Goal: Task Accomplishment & Management: Manage account settings

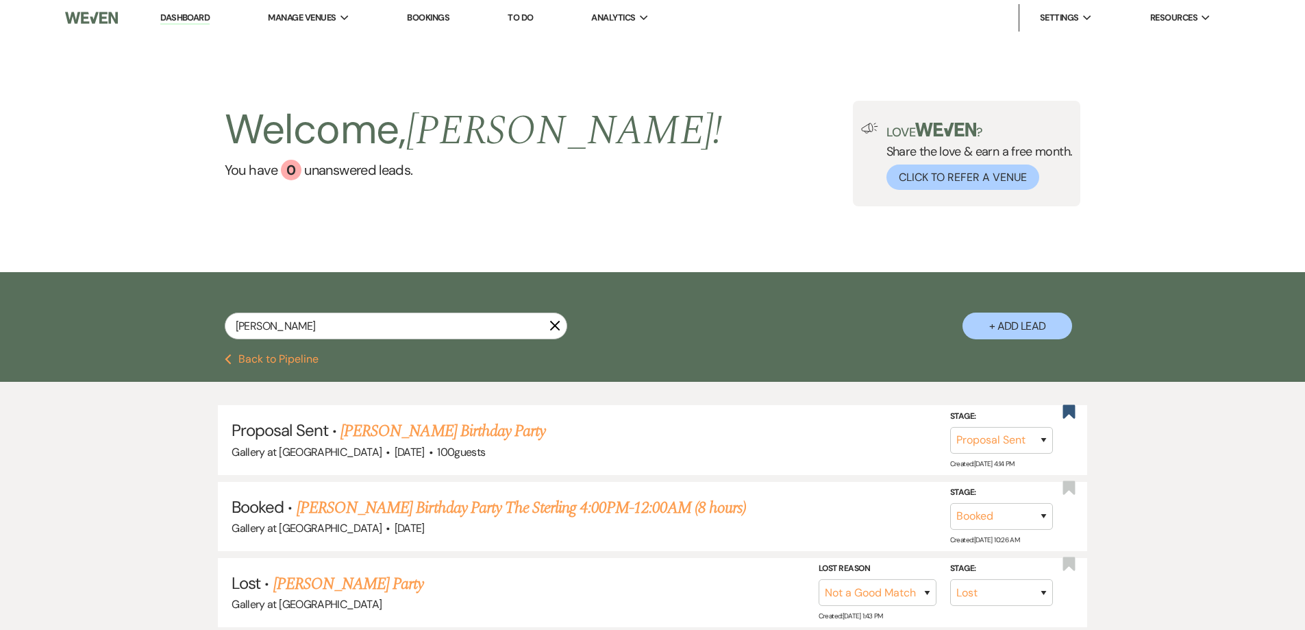
select select "6"
select select "8"
select select "10"
select select "8"
select select "5"
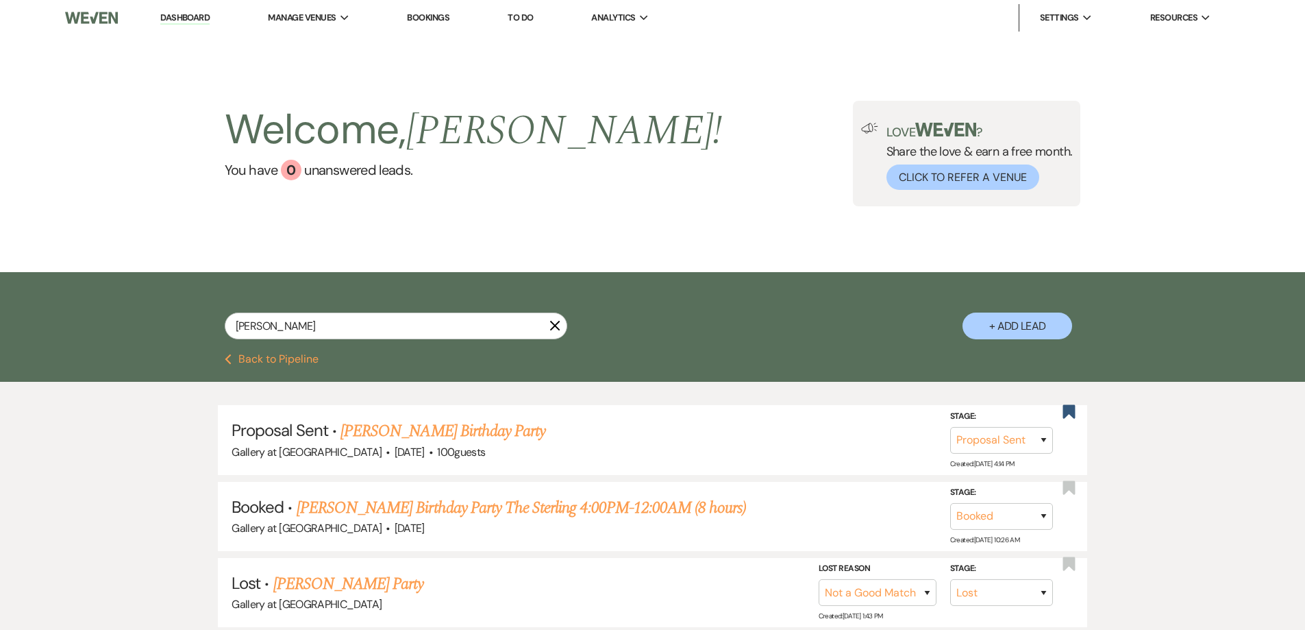
select select "8"
select select "5"
select select "4"
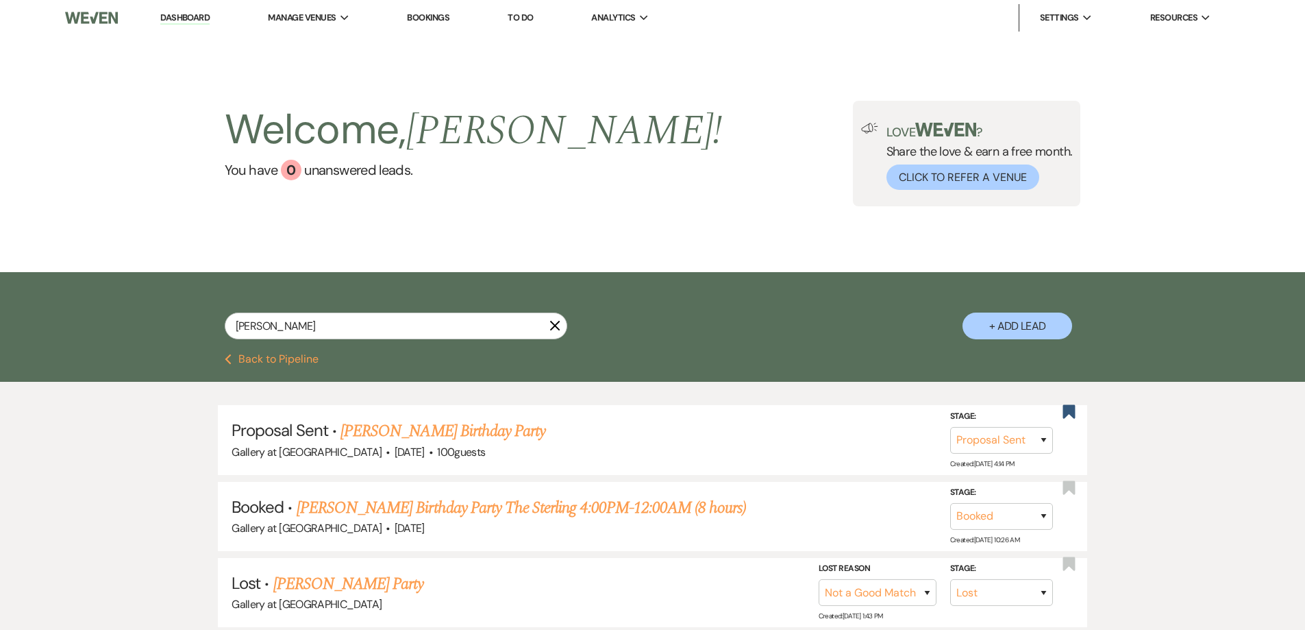
select select "8"
select select "5"
select select "8"
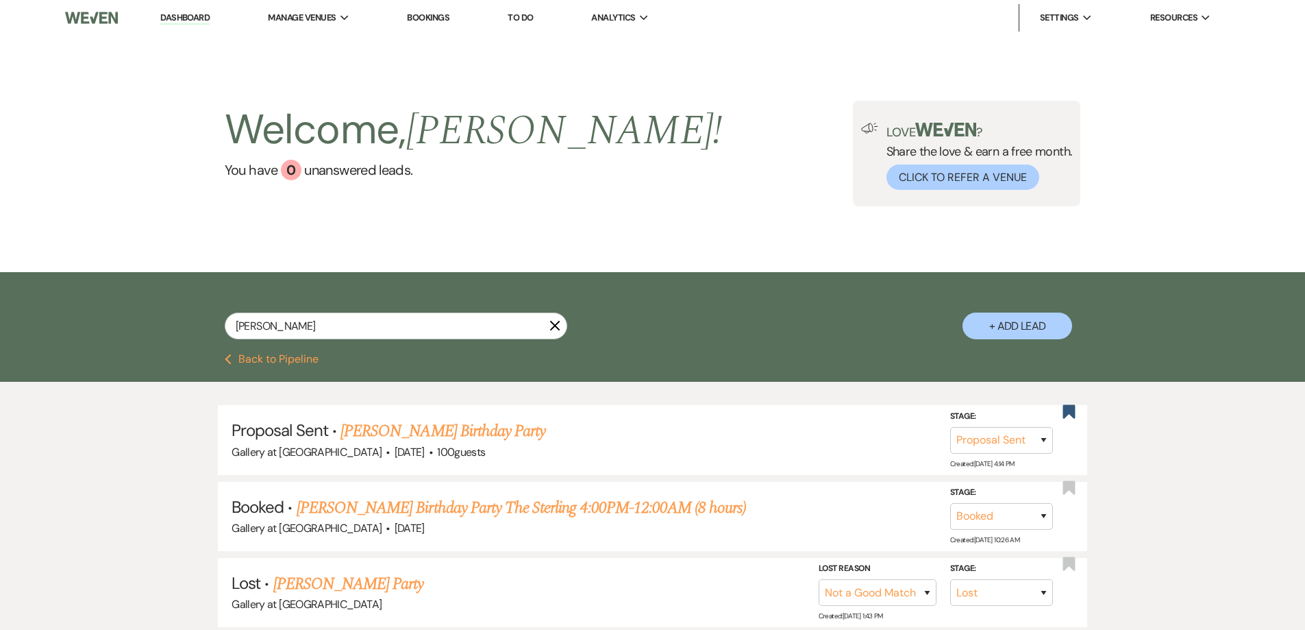
select select "5"
click at [371, 327] on input "[PERSON_NAME]" at bounding box center [396, 325] width 343 height 27
drag, startPoint x: 370, startPoint y: 327, endPoint x: 278, endPoint y: 328, distance: 91.8
click at [278, 328] on input "[PERSON_NAME]" at bounding box center [396, 325] width 343 height 27
type input "[PERSON_NAME]"
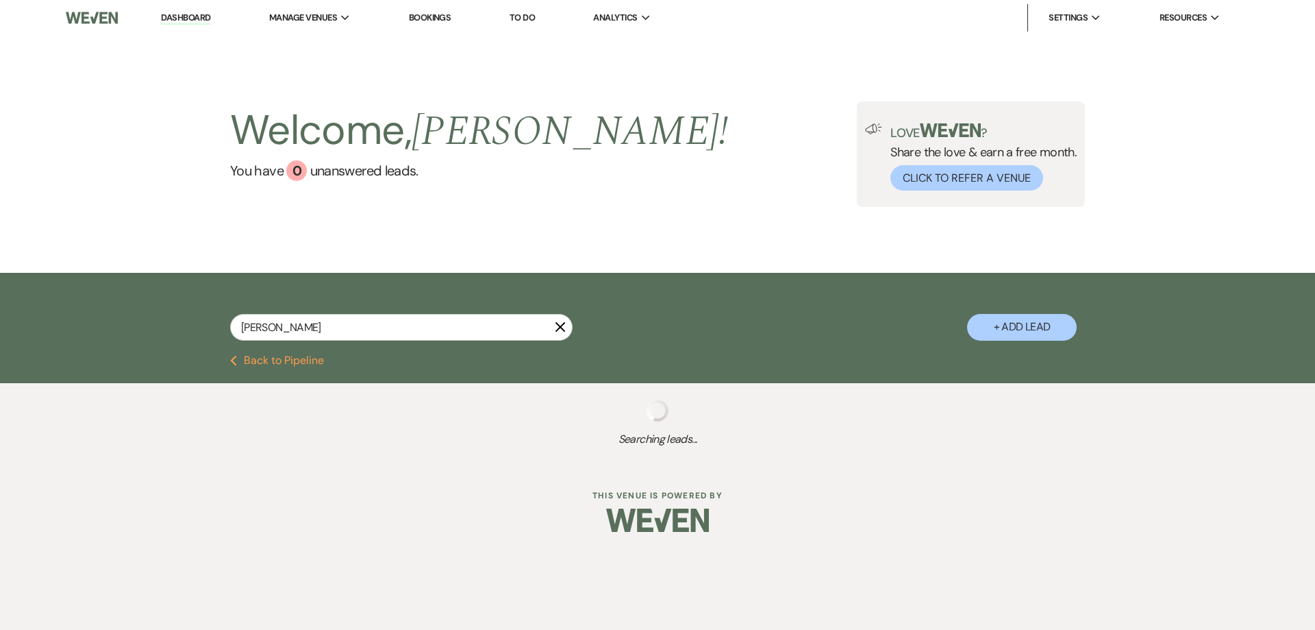
select select "6"
select select "8"
select select "5"
select select "8"
select select "10"
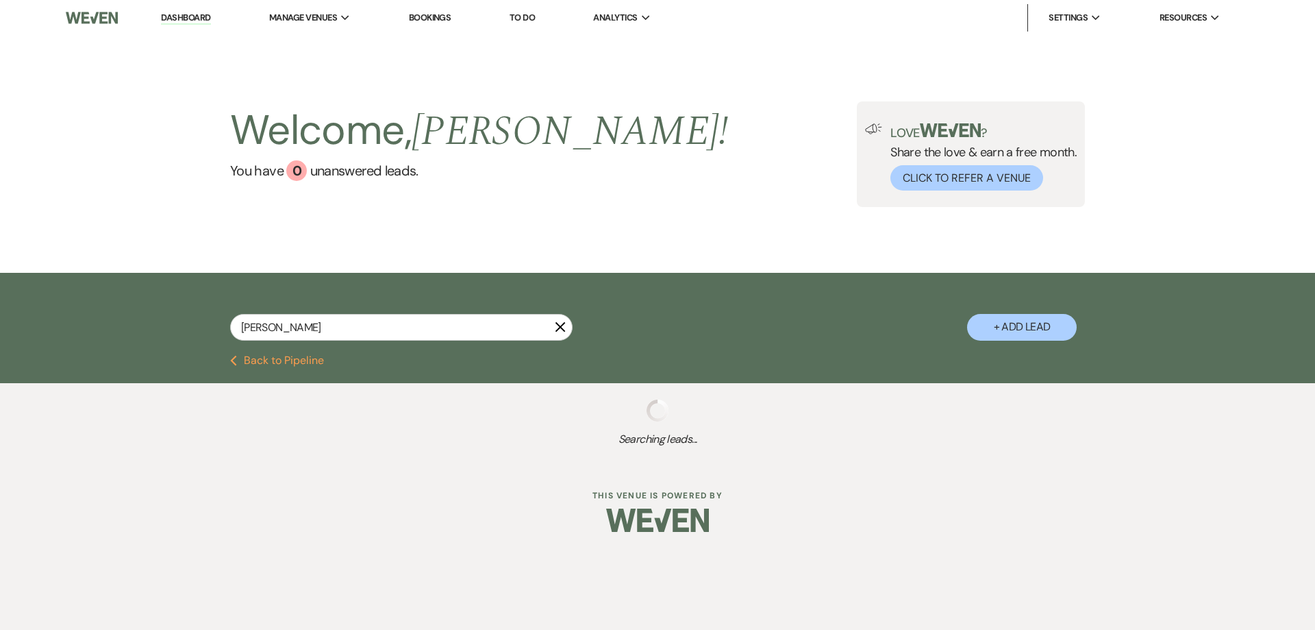
select select "8"
select select "5"
select select "8"
select select "5"
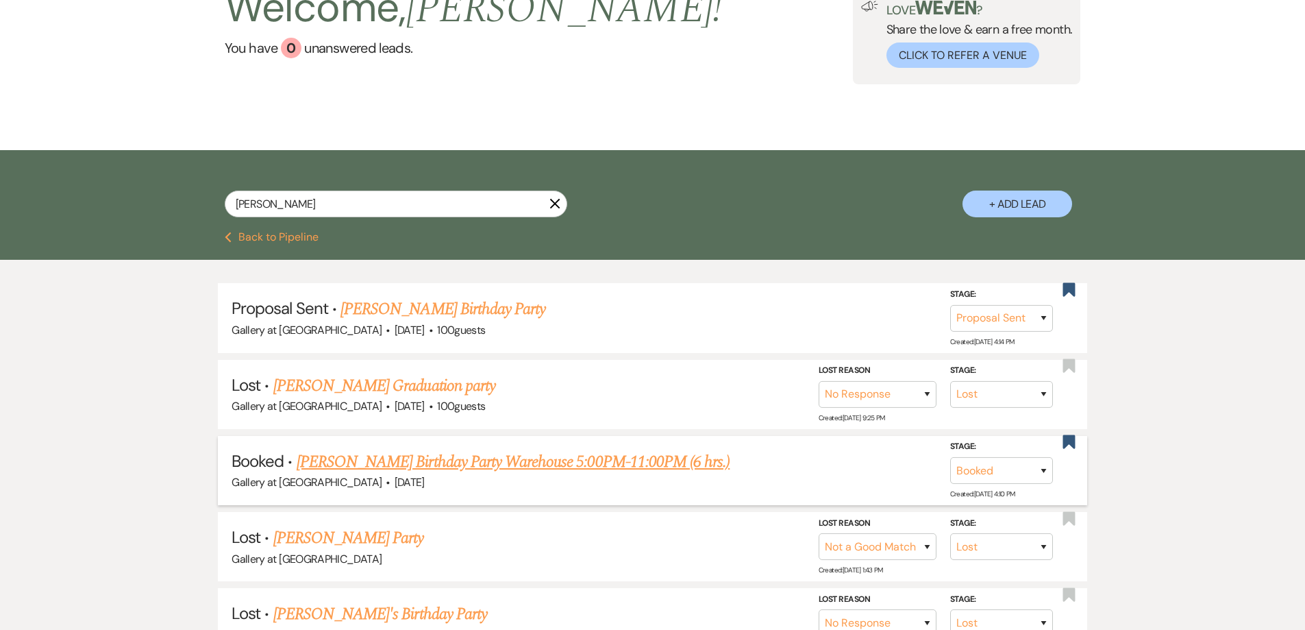
scroll to position [137, 0]
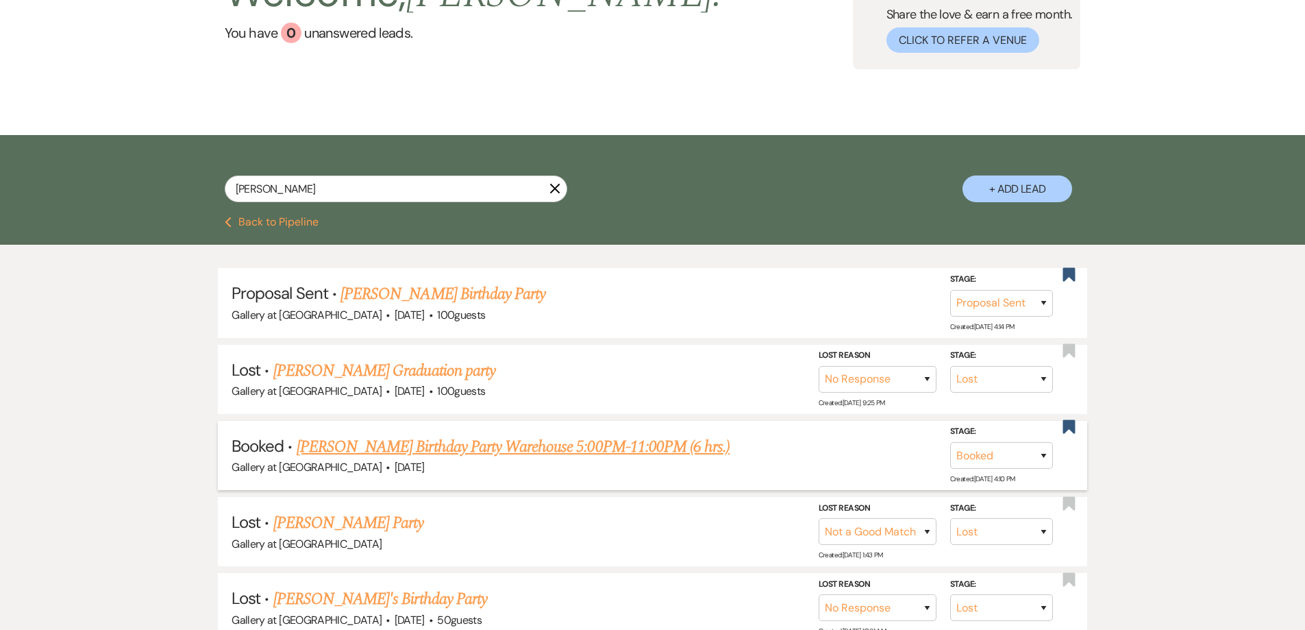
click at [506, 450] on link "[PERSON_NAME] Birthday Party Warehouse 5:00PM-11:00PM (6 hrs.)" at bounding box center [513, 446] width 433 height 25
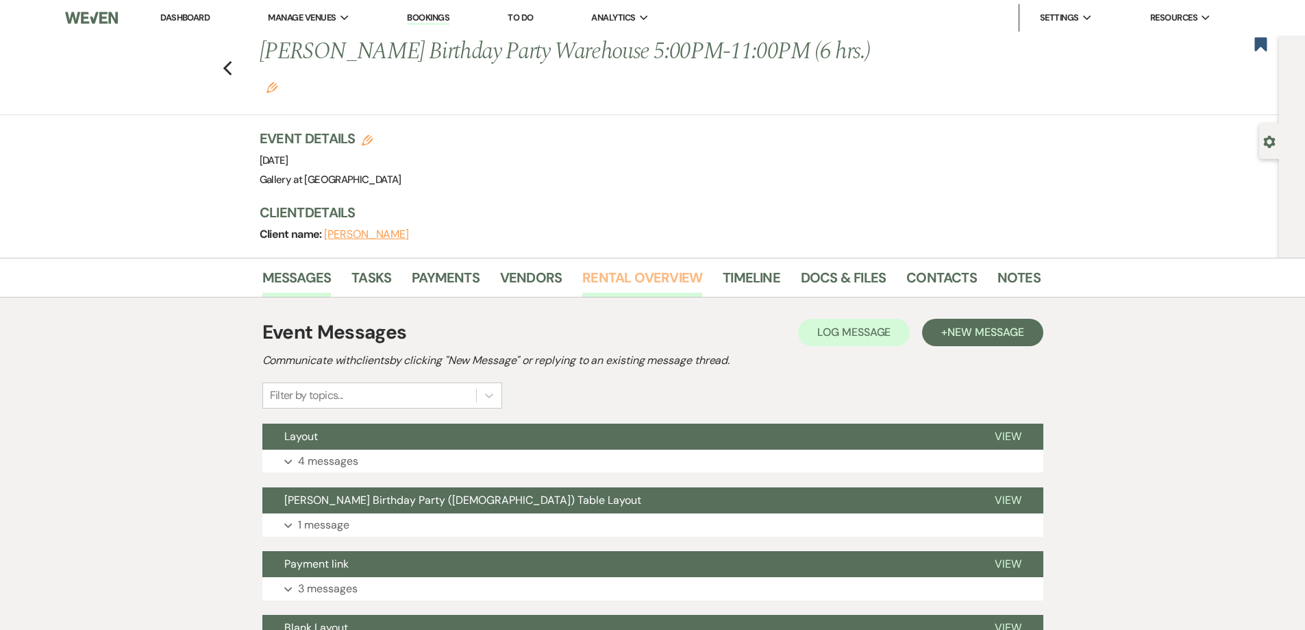
click at [647, 266] on link "Rental Overview" at bounding box center [642, 281] width 120 height 30
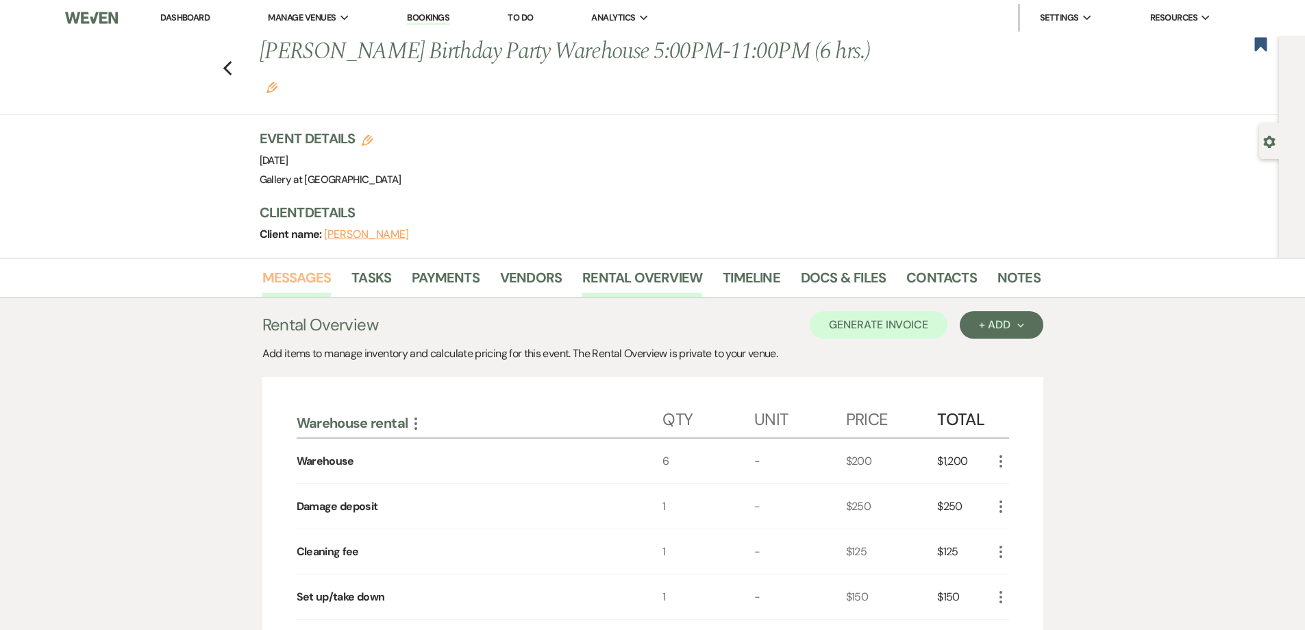
click at [293, 266] on link "Messages" at bounding box center [296, 281] width 69 height 30
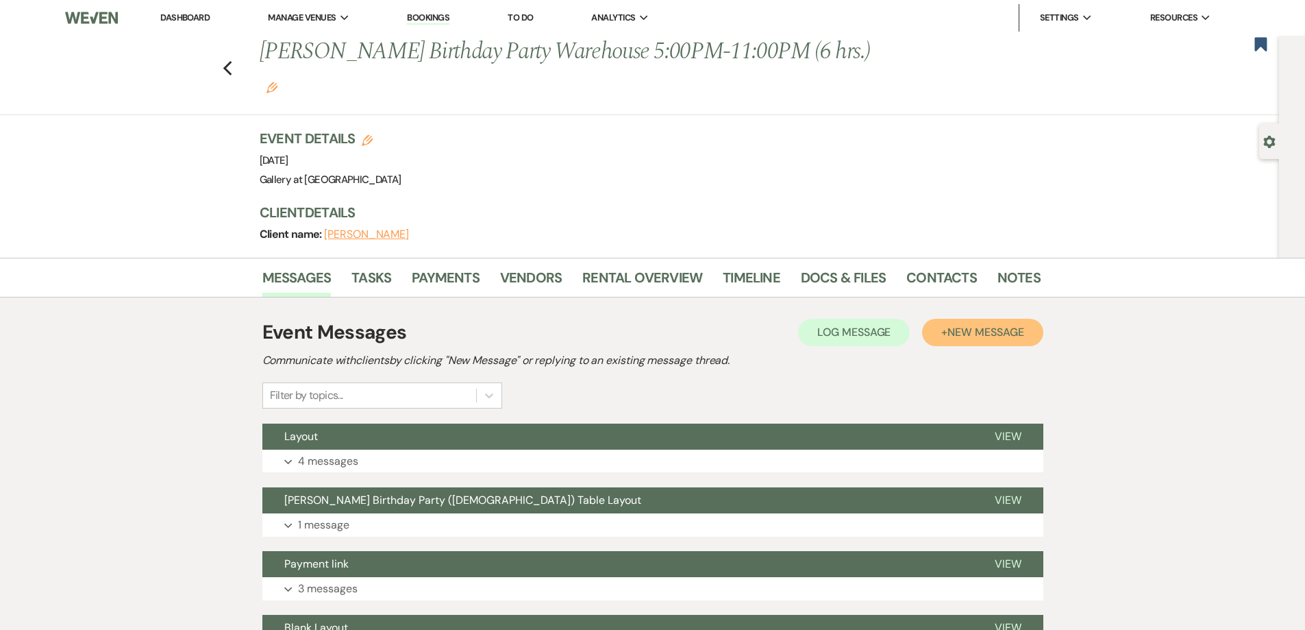
click at [1041, 319] on button "+ New Message" at bounding box center [982, 332] width 121 height 27
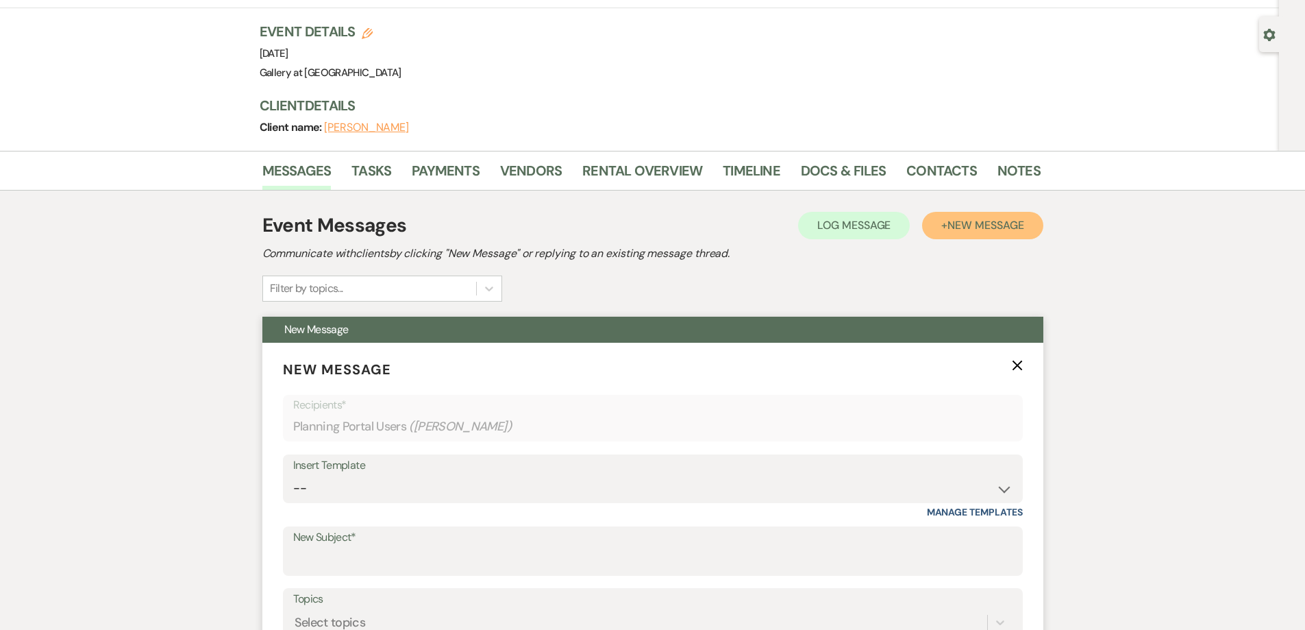
scroll to position [137, 0]
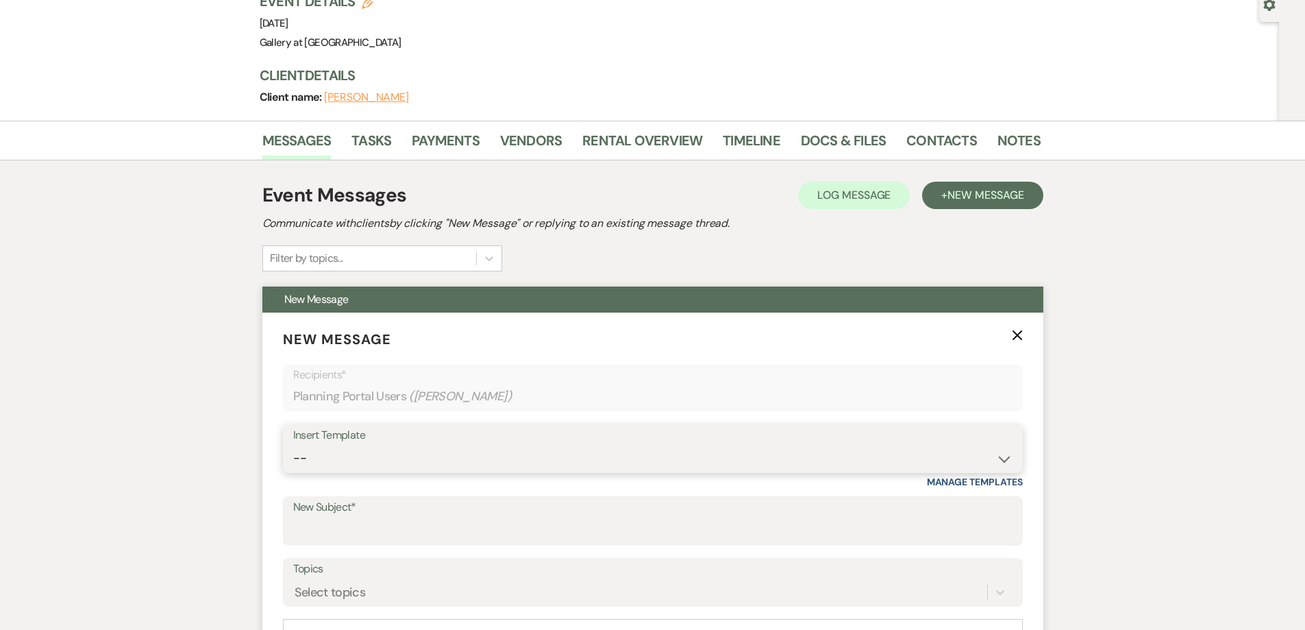
click at [384, 445] on select "-- Initial Inquiry Response-DATE IS AVAILABLE Initial Inquiry Response-DATE NOT…" at bounding box center [652, 458] width 719 height 27
select select "3640"
click at [293, 445] on select "-- Initial Inquiry Response-DATE IS AVAILABLE Initial Inquiry Response-DATE NOT…" at bounding box center [652, 458] width 719 height 27
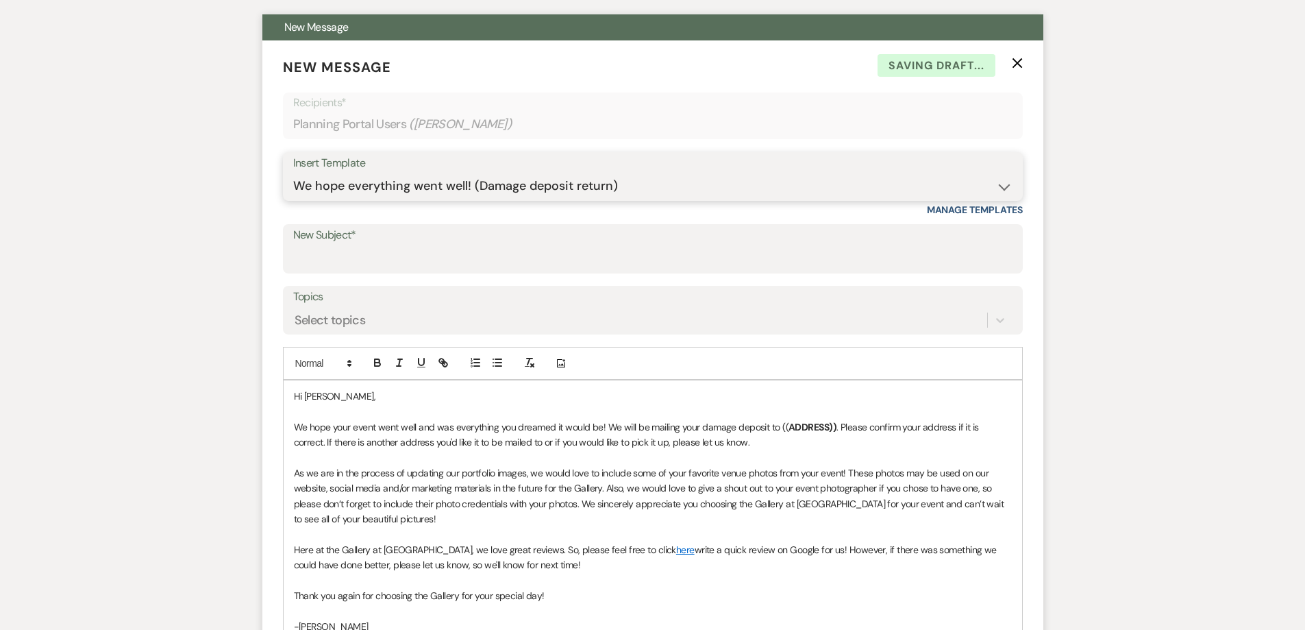
scroll to position [411, 0]
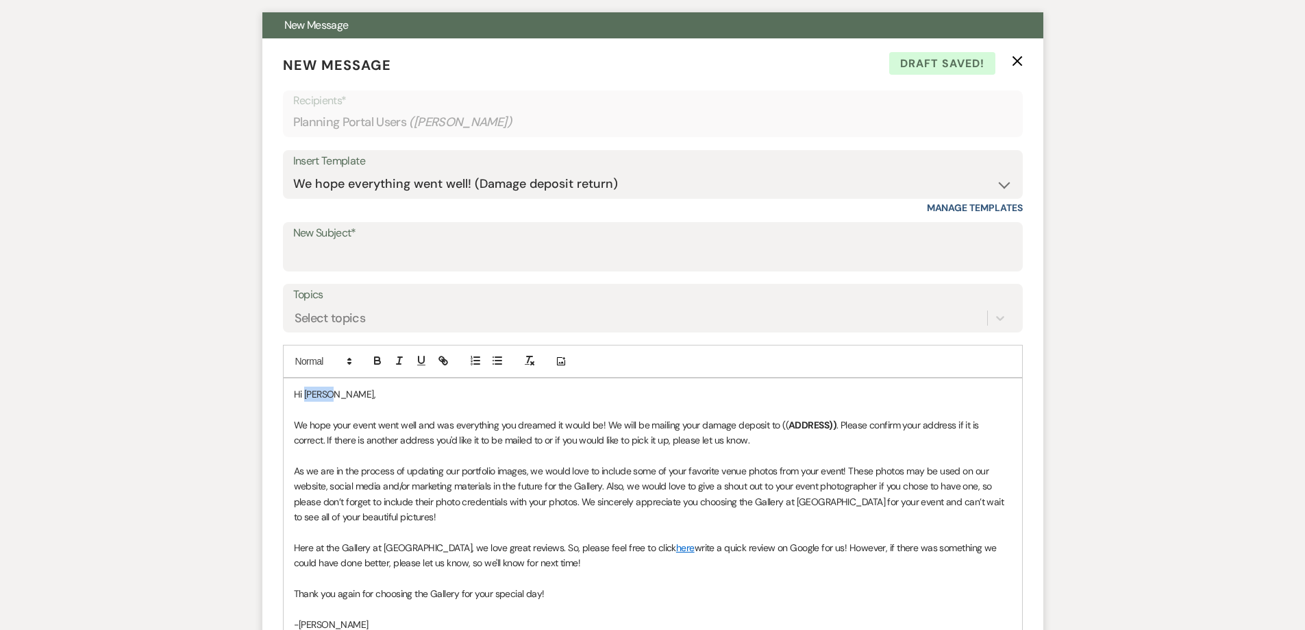
drag, startPoint x: 335, startPoint y: 366, endPoint x: 306, endPoint y: 363, distance: 28.9
click at [306, 386] on p "Hi [PERSON_NAME]," at bounding box center [653, 393] width 718 height 15
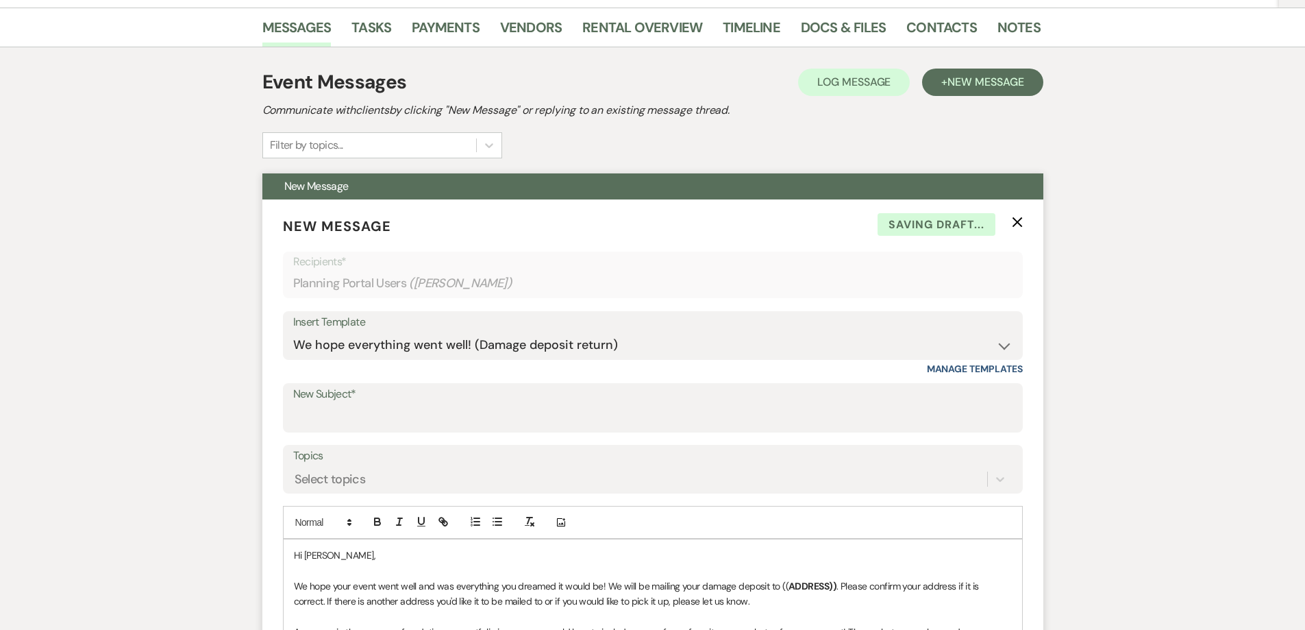
scroll to position [274, 0]
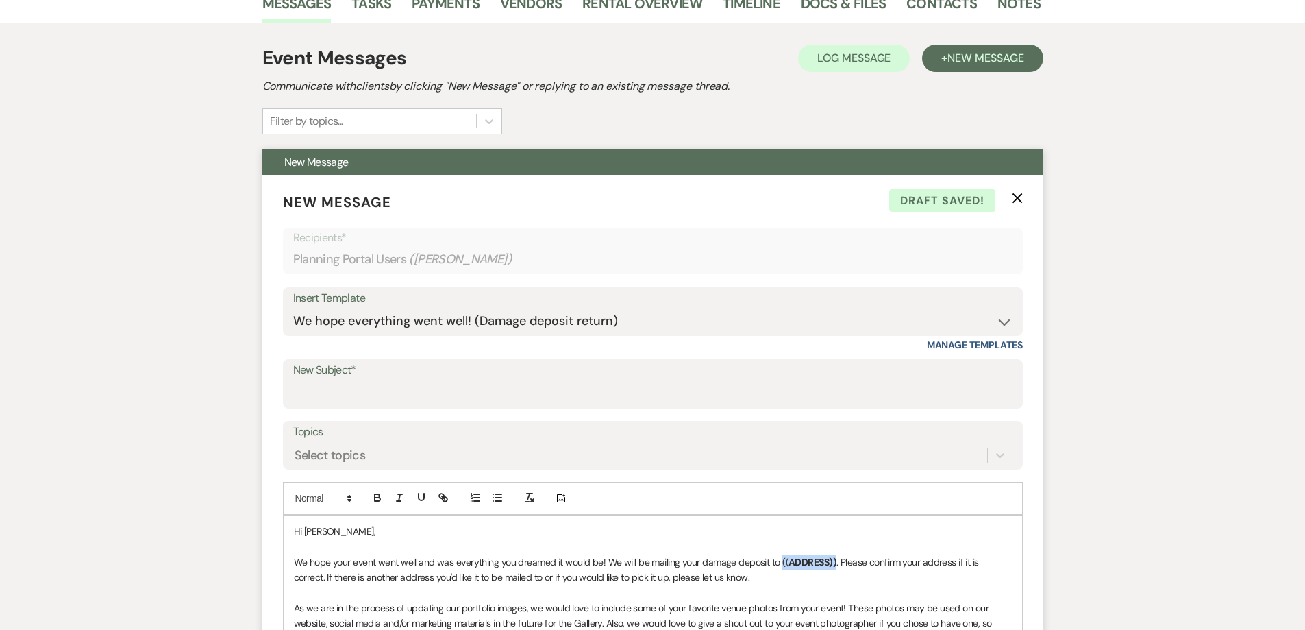
drag, startPoint x: 832, startPoint y: 531, endPoint x: 778, endPoint y: 536, distance: 54.3
click at [778, 554] on p "We hope your event went well and was everything you dreamed it would be! We wil…" at bounding box center [653, 569] width 718 height 31
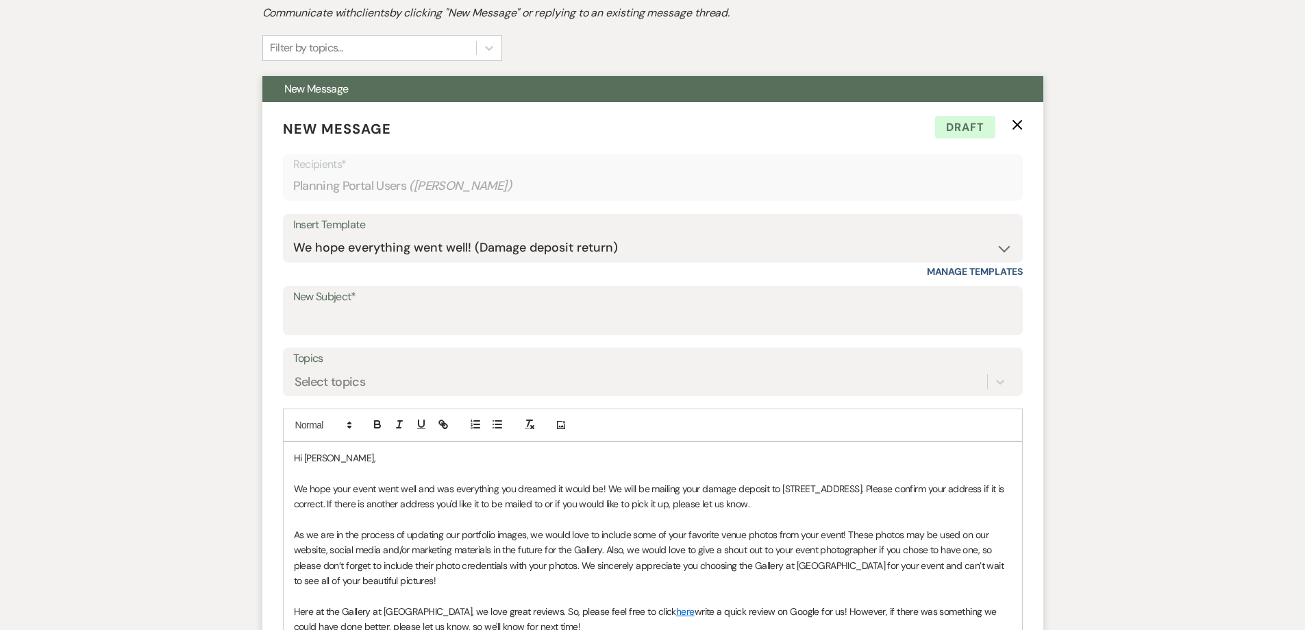
scroll to position [343, 0]
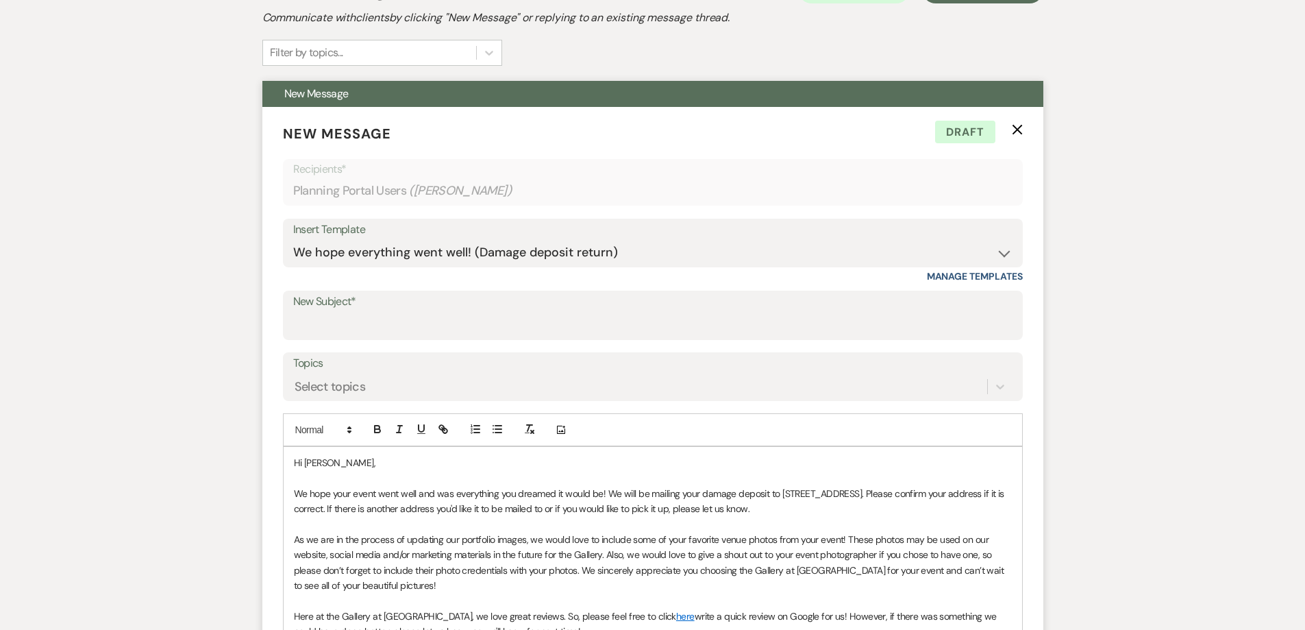
click at [382, 256] on form "New Message X Draft Recipients* Planning Portal Users ( [PERSON_NAME] ) Insert …" at bounding box center [652, 455] width 781 height 697
click at [390, 312] on input "New Subject*" at bounding box center [652, 325] width 719 height 27
type input "We hope everything went well! (Damage deposit return)"
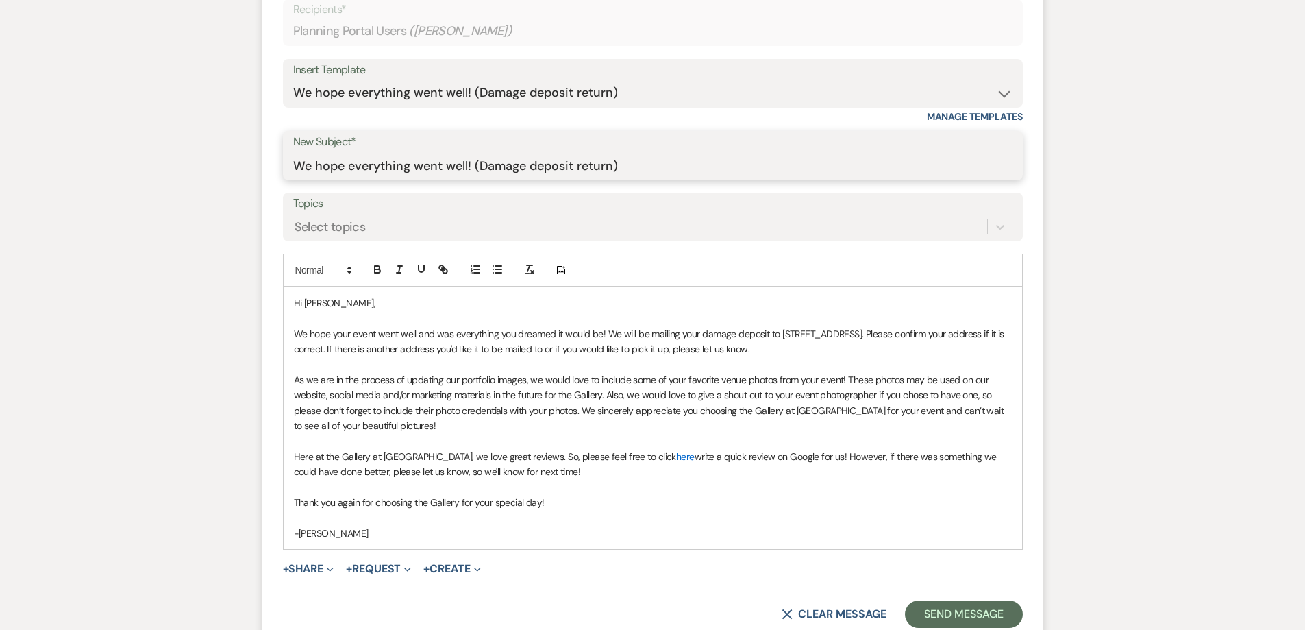
scroll to position [617, 0]
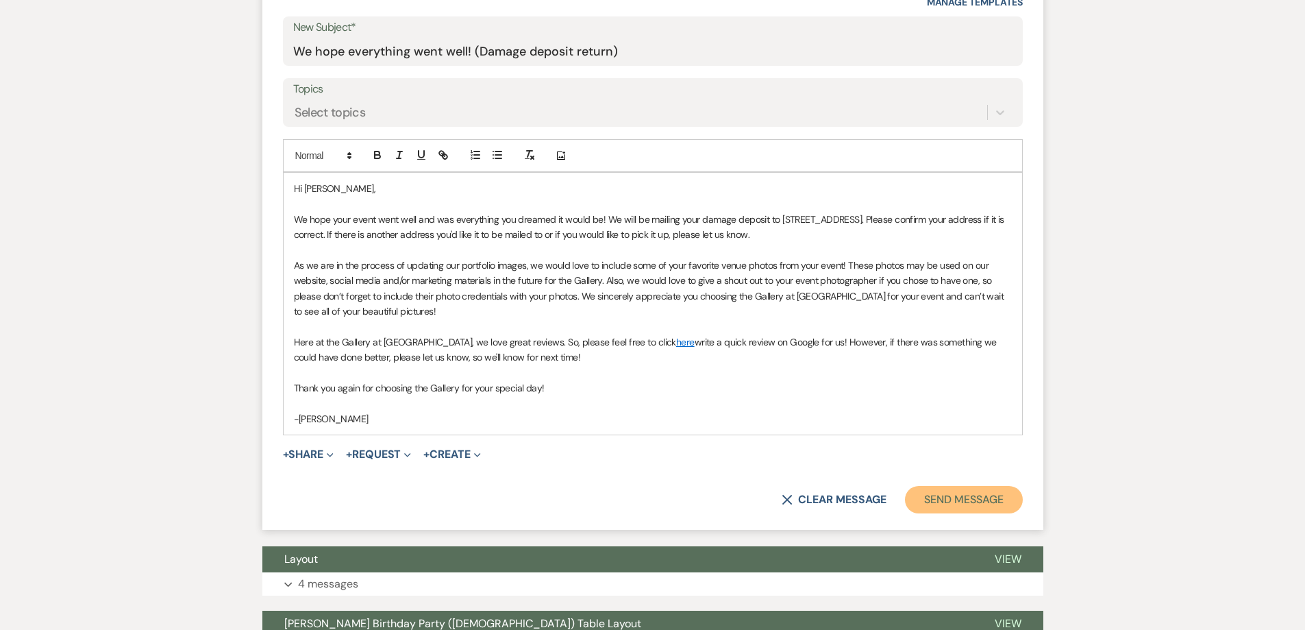
click at [937, 486] on button "Send Message" at bounding box center [963, 499] width 117 height 27
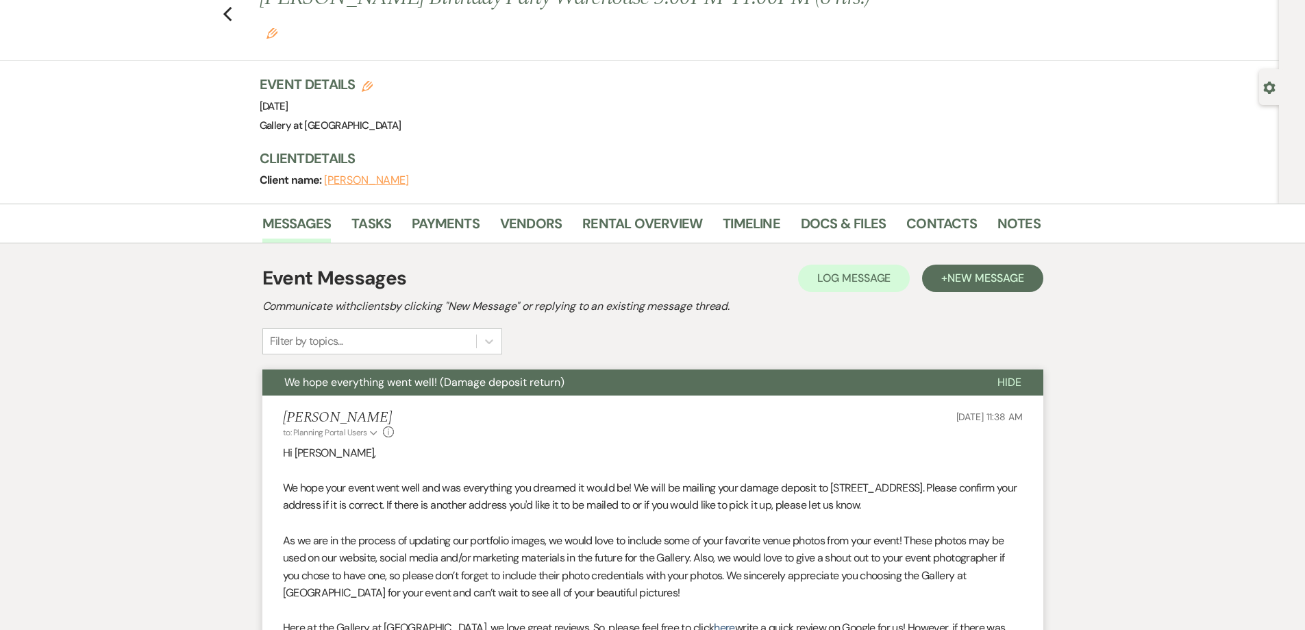
scroll to position [0, 0]
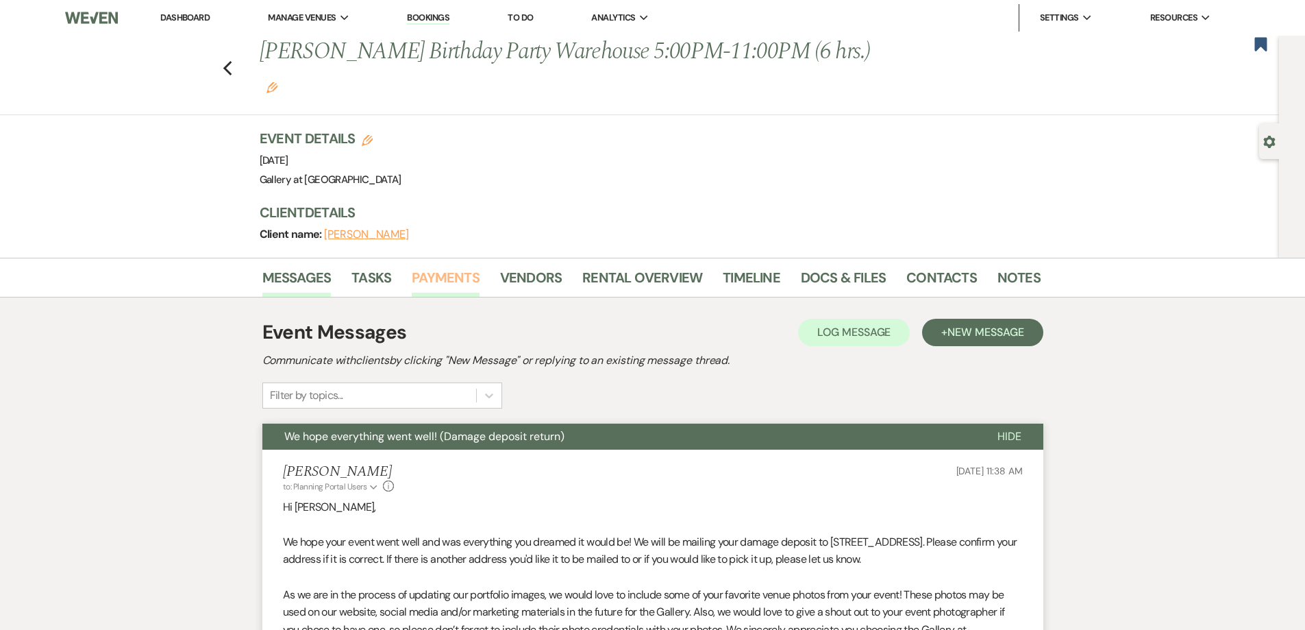
click at [436, 266] on link "Payments" at bounding box center [446, 281] width 68 height 30
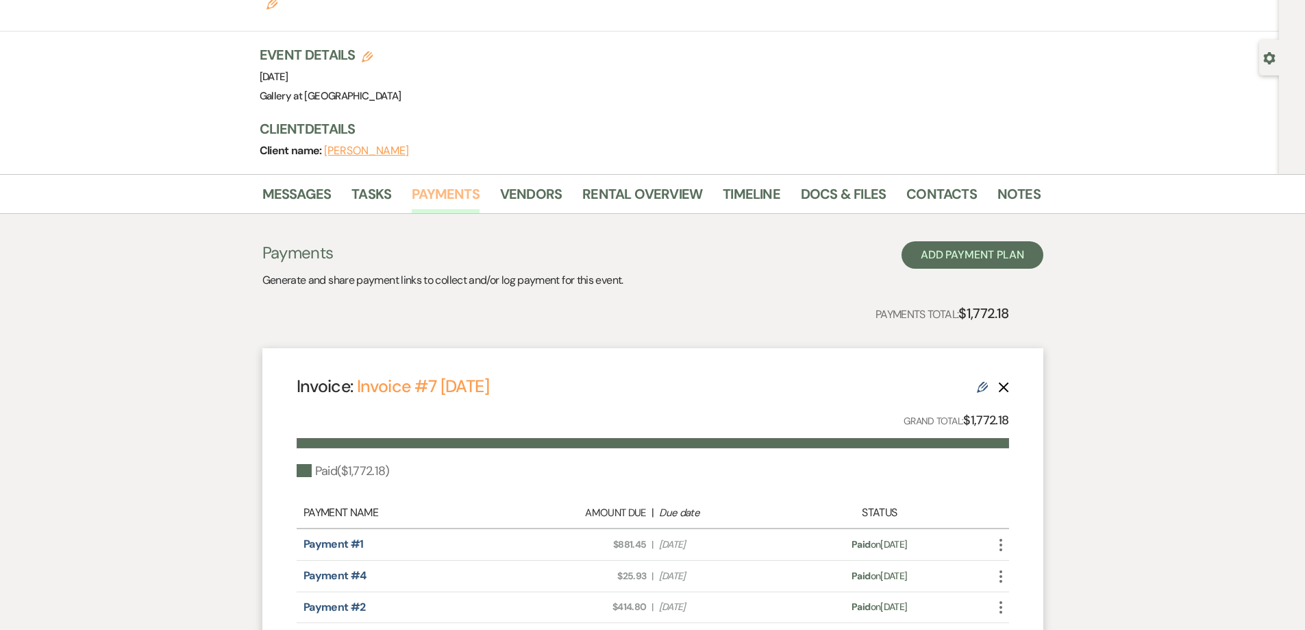
scroll to position [137, 0]
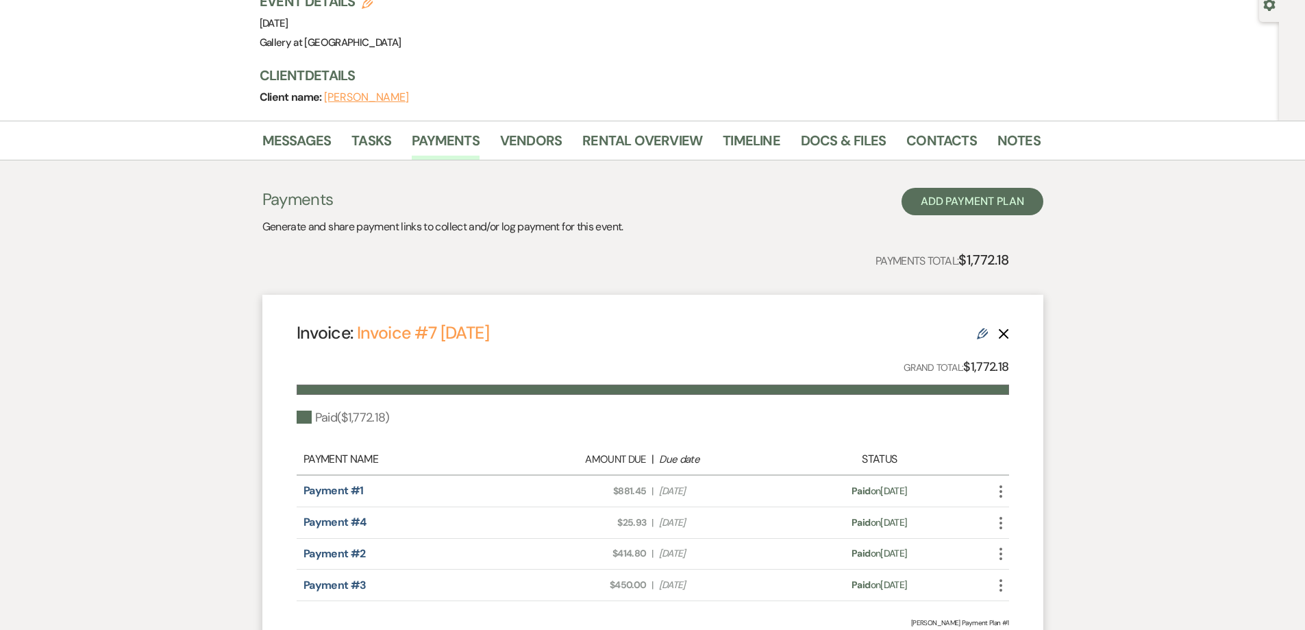
click at [1001, 485] on use "button" at bounding box center [1001, 491] width 3 height 12
click at [1018, 576] on link "Pencil Edit" at bounding box center [1062, 587] width 138 height 23
select select "27204"
select select "1"
select select "true"
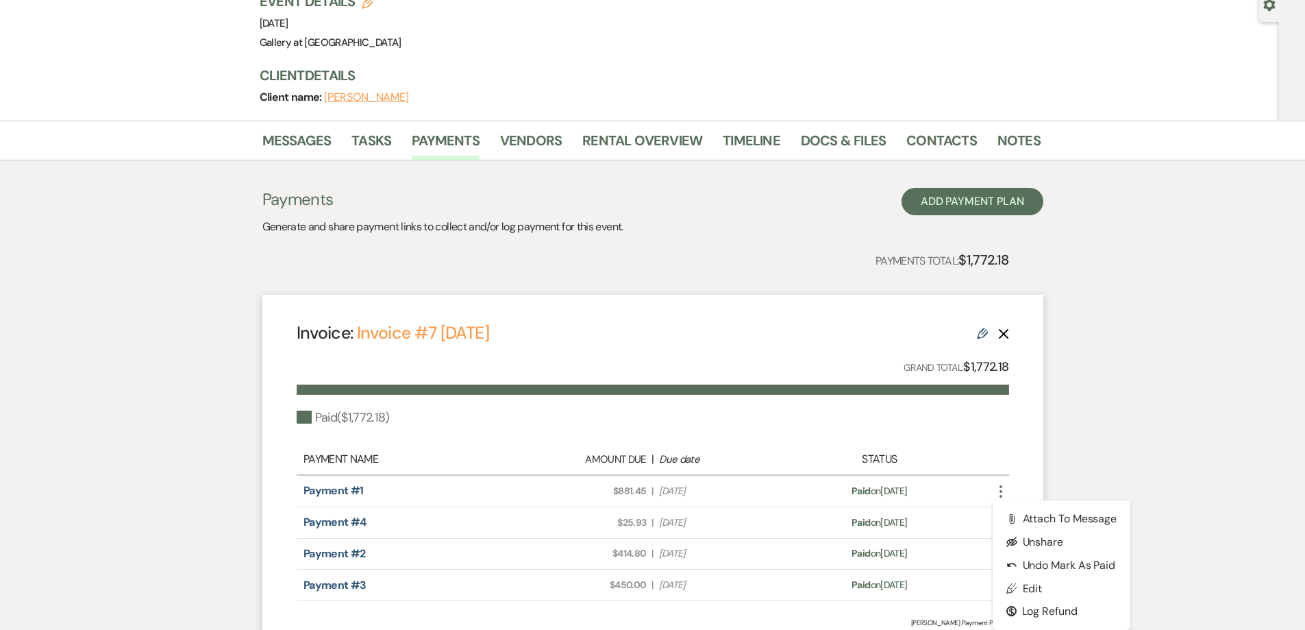
select select "1"
select select "true"
select select "1"
select select "true"
select select "1"
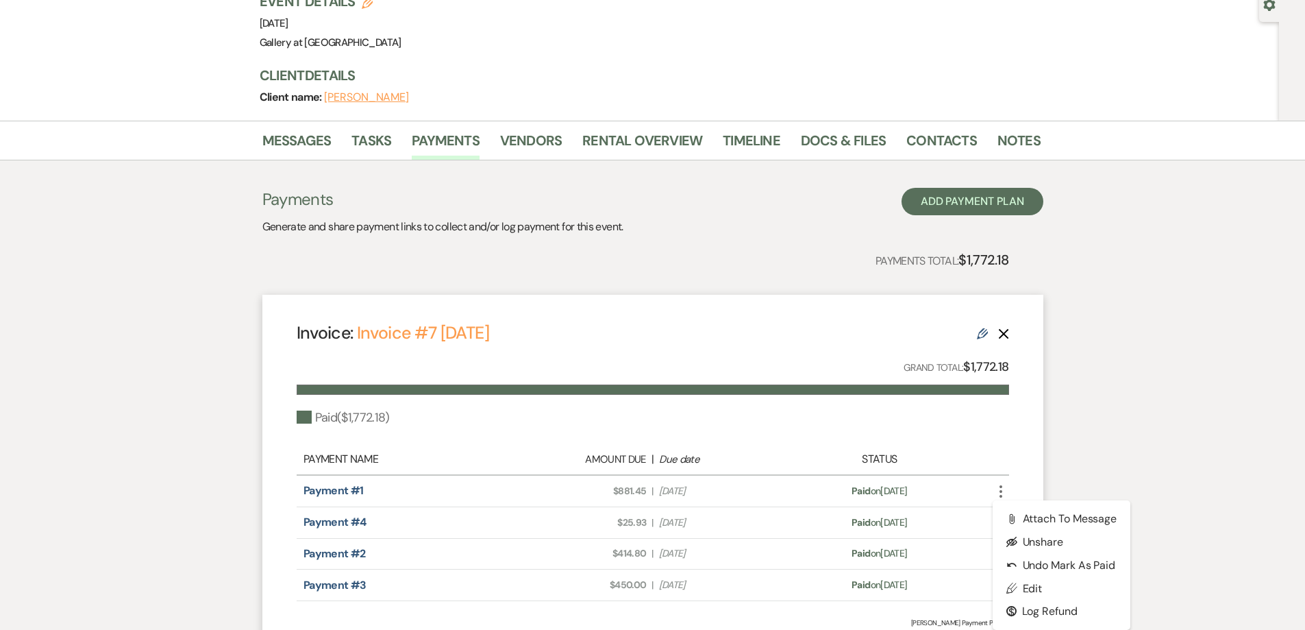
select select "true"
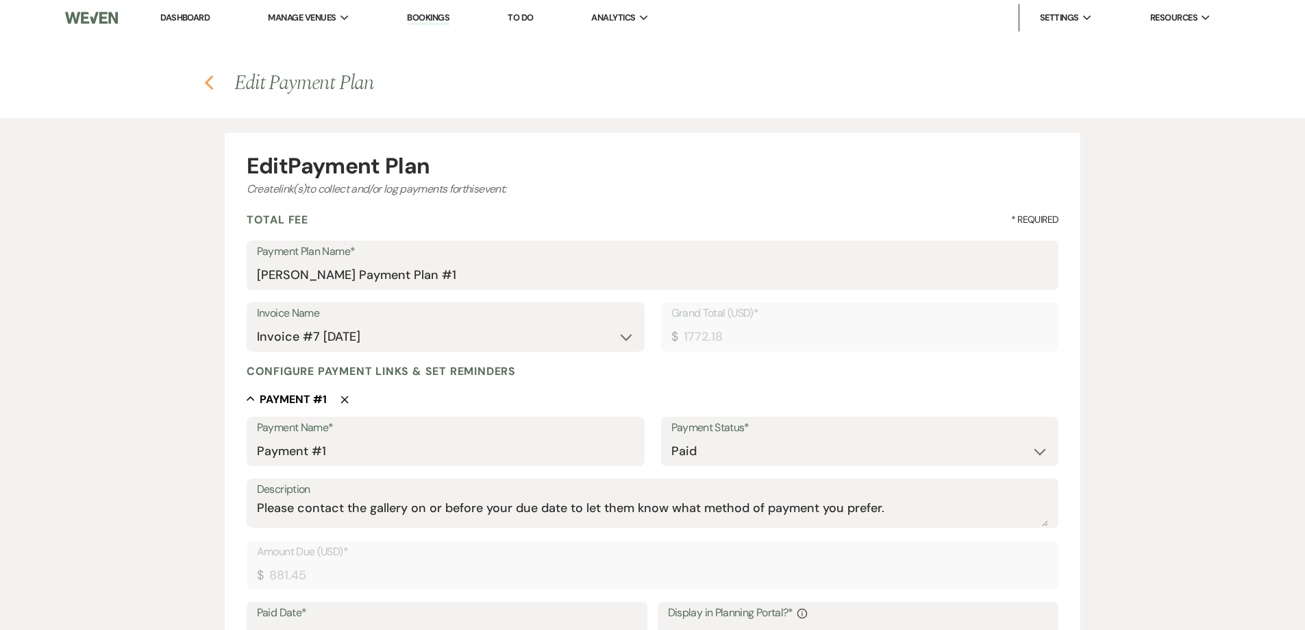
click at [207, 82] on use "button" at bounding box center [209, 82] width 9 height 15
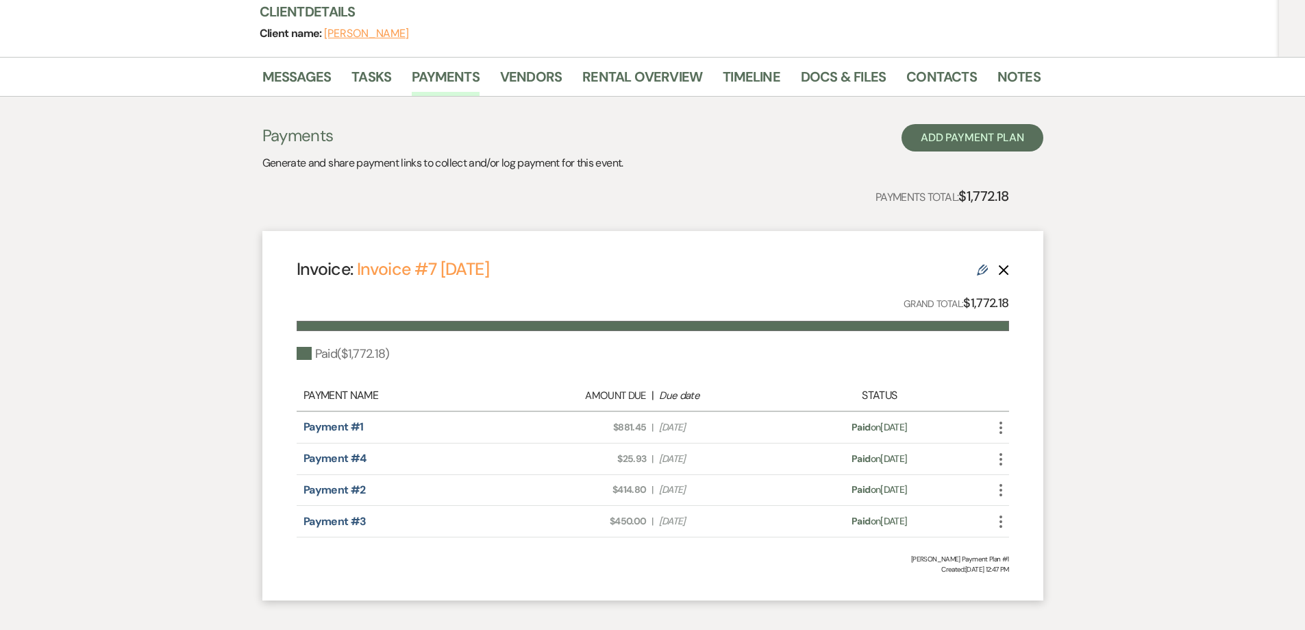
scroll to position [206, 0]
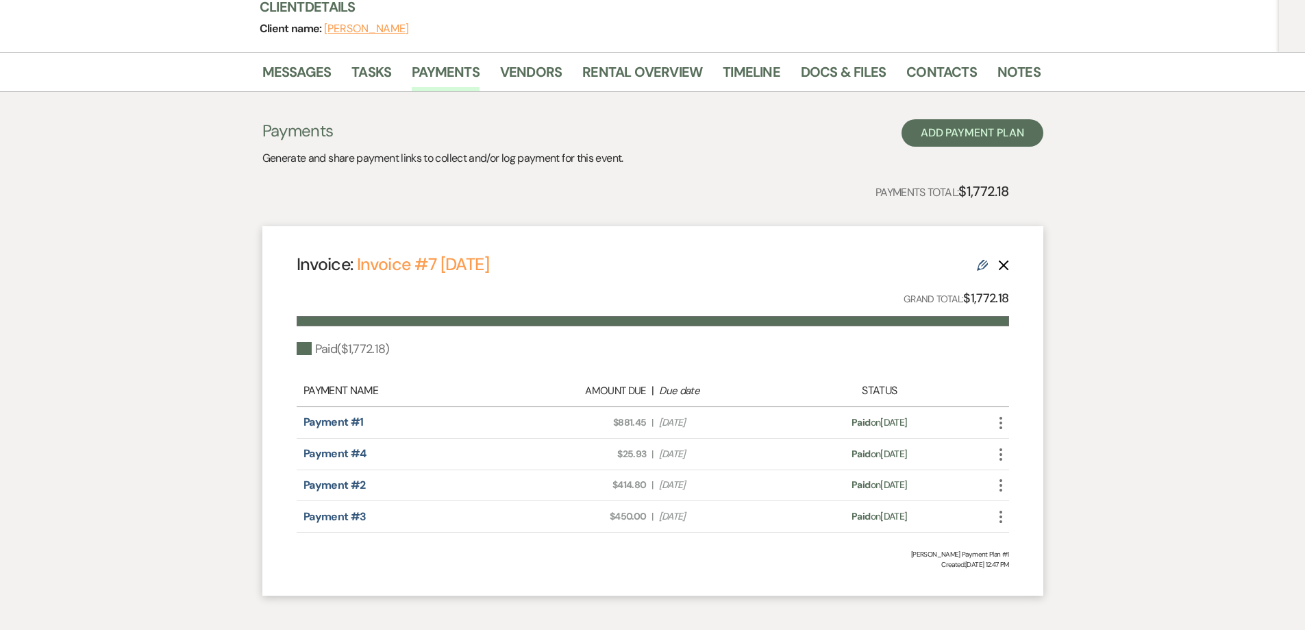
click at [1000, 417] on use "button" at bounding box center [1001, 423] width 3 height 12
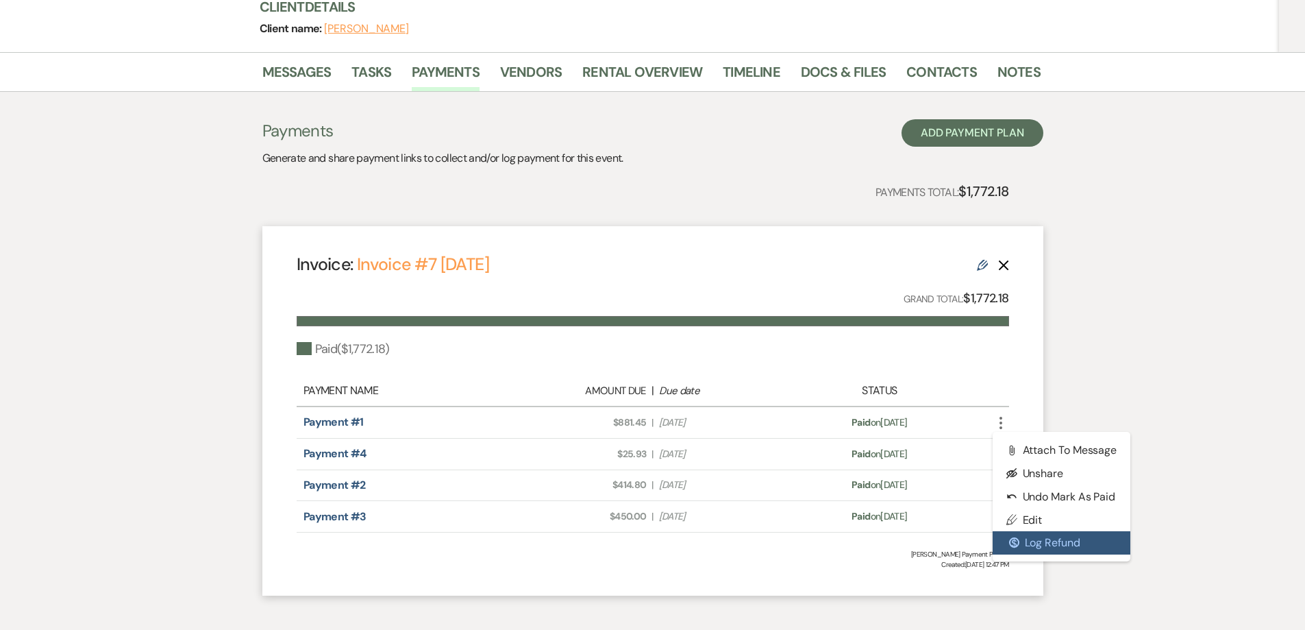
click at [1017, 531] on button "$ Log Refund" at bounding box center [1062, 542] width 138 height 23
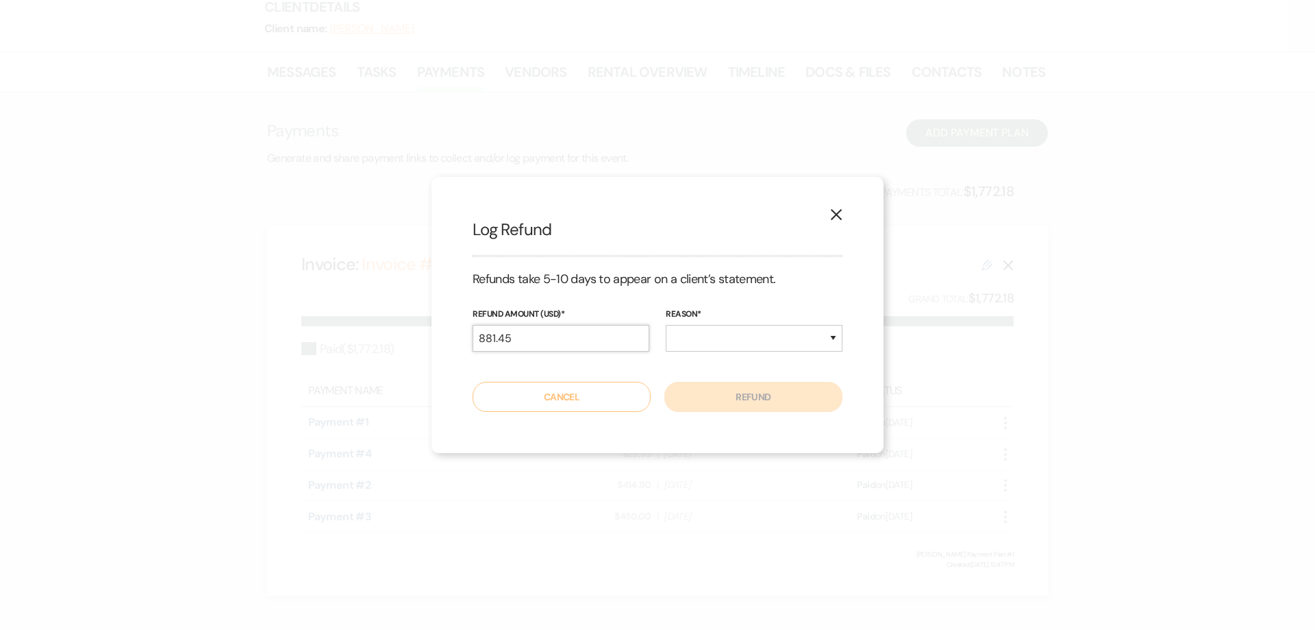
drag, startPoint x: 485, startPoint y: 346, endPoint x: 366, endPoint y: 336, distance: 119.6
click at [369, 344] on div "X Log Refund Refunds take 5-10 days to appear on a client’s statement. Refund A…" at bounding box center [657, 315] width 1315 height 630
type input "250.00"
click at [745, 323] on div "reason* Duplicate Fraudulent Requested by Customer Other" at bounding box center [754, 334] width 177 height 55
click at [745, 339] on select "Duplicate Fraudulent Requested by Customer Other" at bounding box center [754, 338] width 177 height 27
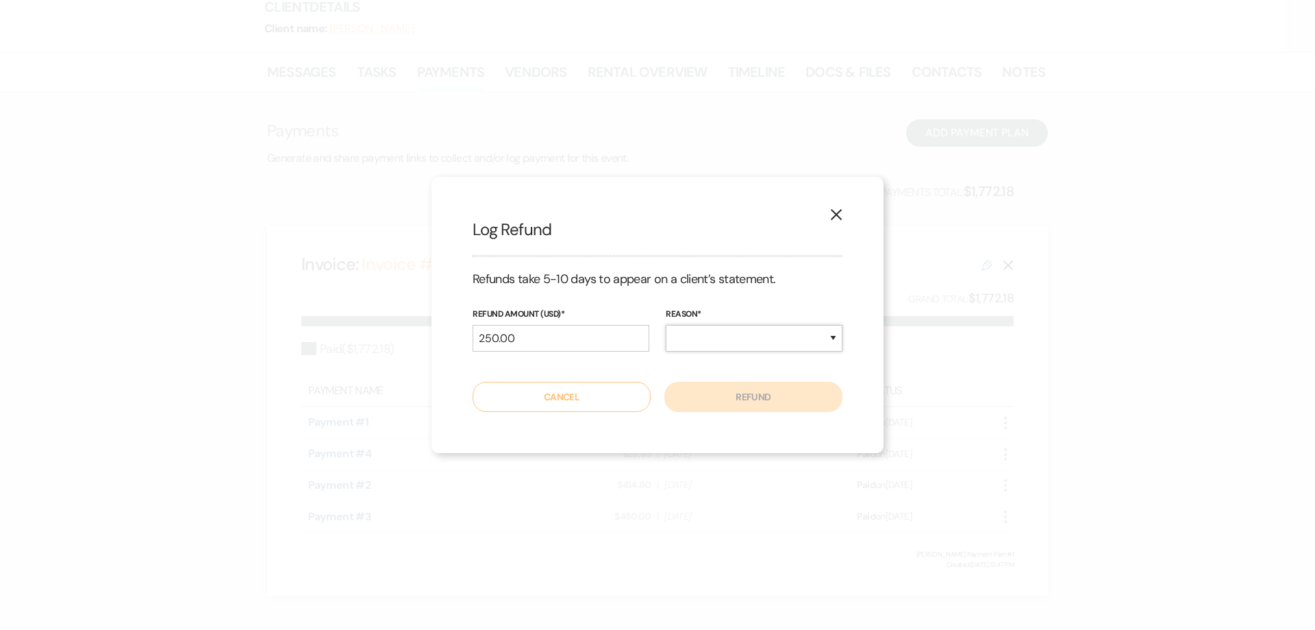
select select "other"
click at [666, 325] on select "Duplicate Fraudulent Requested by Customer Other" at bounding box center [754, 338] width 177 height 27
click at [754, 404] on button "Refund" at bounding box center [754, 397] width 178 height 30
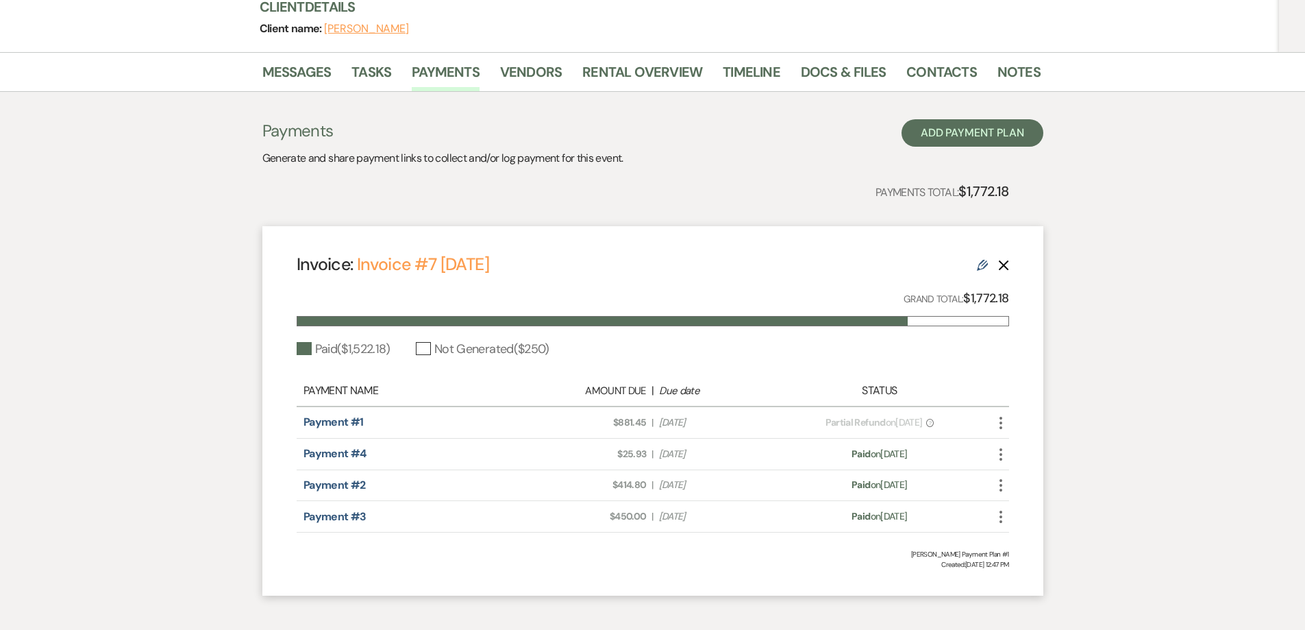
scroll to position [0, 0]
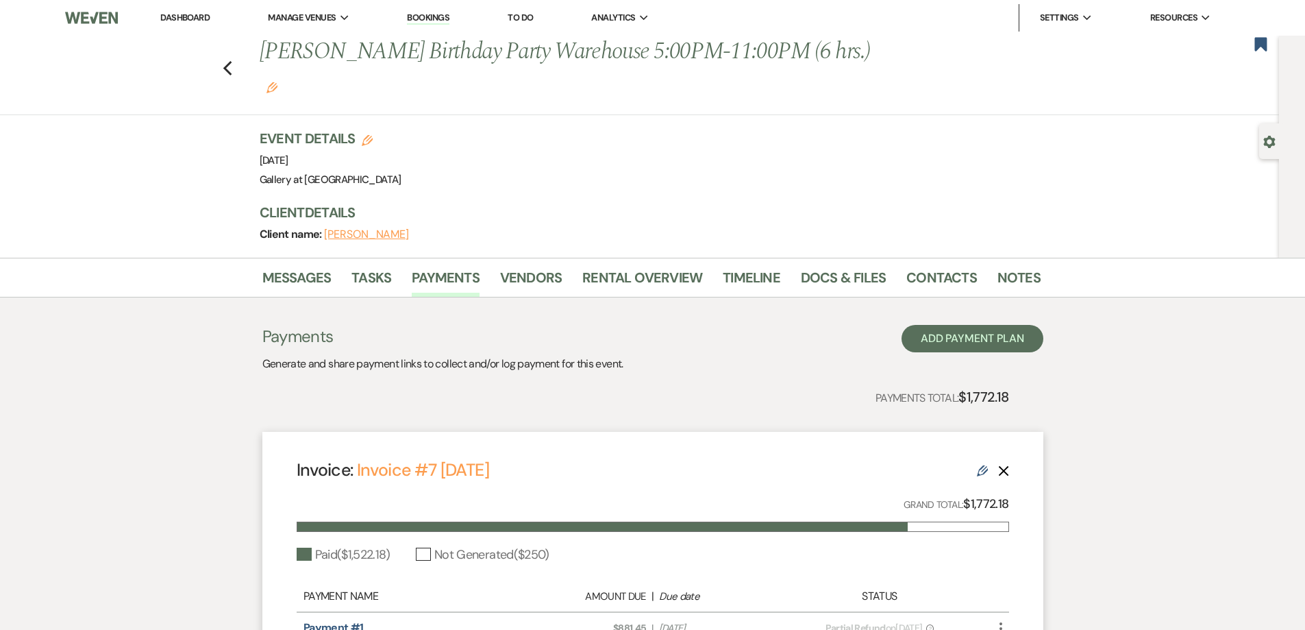
click at [1260, 56] on div "Previous [PERSON_NAME] Birthday Party Warehouse 5:00PM-11:00PM (6 hrs.) Edit Bo…" at bounding box center [636, 75] width 1286 height 79
click at [1259, 45] on use "button" at bounding box center [1261, 44] width 12 height 14
click at [197, 18] on link "Dashboard" at bounding box center [184, 18] width 49 height 12
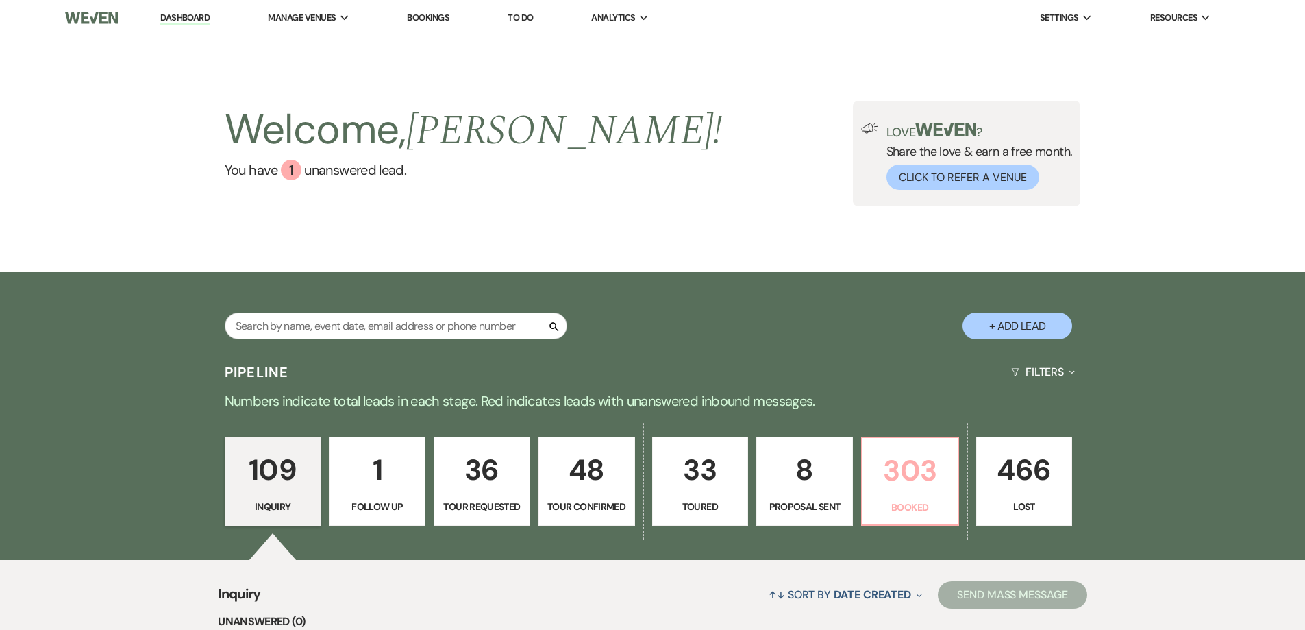
click at [937, 501] on p "Booked" at bounding box center [910, 506] width 79 height 15
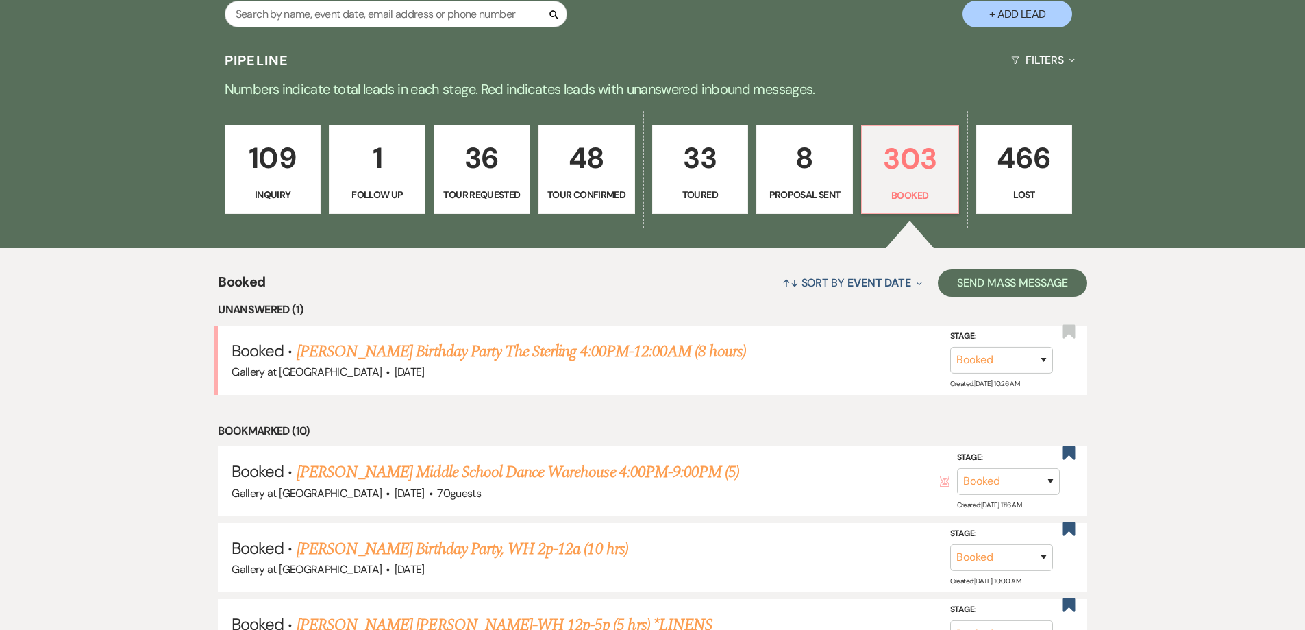
scroll to position [305, 0]
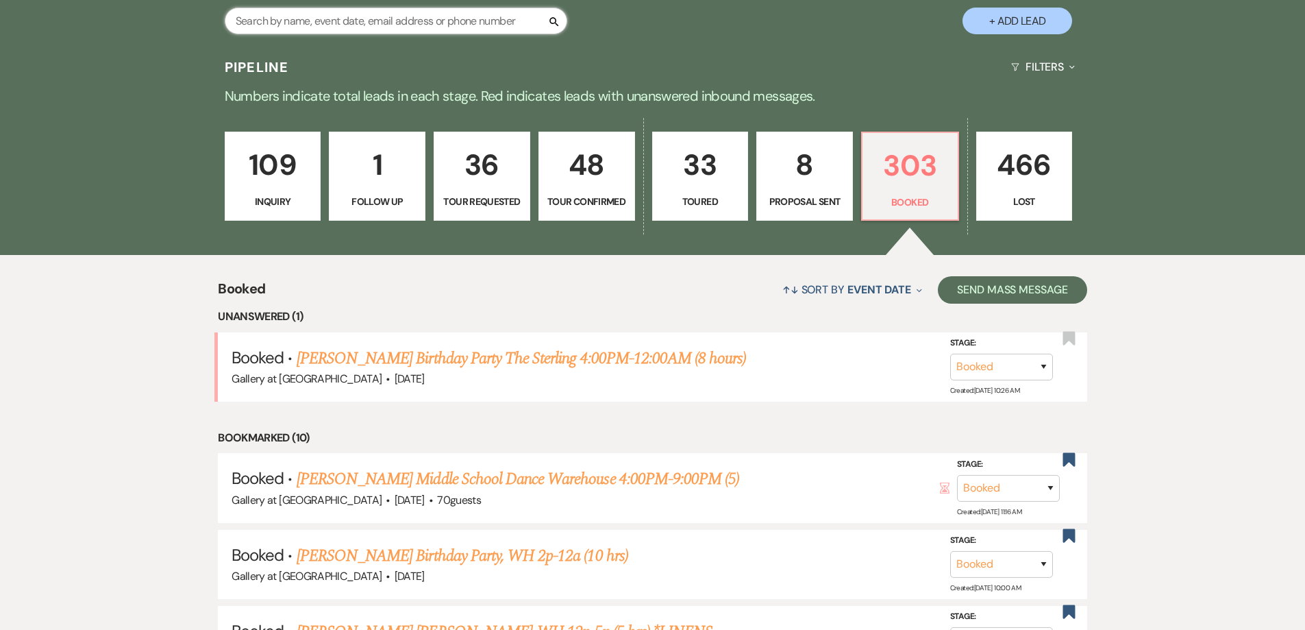
click at [465, 25] on input "text" at bounding box center [396, 21] width 343 height 27
type input "[PERSON_NAME]"
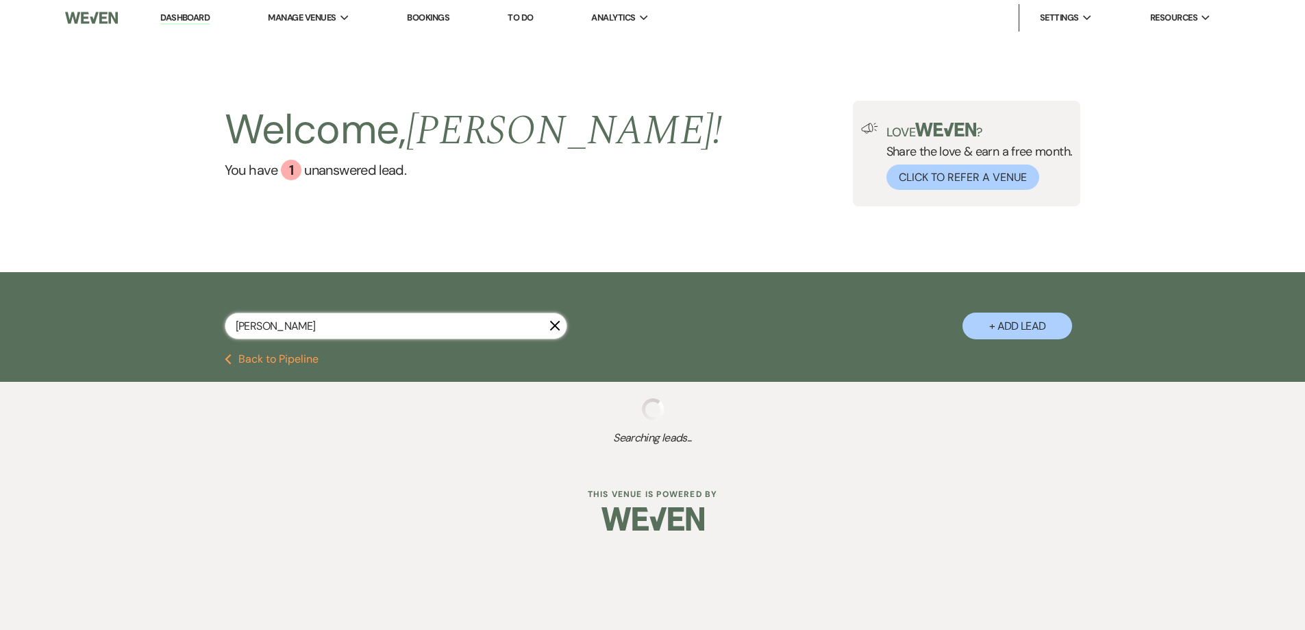
select select "8"
select select "5"
select select "2"
select select "8"
select select "5"
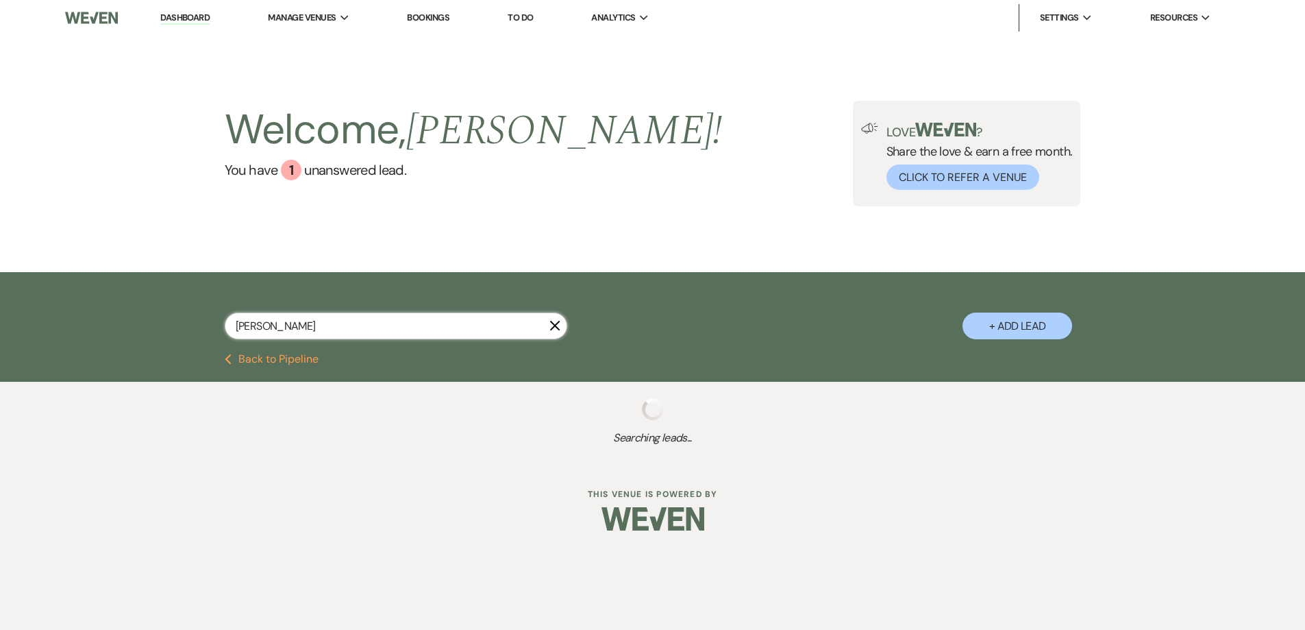
select select "8"
select select "5"
select select "8"
select select "5"
select select "8"
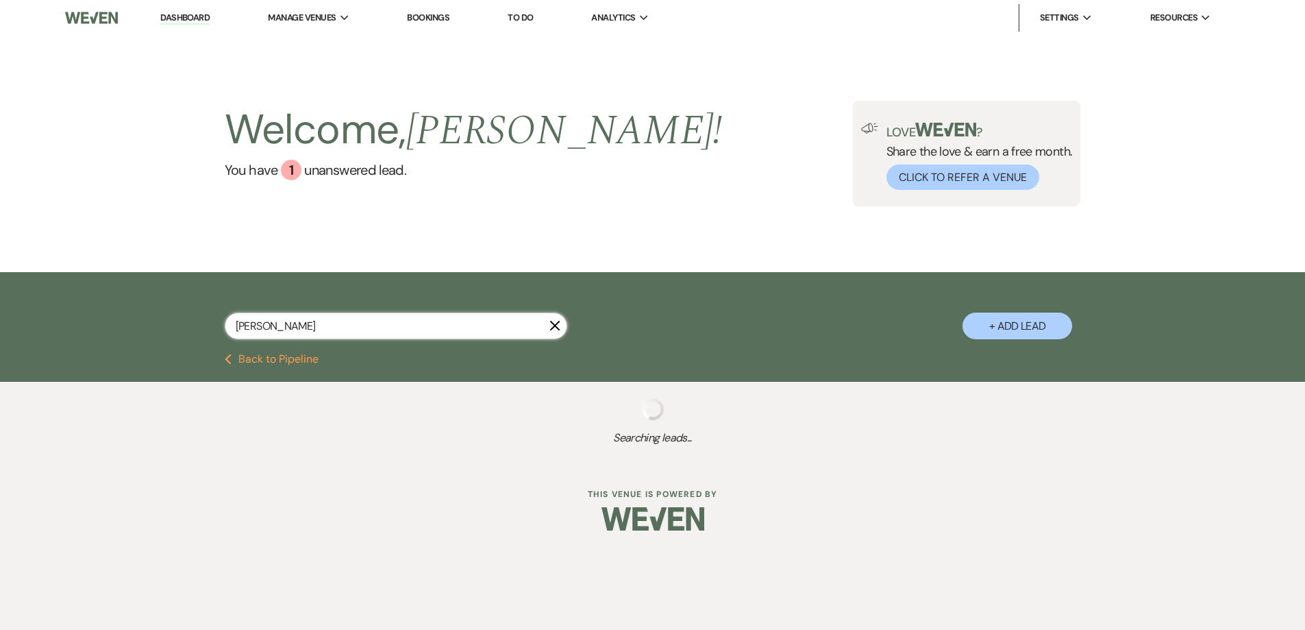
select select "5"
select select "8"
select select "5"
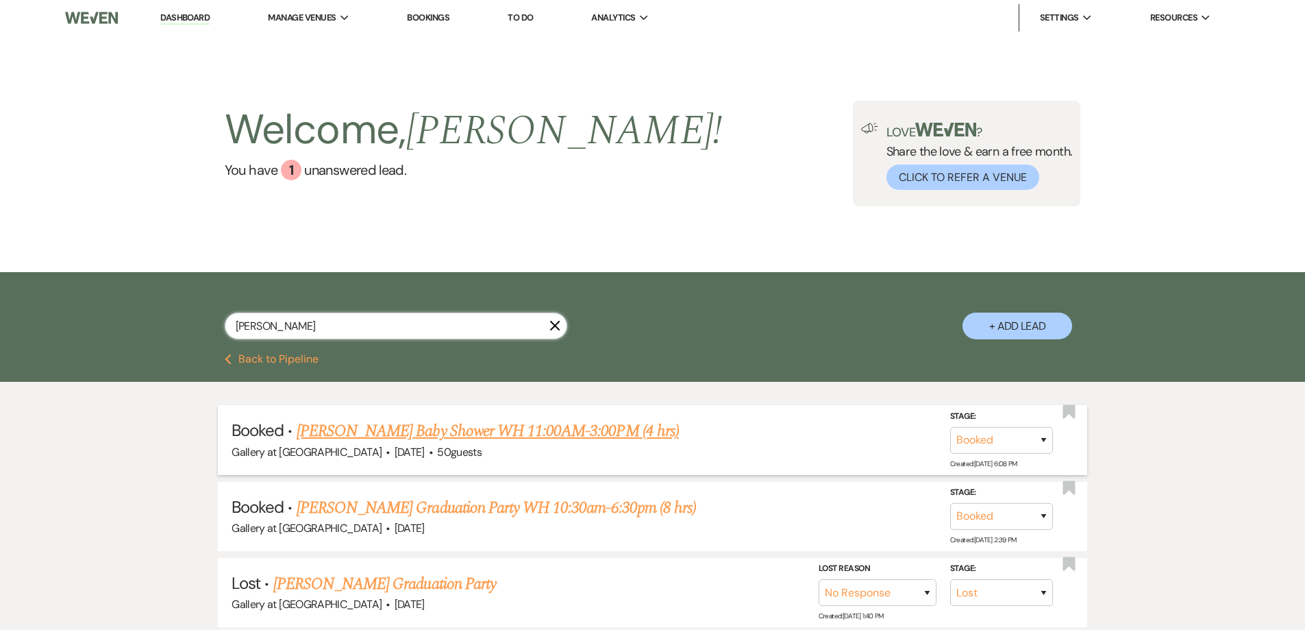
type input "[PERSON_NAME]"
click at [556, 427] on link "[PERSON_NAME] Baby Shower WH 11:00AM-3:00PM (4 hrs)" at bounding box center [488, 431] width 382 height 25
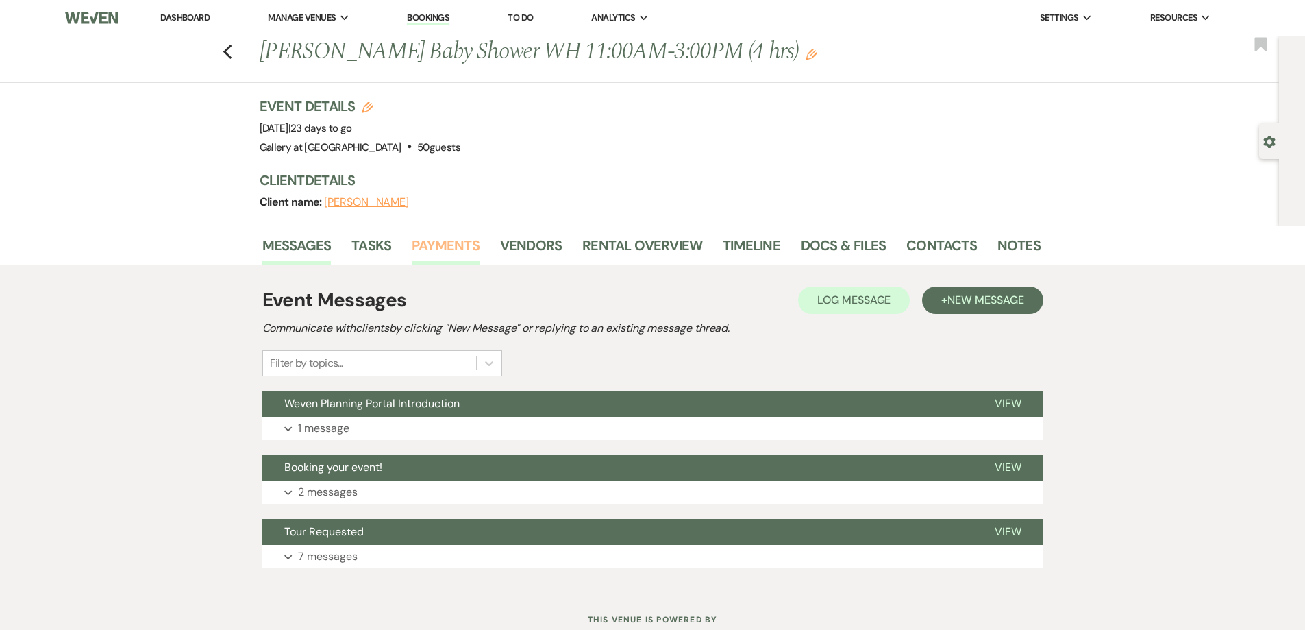
click at [442, 258] on link "Payments" at bounding box center [446, 249] width 68 height 30
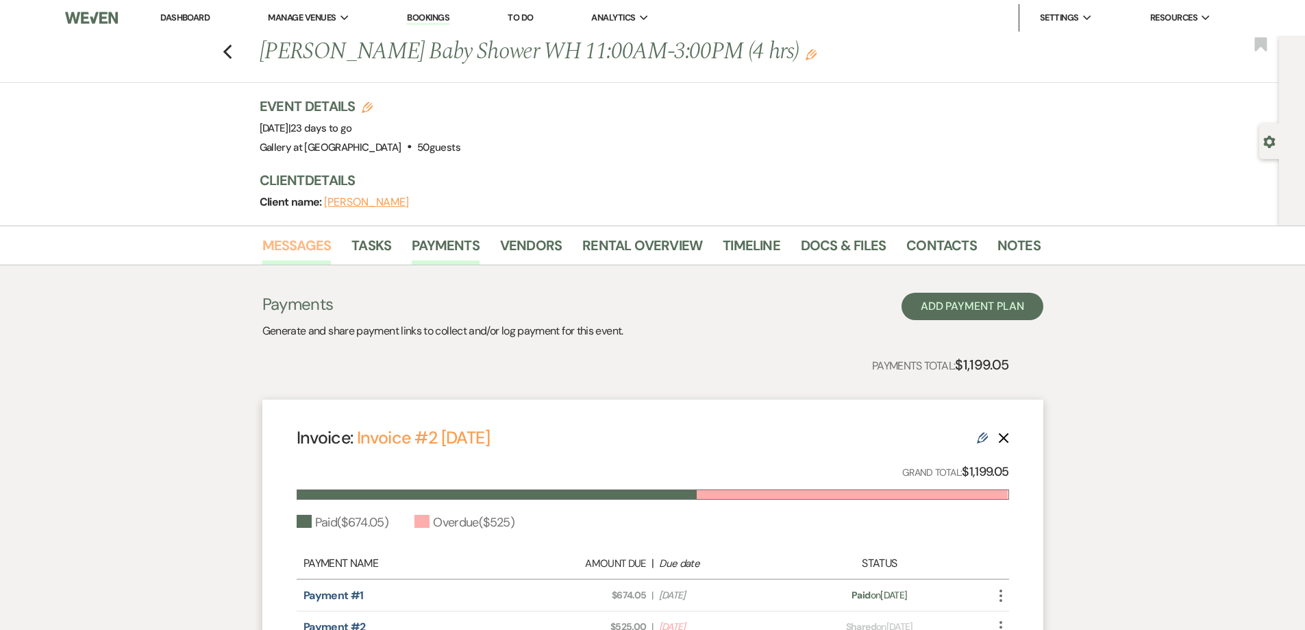
click at [283, 234] on link "Messages" at bounding box center [296, 249] width 69 height 30
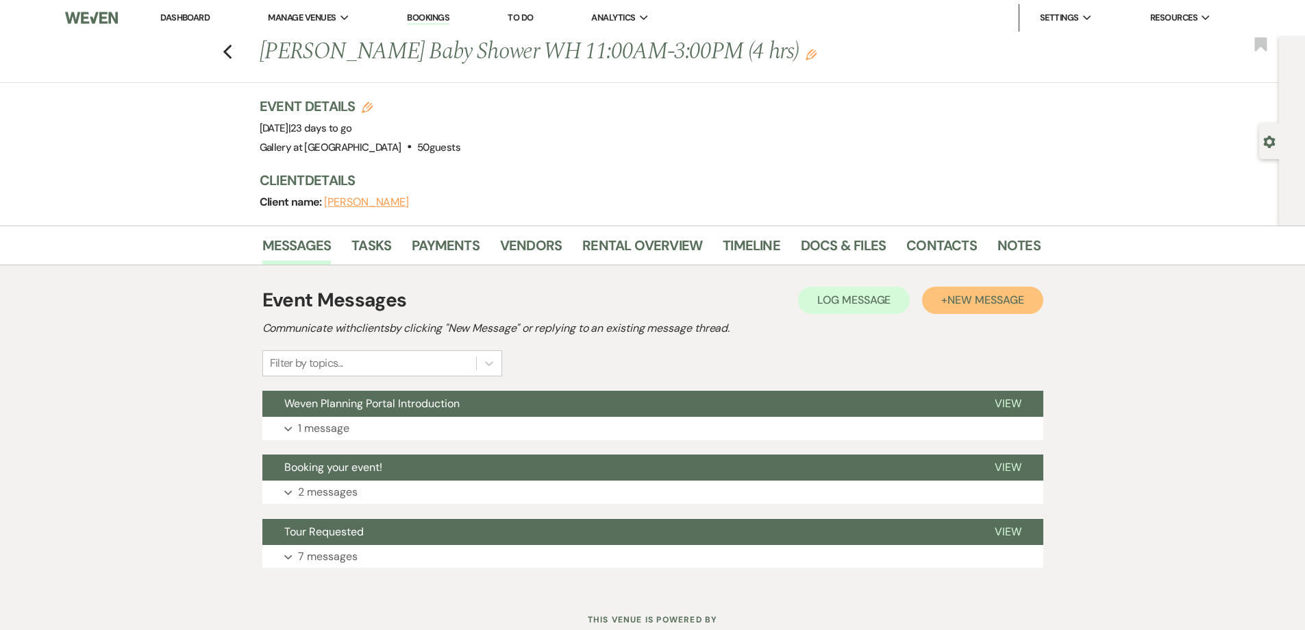
click at [987, 297] on span "New Message" at bounding box center [985, 300] width 76 height 14
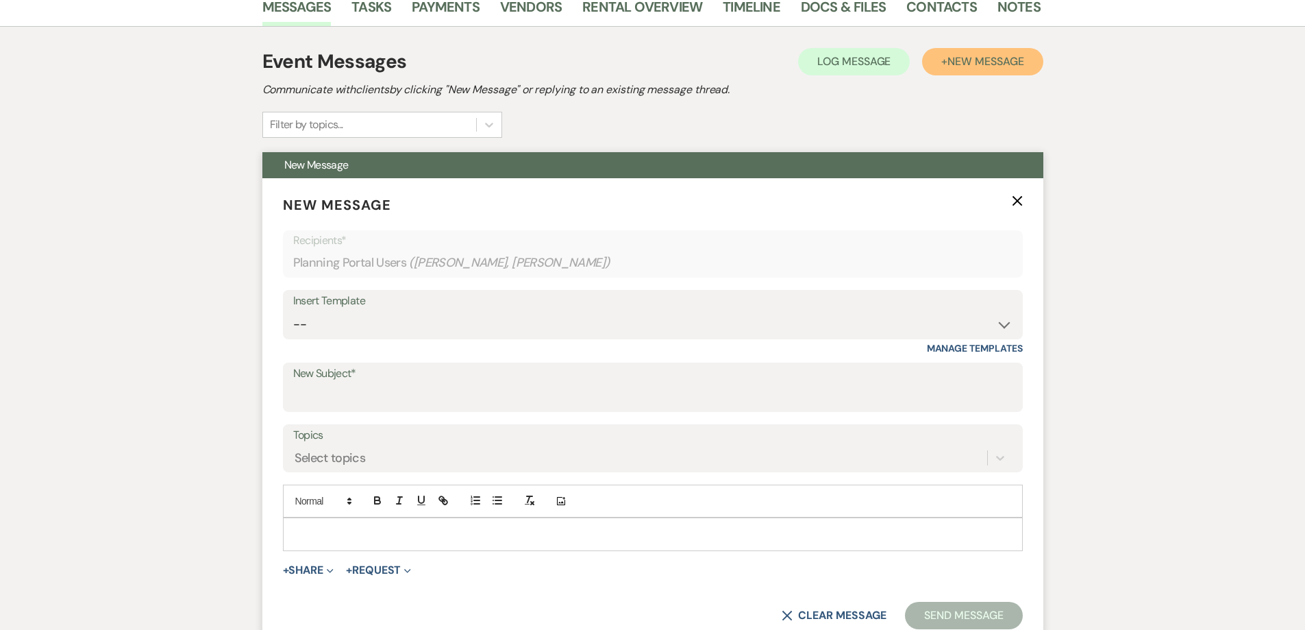
scroll to position [274, 0]
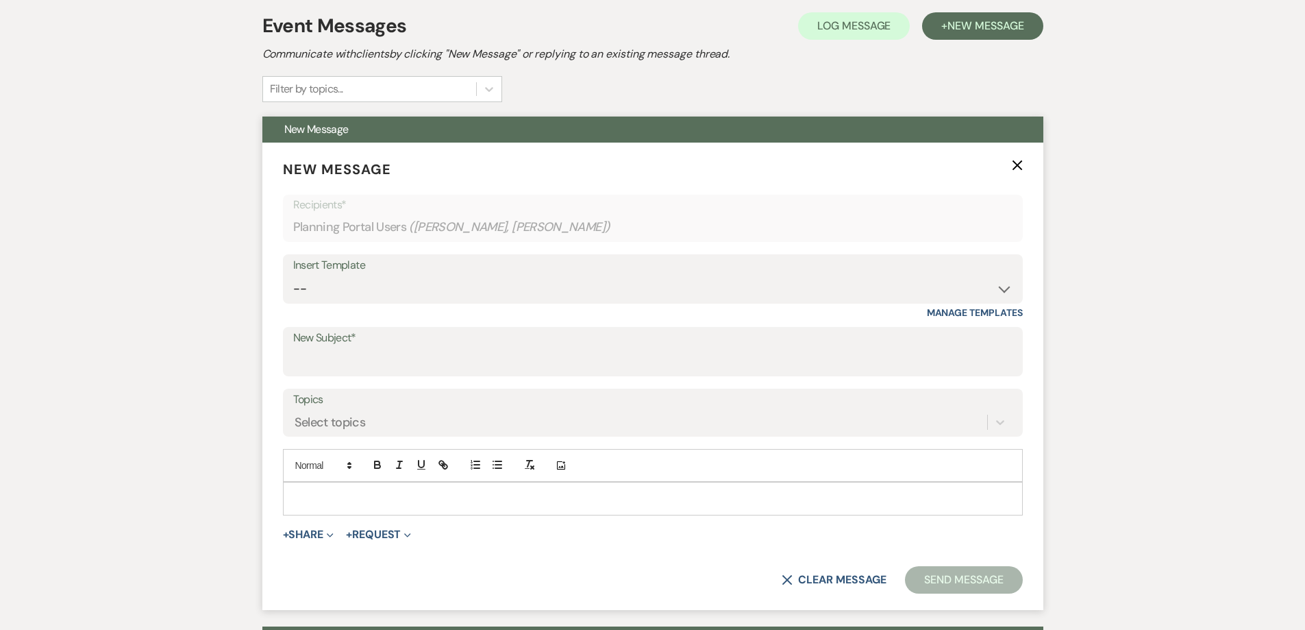
click at [504, 498] on p at bounding box center [653, 498] width 718 height 15
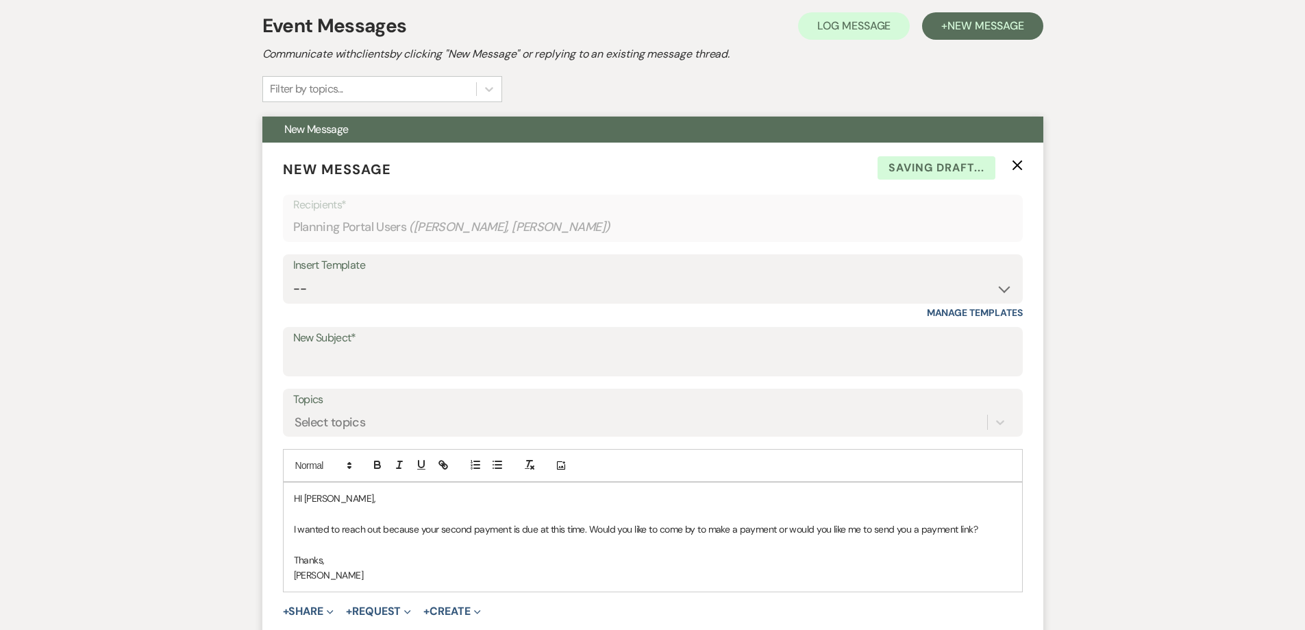
click at [299, 495] on p "HI [PERSON_NAME]," at bounding box center [653, 498] width 718 height 15
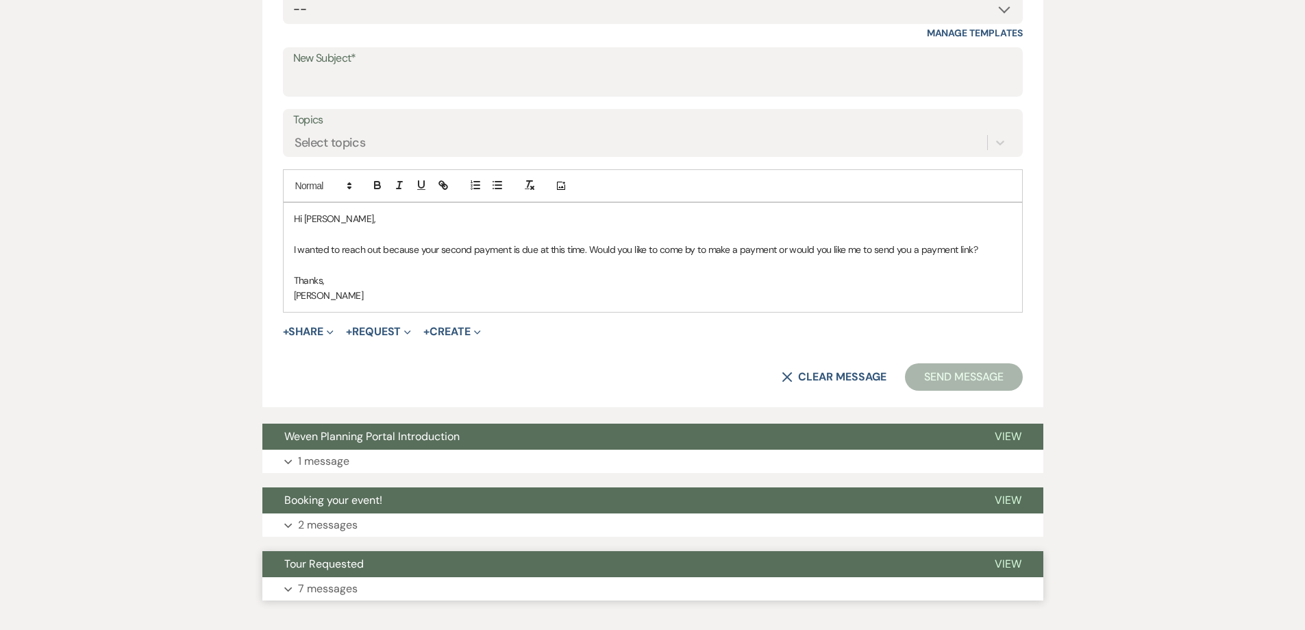
scroll to position [633, 0]
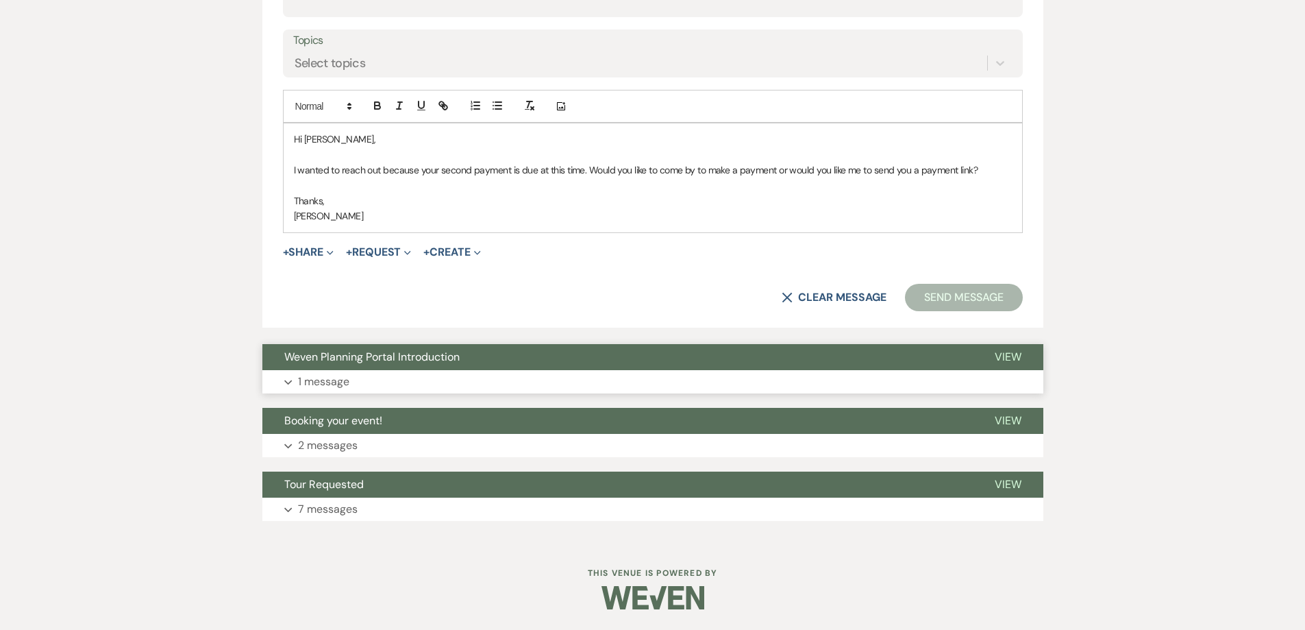
click at [390, 380] on button "Expand 1 message" at bounding box center [652, 381] width 781 height 23
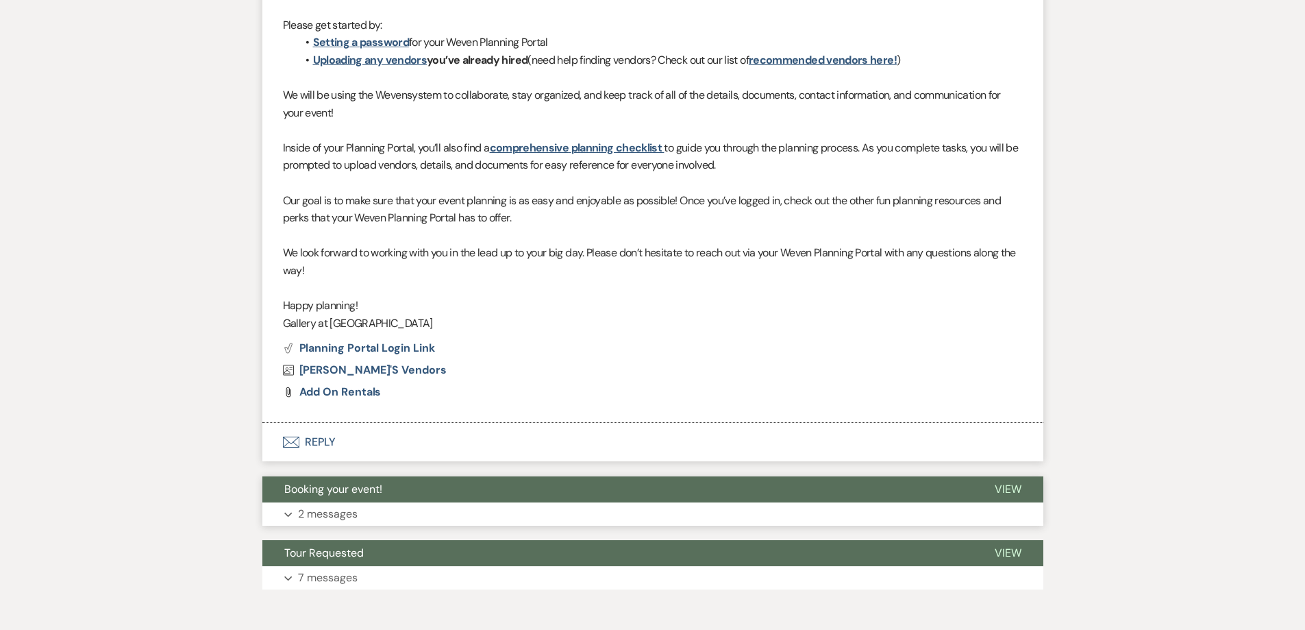
scroll to position [1174, 0]
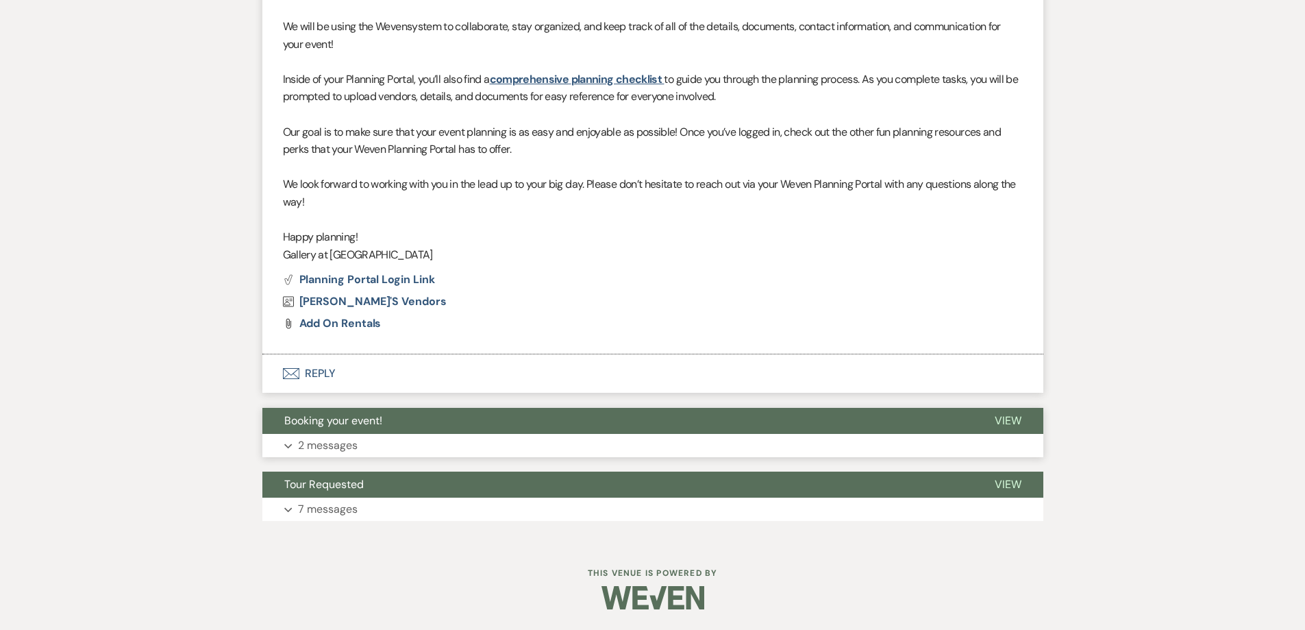
click at [460, 451] on button "Expand 2 messages" at bounding box center [652, 445] width 781 height 23
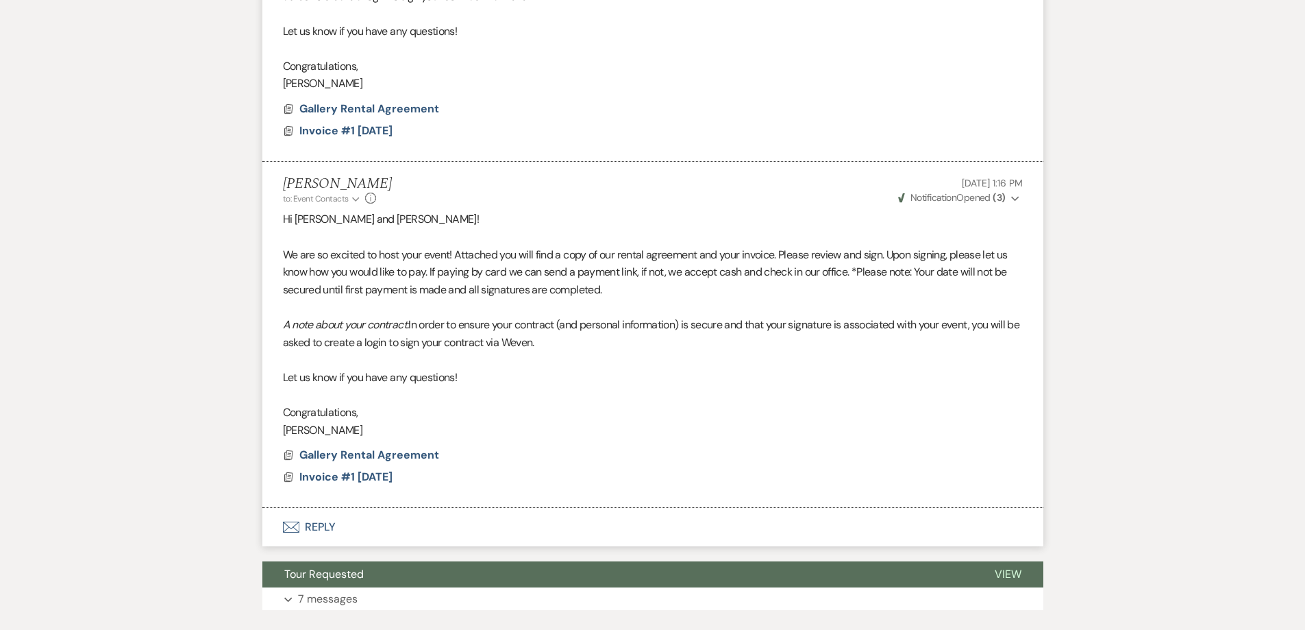
scroll to position [1881, 0]
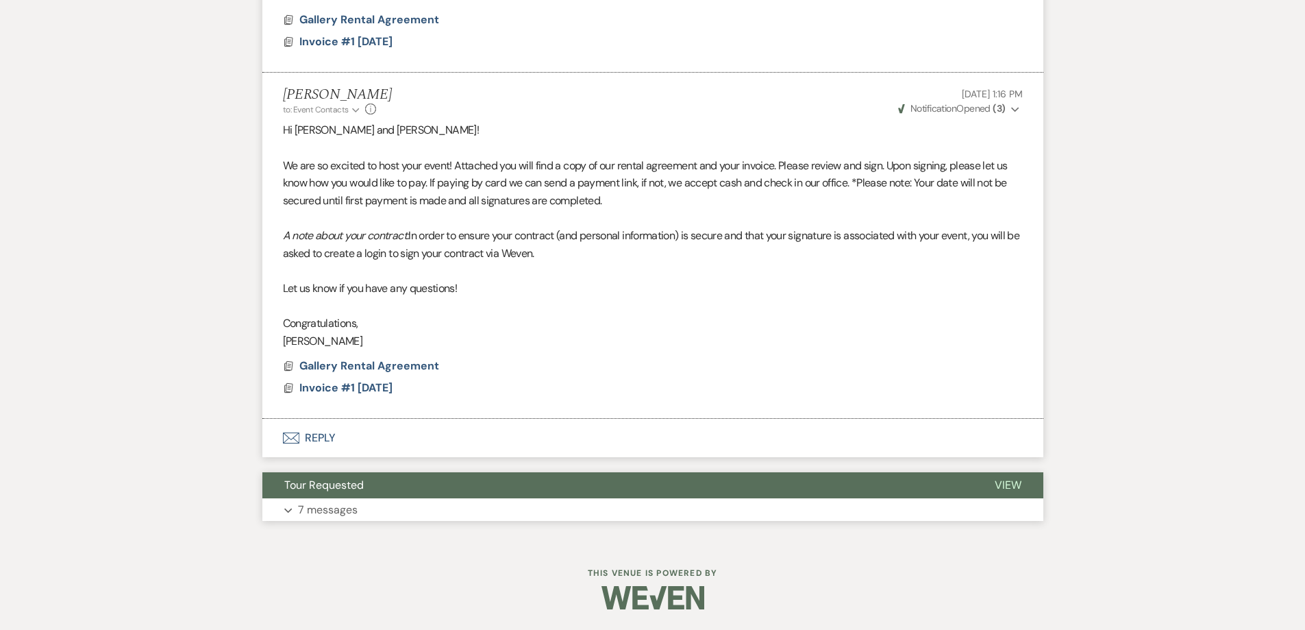
click at [527, 508] on button "Expand 7 messages" at bounding box center [652, 509] width 781 height 23
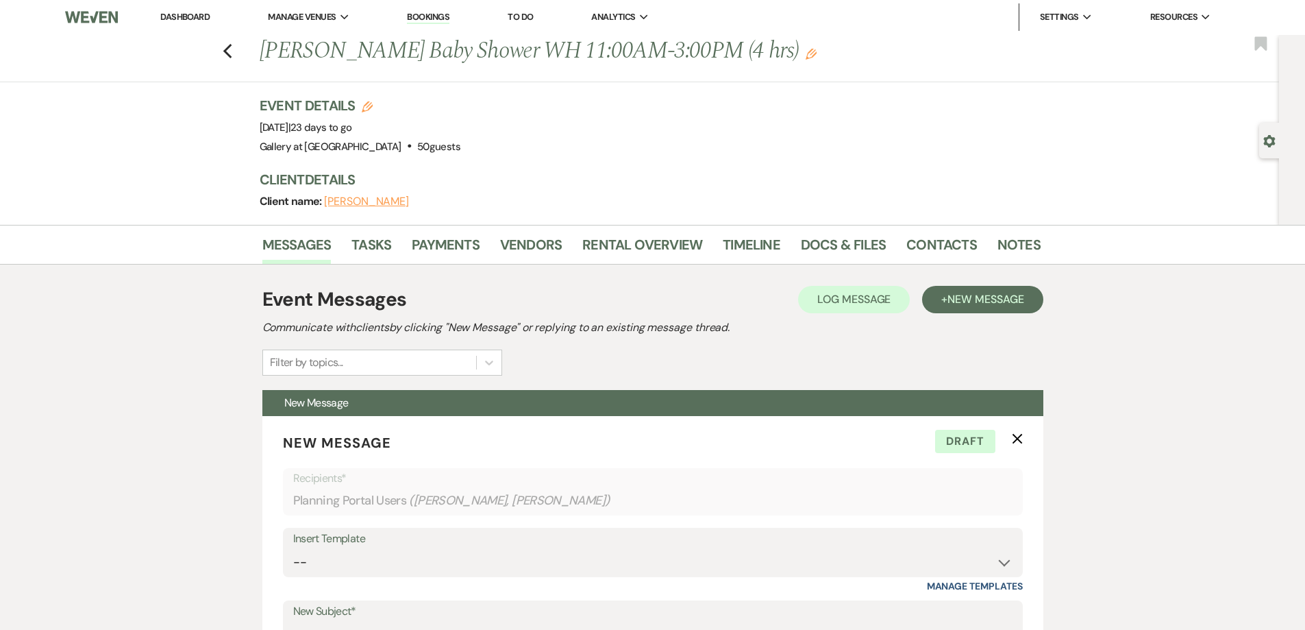
scroll to position [0, 0]
click at [1279, 137] on div "Gear Settings" at bounding box center [1272, 141] width 26 height 36
click at [1267, 145] on use "button" at bounding box center [1270, 142] width 12 height 12
select select "5"
select select "3"
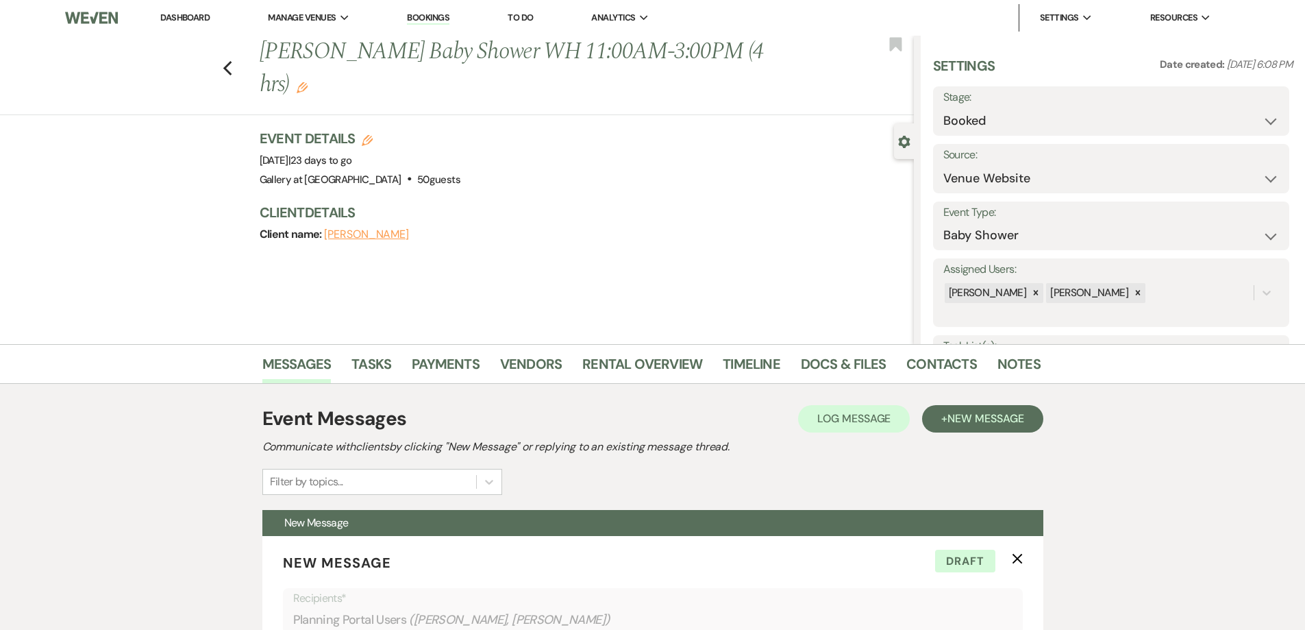
click at [906, 157] on div "Gear Settings" at bounding box center [907, 141] width 26 height 36
click at [903, 146] on use "button" at bounding box center [904, 142] width 12 height 12
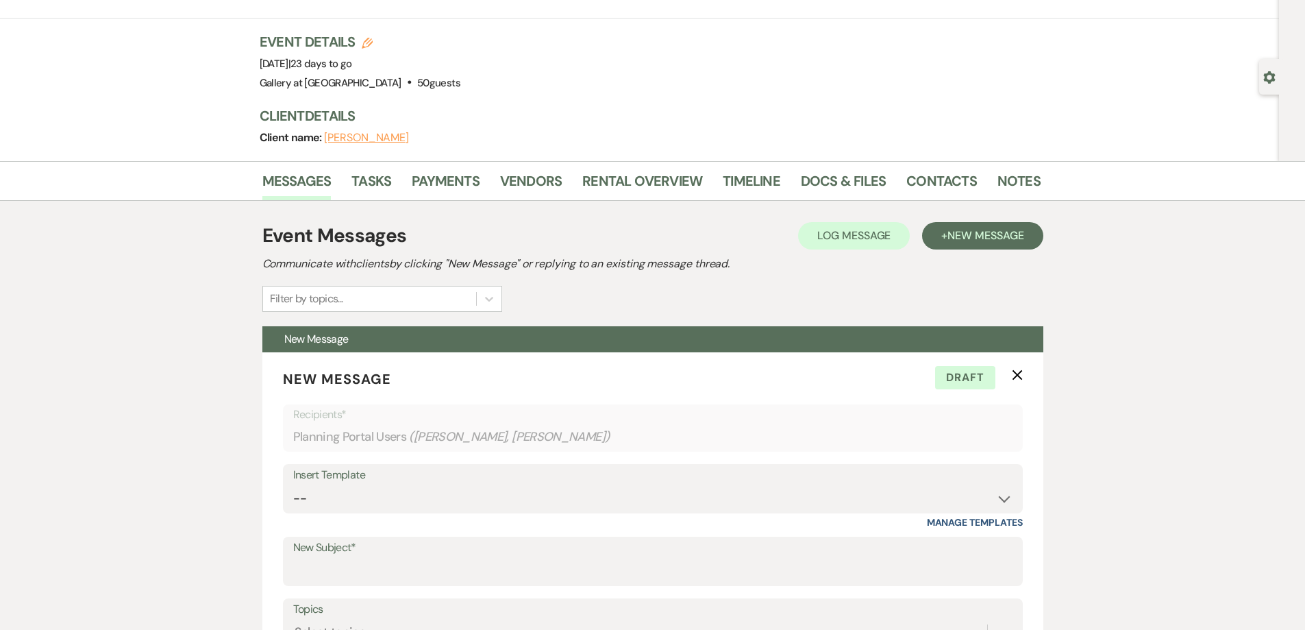
scroll to position [343, 0]
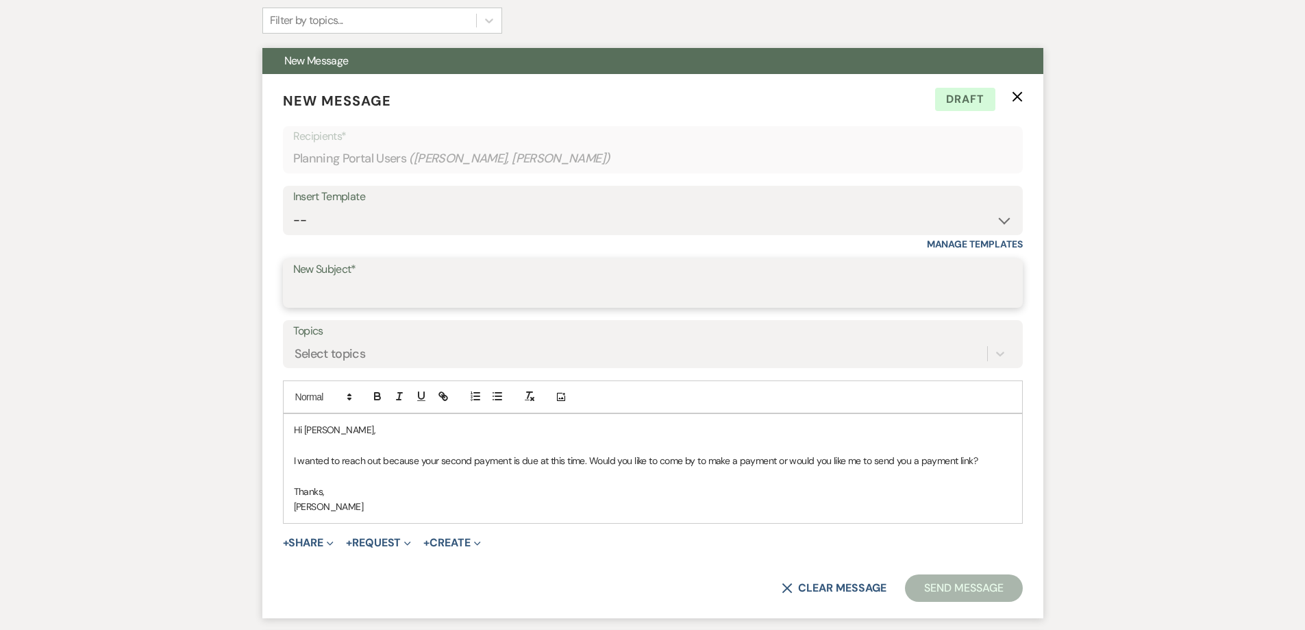
click at [546, 288] on input "New Subject*" at bounding box center [652, 293] width 719 height 27
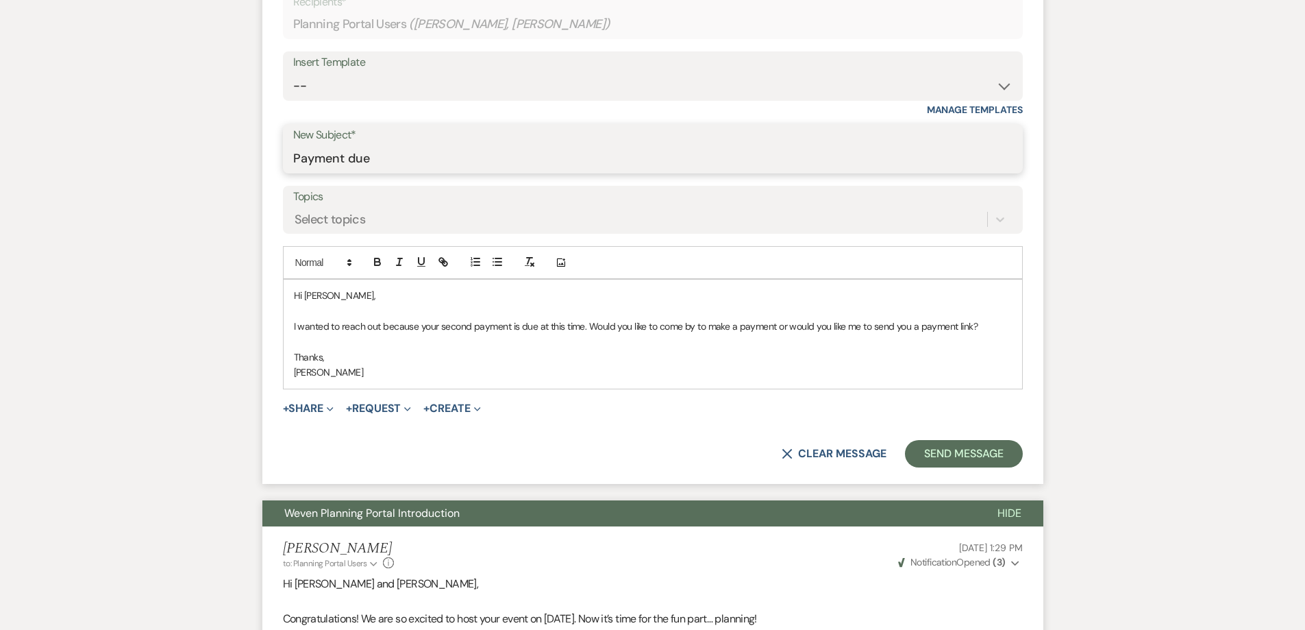
scroll to position [480, 0]
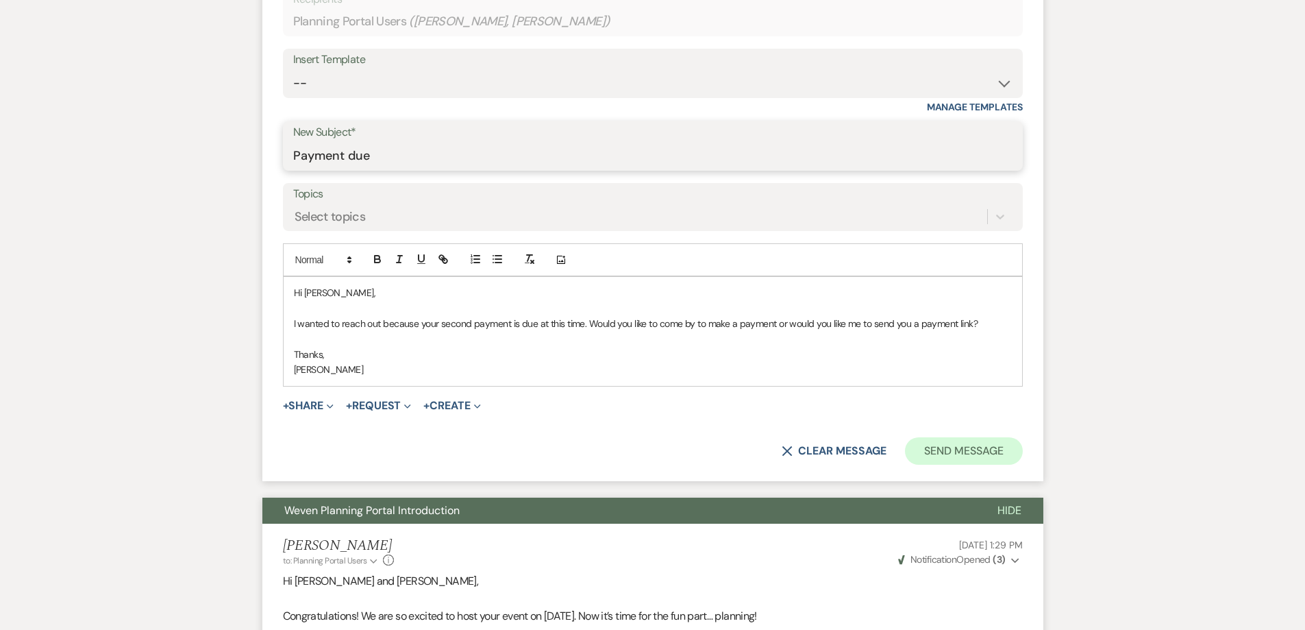
type input "Payment due"
click at [969, 447] on button "Send Message" at bounding box center [963, 450] width 117 height 27
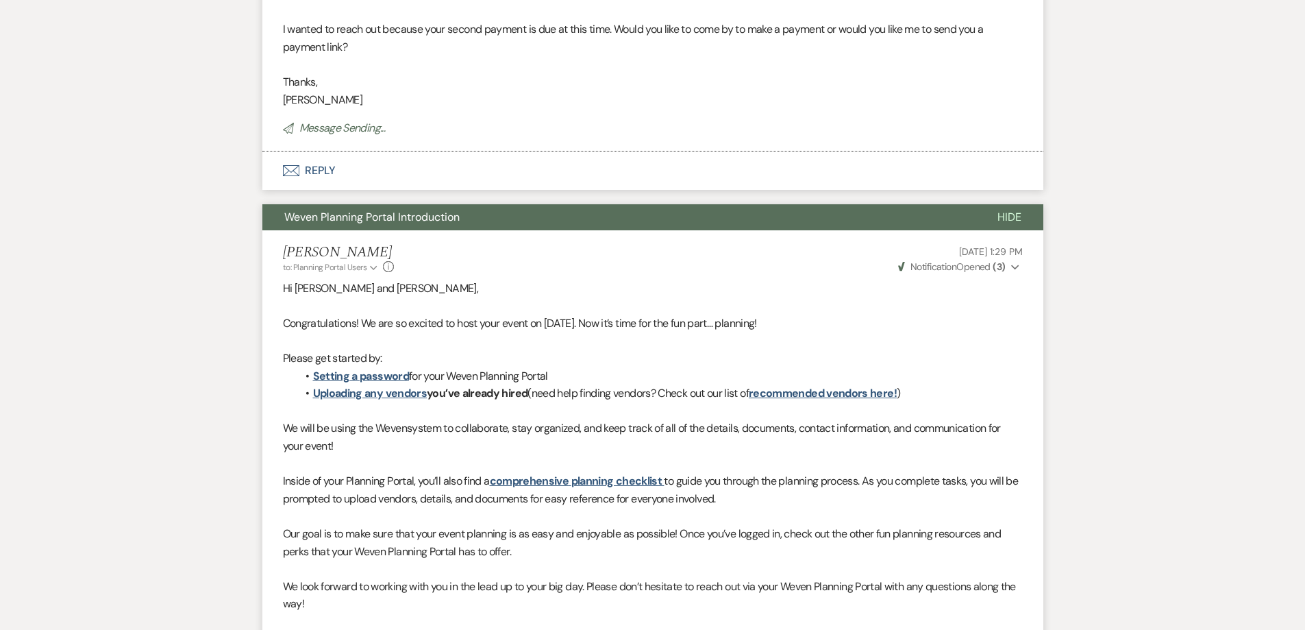
scroll to position [0, 0]
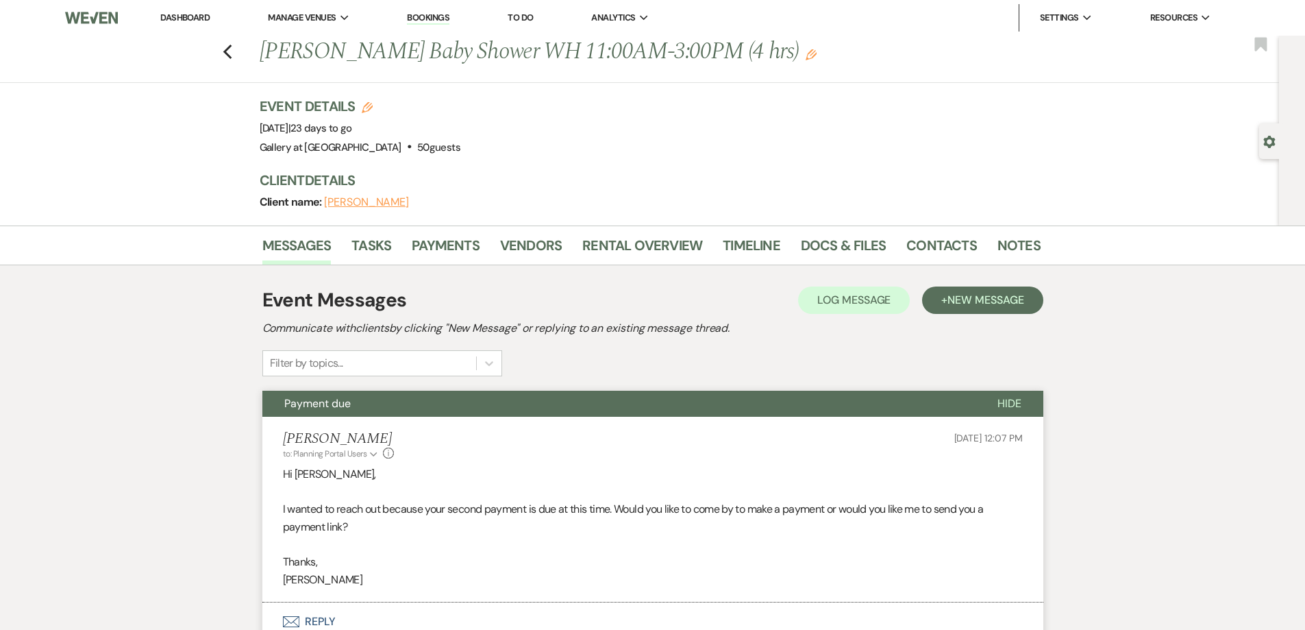
click at [189, 17] on link "Dashboard" at bounding box center [184, 18] width 49 height 12
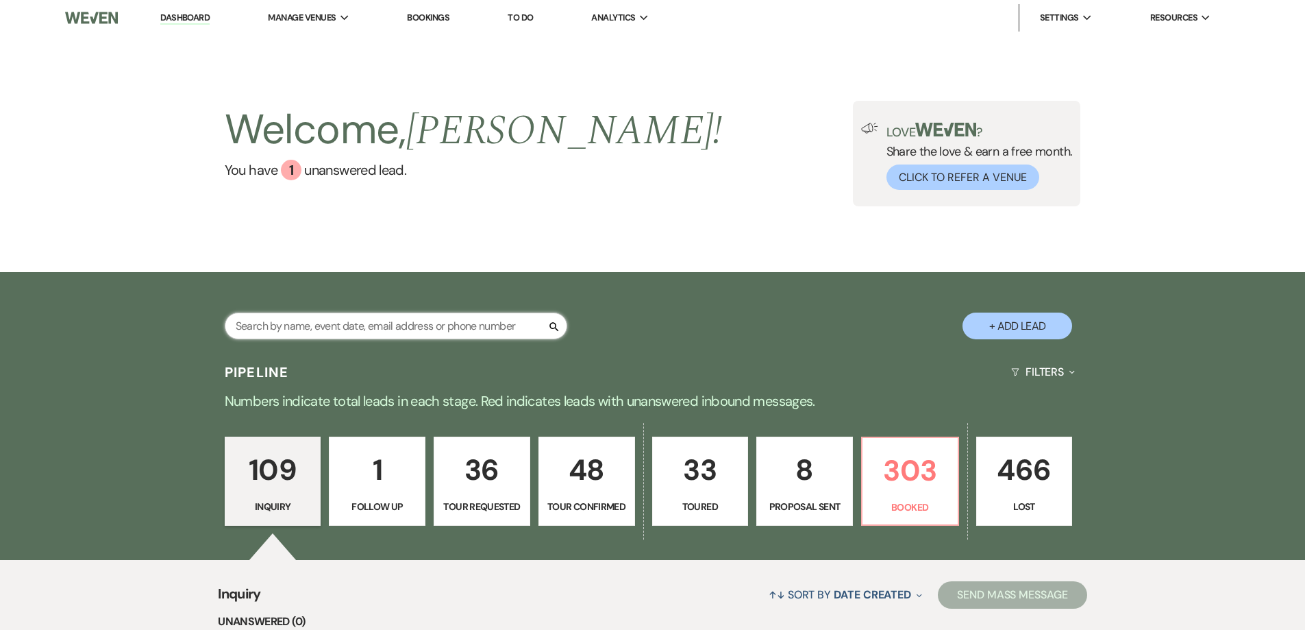
click at [484, 335] on input "text" at bounding box center [396, 325] width 343 height 27
type input "[PERSON_NAME]"
select select "4"
select select "8"
select select "5"
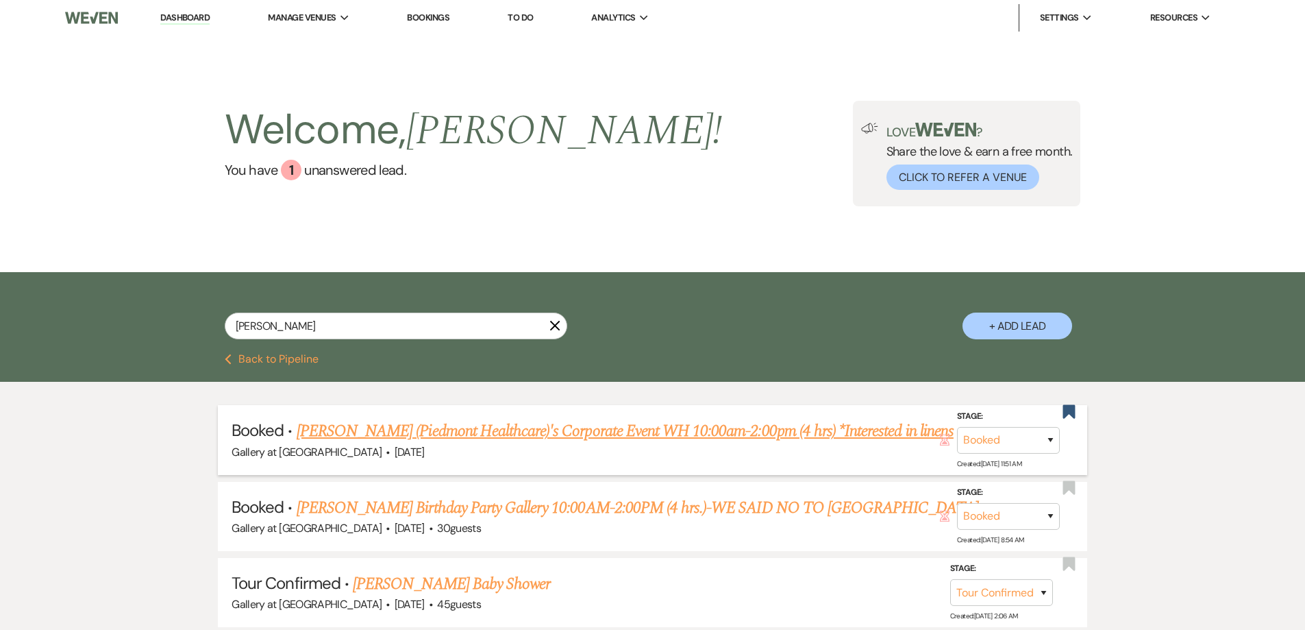
click at [467, 428] on link "[PERSON_NAME] (Piedmont Healthcare)'s Corporate Event WH 10:00am-2:00pm (4 hrs)…" at bounding box center [625, 431] width 657 height 25
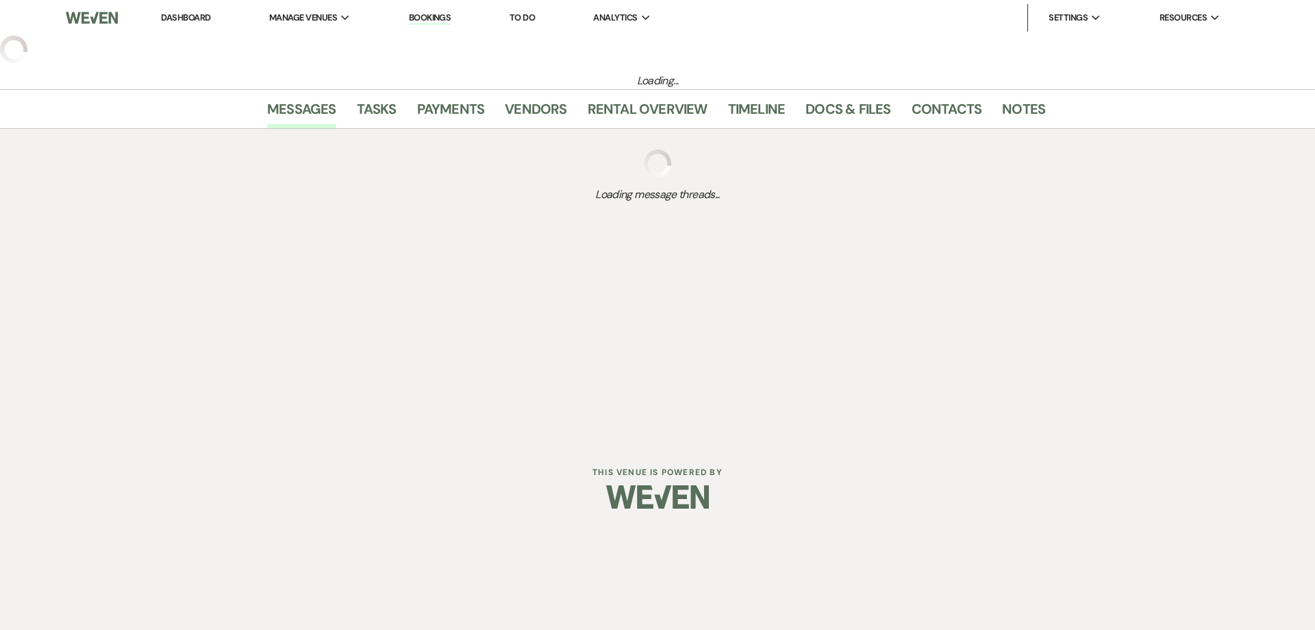
select select "12"
select select "9"
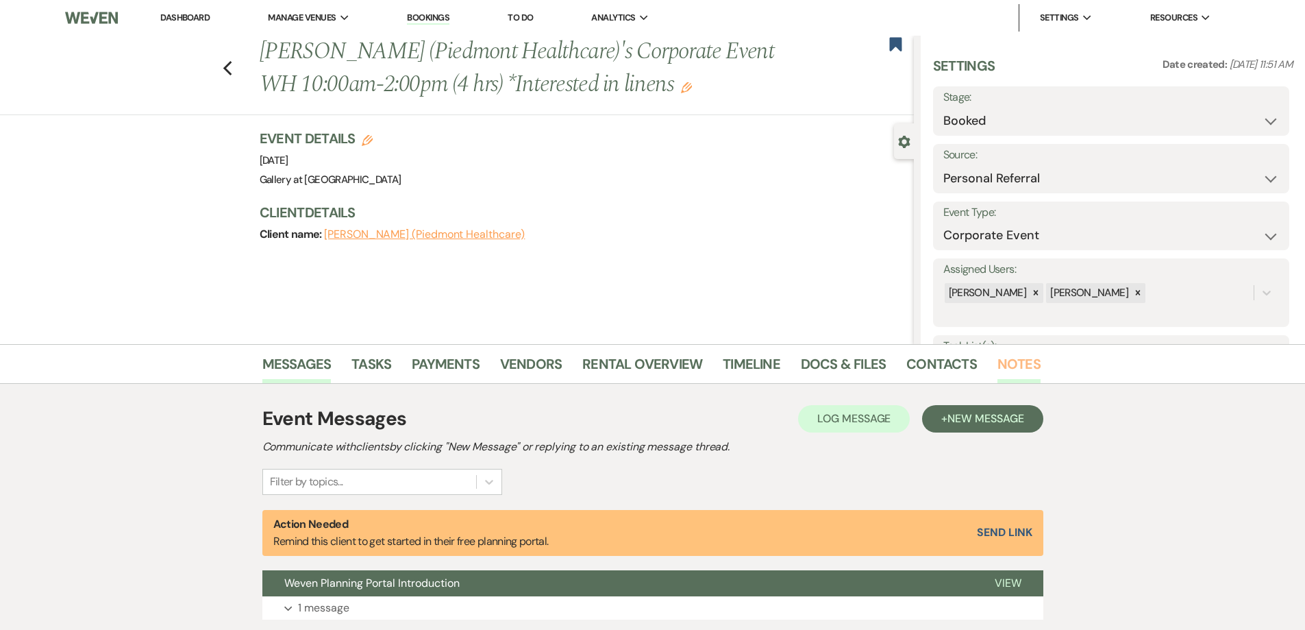
click at [1018, 371] on link "Notes" at bounding box center [1018, 368] width 43 height 30
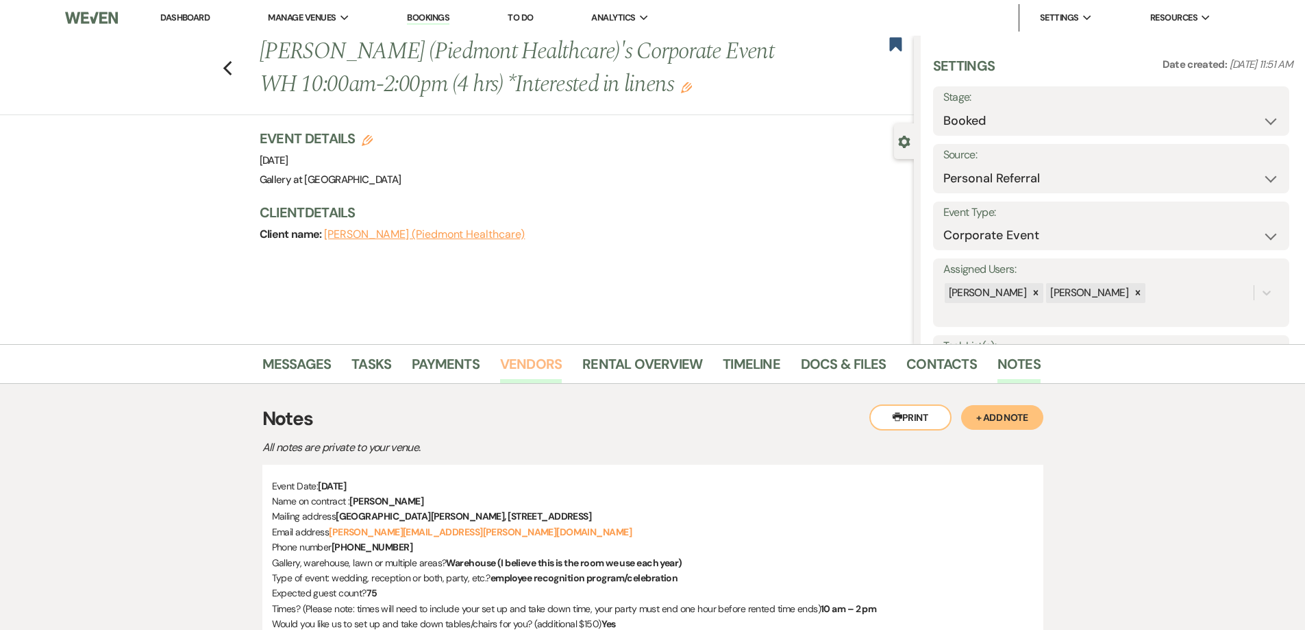
click at [553, 364] on link "Vendors" at bounding box center [531, 368] width 62 height 30
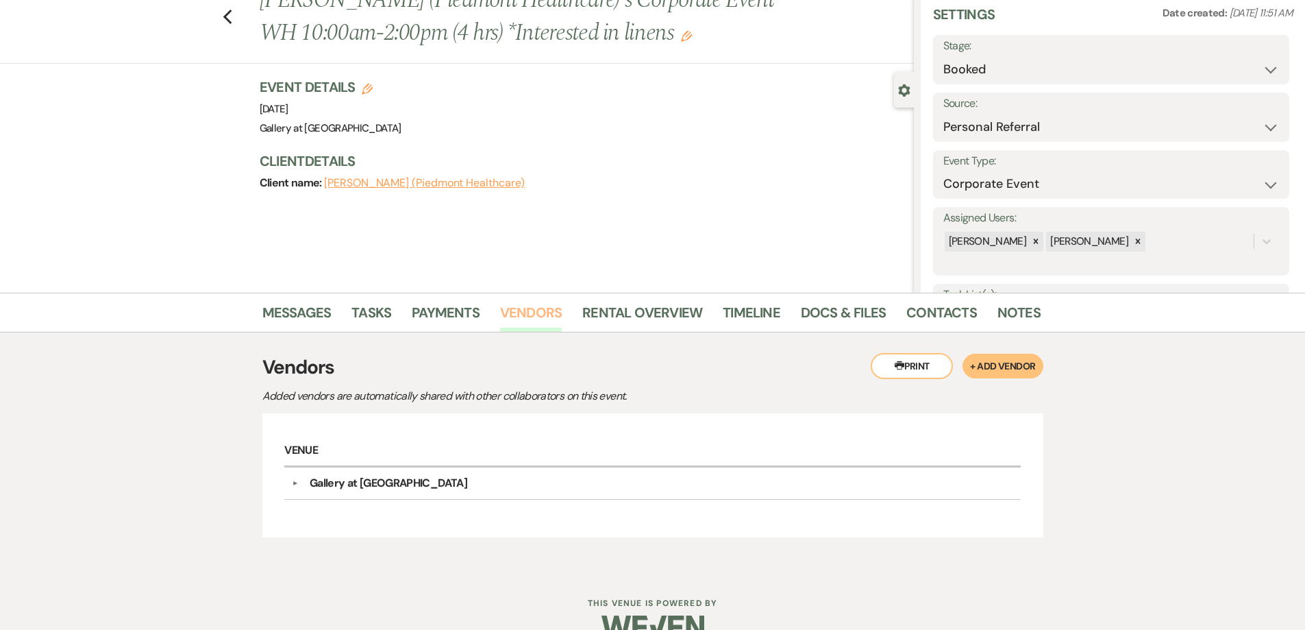
scroll to position [81, 0]
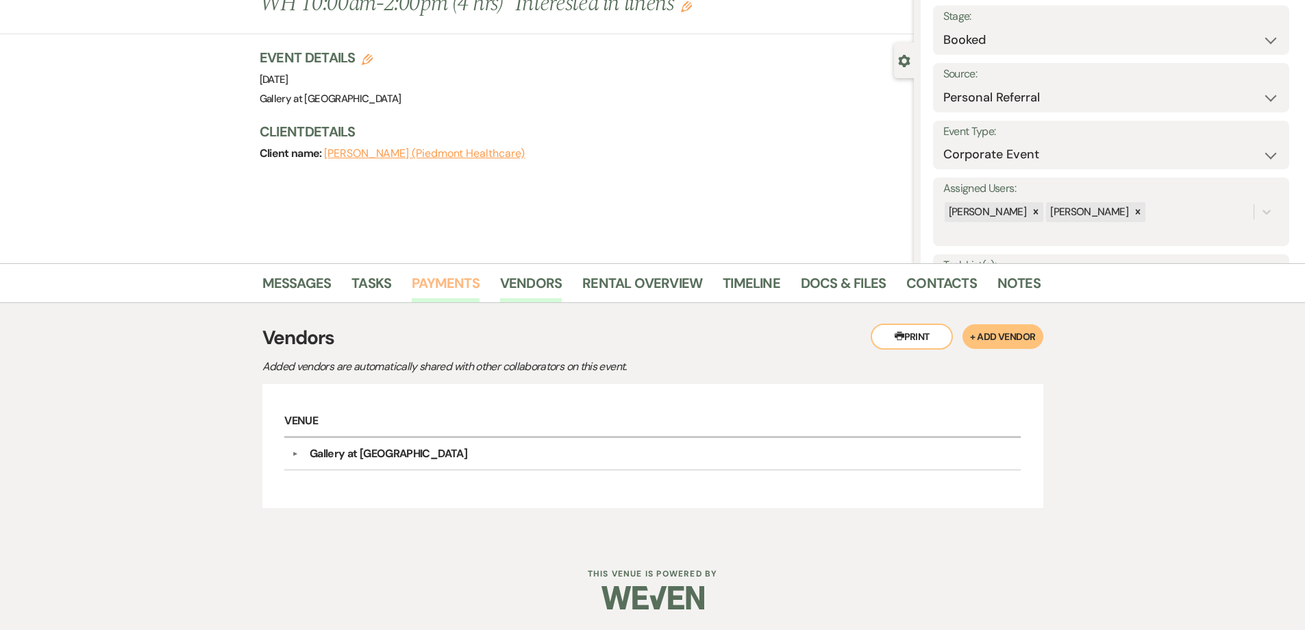
click at [449, 282] on link "Payments" at bounding box center [446, 287] width 68 height 30
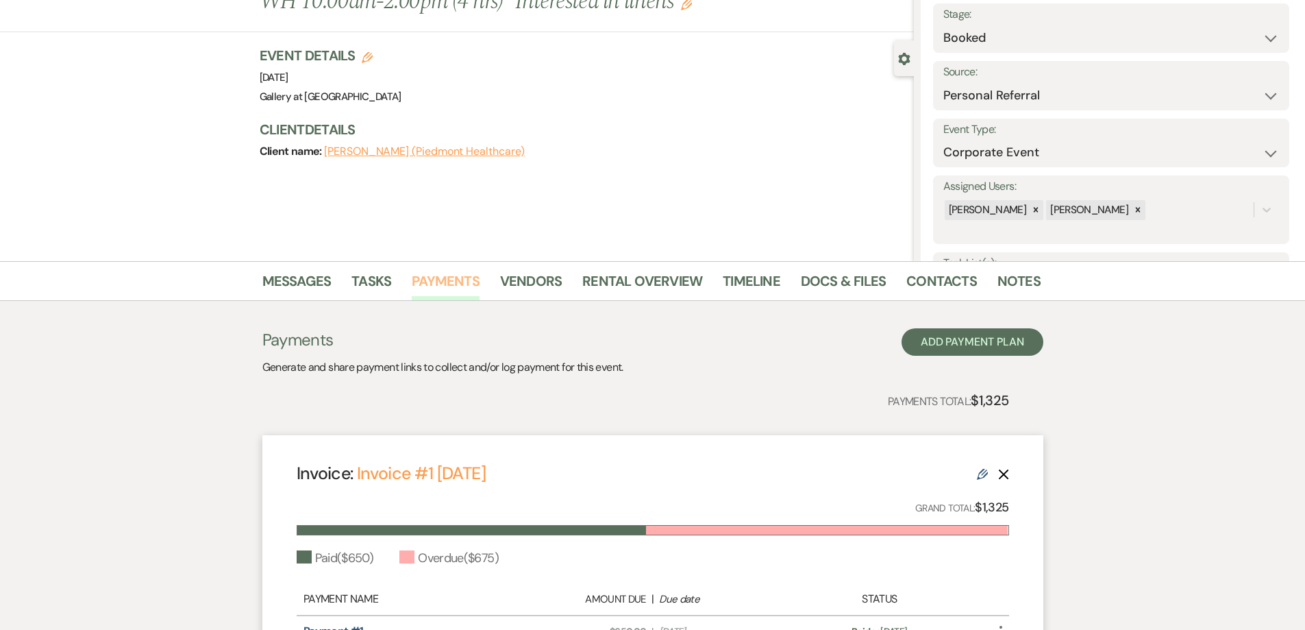
scroll to position [274, 0]
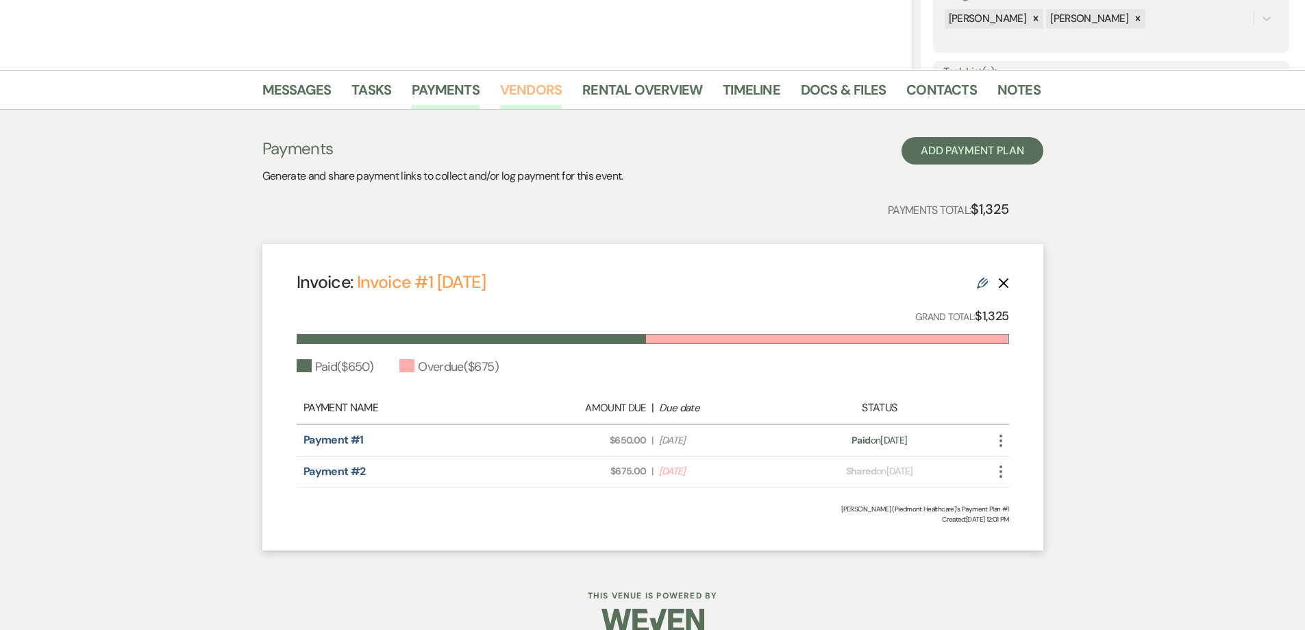
click at [525, 79] on link "Vendors" at bounding box center [531, 94] width 62 height 30
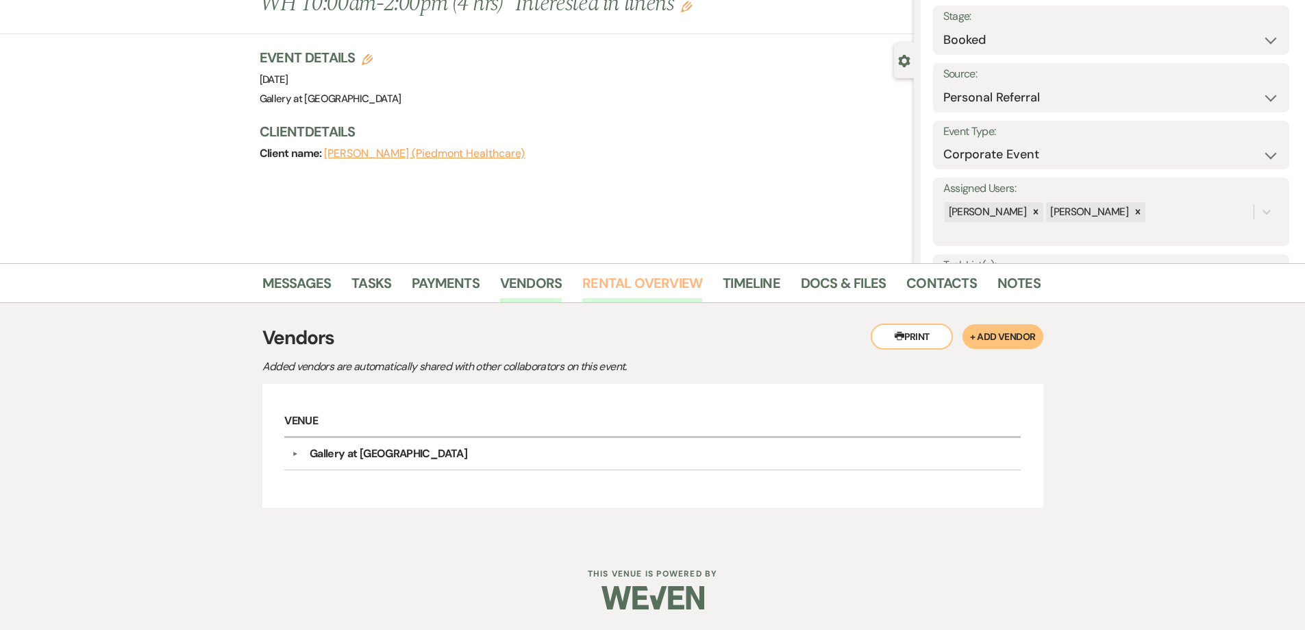
click at [621, 287] on link "Rental Overview" at bounding box center [642, 287] width 120 height 30
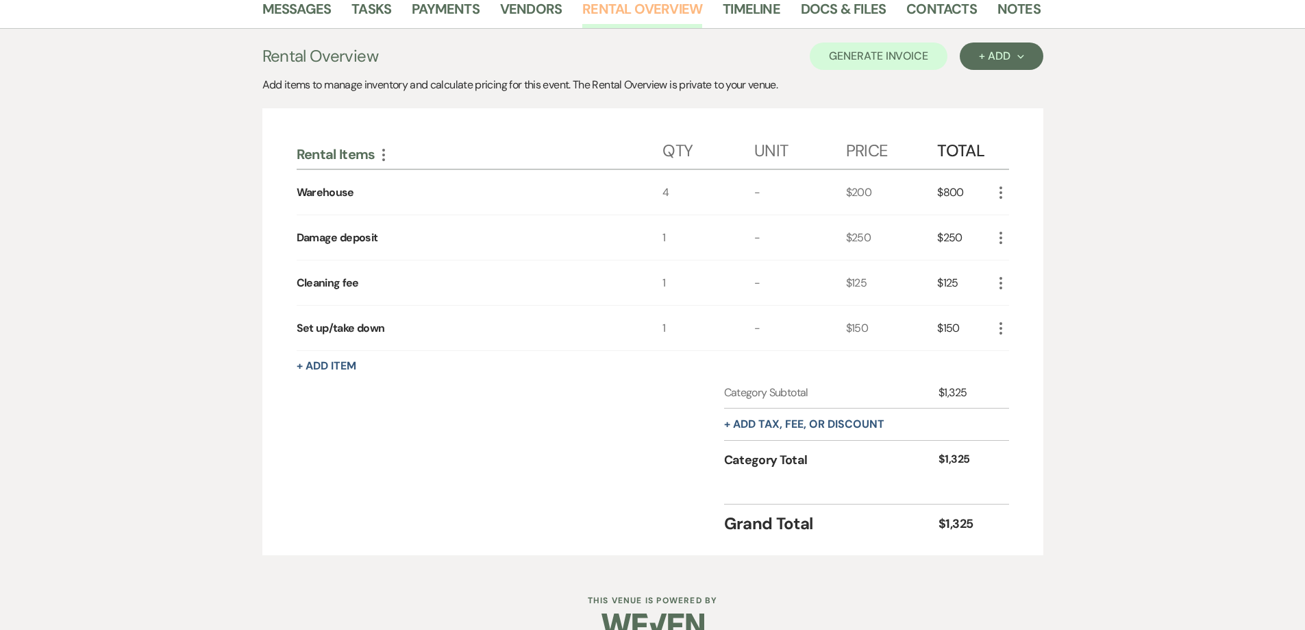
scroll to position [382, 0]
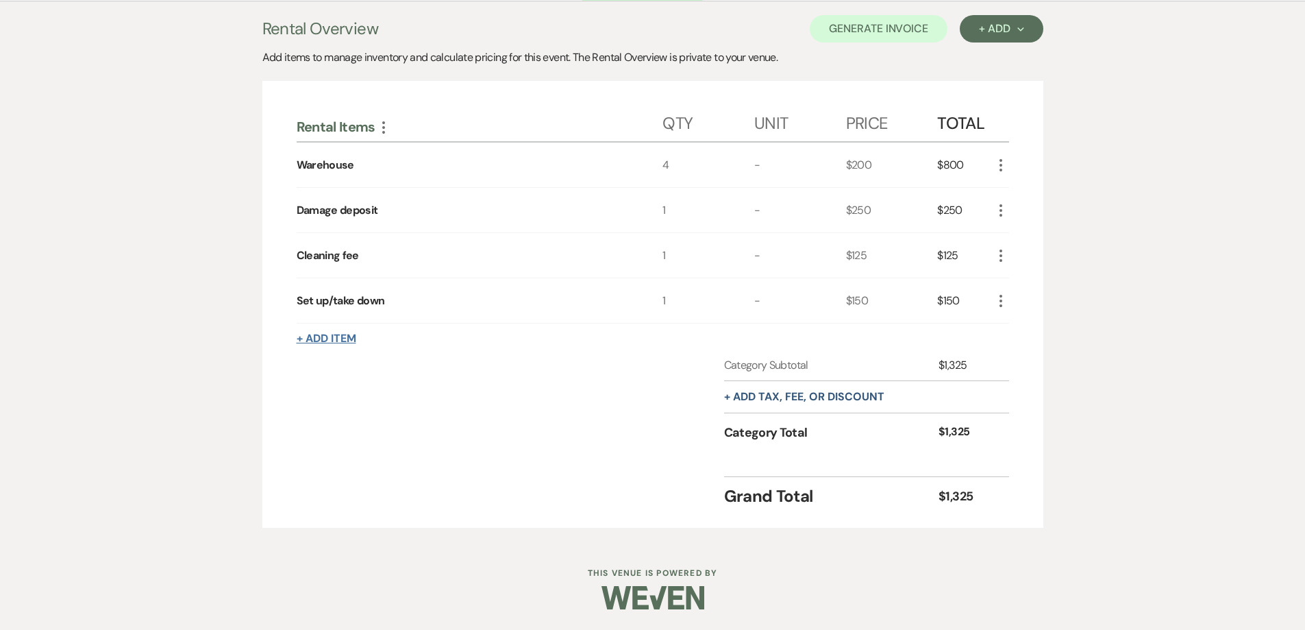
click at [345, 339] on button "+ Add Item" at bounding box center [327, 338] width 60 height 11
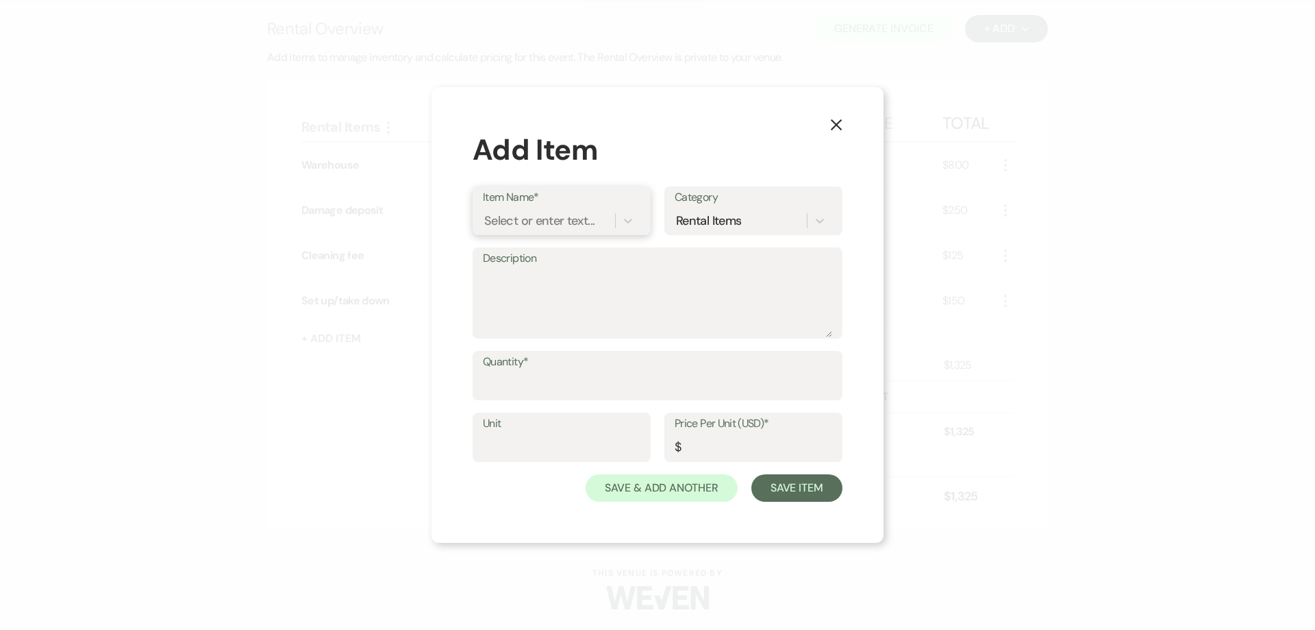
click at [544, 223] on div "Select or enter text..." at bounding box center [539, 221] width 110 height 18
type input "linens"
click at [530, 259] on div "Linens" at bounding box center [562, 255] width 158 height 27
type input "15"
click at [538, 390] on input "Quantity*" at bounding box center [657, 385] width 349 height 27
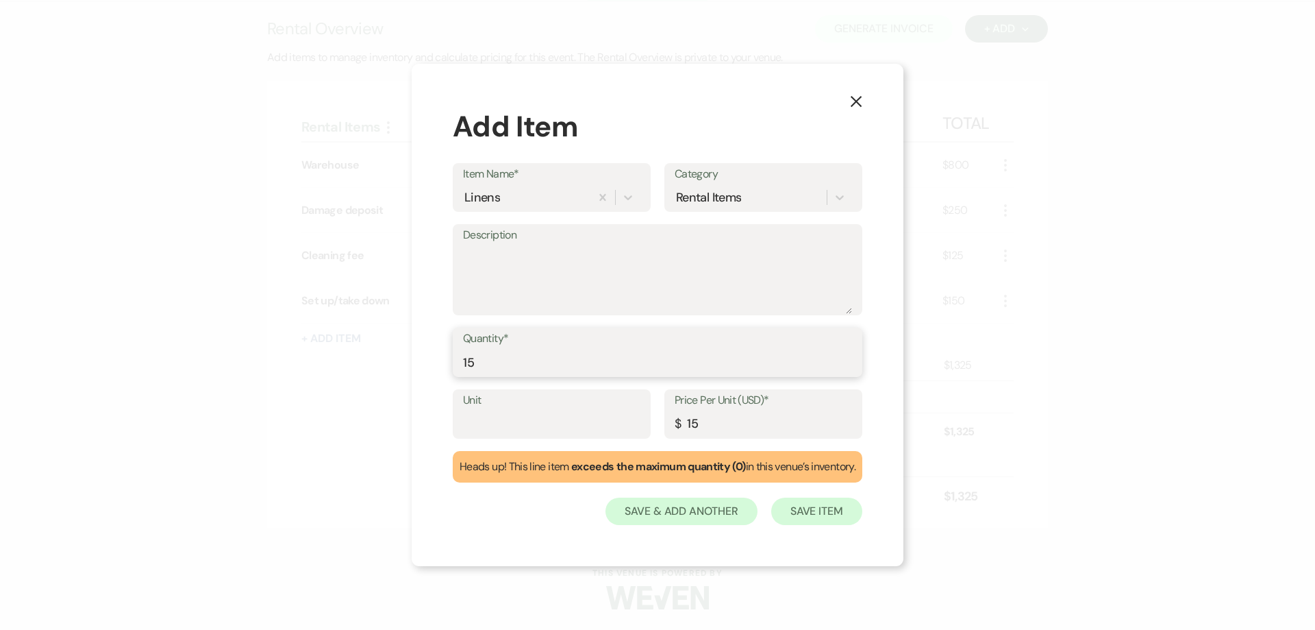
type input "15"
click at [828, 519] on button "Save Item" at bounding box center [816, 510] width 91 height 27
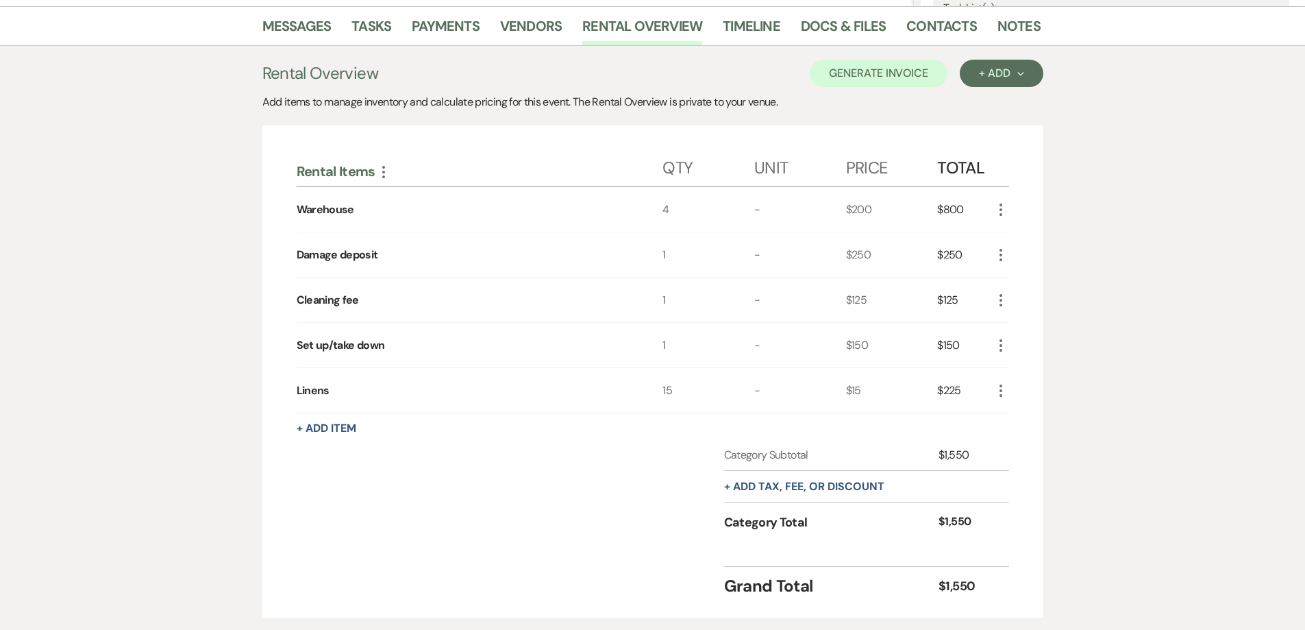
scroll to position [314, 0]
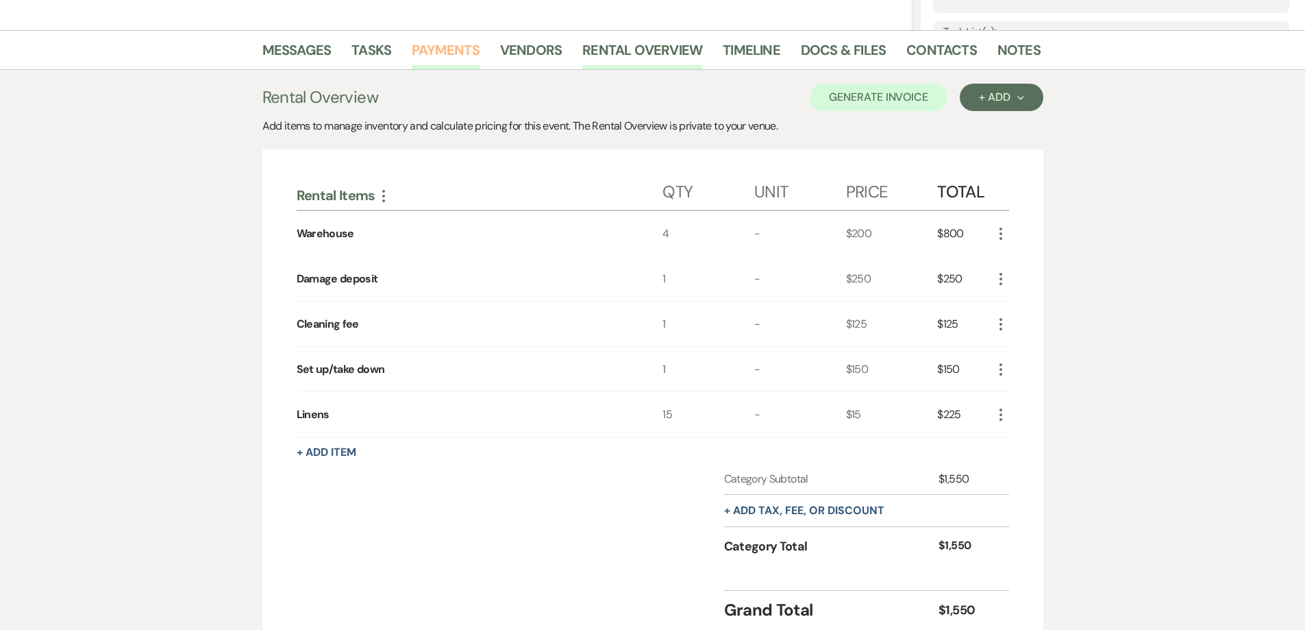
click at [443, 59] on link "Payments" at bounding box center [446, 54] width 68 height 30
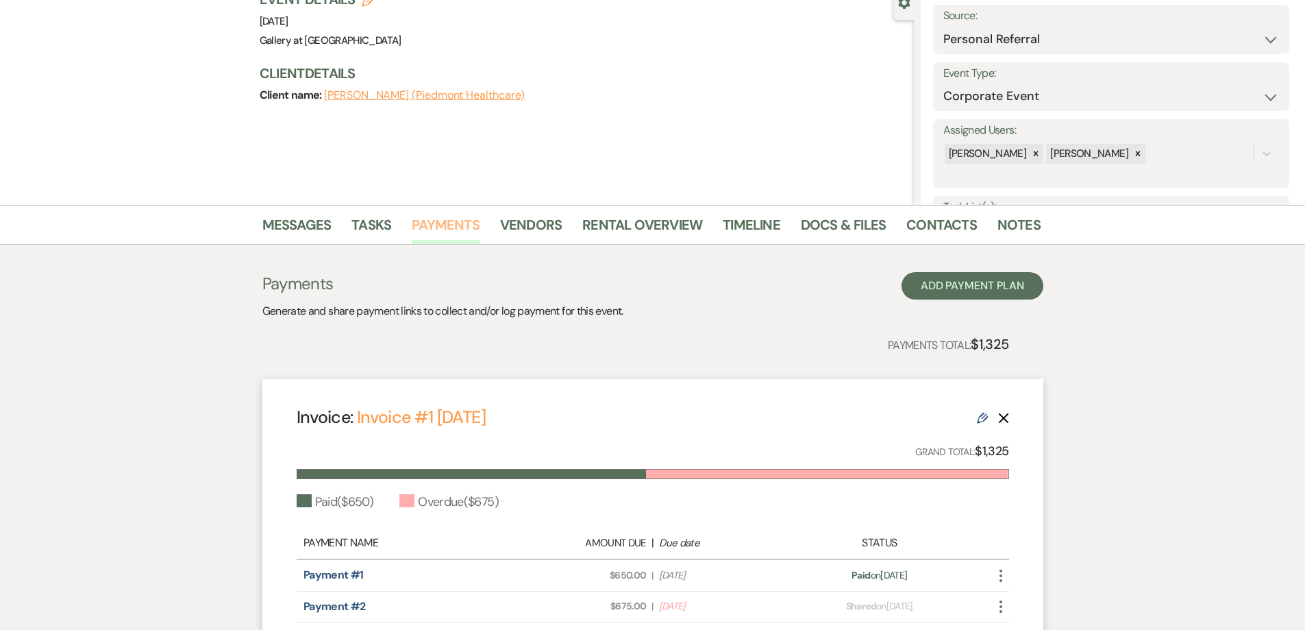
scroll to position [69, 0]
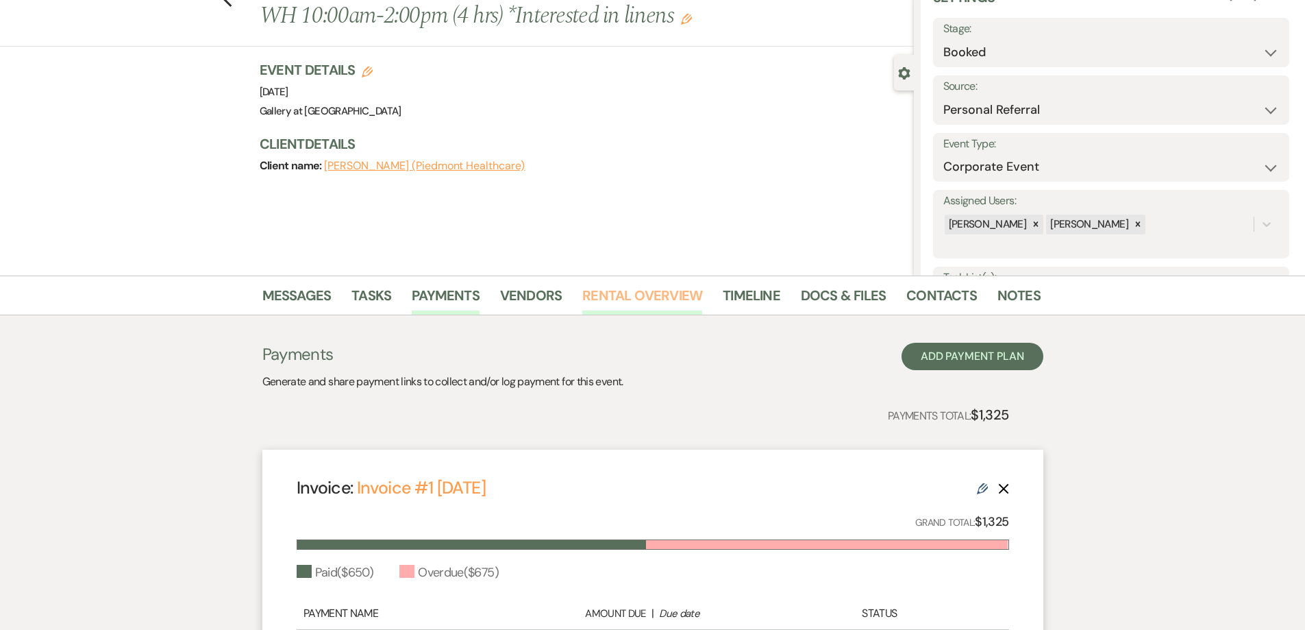
click at [653, 303] on link "Rental Overview" at bounding box center [642, 299] width 120 height 30
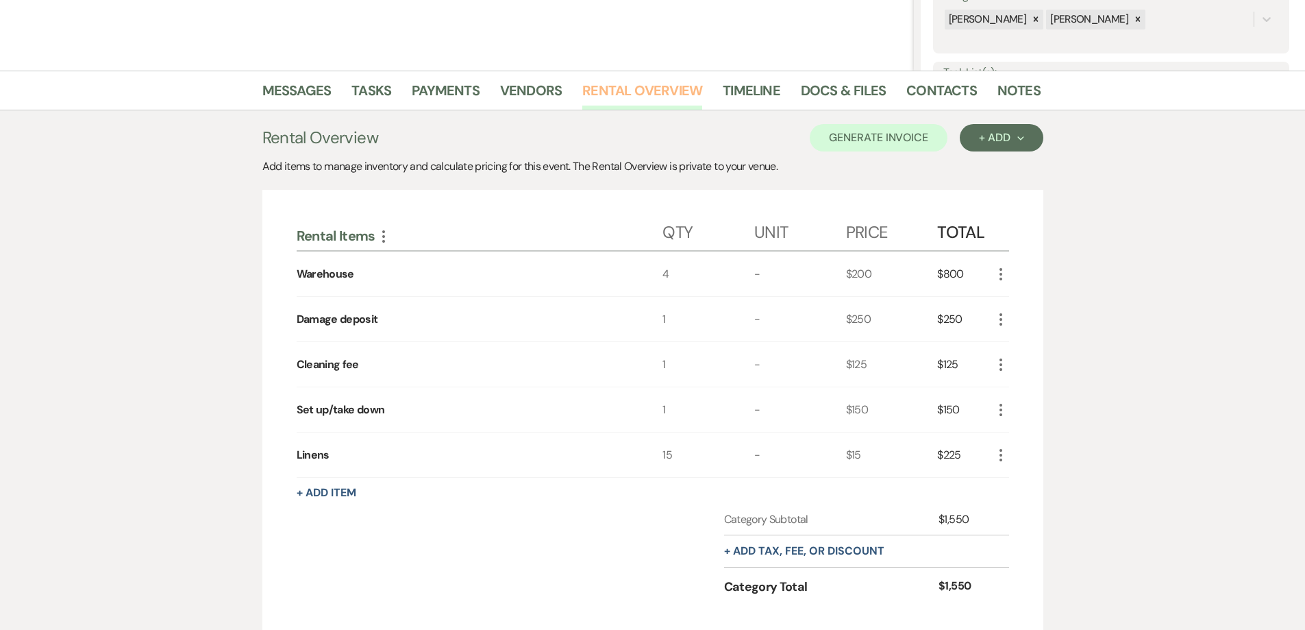
scroll to position [274, 0]
click at [450, 94] on link "Payments" at bounding box center [446, 94] width 68 height 30
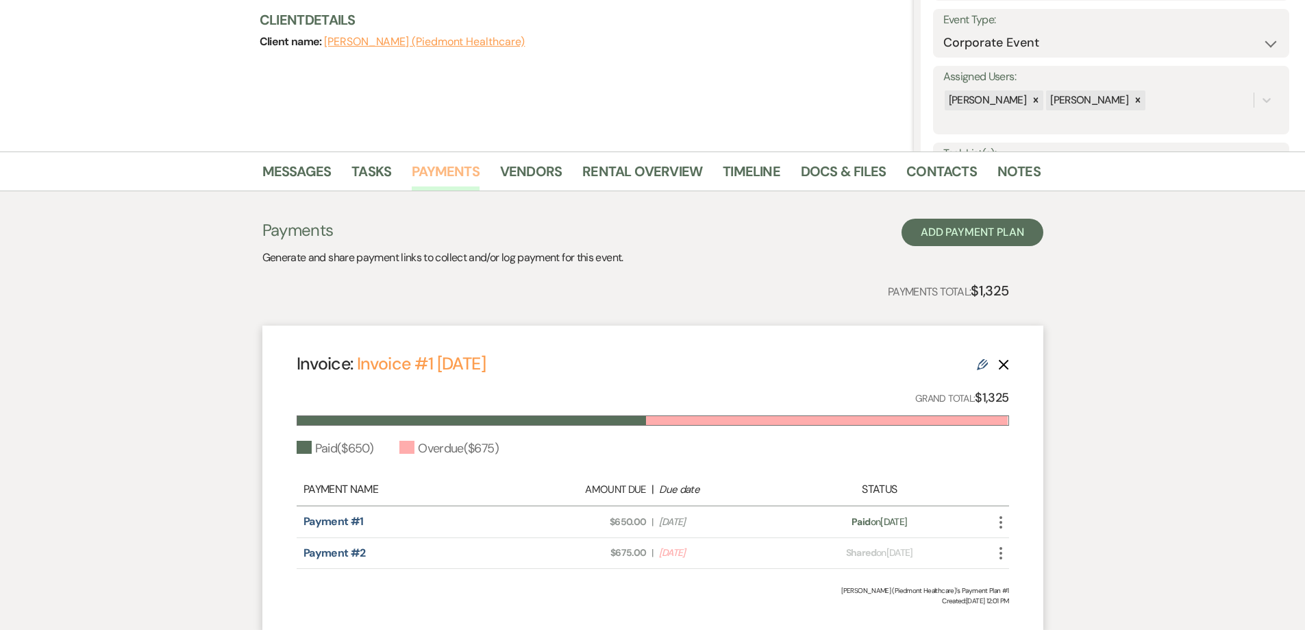
scroll to position [297, 0]
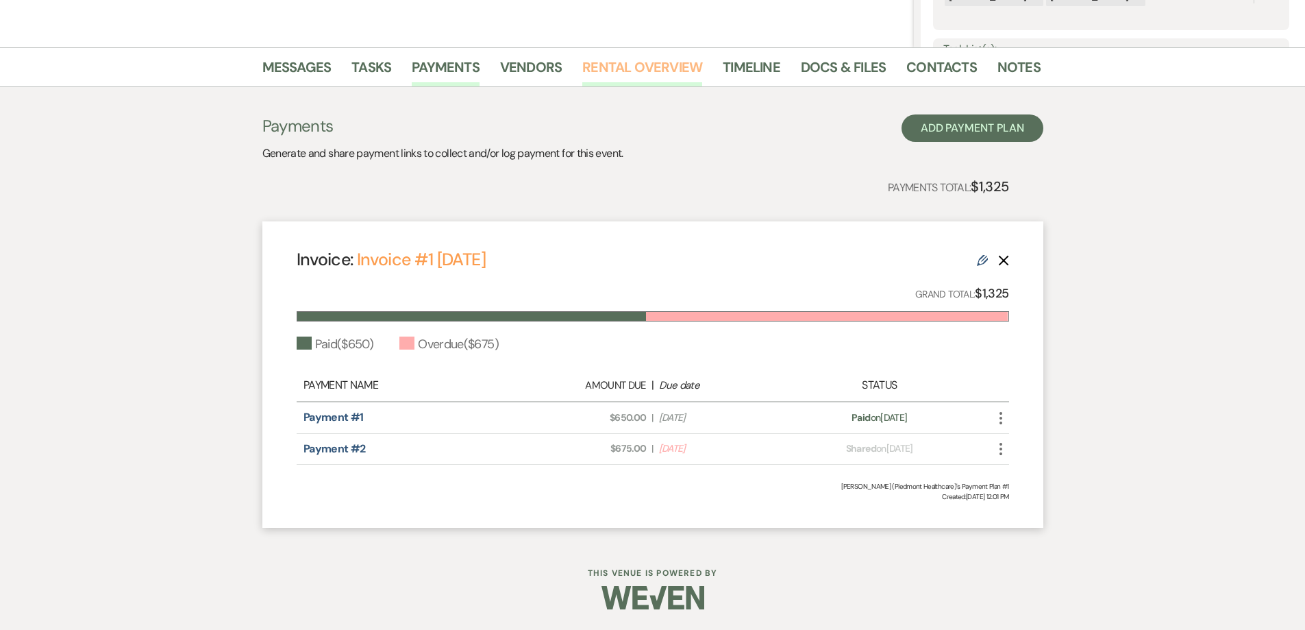
click at [619, 72] on link "Rental Overview" at bounding box center [642, 71] width 120 height 30
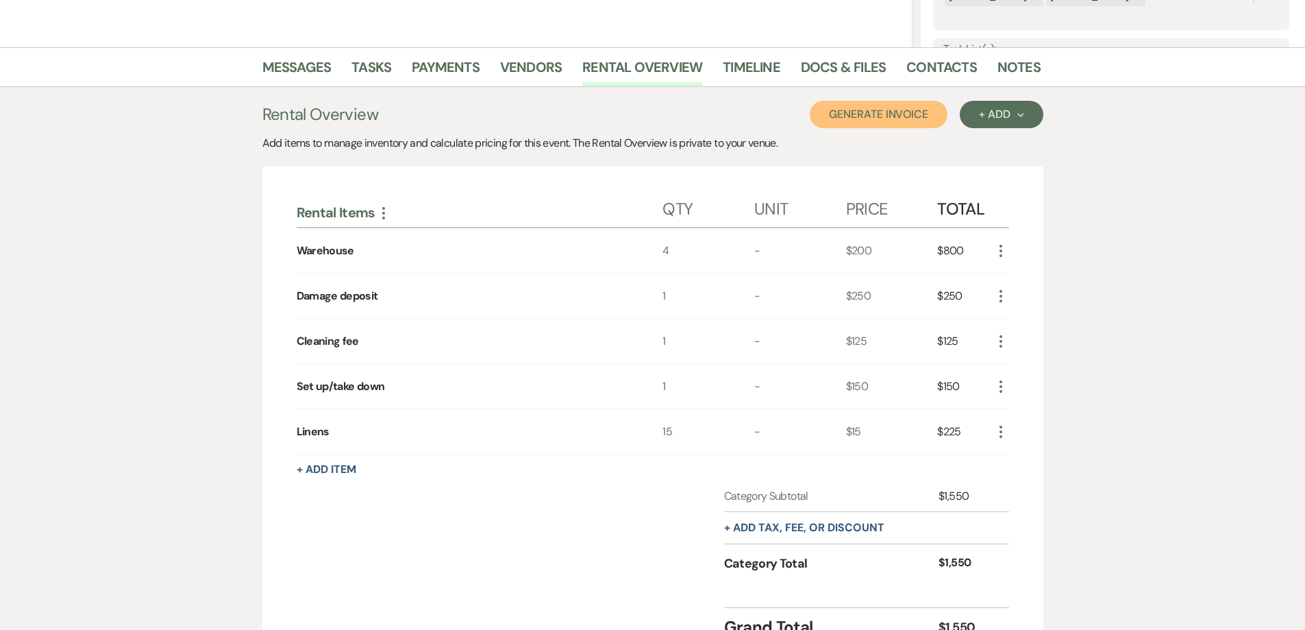
click at [836, 120] on button "Generate Invoice" at bounding box center [879, 114] width 138 height 27
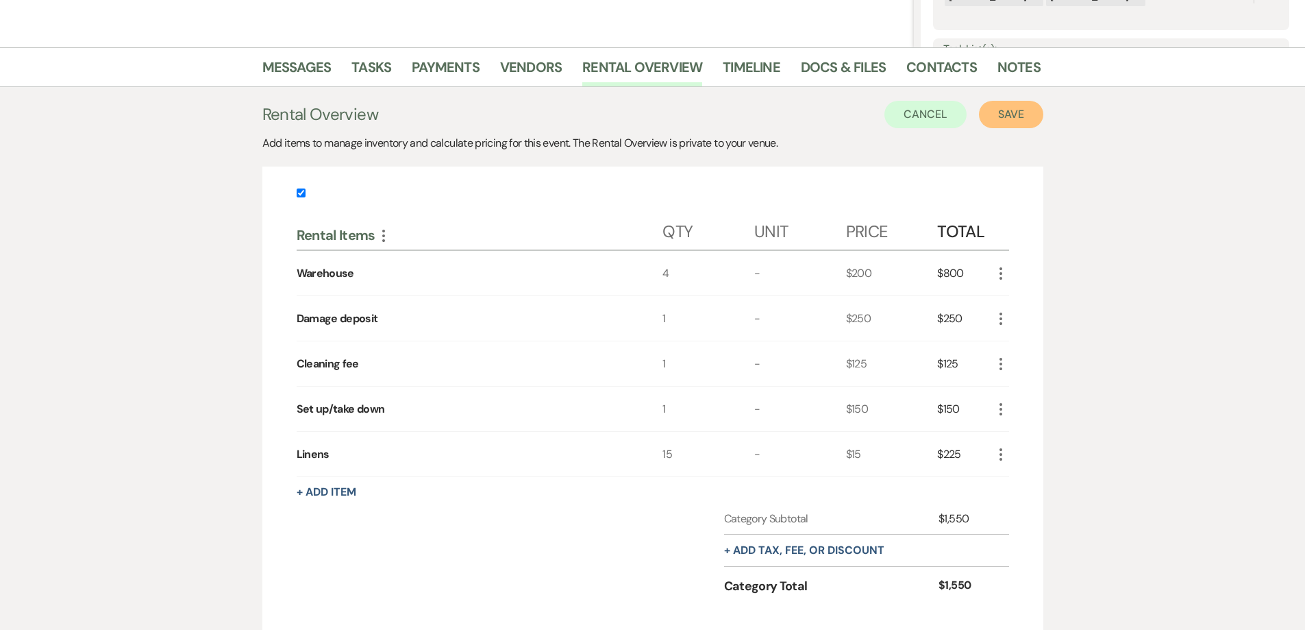
click at [995, 114] on button "Save" at bounding box center [1011, 114] width 64 height 27
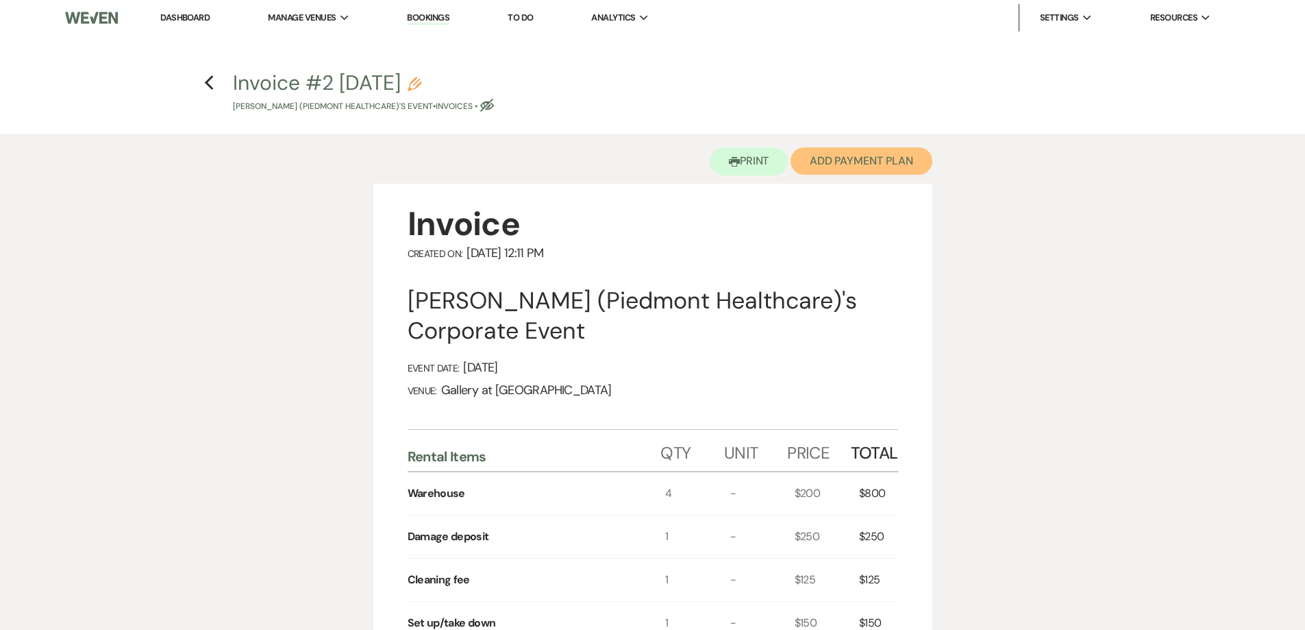
click at [860, 166] on button "Add Payment Plan" at bounding box center [862, 160] width 142 height 27
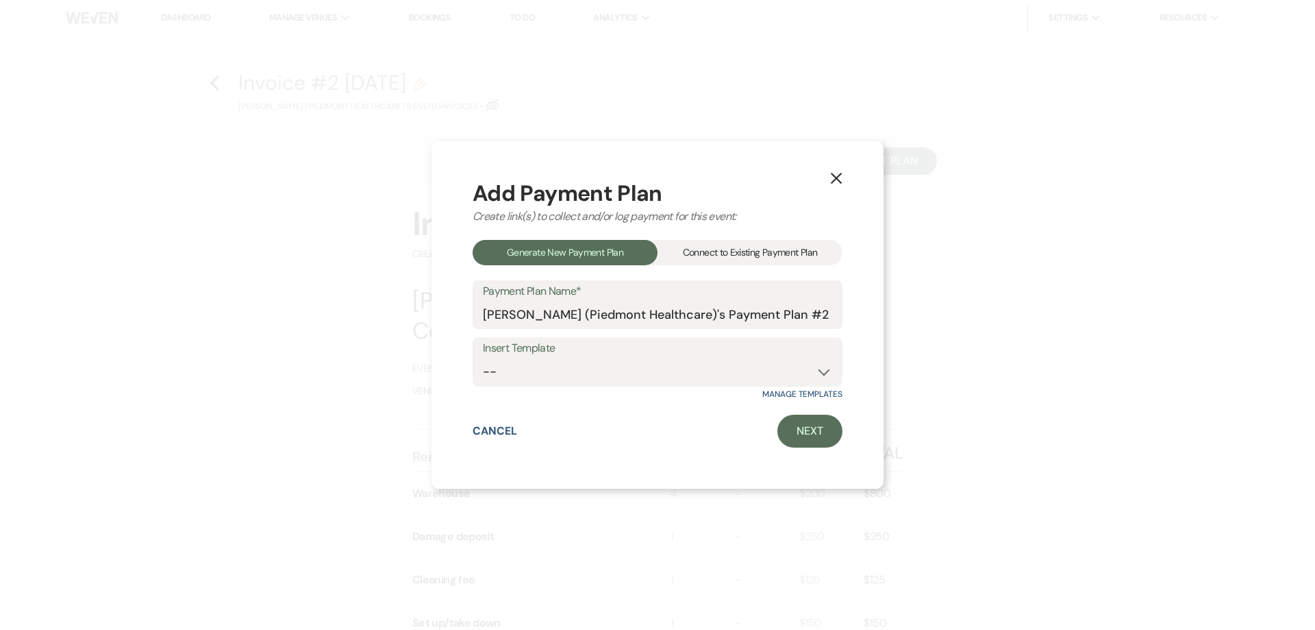
click at [765, 255] on div "Connect to Existing Payment Plan" at bounding box center [750, 252] width 185 height 25
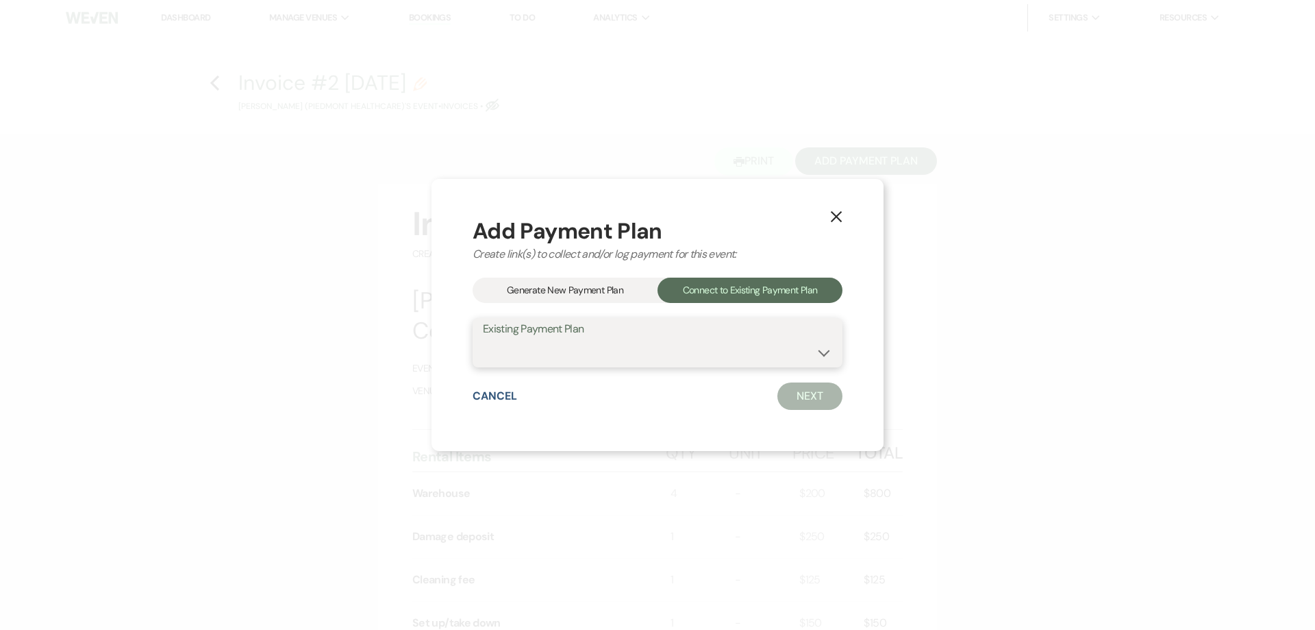
click at [736, 349] on select "[PERSON_NAME] (Piedmont Healthcare)'s Payment Plan #1" at bounding box center [657, 352] width 349 height 27
select select "20978"
click at [483, 339] on select "[PERSON_NAME] (Piedmont Healthcare)'s Payment Plan #1" at bounding box center [657, 352] width 349 height 27
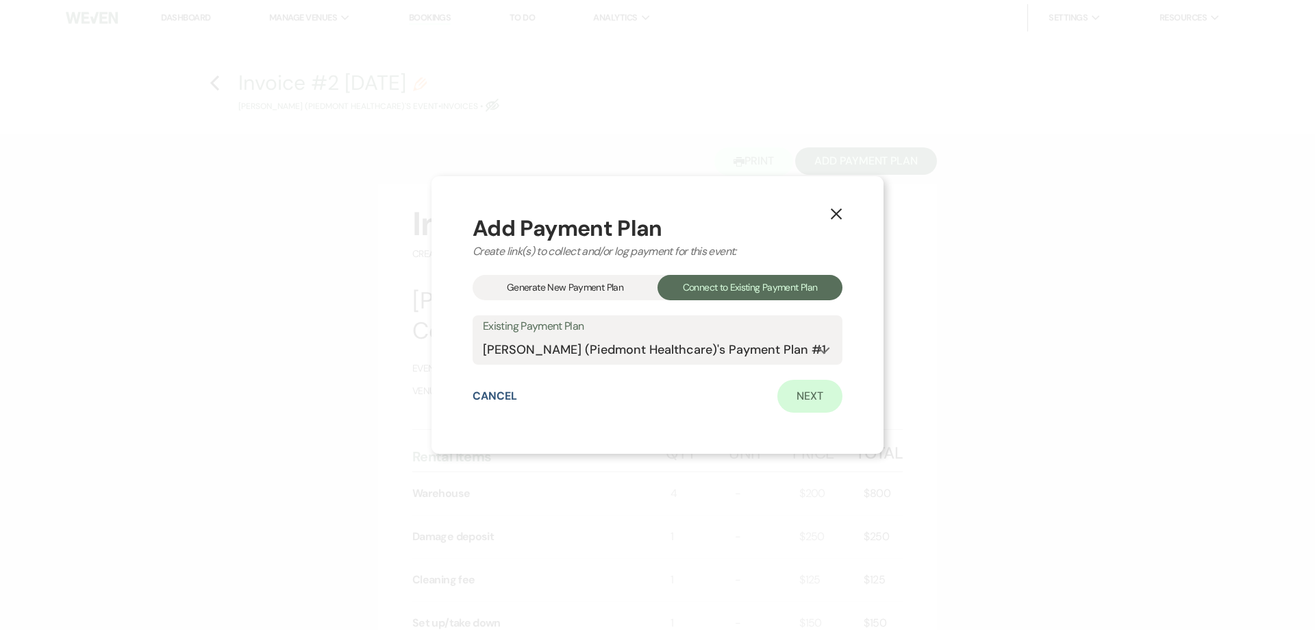
drag, startPoint x: 771, startPoint y: 397, endPoint x: 787, endPoint y: 395, distance: 16.0
click at [772, 397] on div "Cancel Next" at bounding box center [658, 396] width 370 height 33
click at [811, 398] on link "Next" at bounding box center [810, 396] width 65 height 33
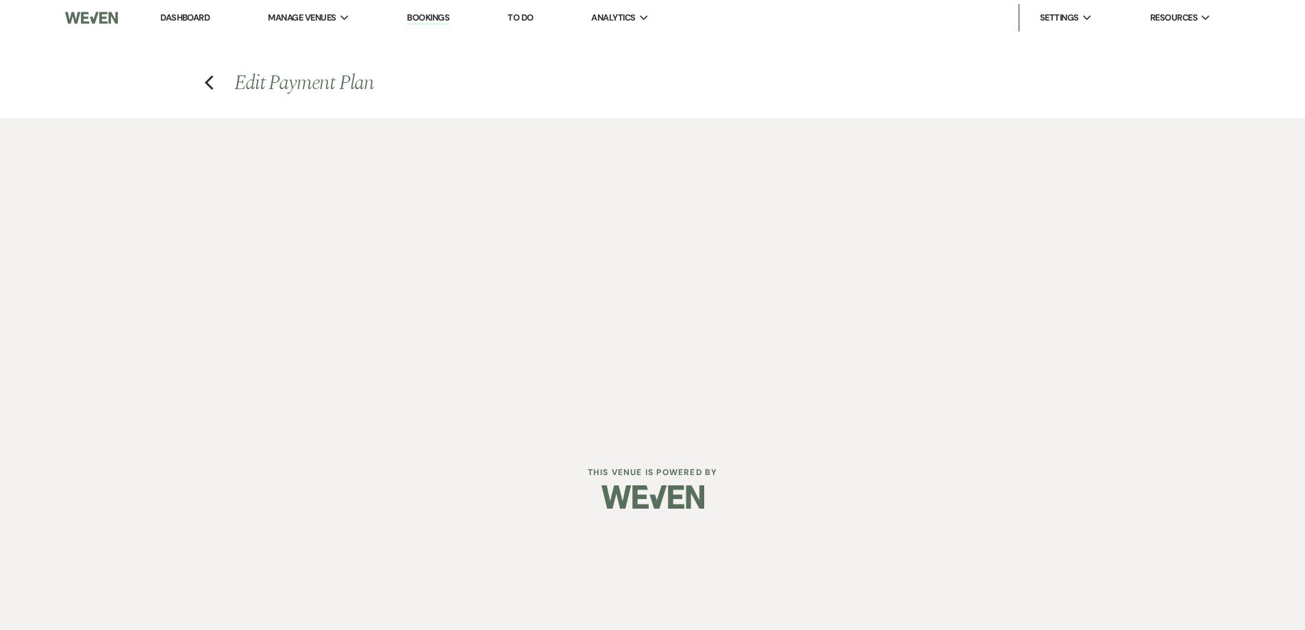
select select "28749"
select select "1"
select select "true"
select select "2"
select select "flat"
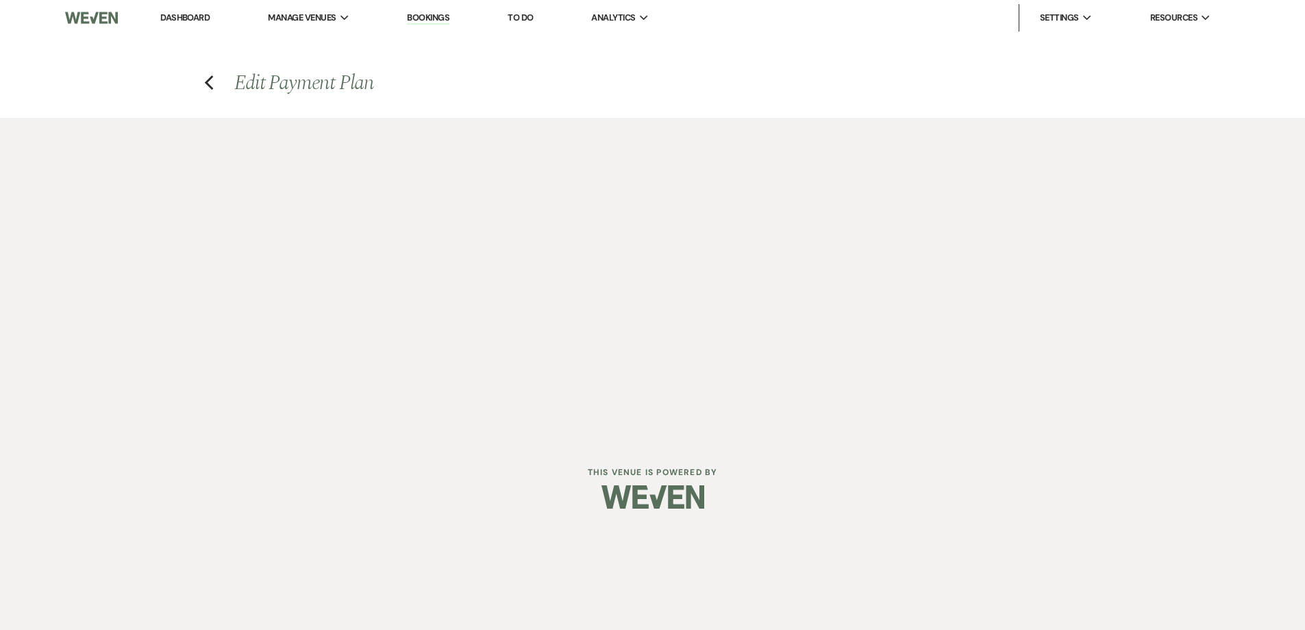
select select "true"
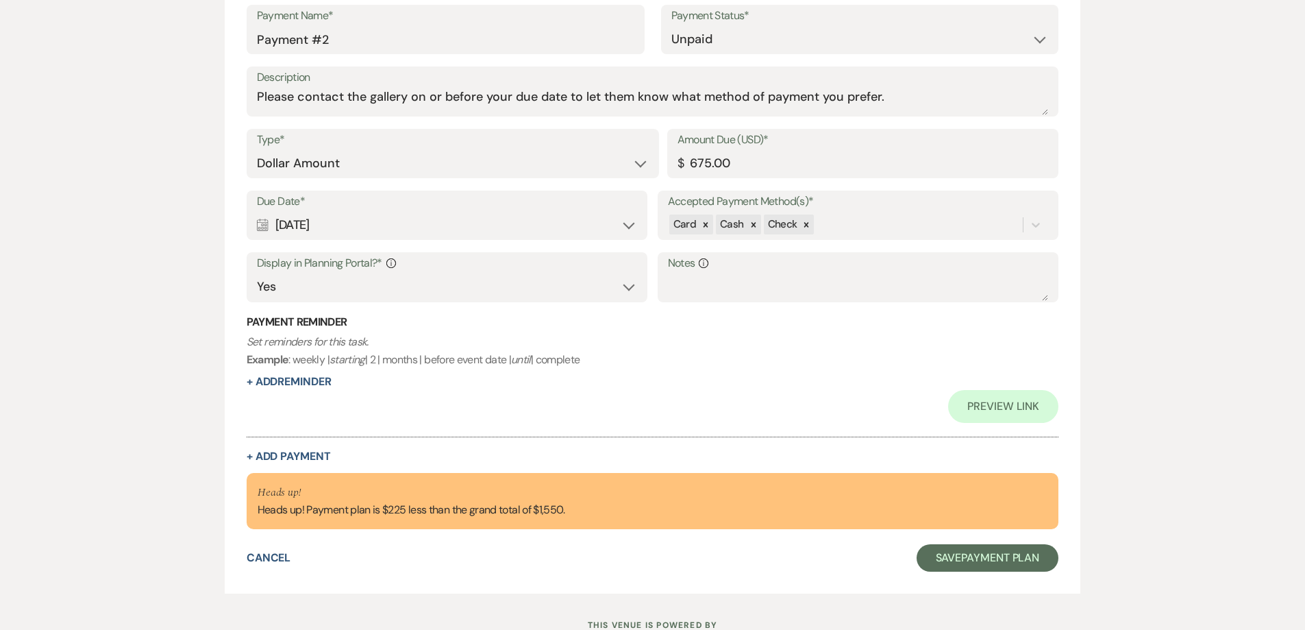
scroll to position [959, 0]
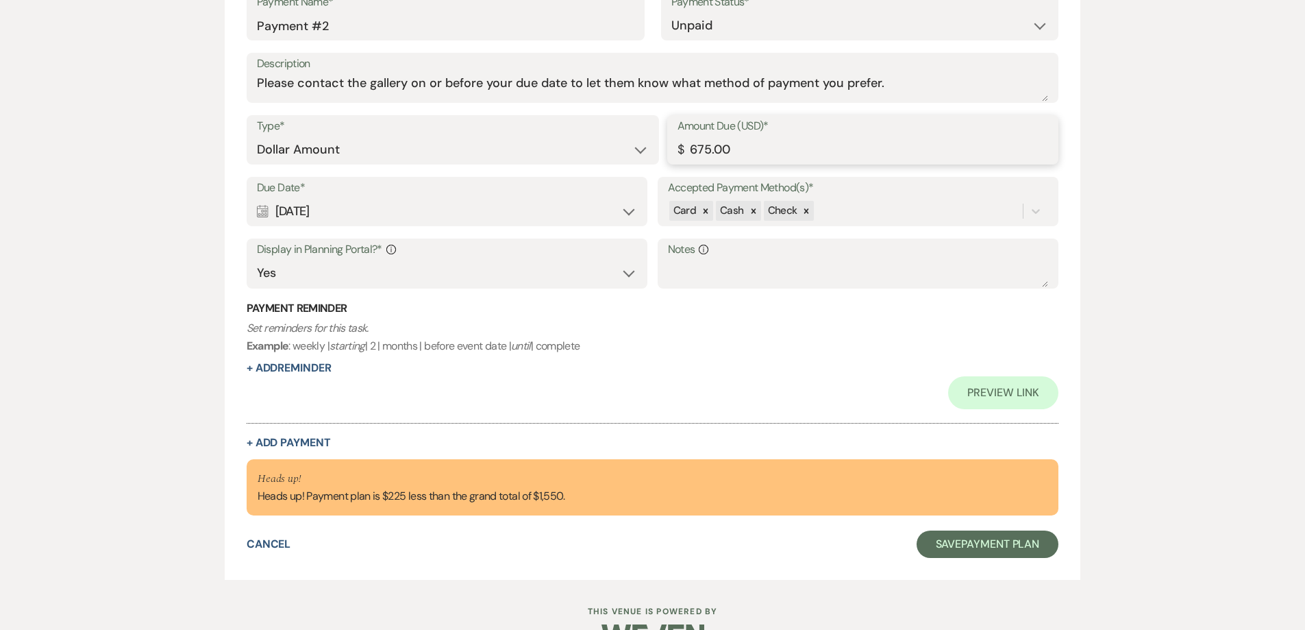
drag, startPoint x: 751, startPoint y: 153, endPoint x: 642, endPoint y: 166, distance: 109.7
click at [642, 165] on div "Type* Dollar Amount Percentage of Grand Total Amount Due (USD)* $ 675.00" at bounding box center [653, 146] width 813 height 62
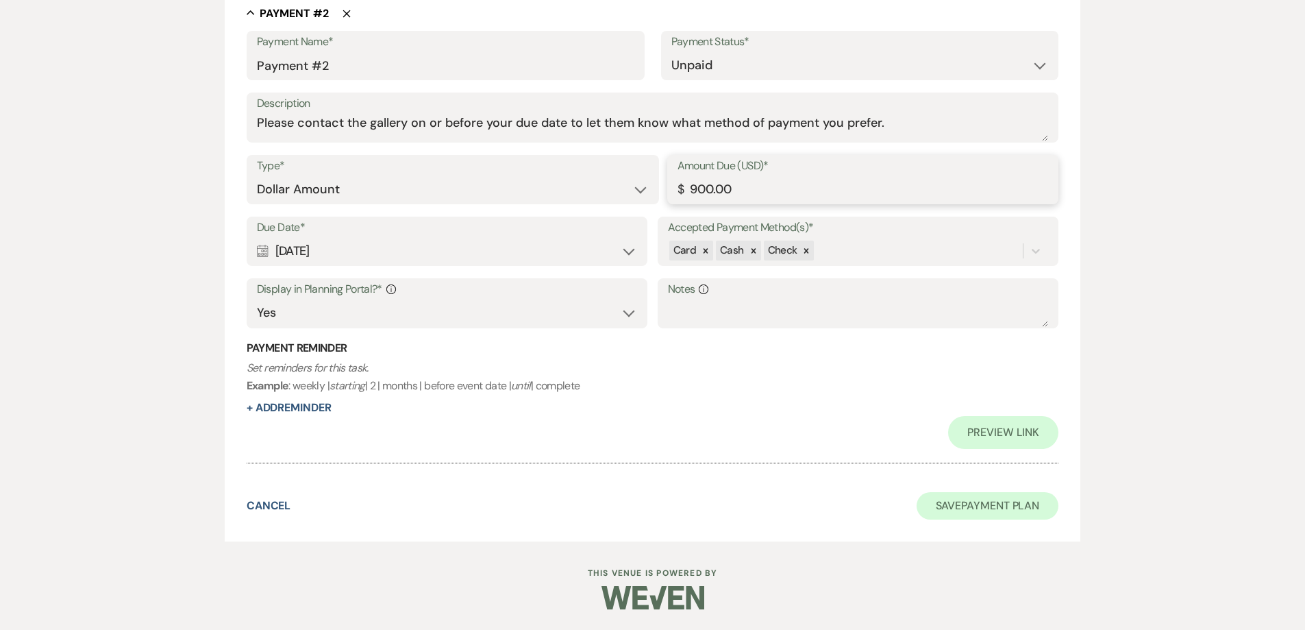
type input "900.00"
click at [957, 506] on button "Save Payment Plan" at bounding box center [988, 505] width 142 height 27
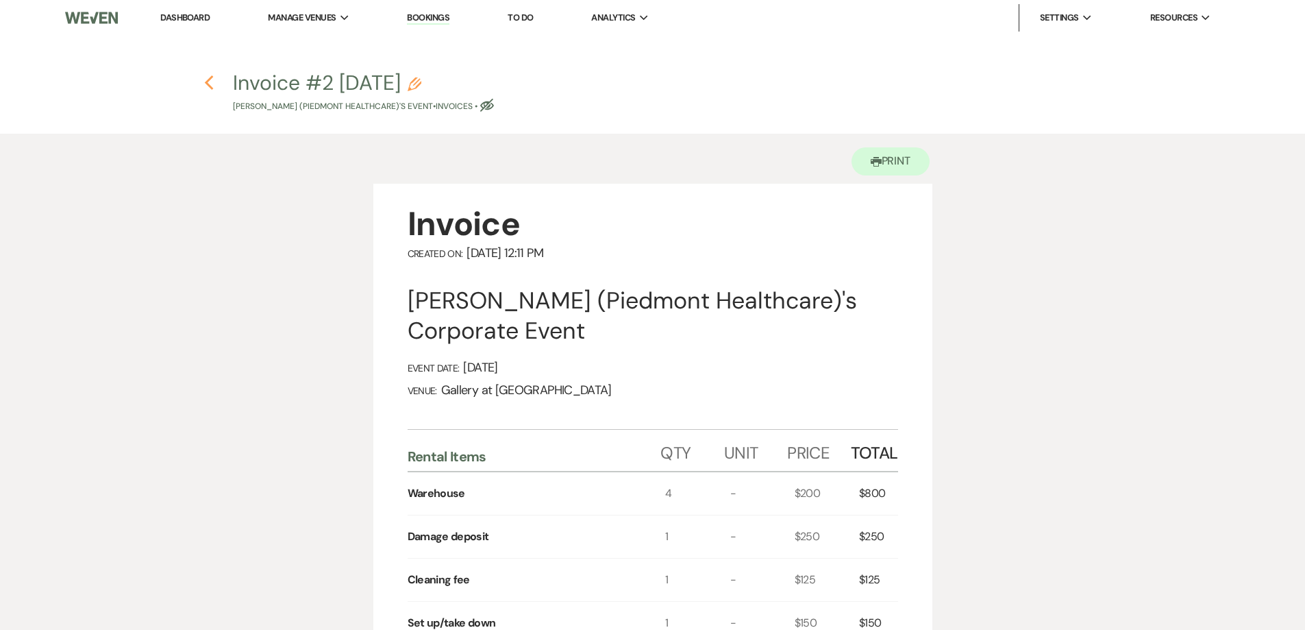
click at [208, 84] on use "button" at bounding box center [209, 82] width 9 height 15
select select "12"
select select "9"
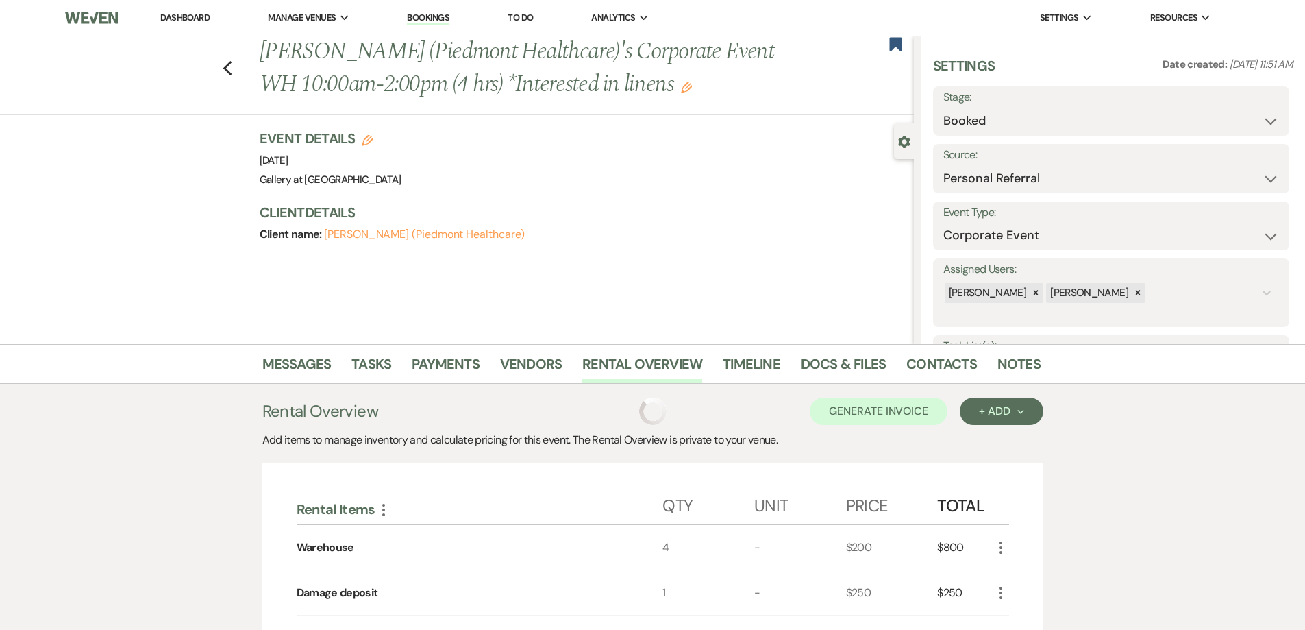
scroll to position [297, 0]
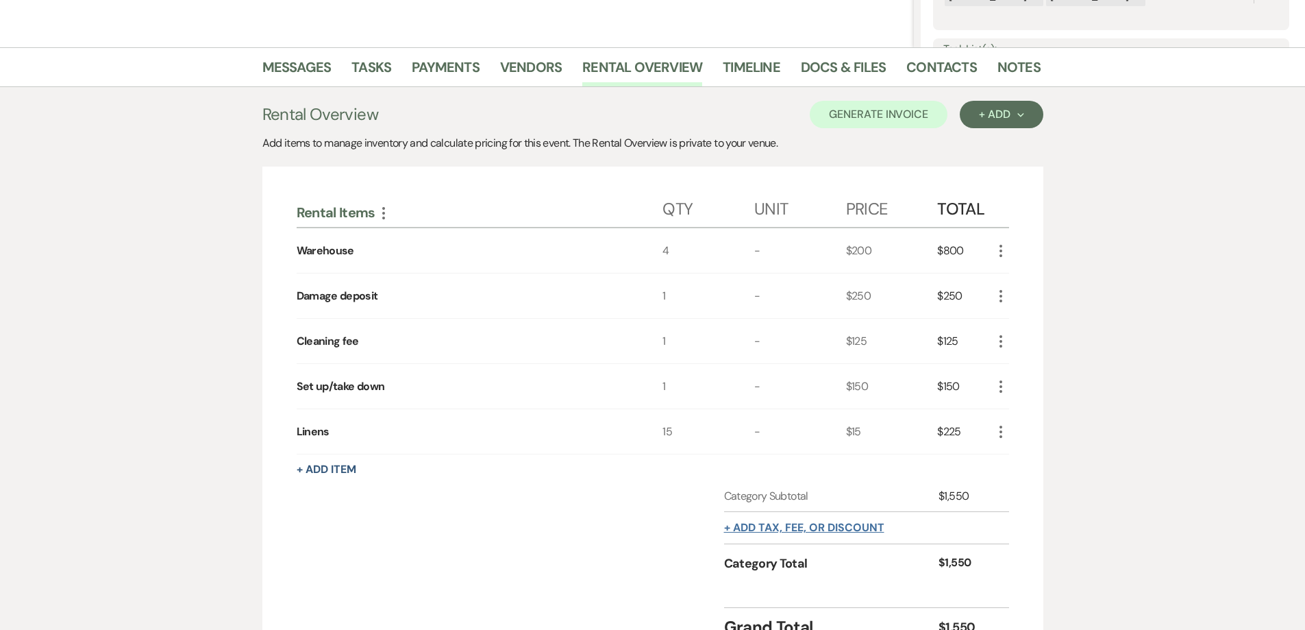
click at [775, 526] on button "+ Add tax, fee, or discount" at bounding box center [804, 527] width 160 height 11
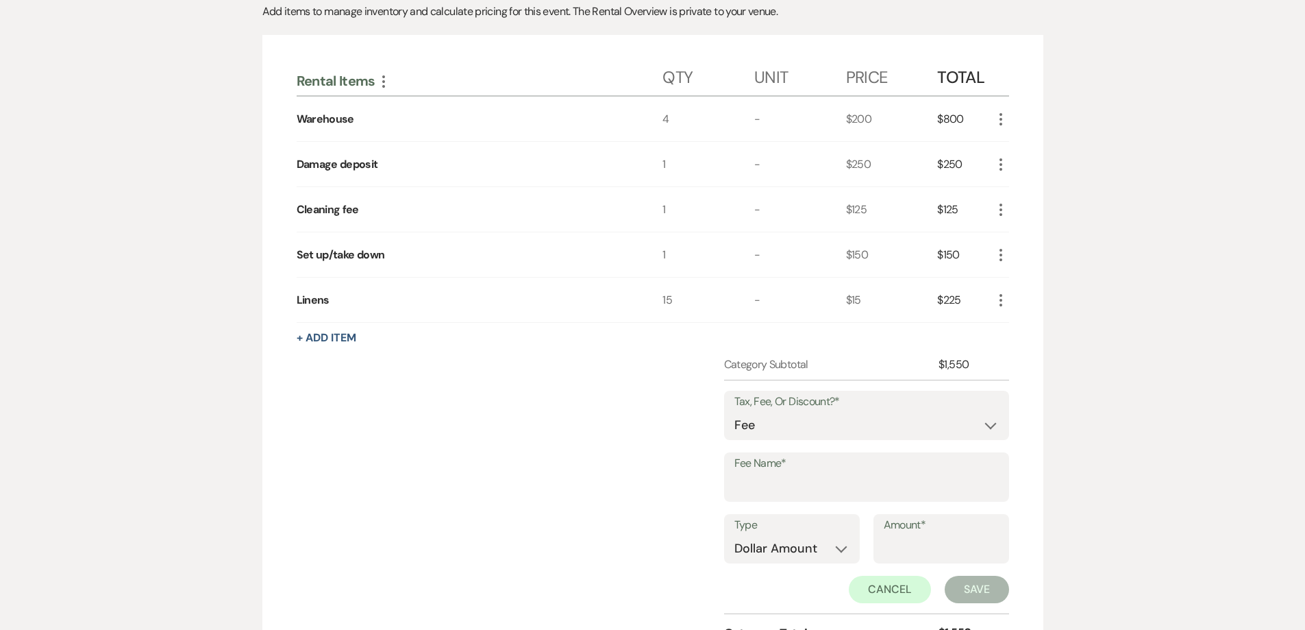
scroll to position [434, 0]
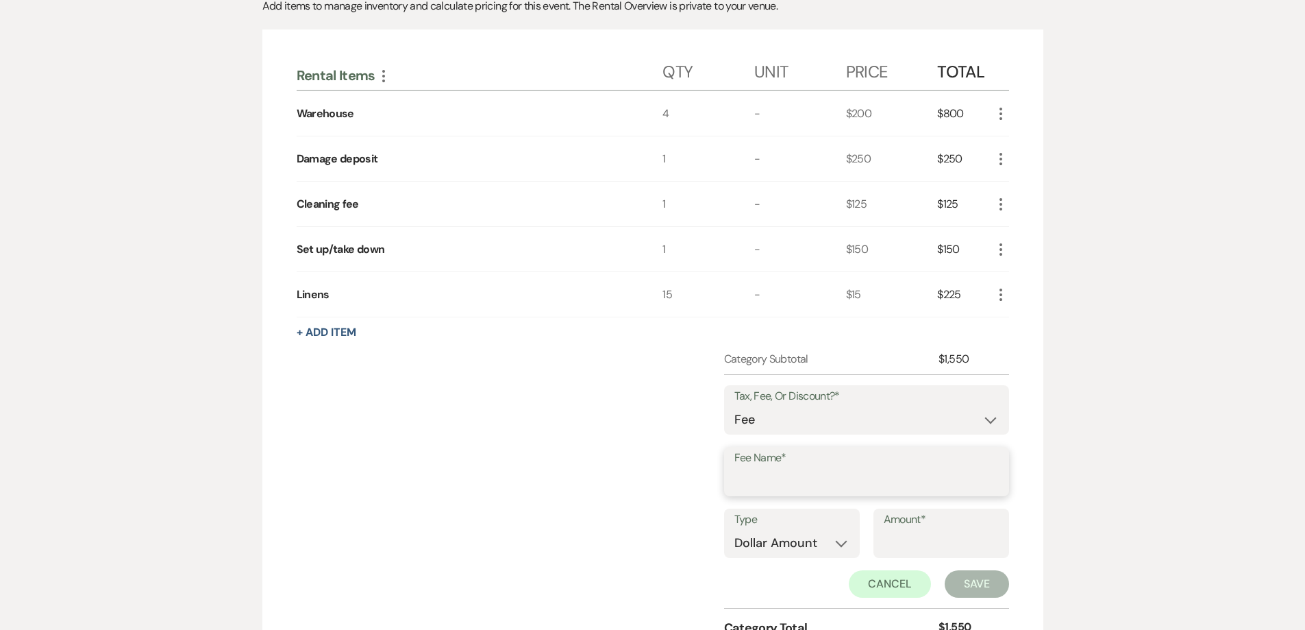
click at [776, 484] on input "Fee Name*" at bounding box center [866, 481] width 264 height 27
click at [745, 417] on select "Fee Discount Tax" at bounding box center [866, 419] width 264 height 27
select select "2"
click at [734, 406] on select "Fee Discount Tax" at bounding box center [866, 419] width 264 height 27
click at [765, 479] on input "Fee Name*" at bounding box center [866, 482] width 263 height 27
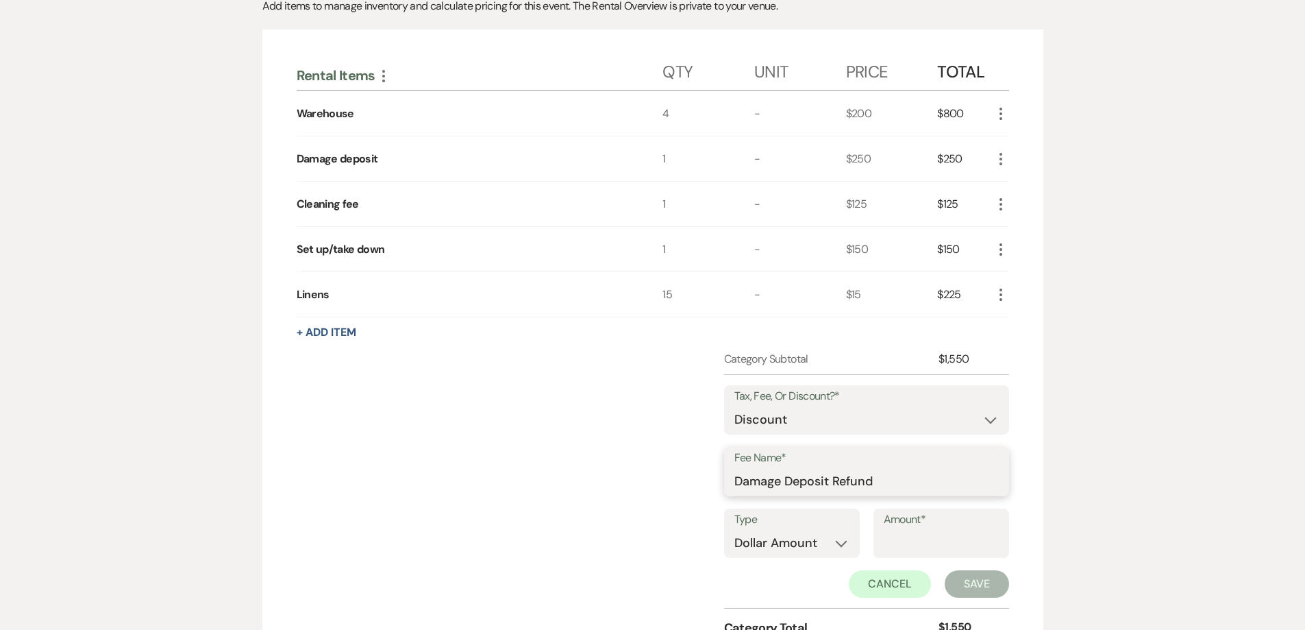
type input "Damage Deposit Refund"
click at [943, 554] on input "Amount*" at bounding box center [941, 543] width 115 height 27
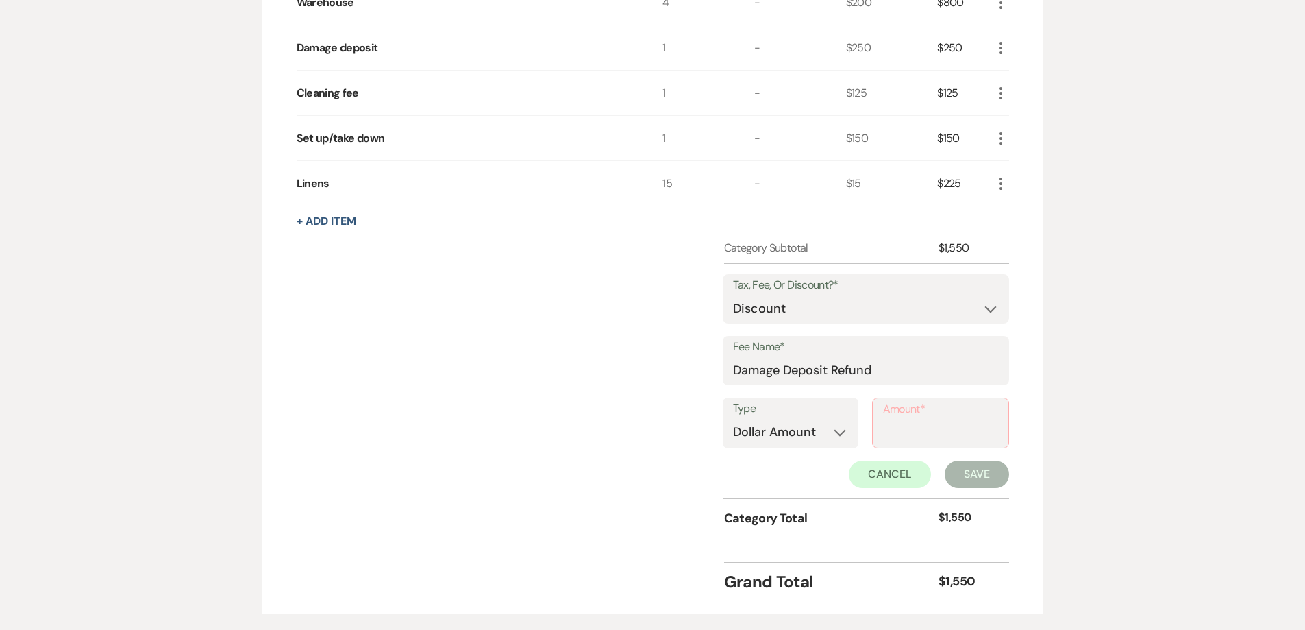
scroll to position [571, 0]
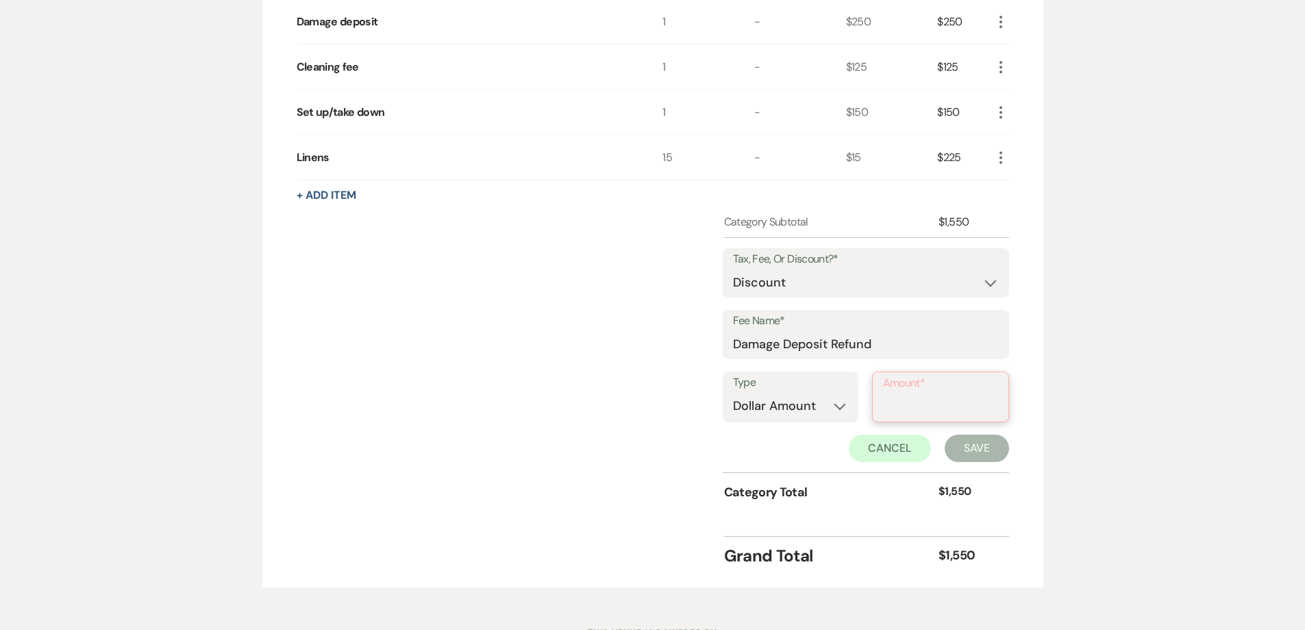
click at [924, 414] on input "Amount*" at bounding box center [940, 406] width 115 height 27
type input "250.00"
click at [969, 461] on div "Tax, Fee, Or Discount?* Fee Discount Tax Fee Name* Damage Deposit Refund Type D…" at bounding box center [866, 354] width 285 height 233
click at [970, 458] on button "Save" at bounding box center [977, 446] width 64 height 27
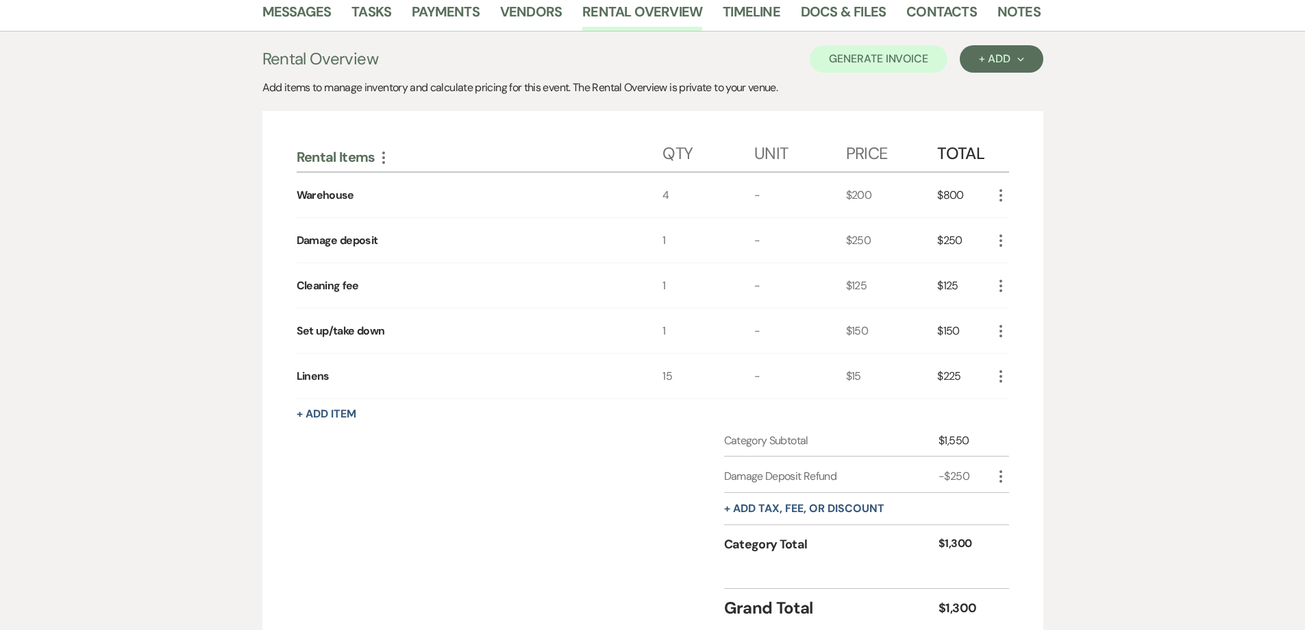
scroll to position [327, 0]
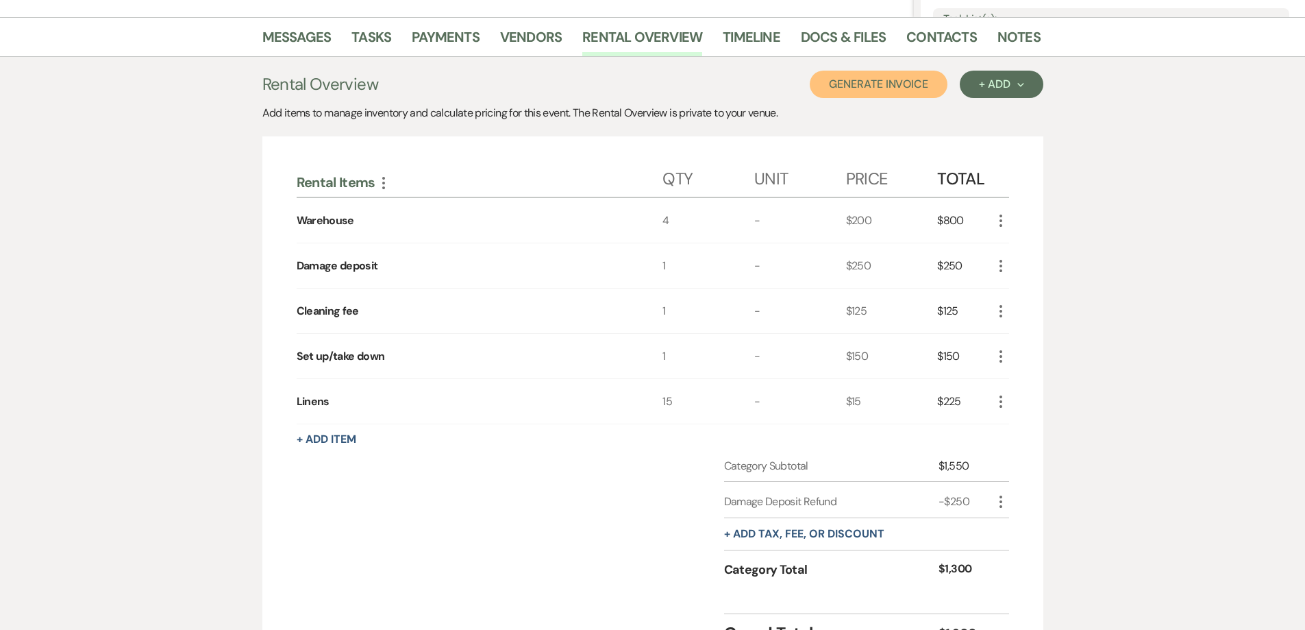
click at [876, 84] on button "Generate Invoice" at bounding box center [879, 84] width 138 height 27
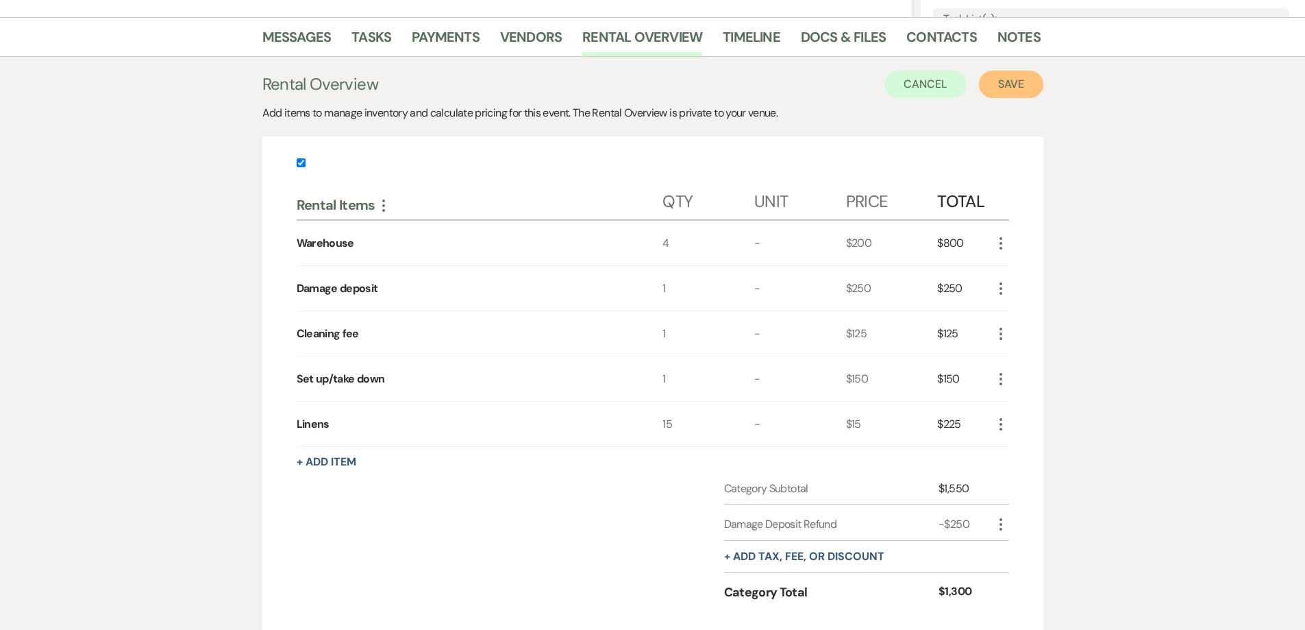
click at [984, 82] on button "Save" at bounding box center [1011, 84] width 64 height 27
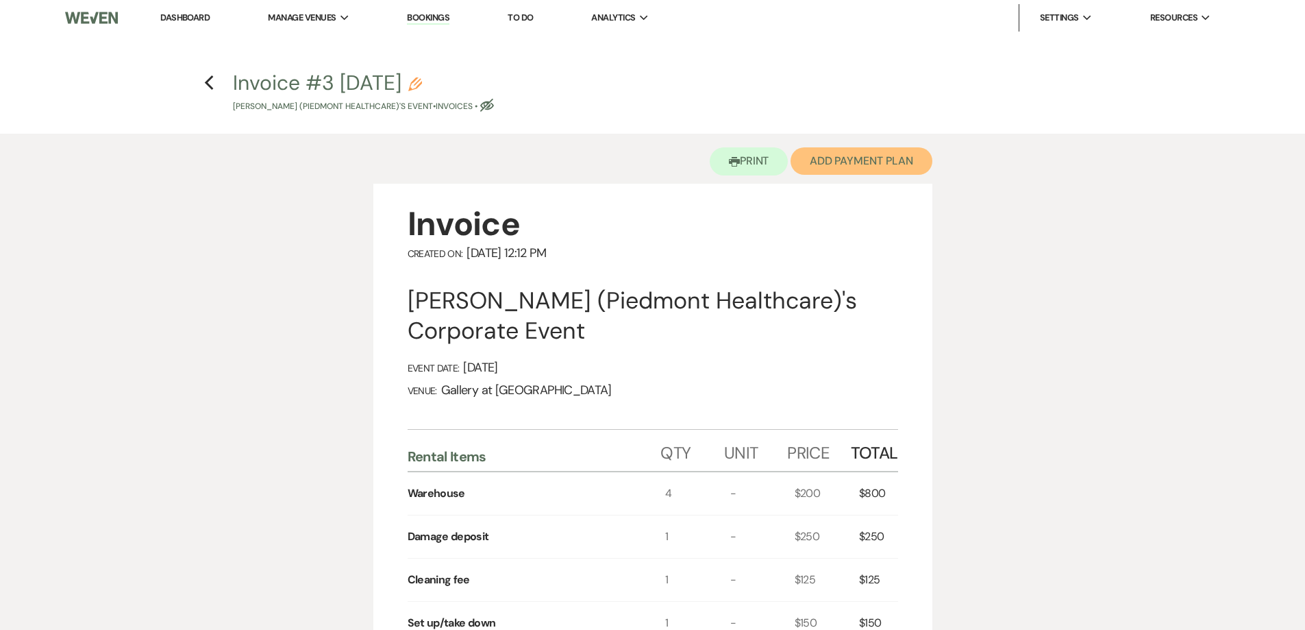
click at [842, 161] on button "Add Payment Plan" at bounding box center [862, 160] width 142 height 27
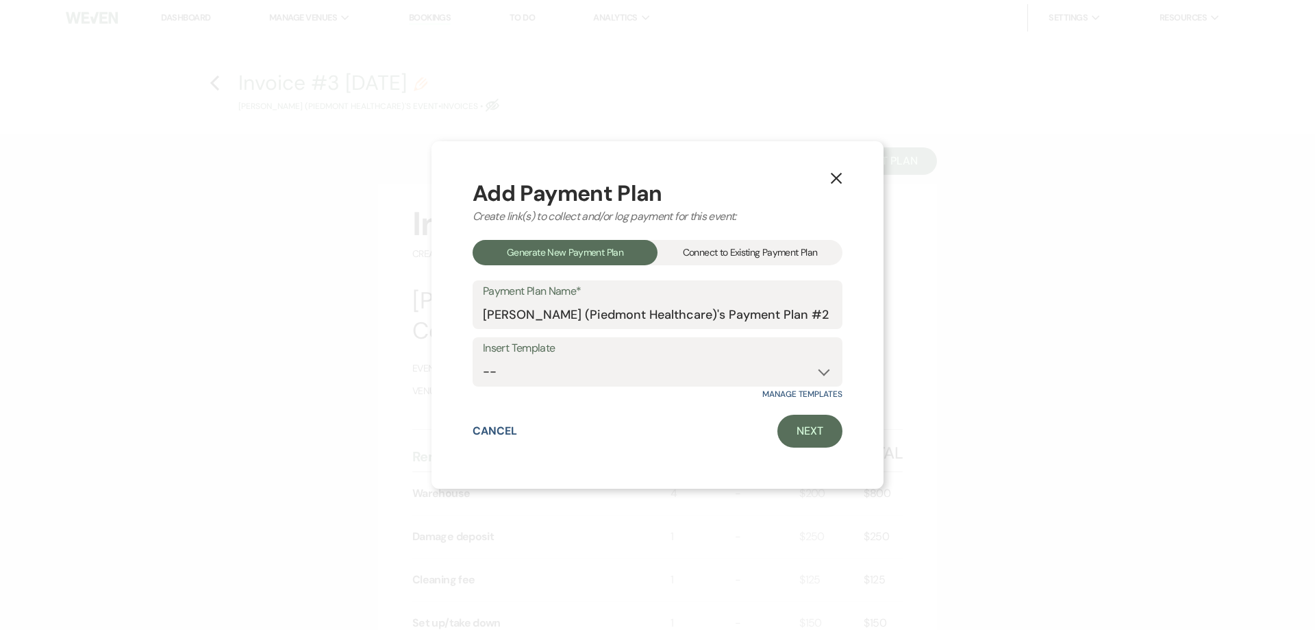
click at [777, 247] on div "Connect to Existing Payment Plan" at bounding box center [750, 252] width 185 height 25
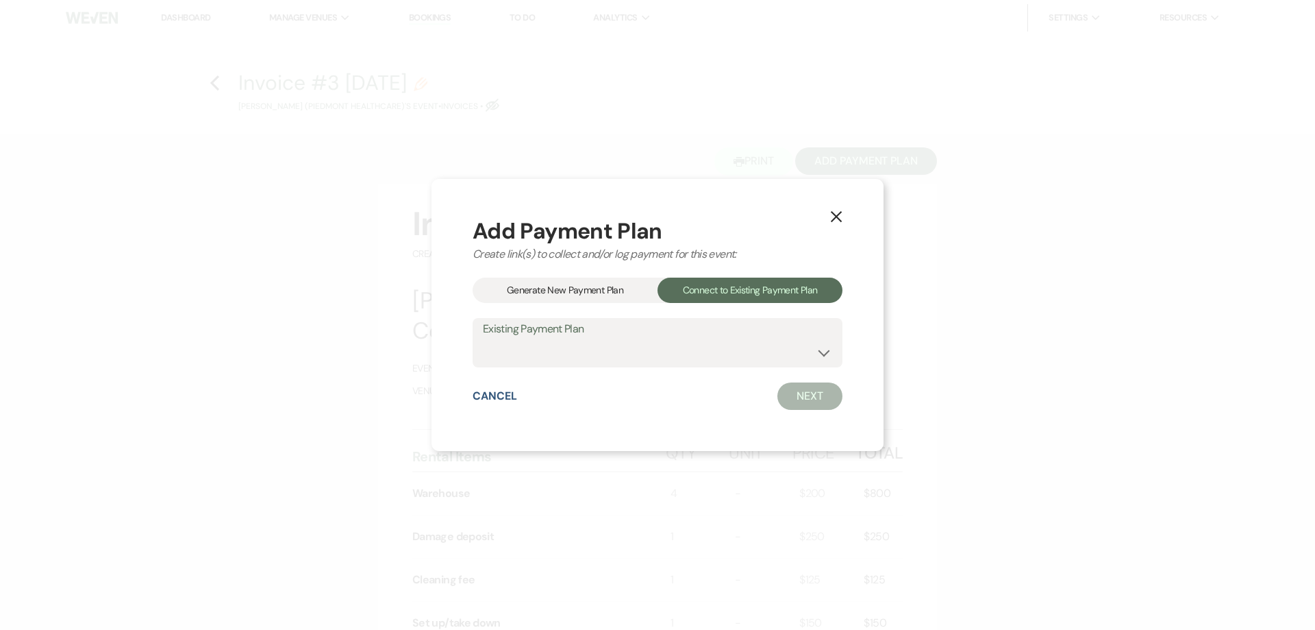
click at [770, 338] on label "Existing Payment Plan" at bounding box center [657, 329] width 349 height 20
click at [773, 352] on select "[PERSON_NAME] (Piedmont Healthcare)'s Payment Plan #1" at bounding box center [657, 352] width 349 height 27
select select "20978"
click at [483, 339] on select "[PERSON_NAME] (Piedmont Healthcare)'s Payment Plan #1" at bounding box center [657, 352] width 349 height 27
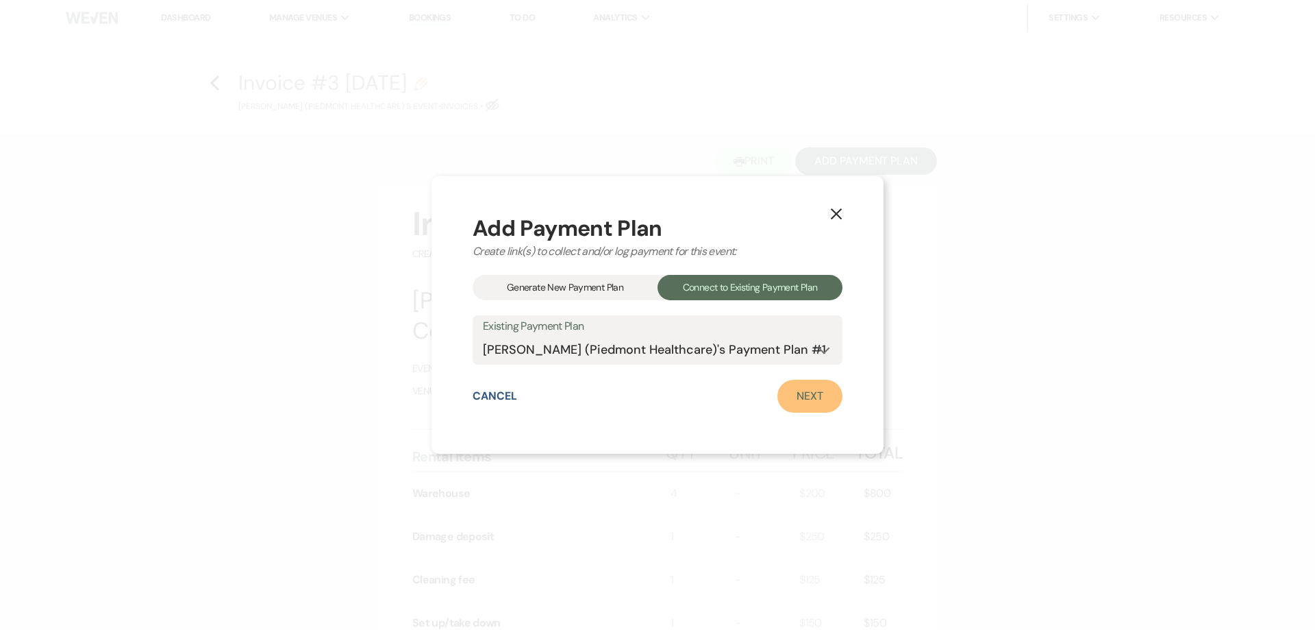
click at [804, 390] on link "Next" at bounding box center [810, 396] width 65 height 33
select select "28751"
select select "1"
select select "true"
select select "2"
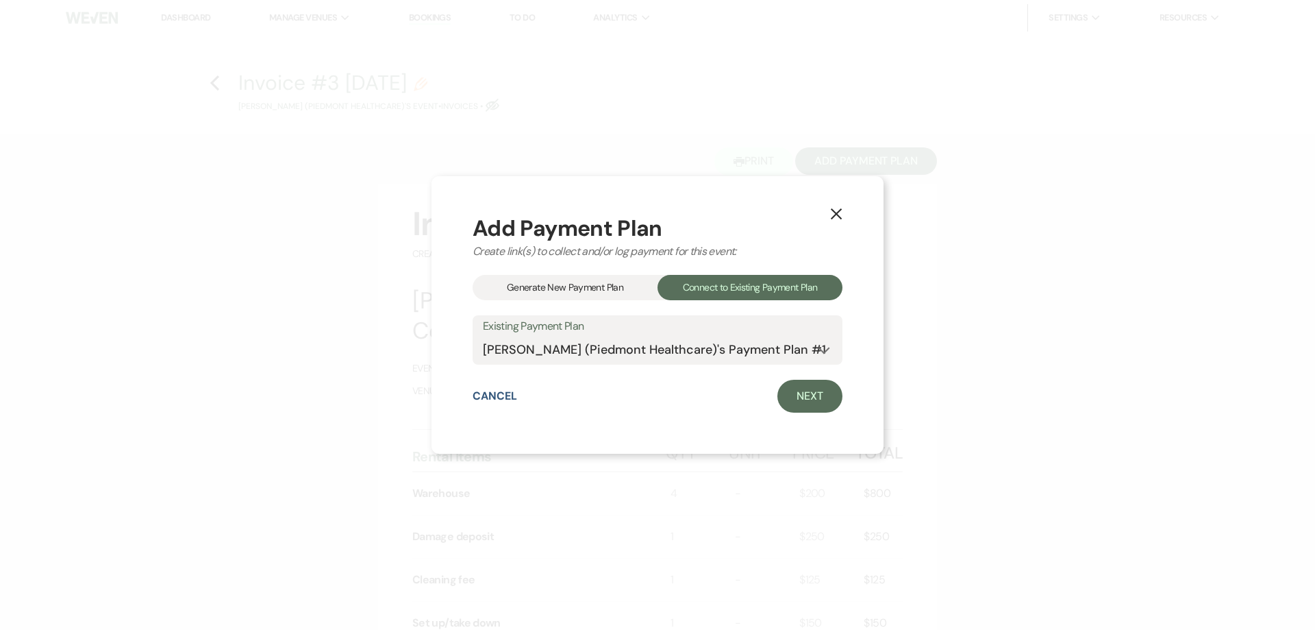
select select "flat"
select select "true"
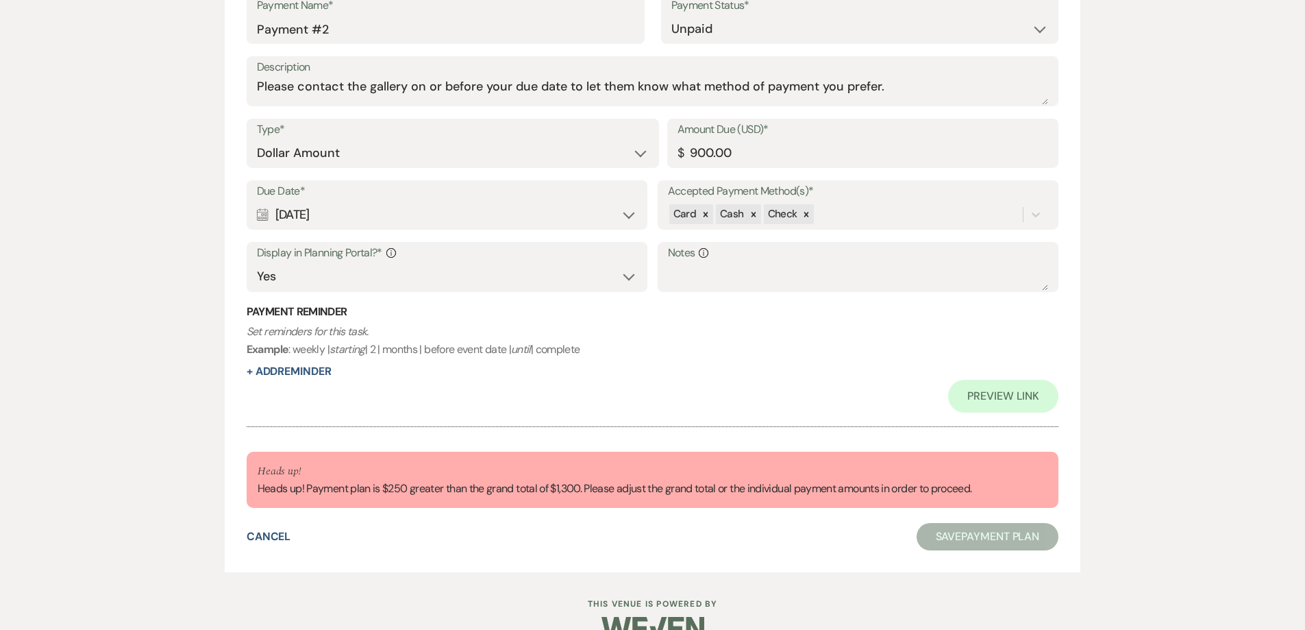
scroll to position [959, 0]
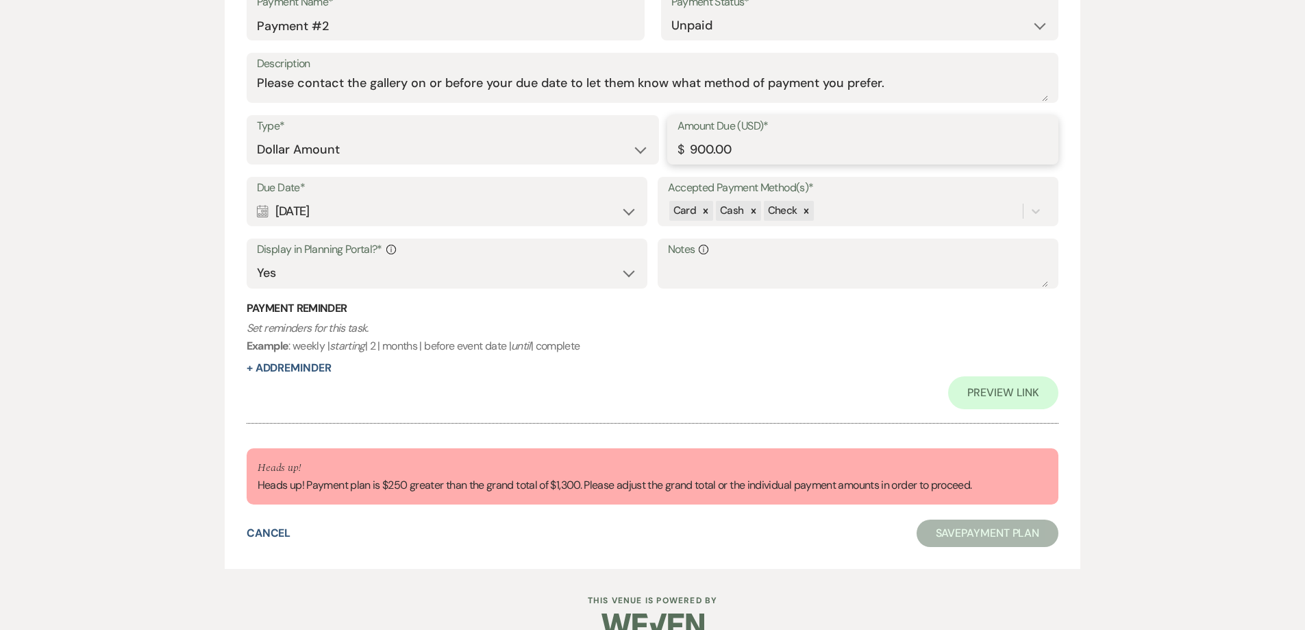
drag, startPoint x: 749, startPoint y: 156, endPoint x: 689, endPoint y: 152, distance: 60.4
click at [686, 157] on input "900.00" at bounding box center [863, 149] width 371 height 27
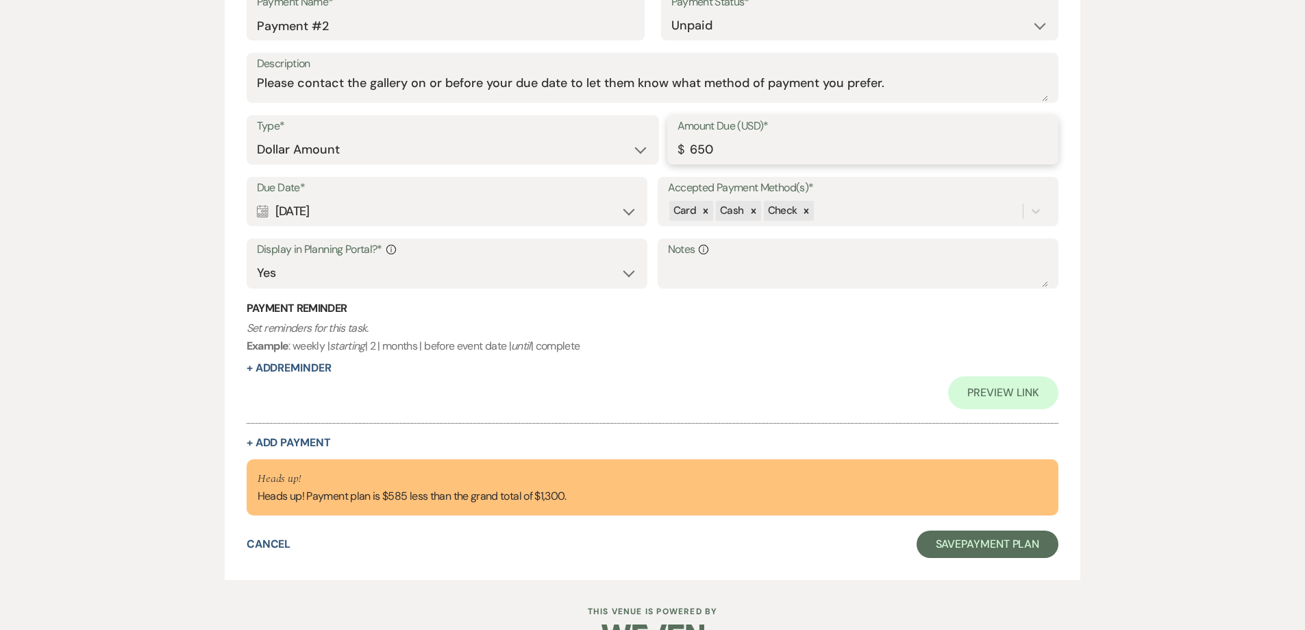
scroll to position [919, 0]
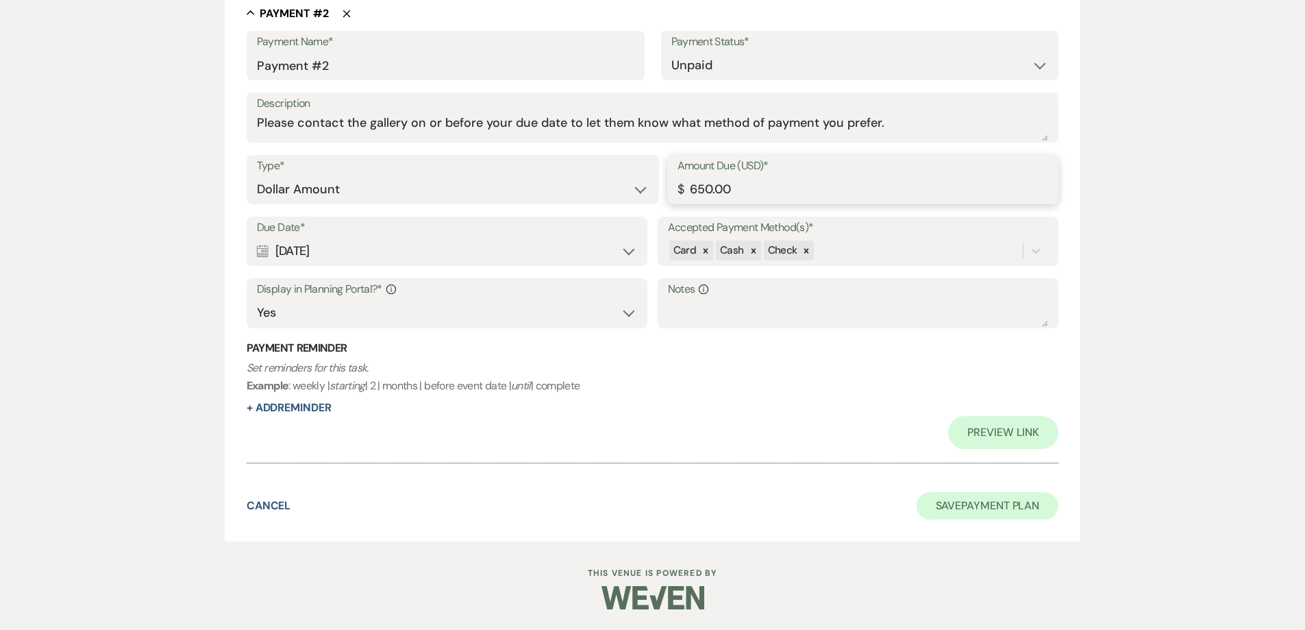
type input "650.00"
click at [956, 517] on button "Save Payment Plan" at bounding box center [988, 505] width 142 height 27
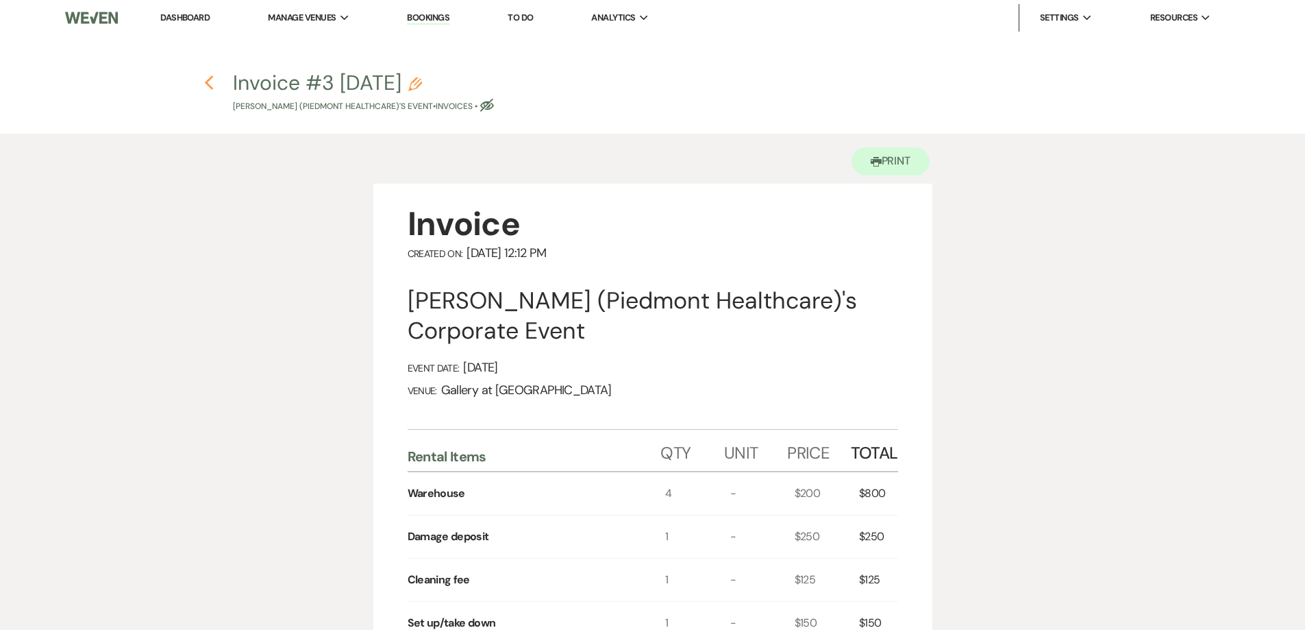
click at [208, 88] on icon "Previous" at bounding box center [209, 83] width 10 height 16
select select "12"
select select "9"
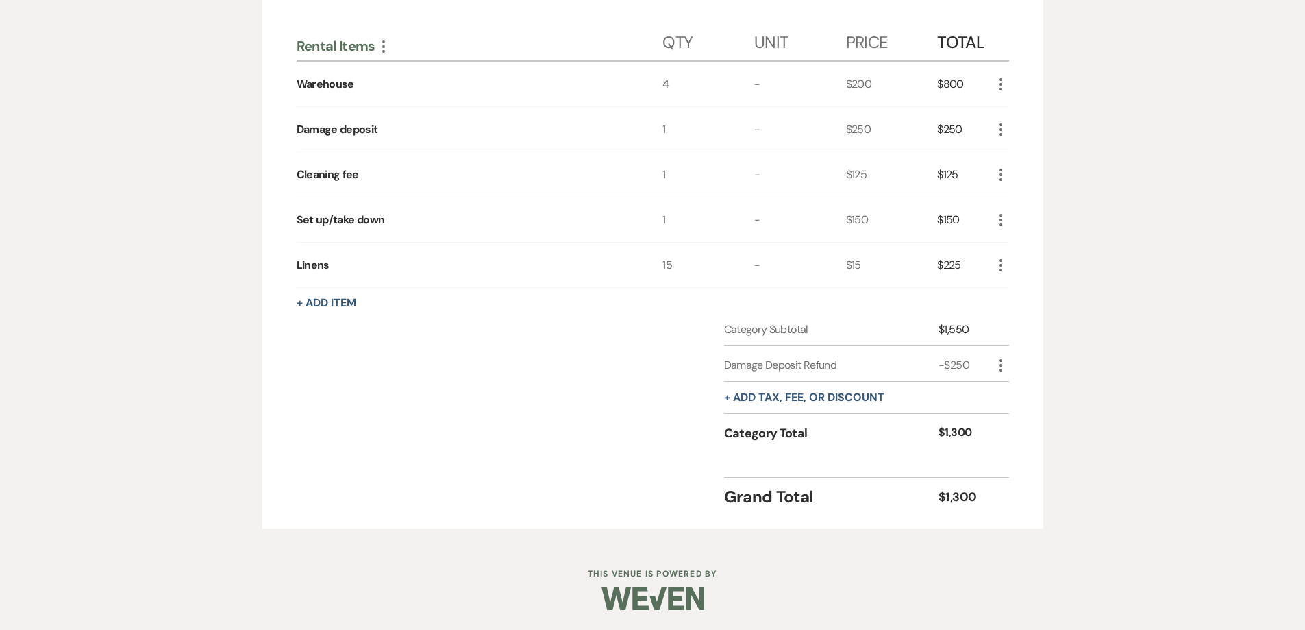
scroll to position [464, 0]
click at [798, 397] on button "+ Add tax, fee, or discount" at bounding box center [804, 396] width 160 height 11
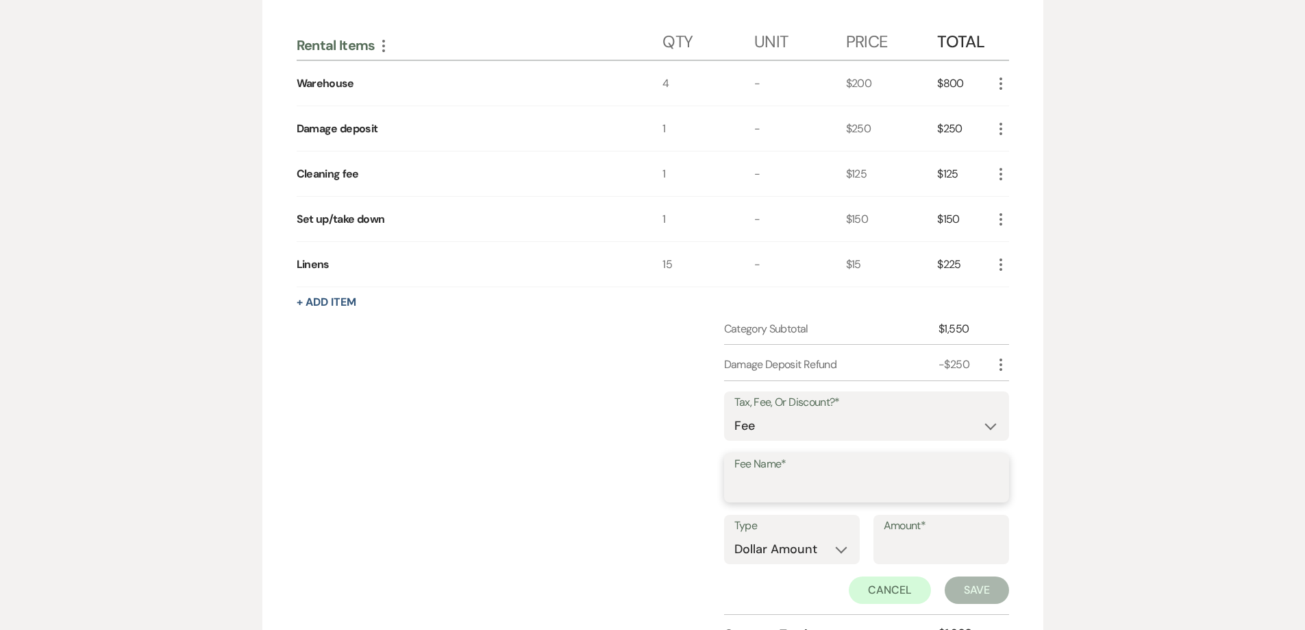
click at [847, 480] on input "Fee Name*" at bounding box center [866, 487] width 264 height 27
type input "Card processing fee"
click at [886, 541] on input "Amount*" at bounding box center [941, 549] width 115 height 27
type input "24.05"
click at [970, 580] on button "Save" at bounding box center [977, 589] width 64 height 27
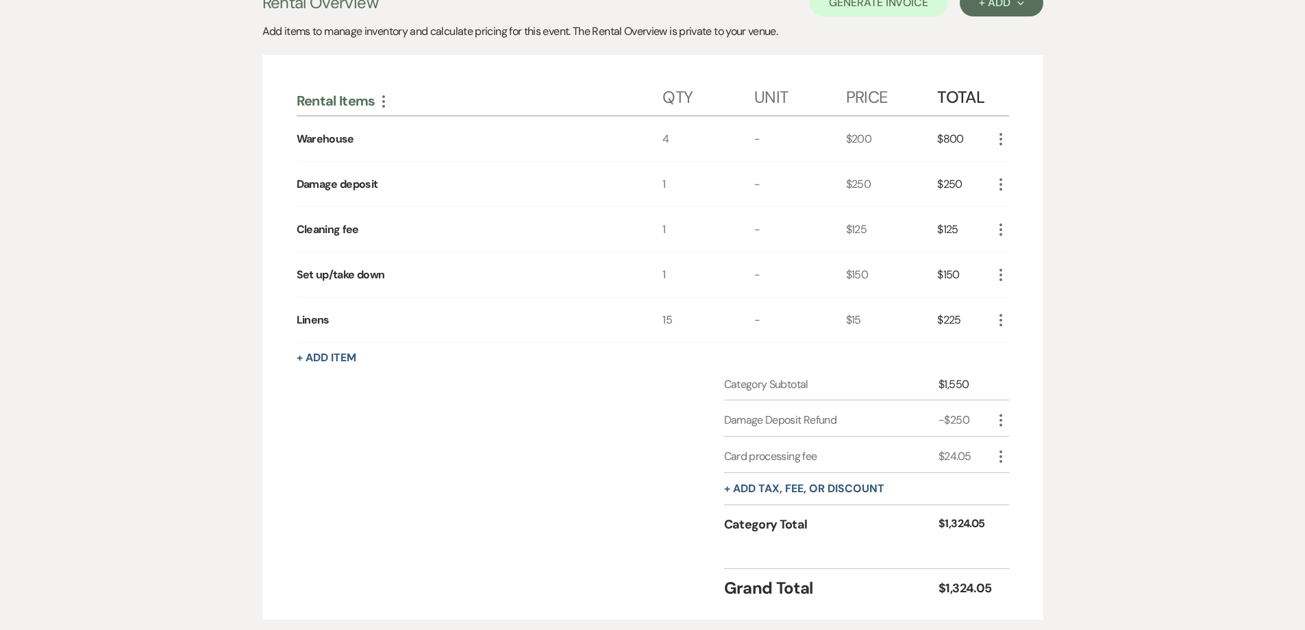
scroll to position [158, 0]
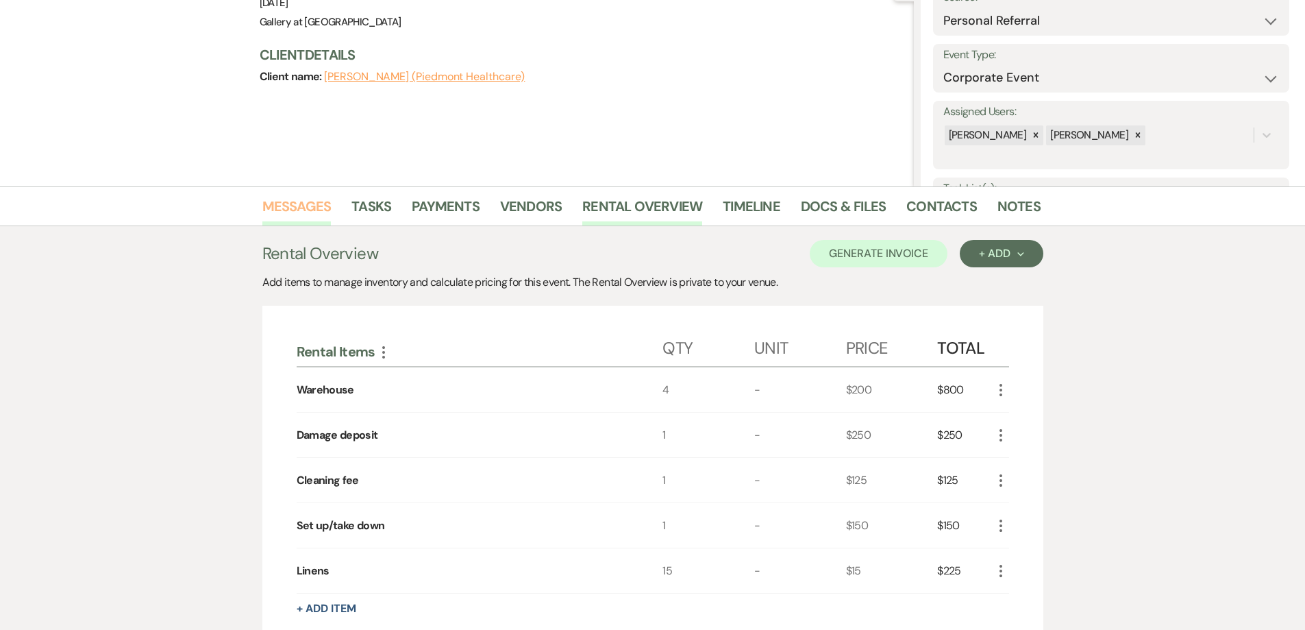
click at [297, 199] on link "Messages" at bounding box center [296, 210] width 69 height 30
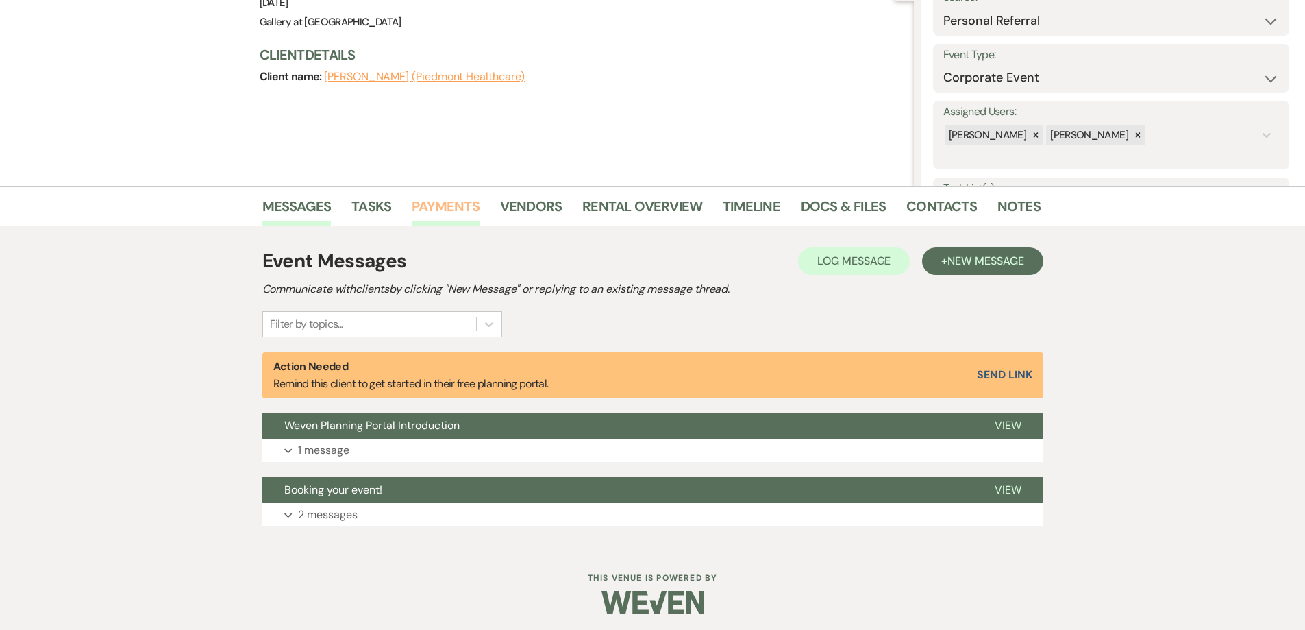
click at [464, 213] on link "Payments" at bounding box center [446, 210] width 68 height 30
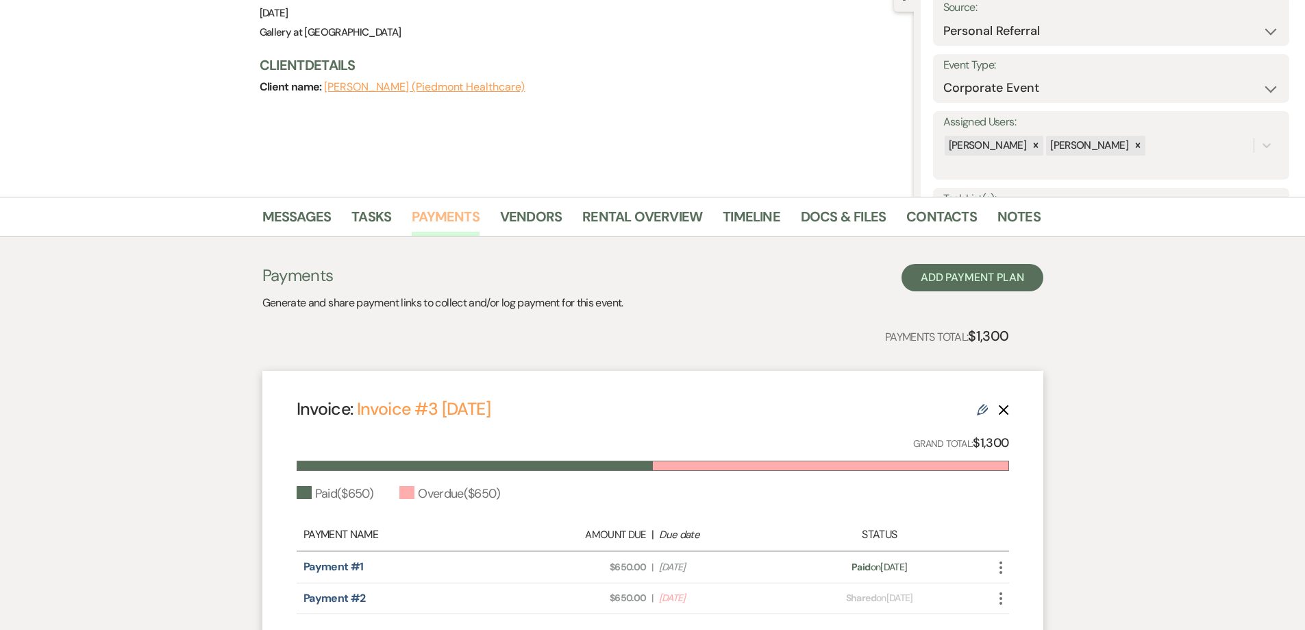
scroll to position [206, 0]
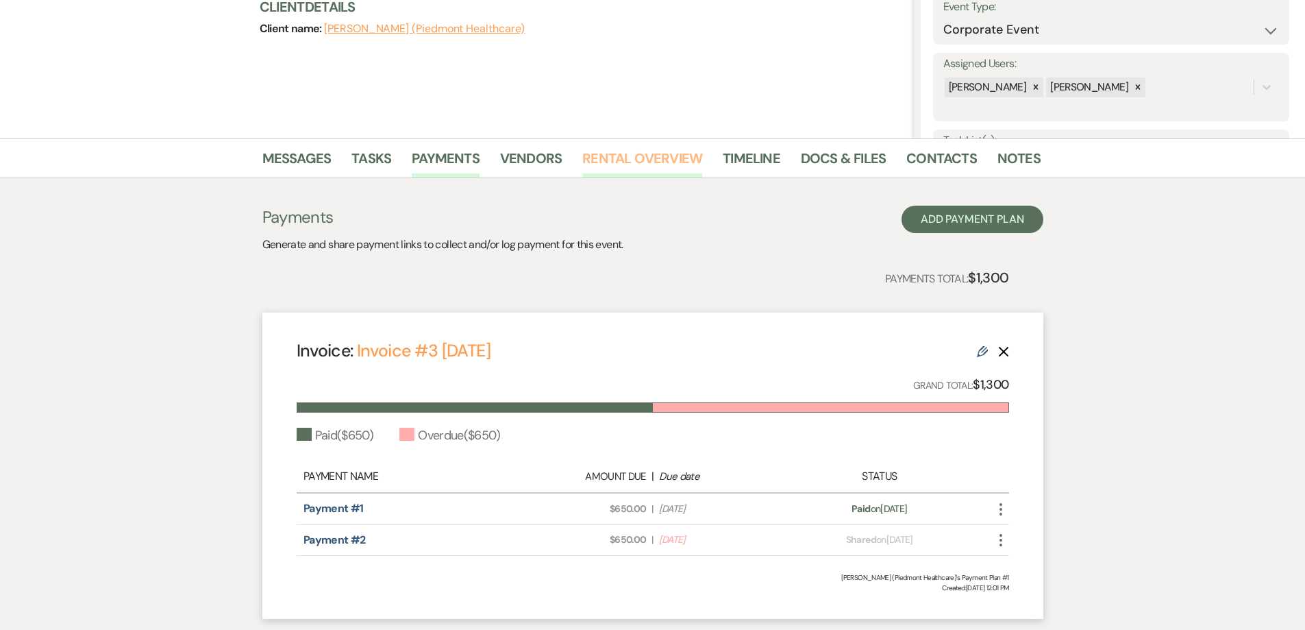
click at [630, 169] on link "Rental Overview" at bounding box center [642, 162] width 120 height 30
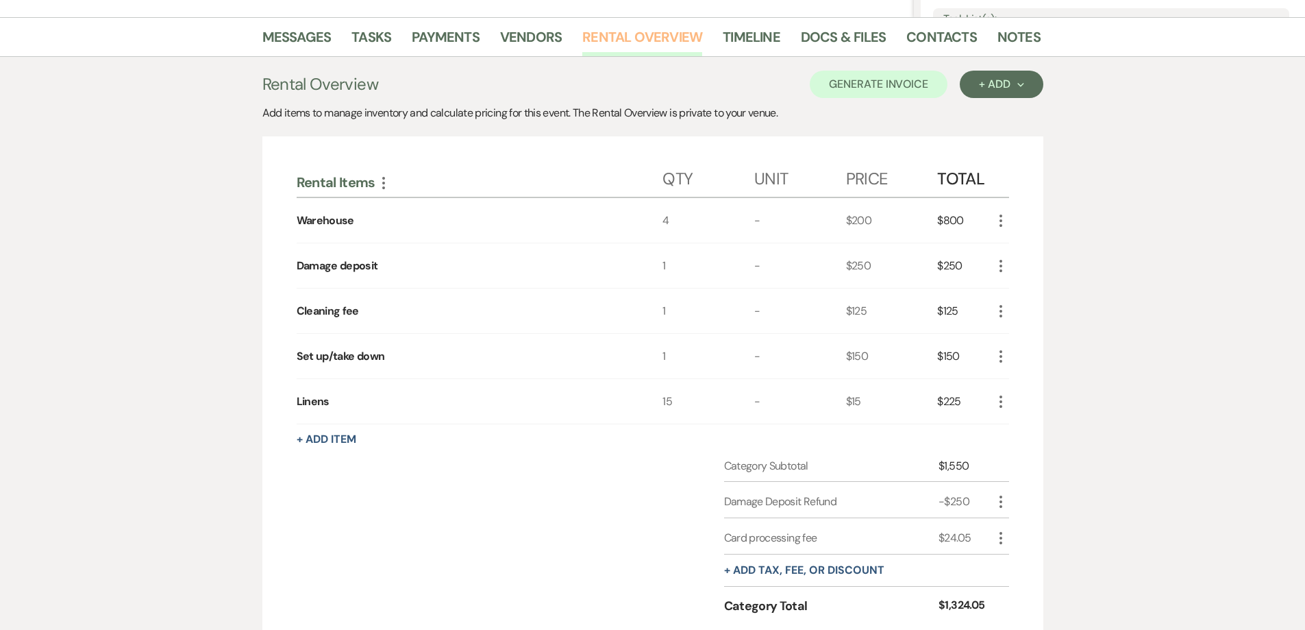
scroll to position [158, 0]
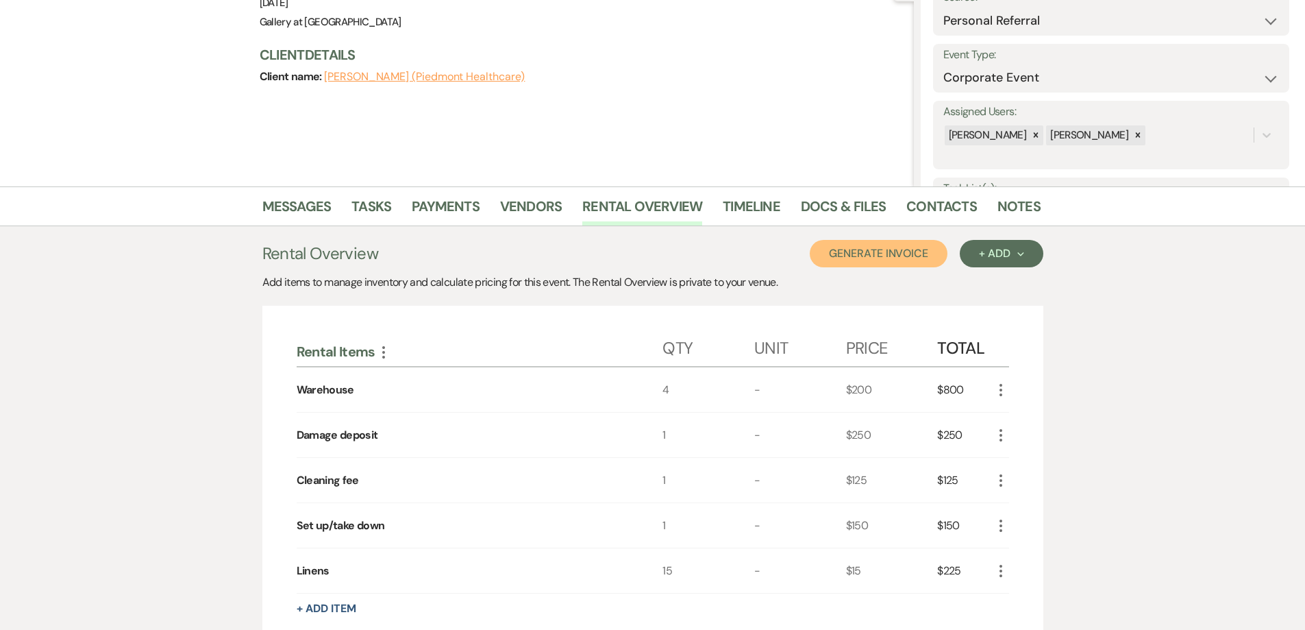
click at [910, 260] on button "Generate Invoice" at bounding box center [879, 253] width 138 height 27
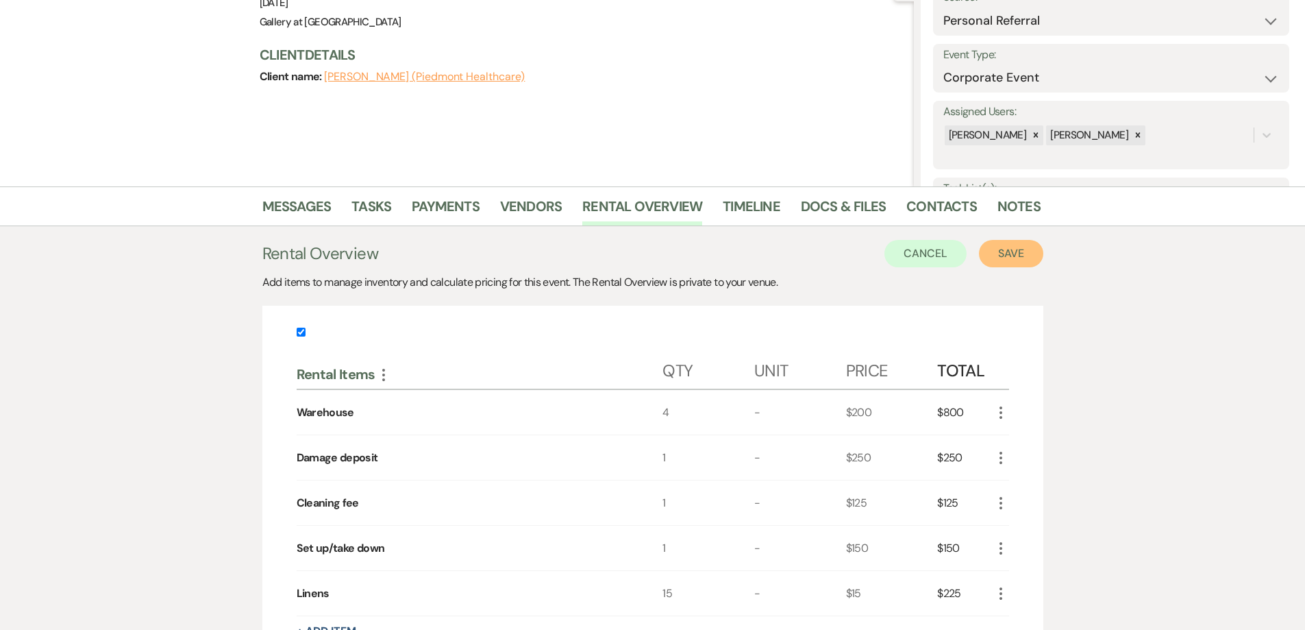
click at [994, 253] on button "Save" at bounding box center [1011, 253] width 64 height 27
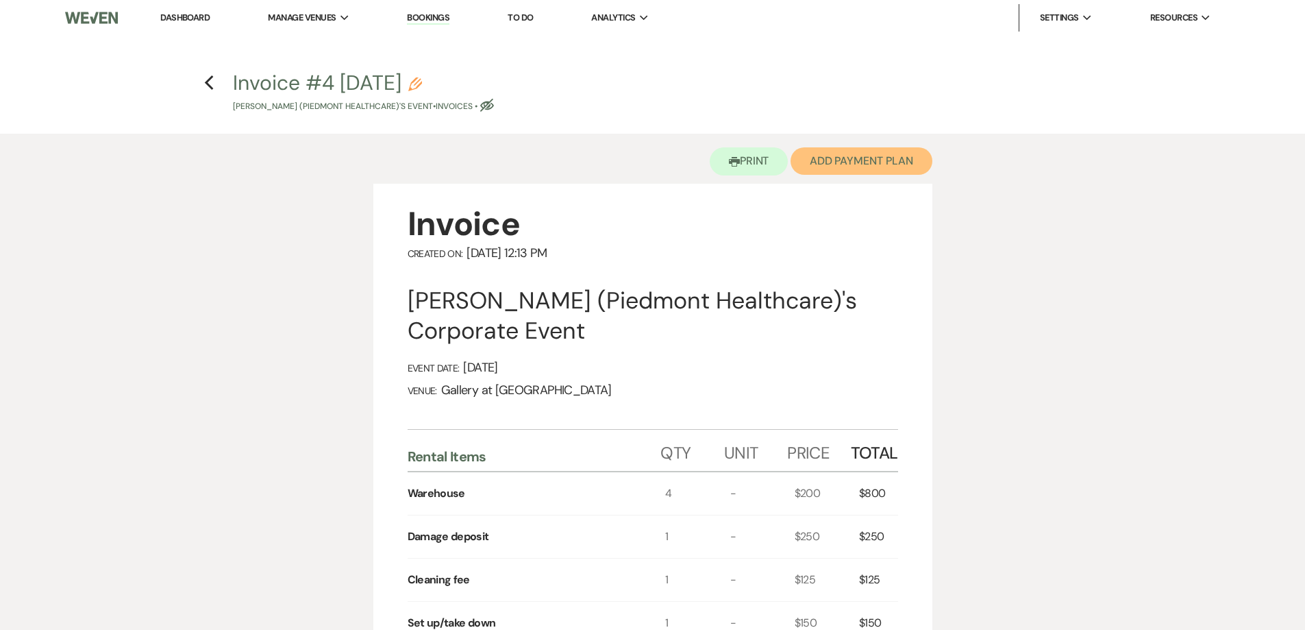
click at [863, 164] on button "Add Payment Plan" at bounding box center [862, 160] width 142 height 27
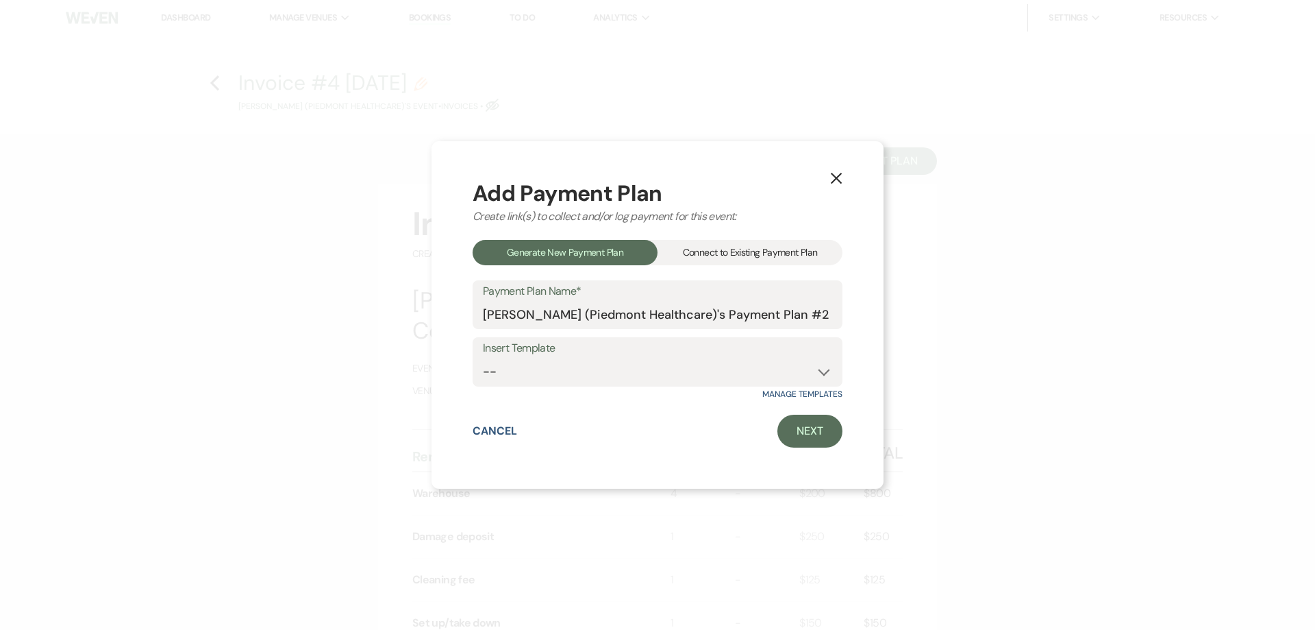
click at [781, 252] on div "Connect to Existing Payment Plan" at bounding box center [750, 252] width 185 height 25
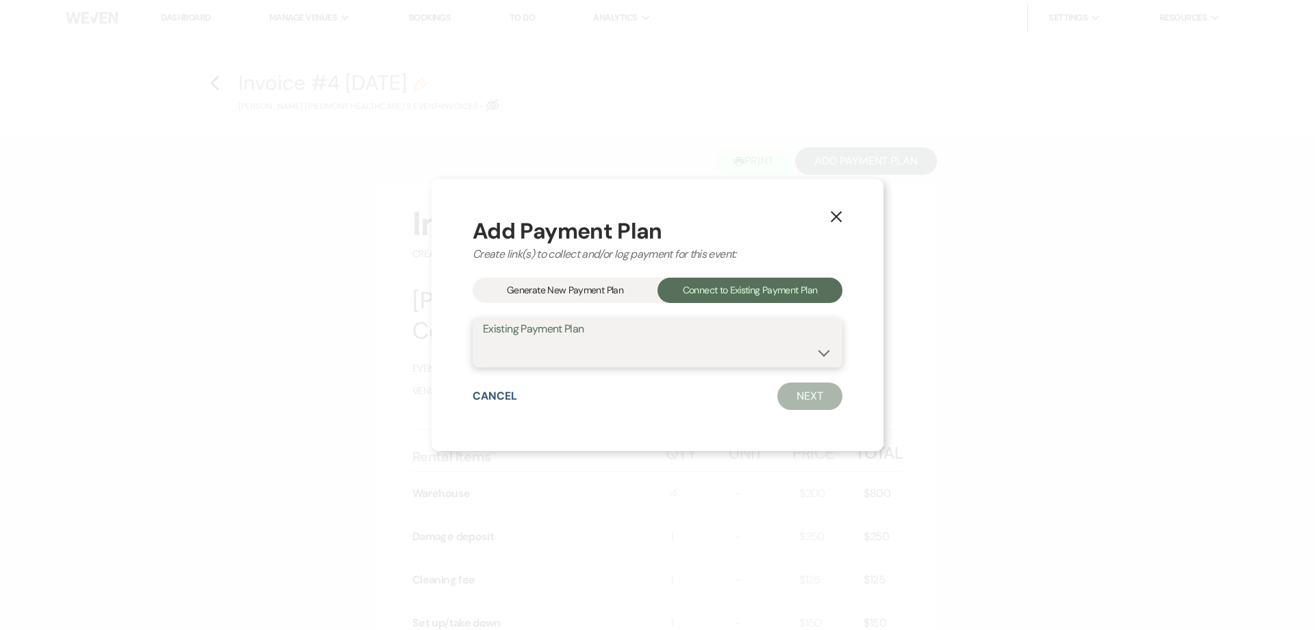
click at [757, 340] on select "[PERSON_NAME] (Piedmont Healthcare)'s Payment Plan #1" at bounding box center [657, 352] width 349 height 27
select select "20978"
click at [483, 339] on select "[PERSON_NAME] (Piedmont Healthcare)'s Payment Plan #1" at bounding box center [657, 352] width 349 height 27
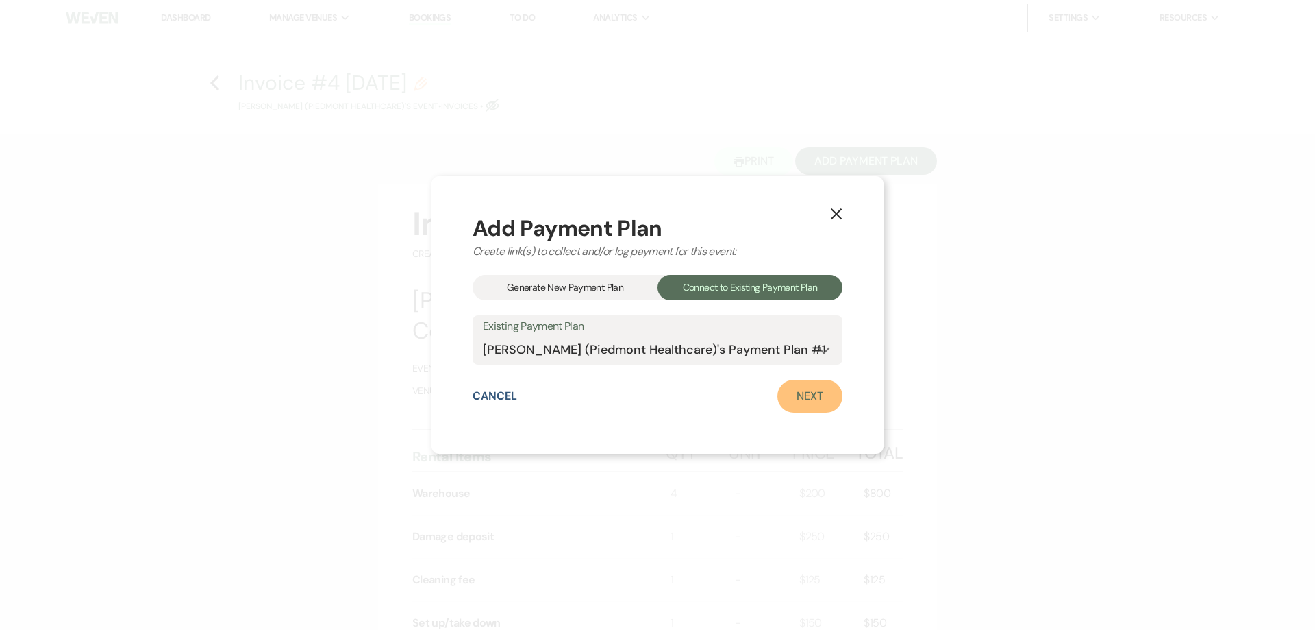
click at [813, 386] on link "Next" at bounding box center [810, 396] width 65 height 33
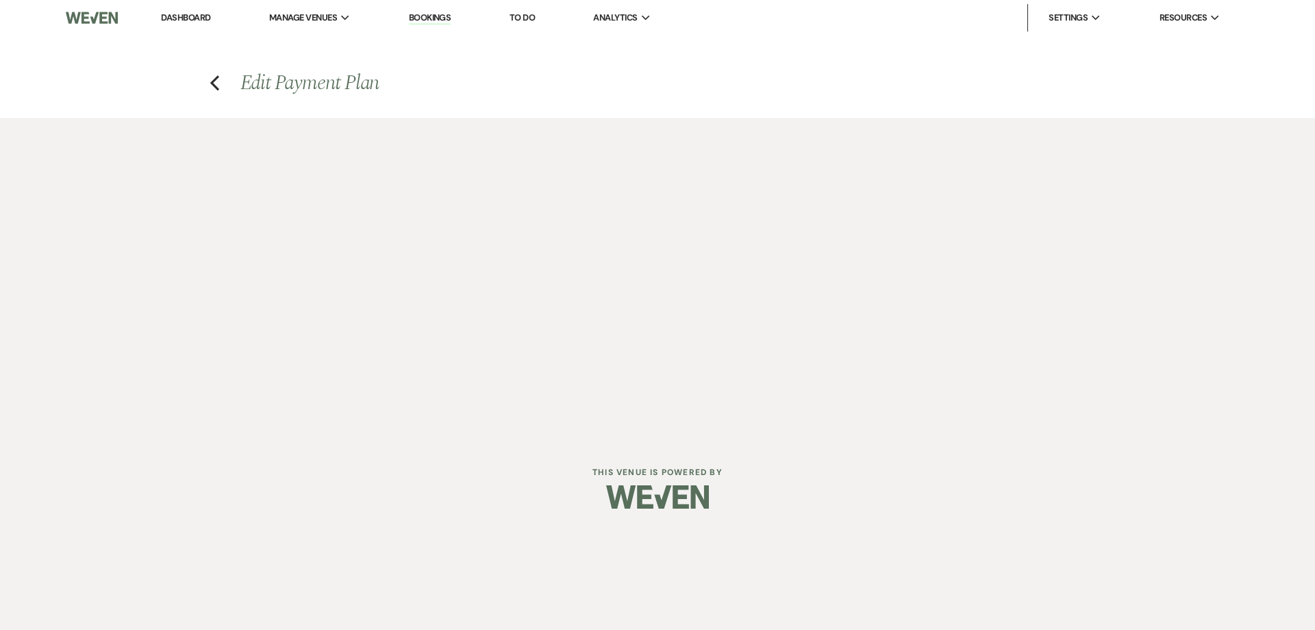
select select "28752"
select select "1"
select select "true"
select select "2"
select select "flat"
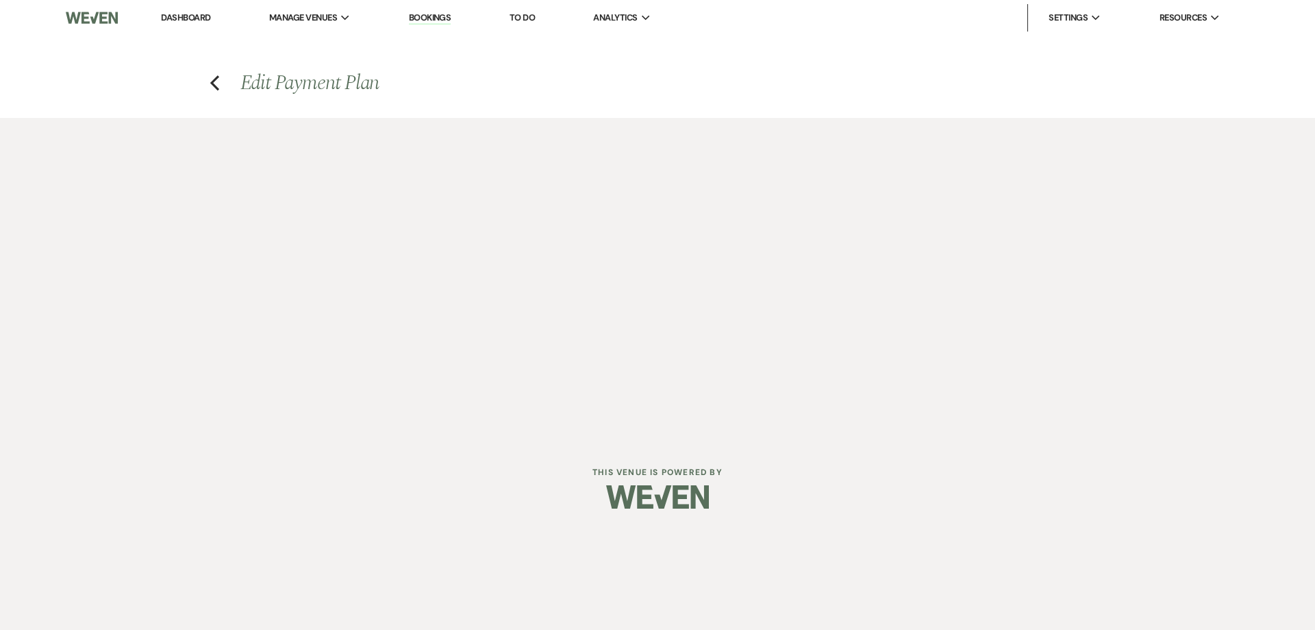
select select "true"
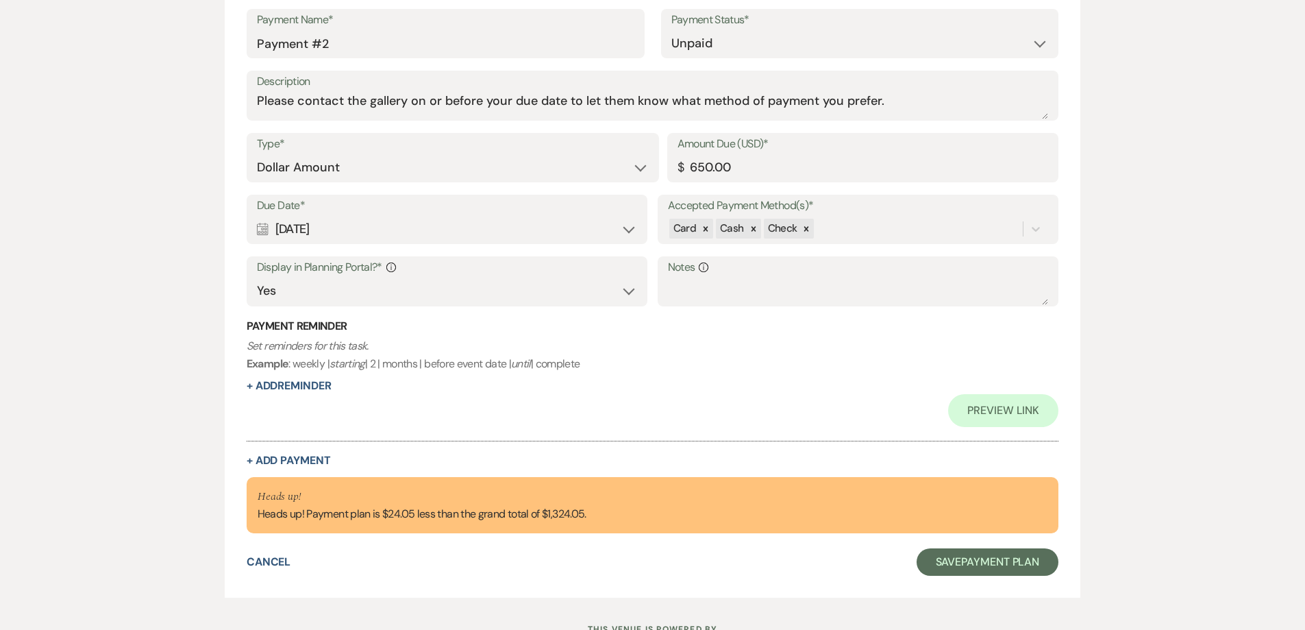
scroll to position [959, 0]
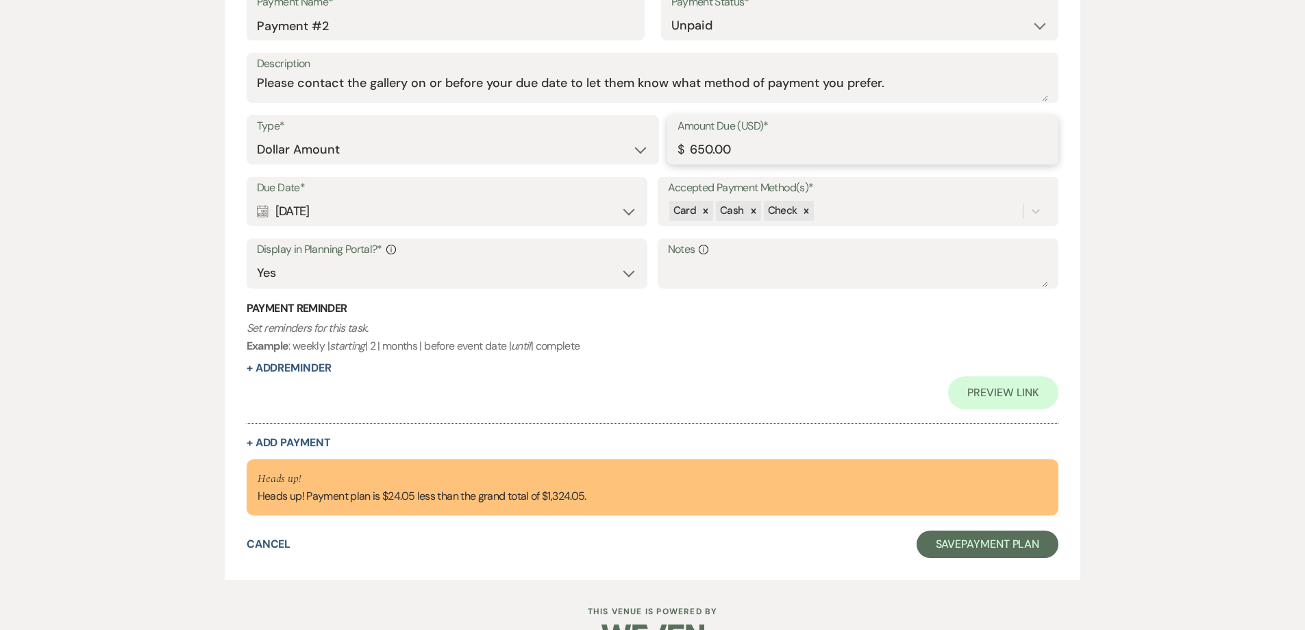
drag, startPoint x: 739, startPoint y: 140, endPoint x: 674, endPoint y: 149, distance: 65.7
click at [674, 149] on div "Amount Due (USD)* $ 650.00" at bounding box center [863, 139] width 392 height 49
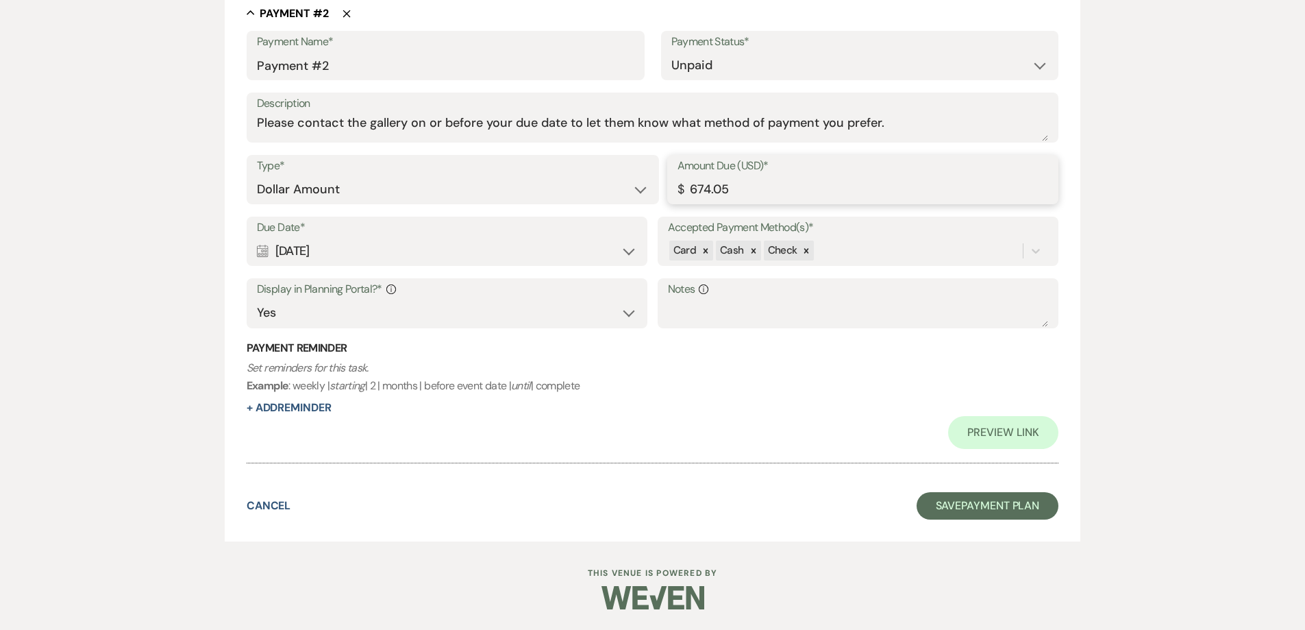
scroll to position [919, 0]
type input "674.05"
click at [1019, 513] on button "Save Payment Plan" at bounding box center [988, 505] width 142 height 27
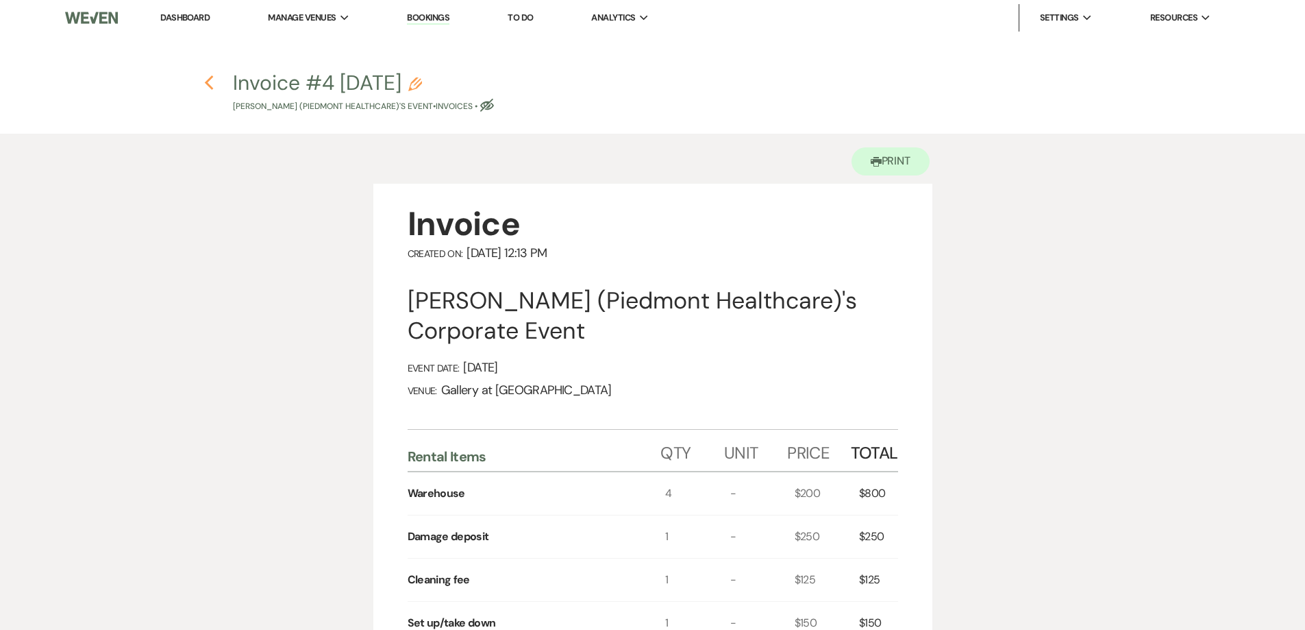
click at [206, 84] on icon "Previous" at bounding box center [209, 83] width 10 height 16
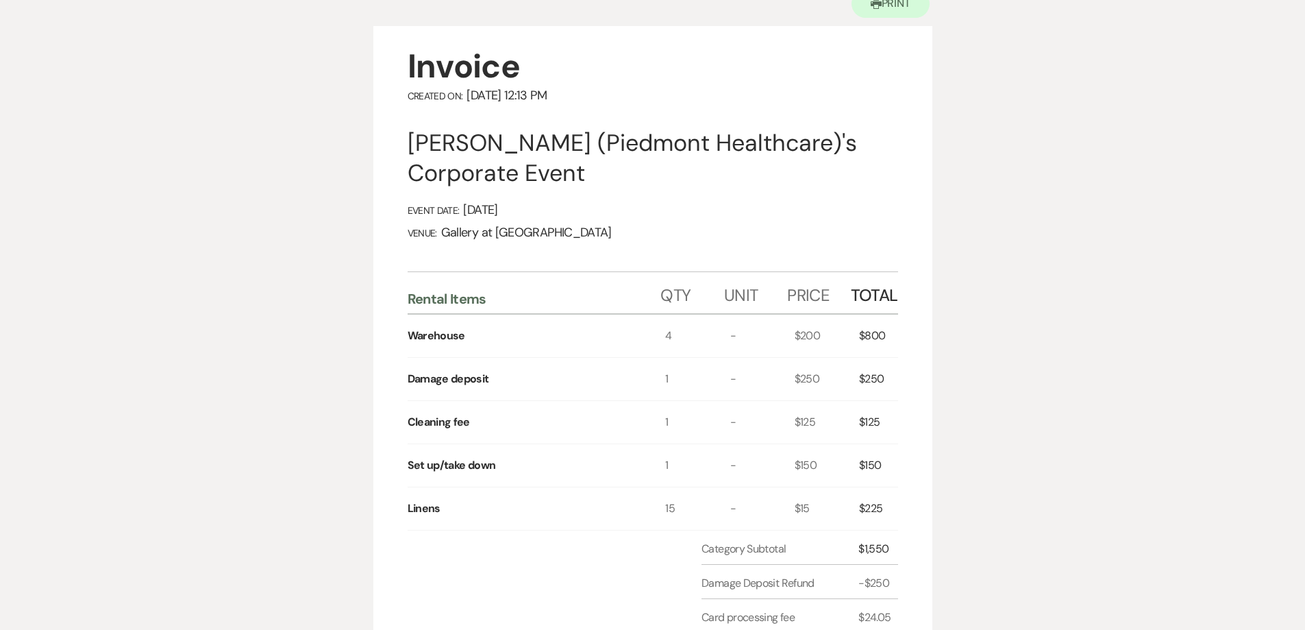
select select "12"
select select "9"
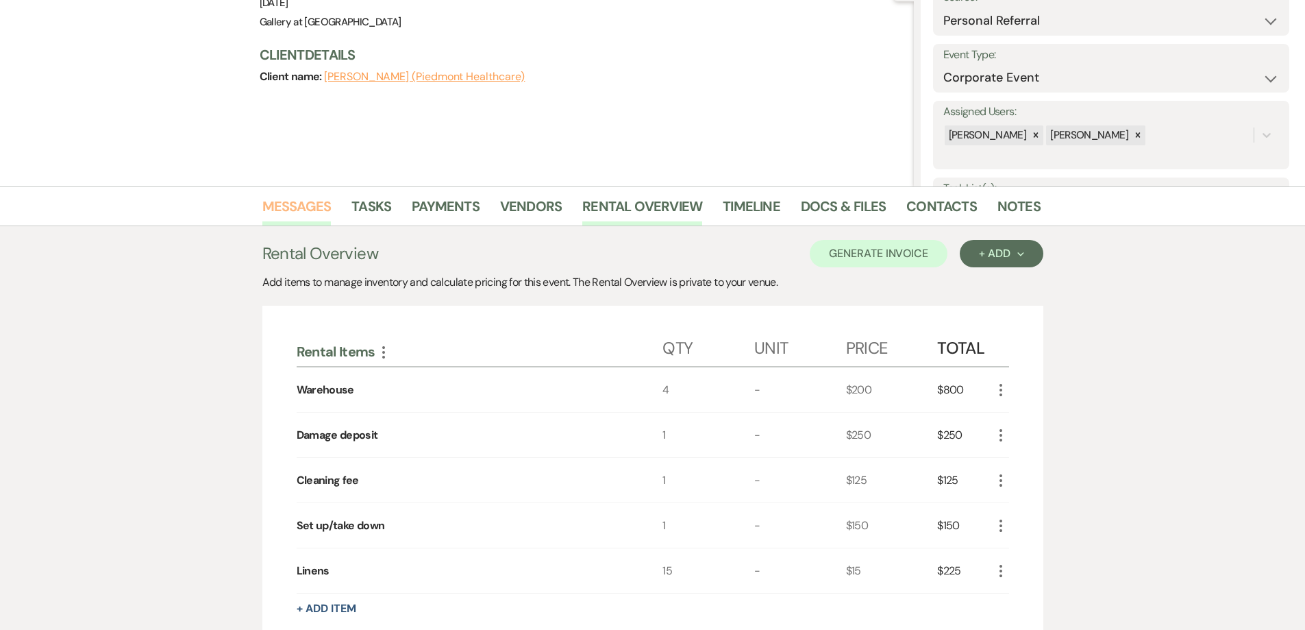
click at [303, 211] on link "Messages" at bounding box center [296, 210] width 69 height 30
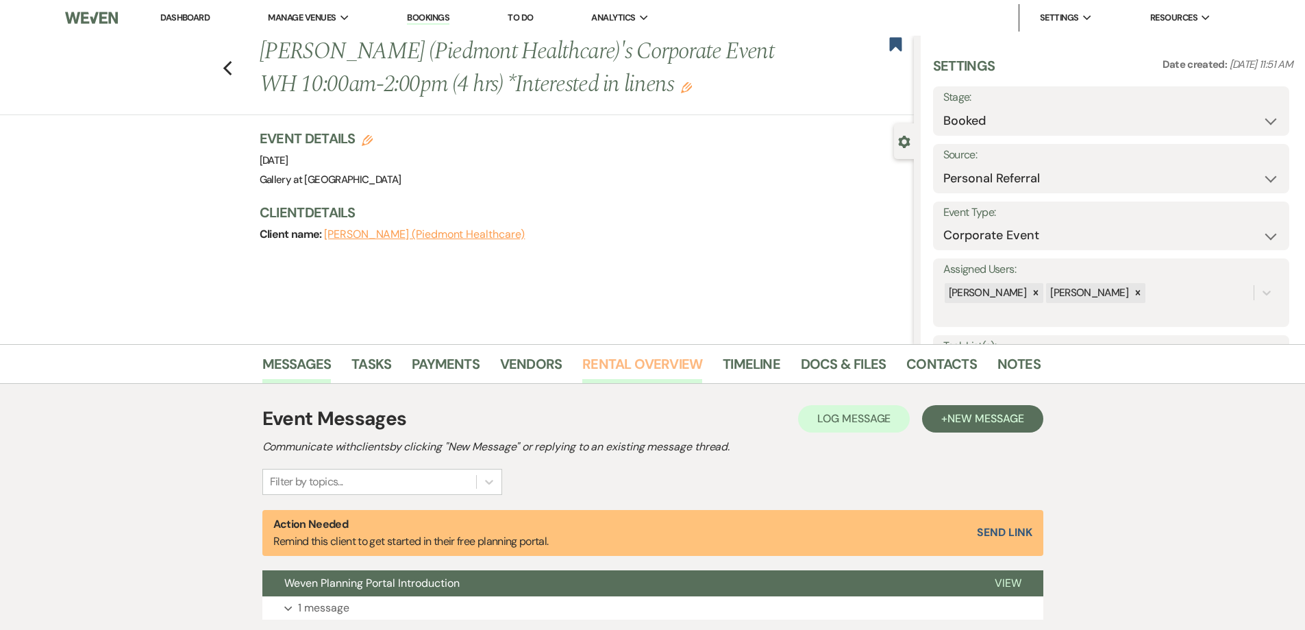
click at [604, 369] on link "Rental Overview" at bounding box center [642, 368] width 120 height 30
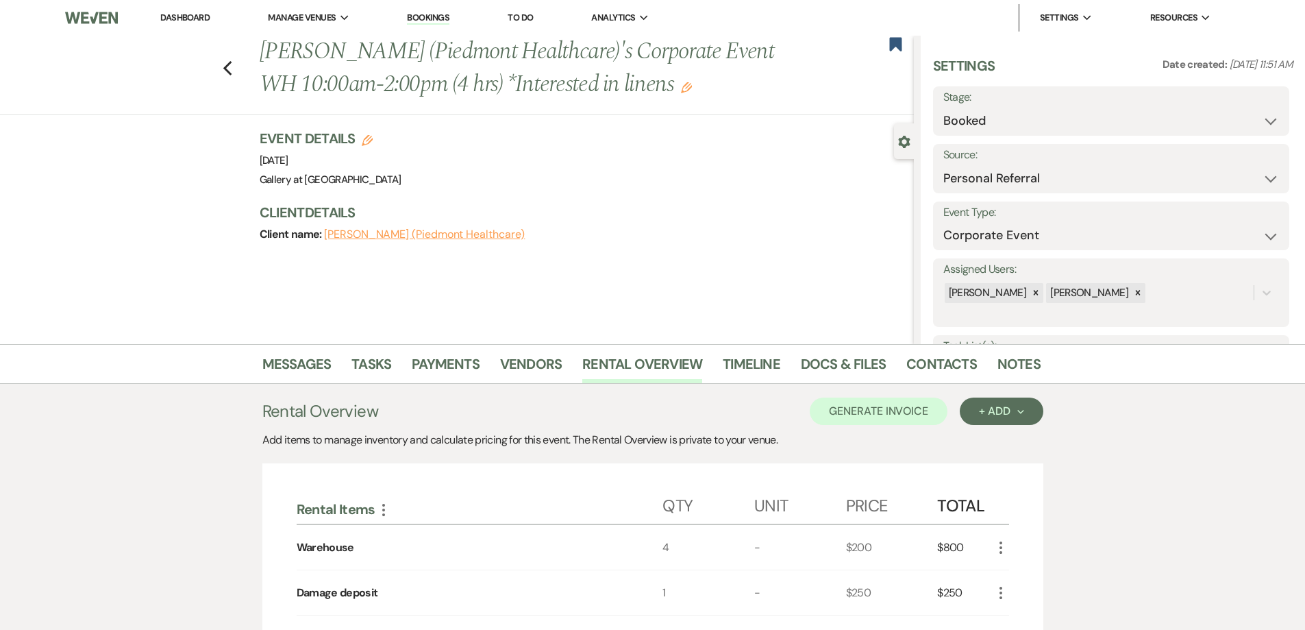
click at [1034, 365] on li "Notes" at bounding box center [1029, 366] width 64 height 33
click at [1031, 365] on link "Notes" at bounding box center [1018, 368] width 43 height 30
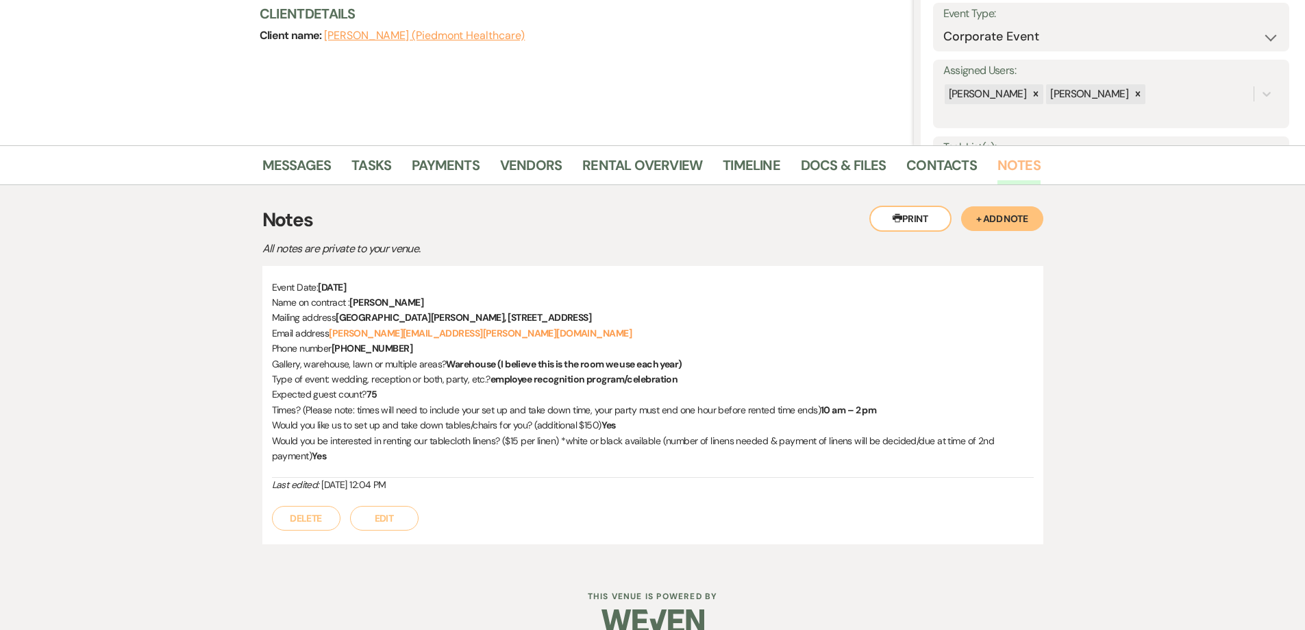
scroll to position [206, 0]
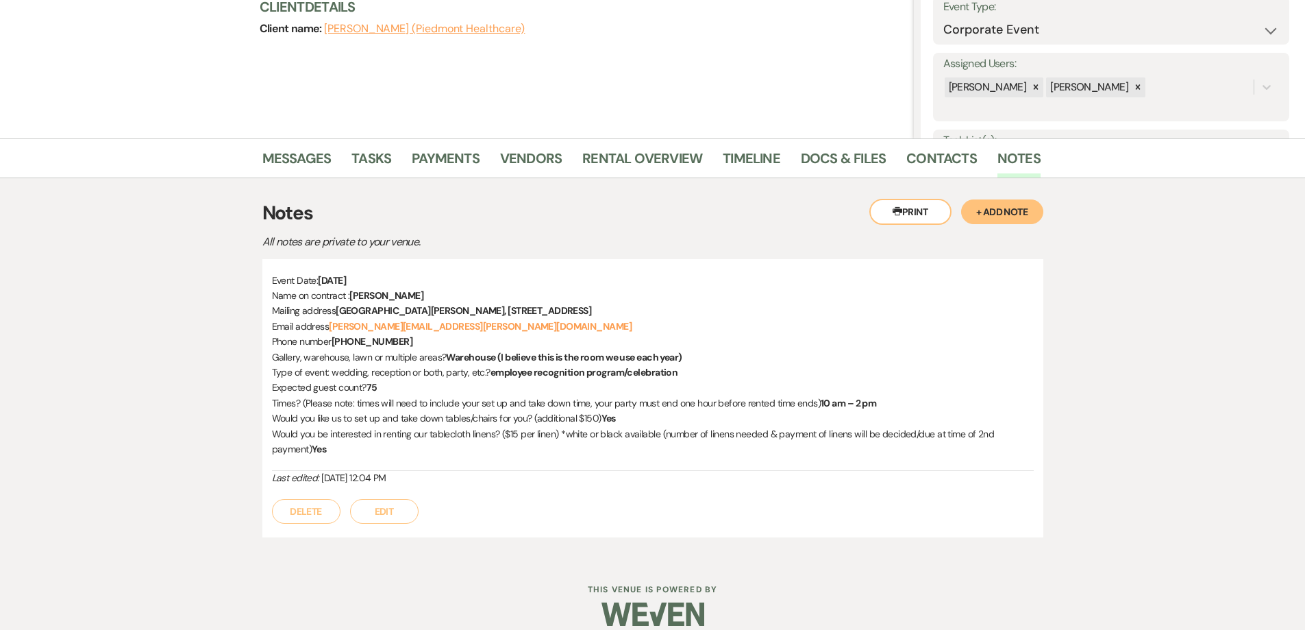
click at [994, 217] on button "+ Add Note" at bounding box center [1002, 211] width 82 height 25
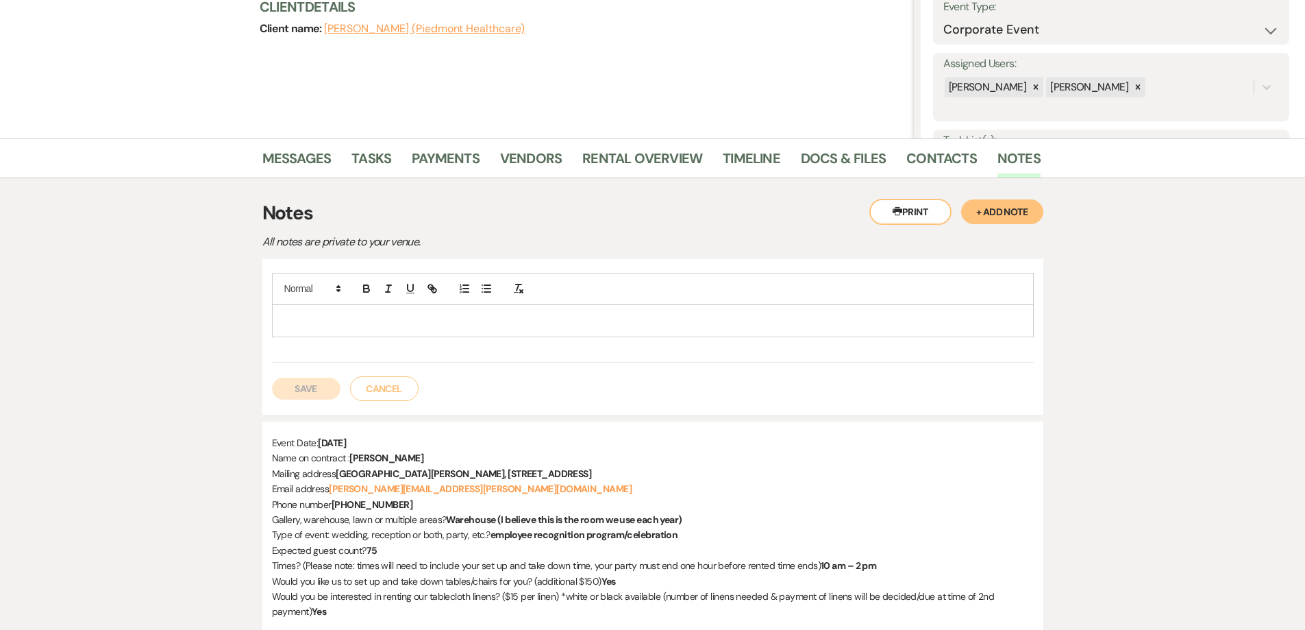
click at [732, 313] on p at bounding box center [653, 320] width 740 height 15
click at [295, 383] on button "Save" at bounding box center [306, 388] width 69 height 22
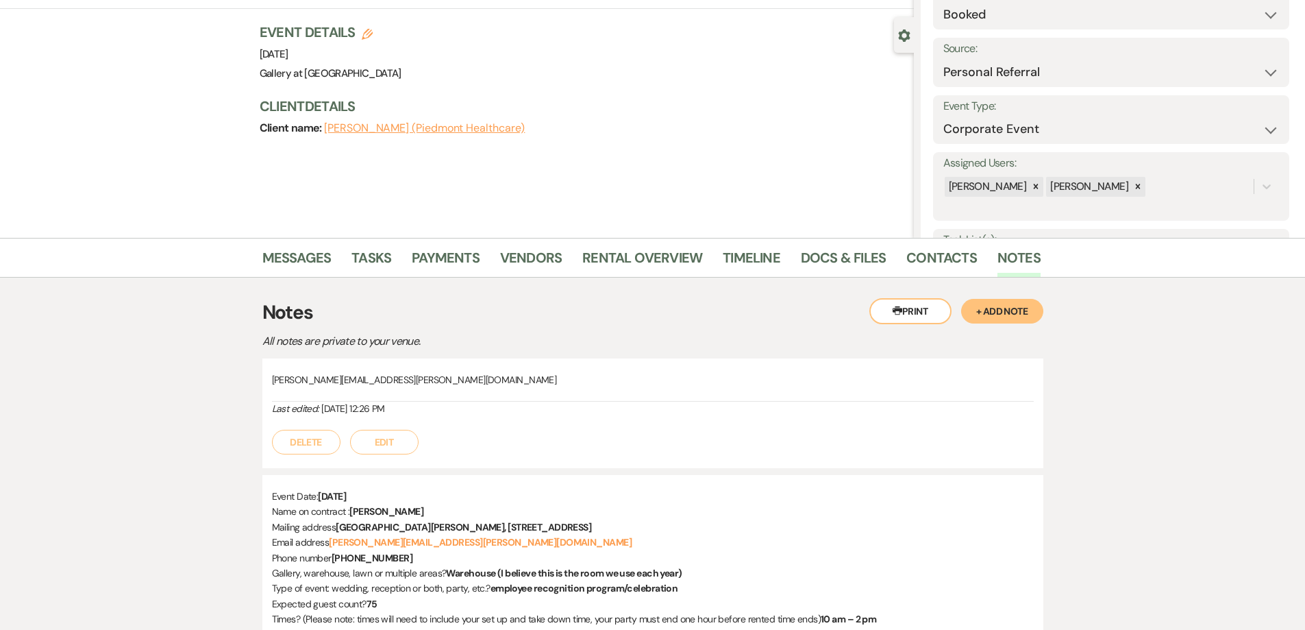
scroll to position [0, 0]
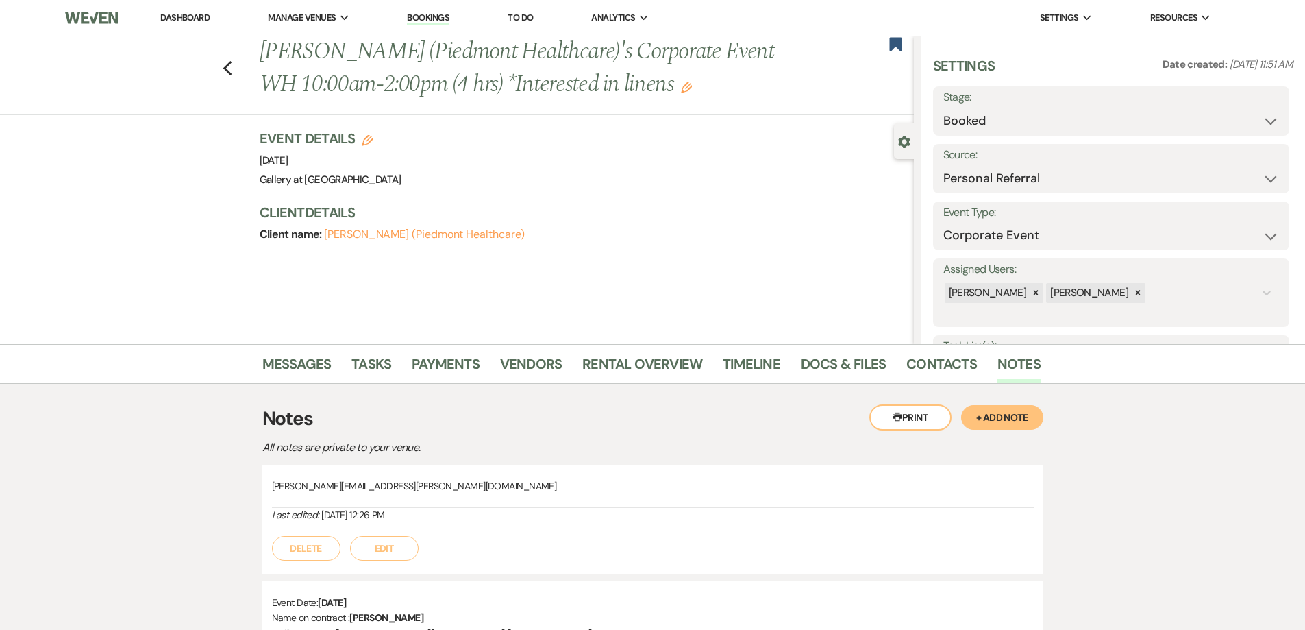
click at [186, 16] on link "Dashboard" at bounding box center [184, 18] width 49 height 12
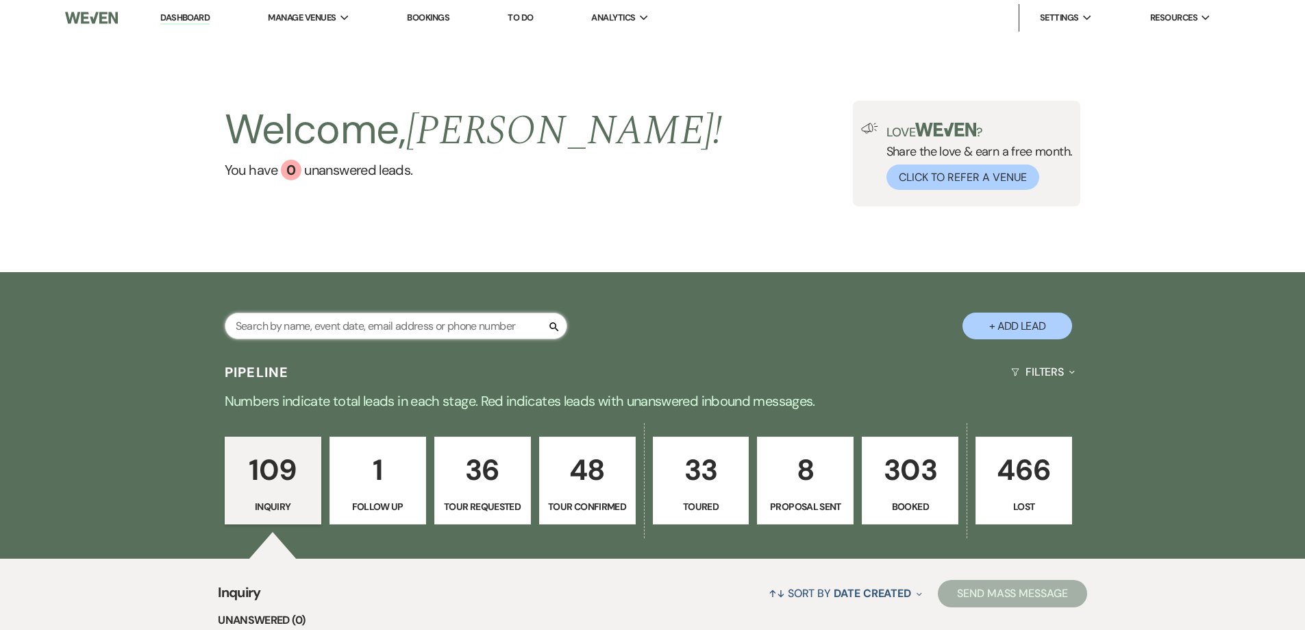
click at [432, 331] on input "text" at bounding box center [396, 325] width 343 height 27
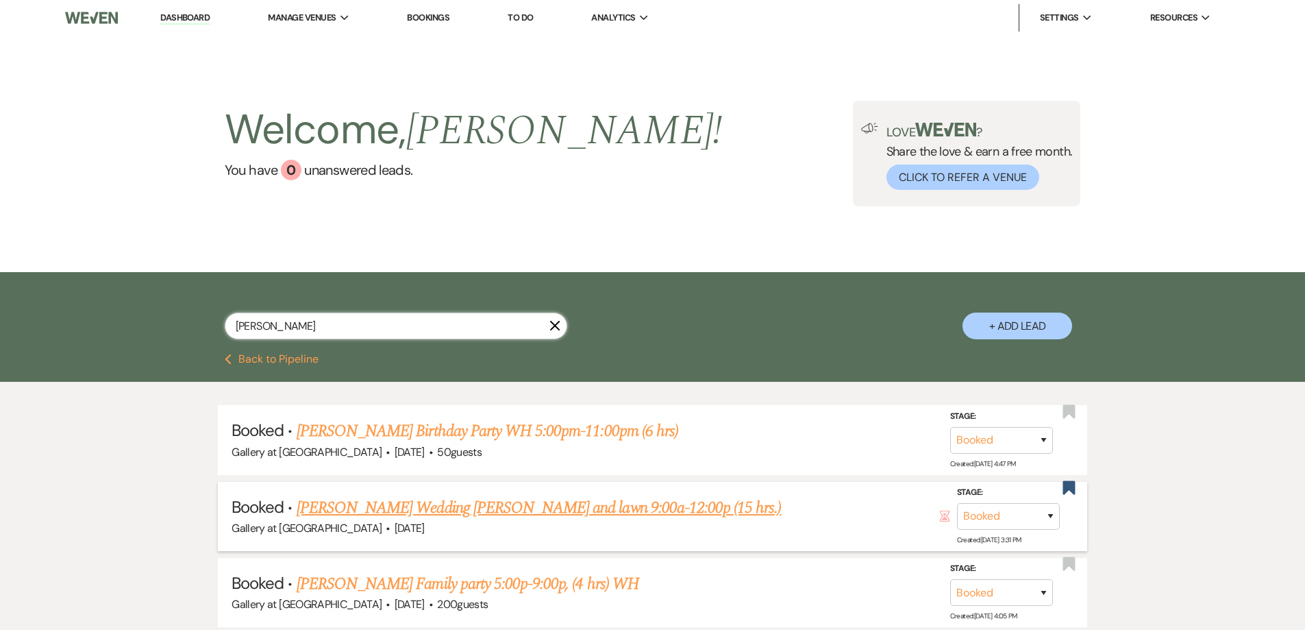
type input "[PERSON_NAME]"
click at [558, 512] on link "[PERSON_NAME] Wedding [PERSON_NAME] and lawn 9:00a-12:00p (15 hrs.)" at bounding box center [539, 507] width 485 height 25
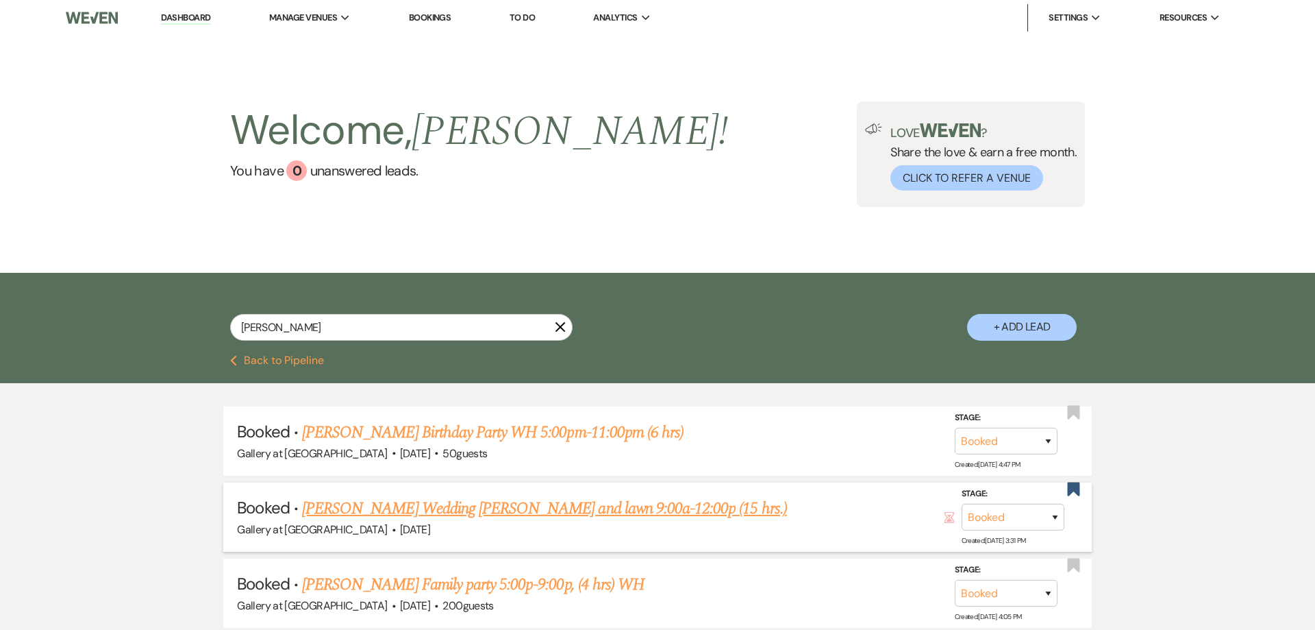
select select "6"
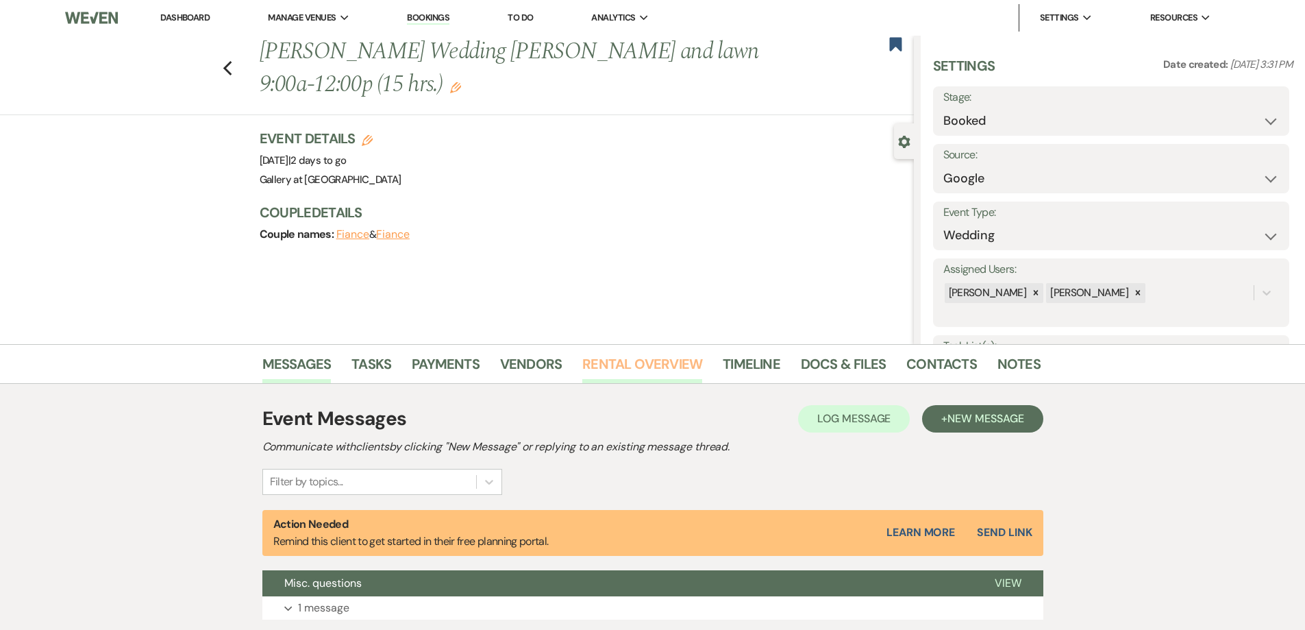
click at [631, 369] on link "Rental Overview" at bounding box center [642, 368] width 120 height 30
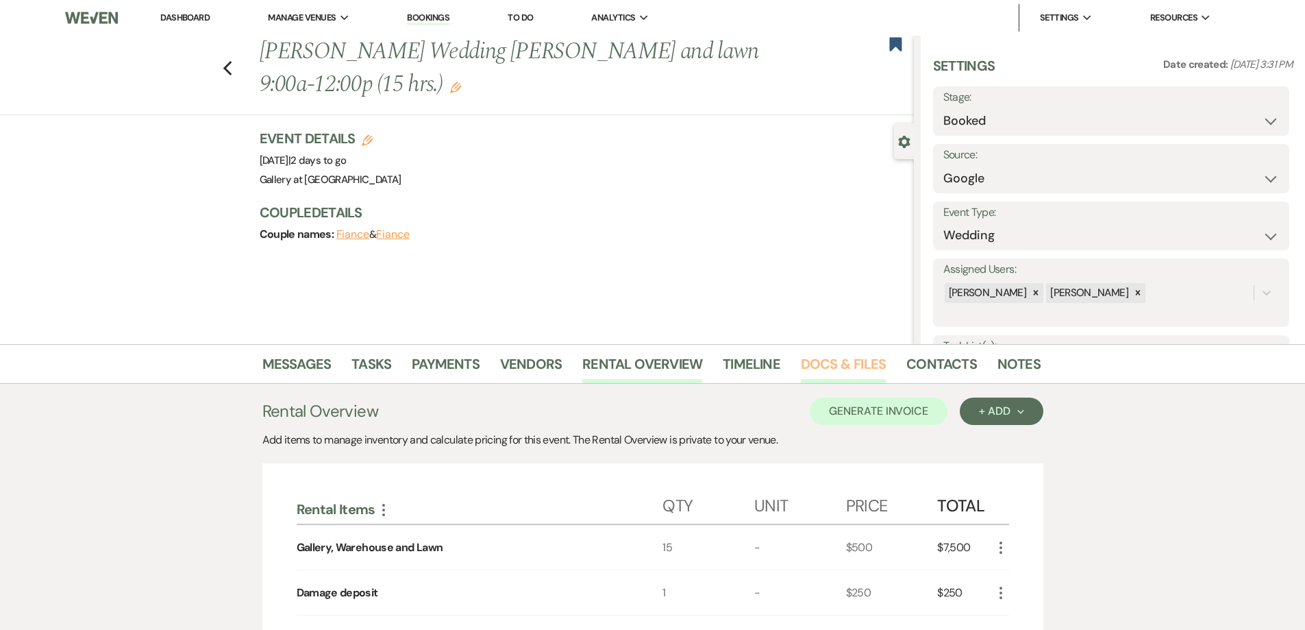
click at [822, 362] on link "Docs & Files" at bounding box center [843, 368] width 85 height 30
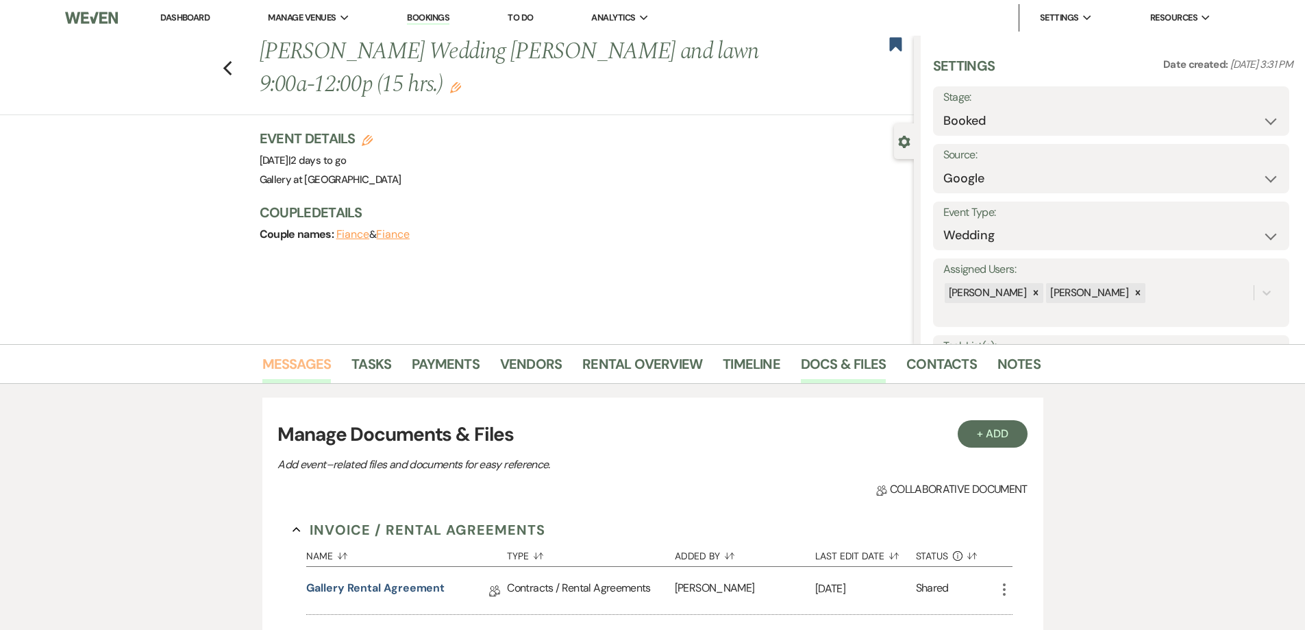
click at [326, 359] on link "Messages" at bounding box center [296, 368] width 69 height 30
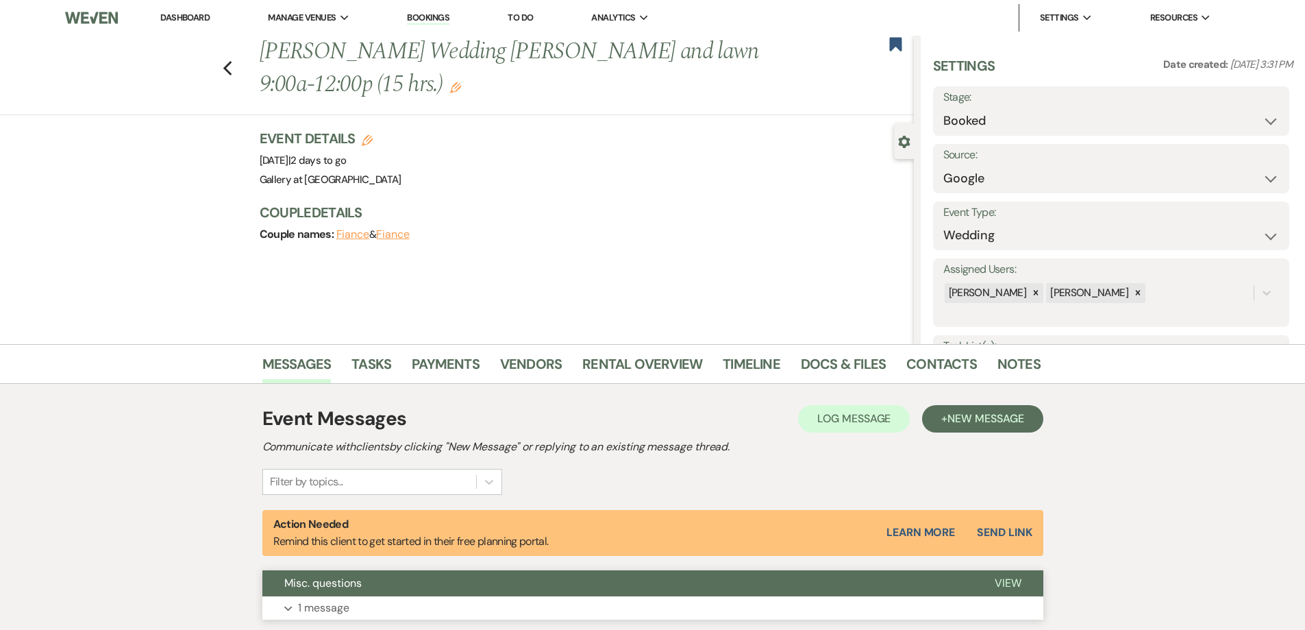
click at [433, 604] on button "Expand 1 message" at bounding box center [652, 607] width 781 height 23
click at [841, 360] on link "Docs & Files" at bounding box center [843, 368] width 85 height 30
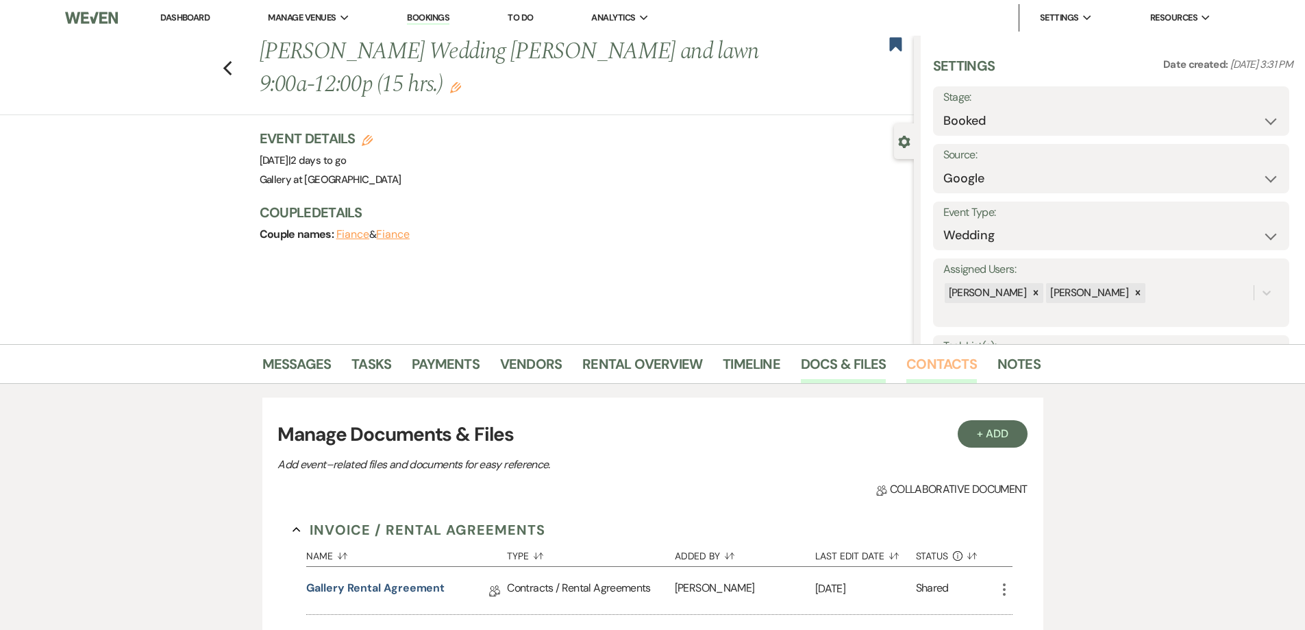
click at [926, 362] on link "Contacts" at bounding box center [941, 368] width 71 height 30
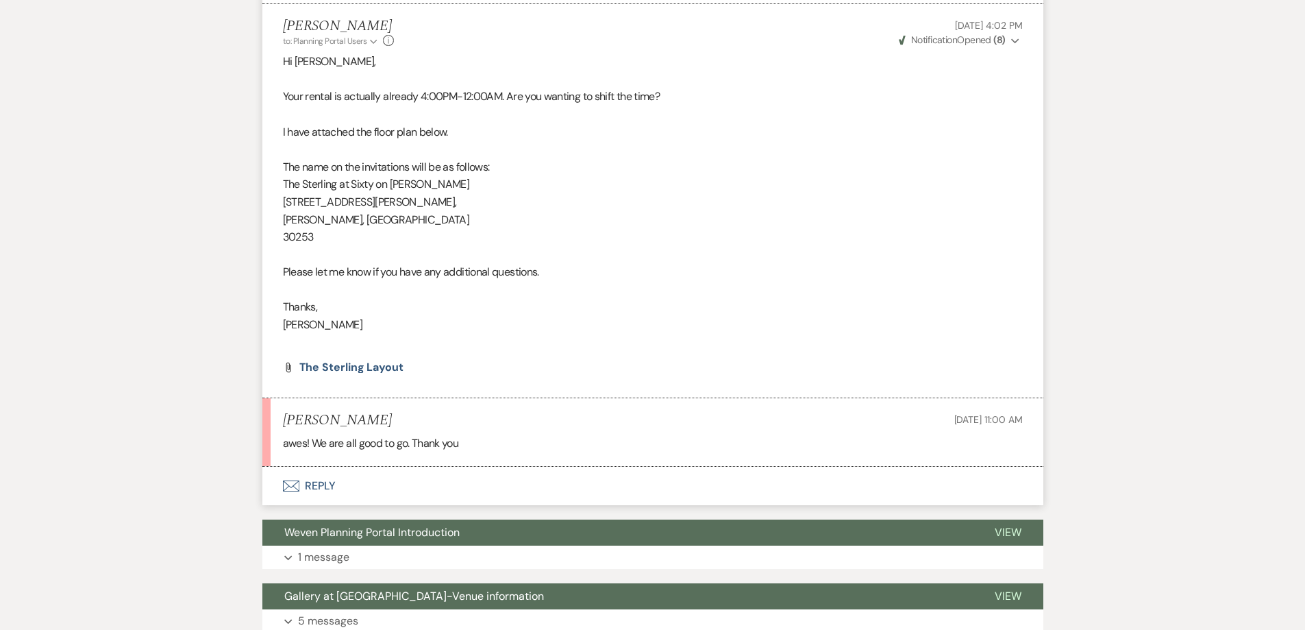
scroll to position [1008, 0]
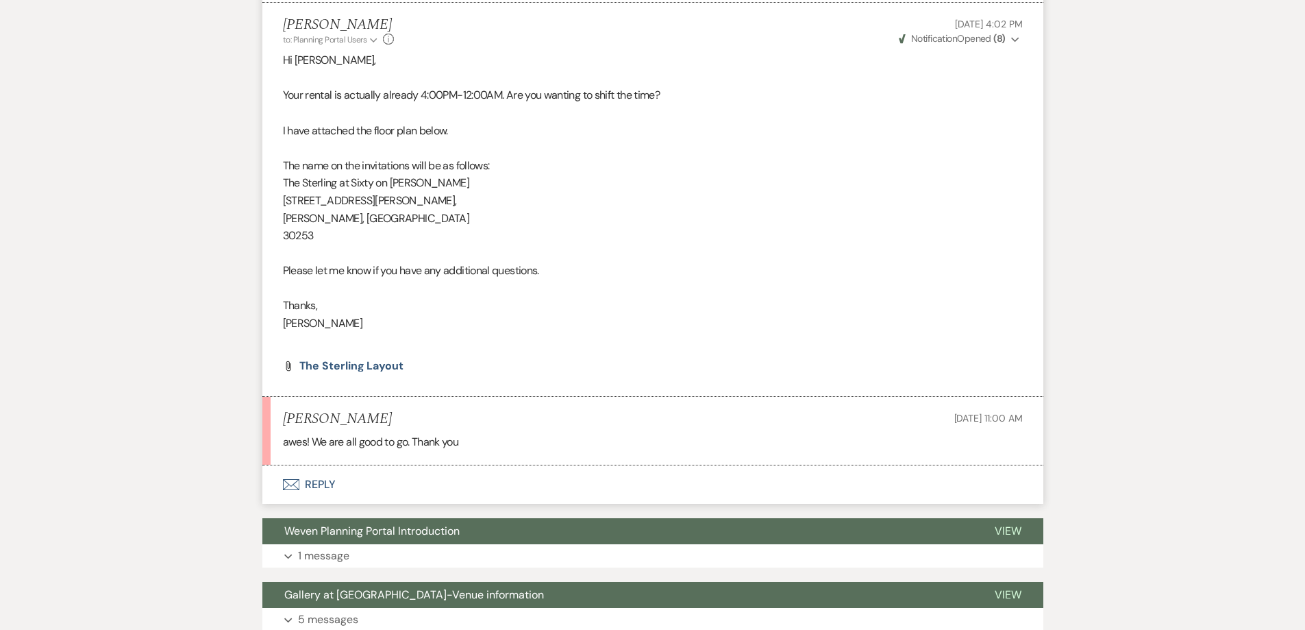
click at [430, 465] on button "Envelope Reply" at bounding box center [652, 484] width 781 height 38
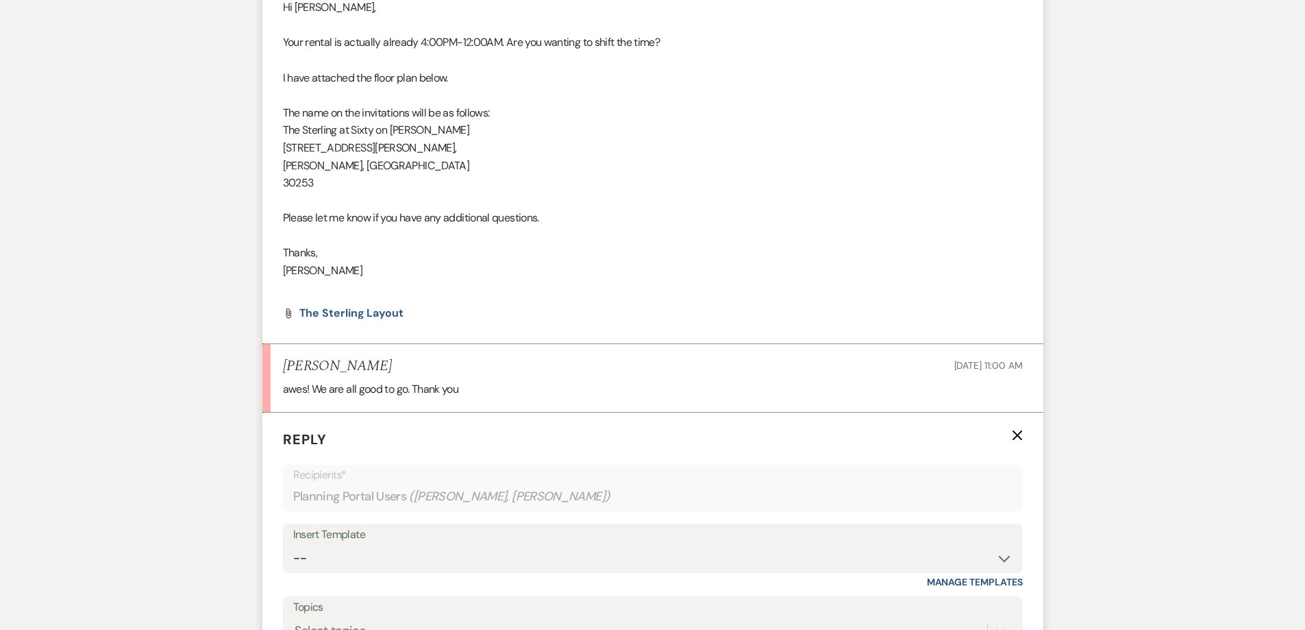
scroll to position [1214, 0]
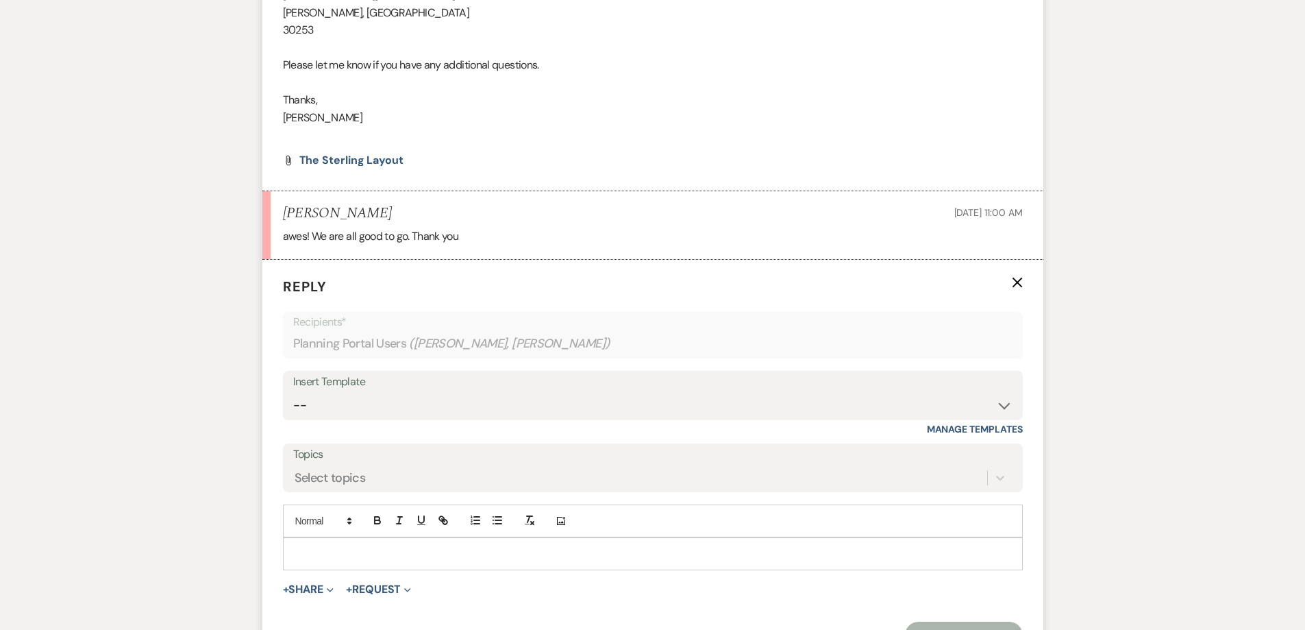
click at [360, 546] on p at bounding box center [653, 553] width 718 height 15
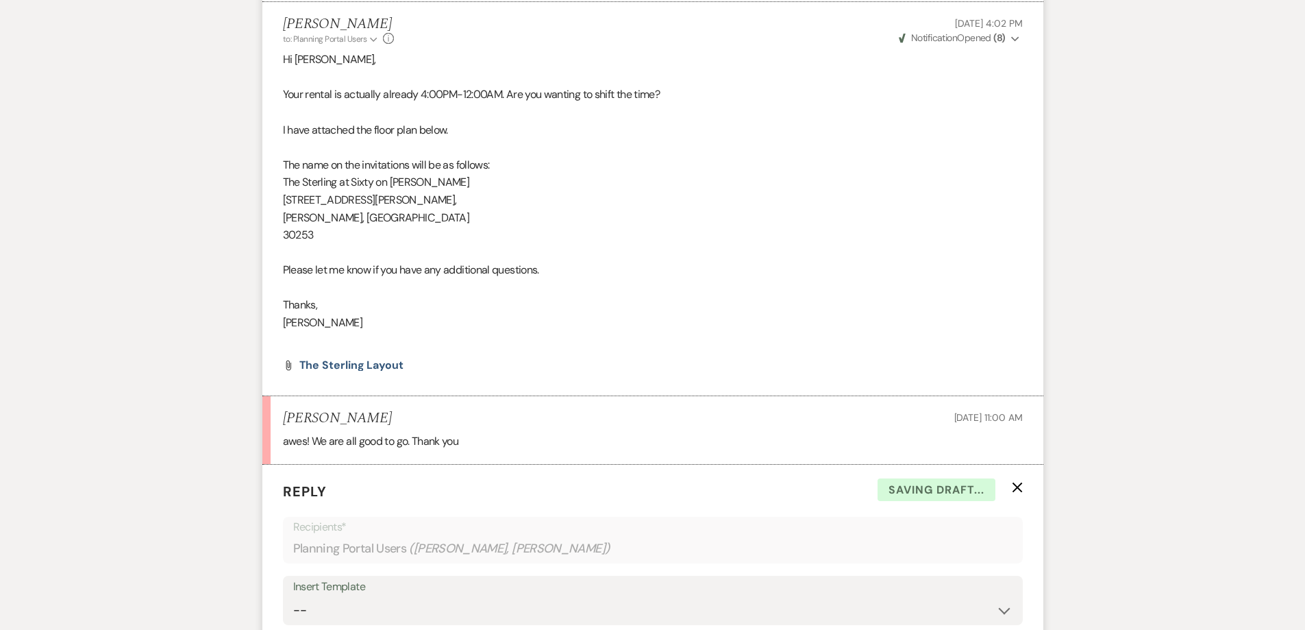
scroll to position [1008, 0]
drag, startPoint x: 421, startPoint y: 61, endPoint x: 501, endPoint y: 60, distance: 80.8
click at [501, 86] on p "Your rental is actually already 4:00PM-12:00AM. Are you wanting to shift the ti…" at bounding box center [653, 95] width 740 height 18
copy p "4:00PM-12:00AM"
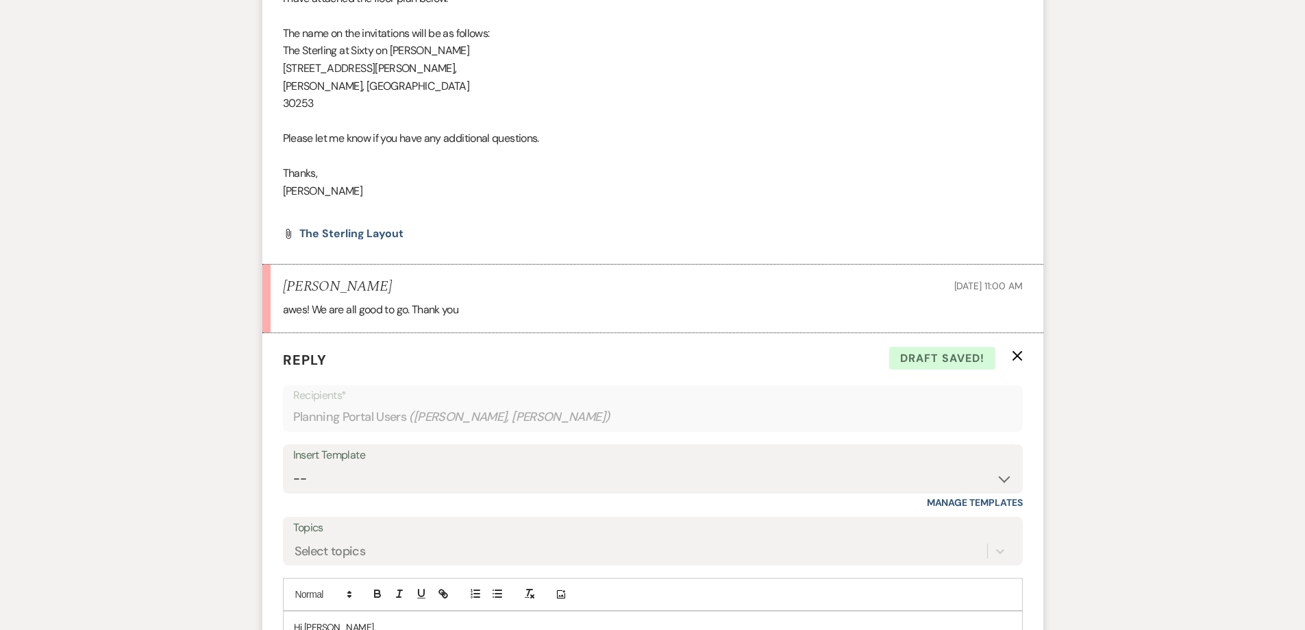
scroll to position [1351, 0]
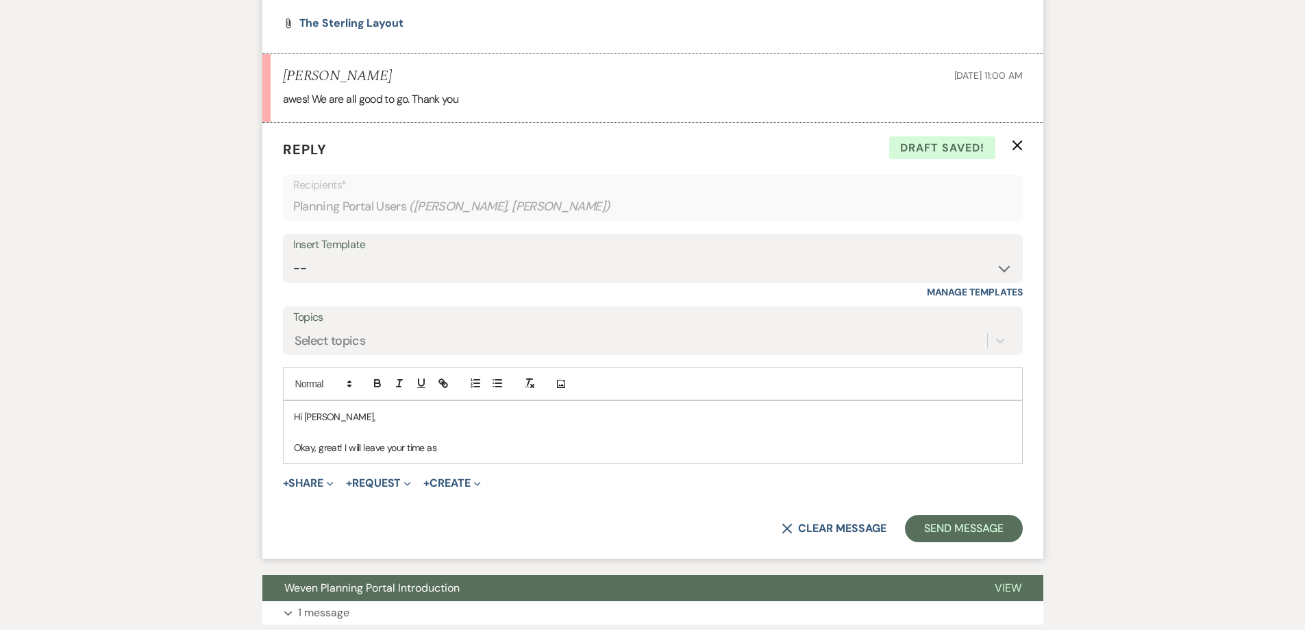
click at [462, 440] on p "Okay, great! I will leave your time as" at bounding box center [653, 447] width 718 height 15
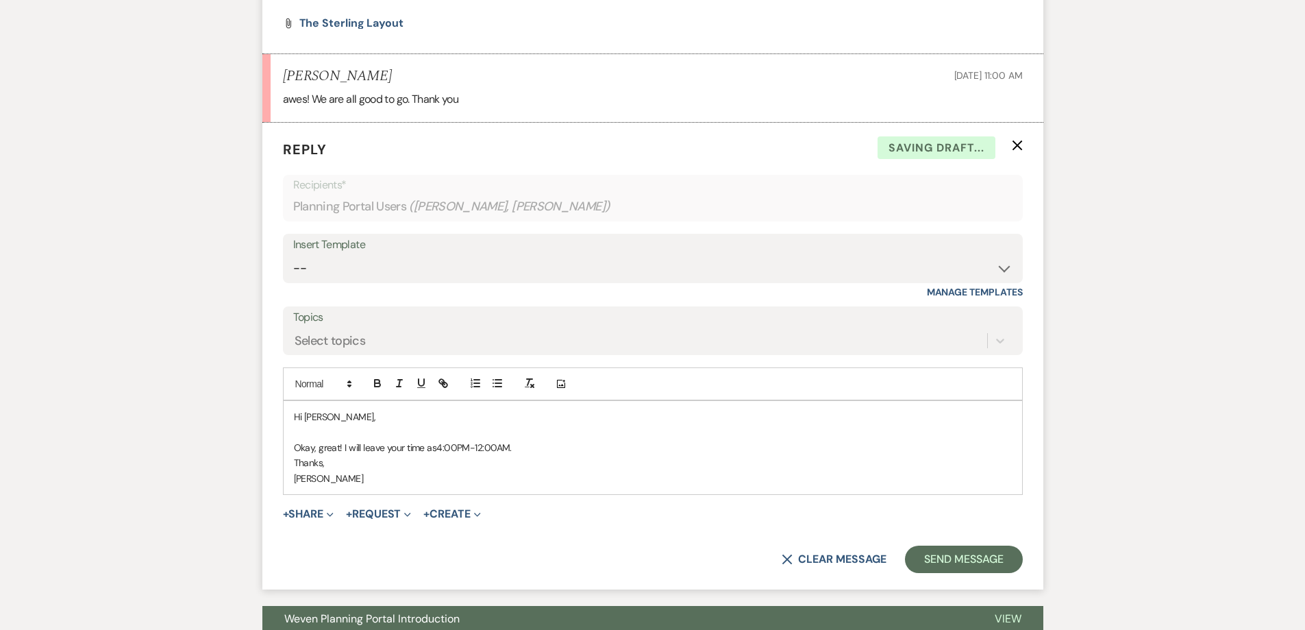
click at [569, 424] on p at bounding box center [653, 431] width 718 height 15
click at [572, 408] on div "Hi Ladonna, Okay, great! I will leave your time as 4:00PM-12:00AM. Thanks, Shel…" at bounding box center [653, 447] width 739 height 93
click at [573, 440] on p "Okay, great! I will leave your time as 4:00PM-12:00AM." at bounding box center [653, 447] width 718 height 15
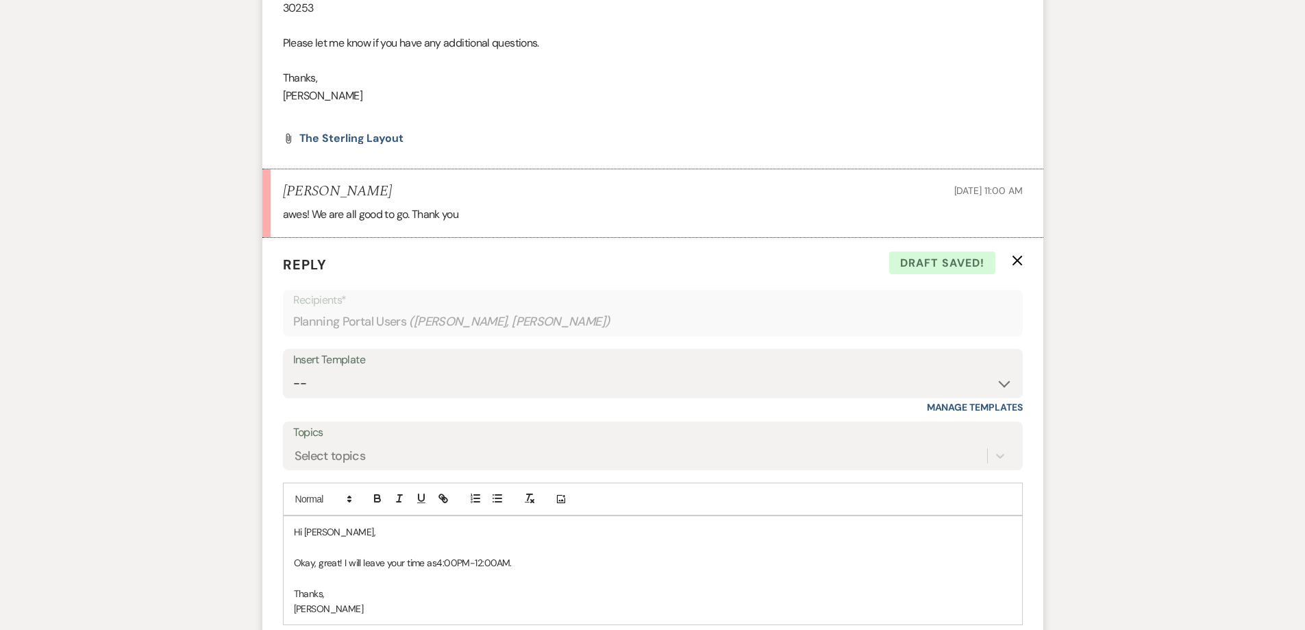
scroll to position [1282, 0]
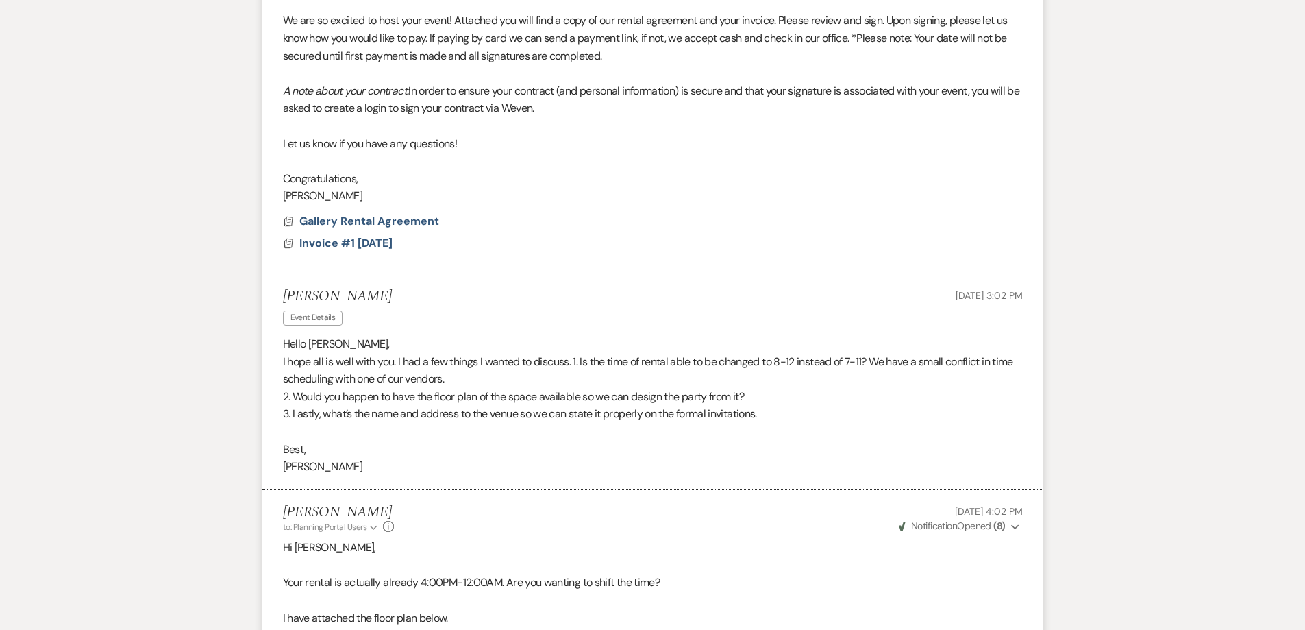
scroll to position [255, 0]
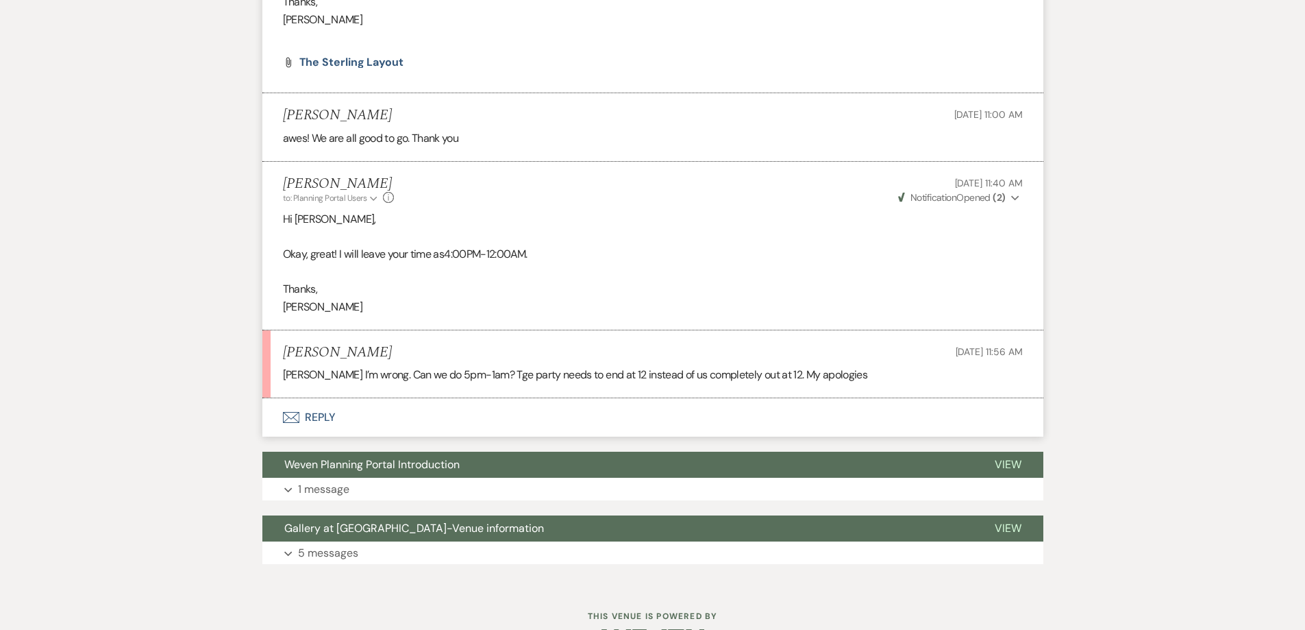
scroll to position [1313, 0]
click at [636, 397] on button "Envelope Reply" at bounding box center [652, 416] width 781 height 38
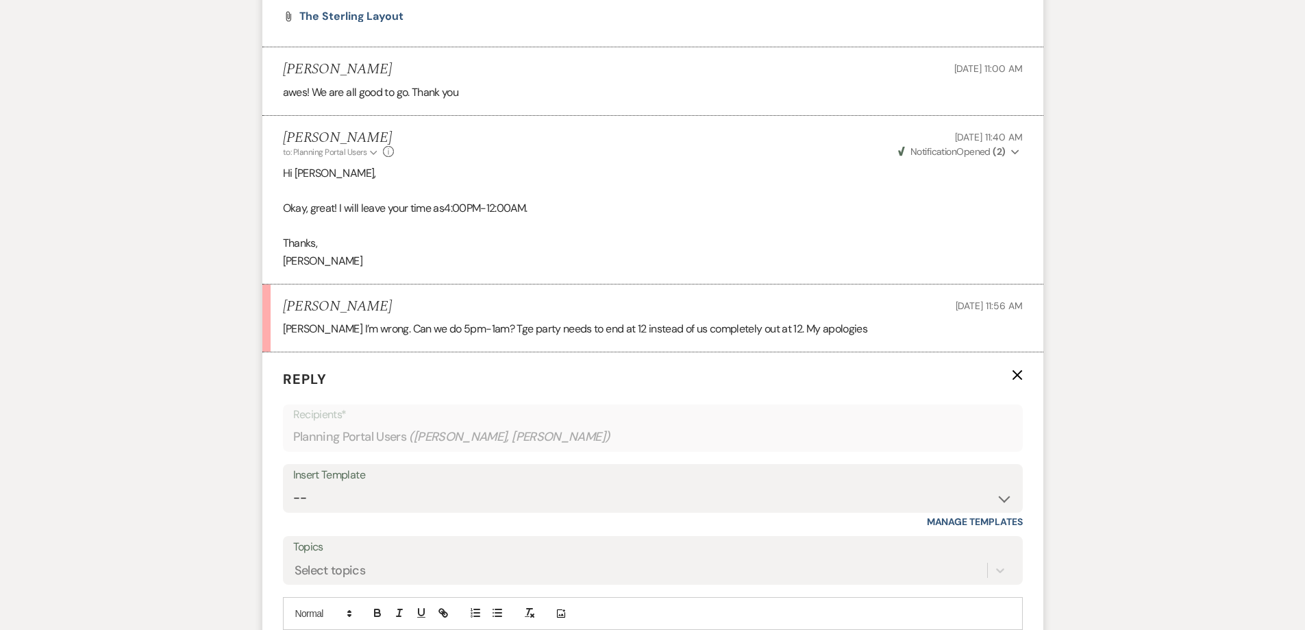
scroll to position [1381, 0]
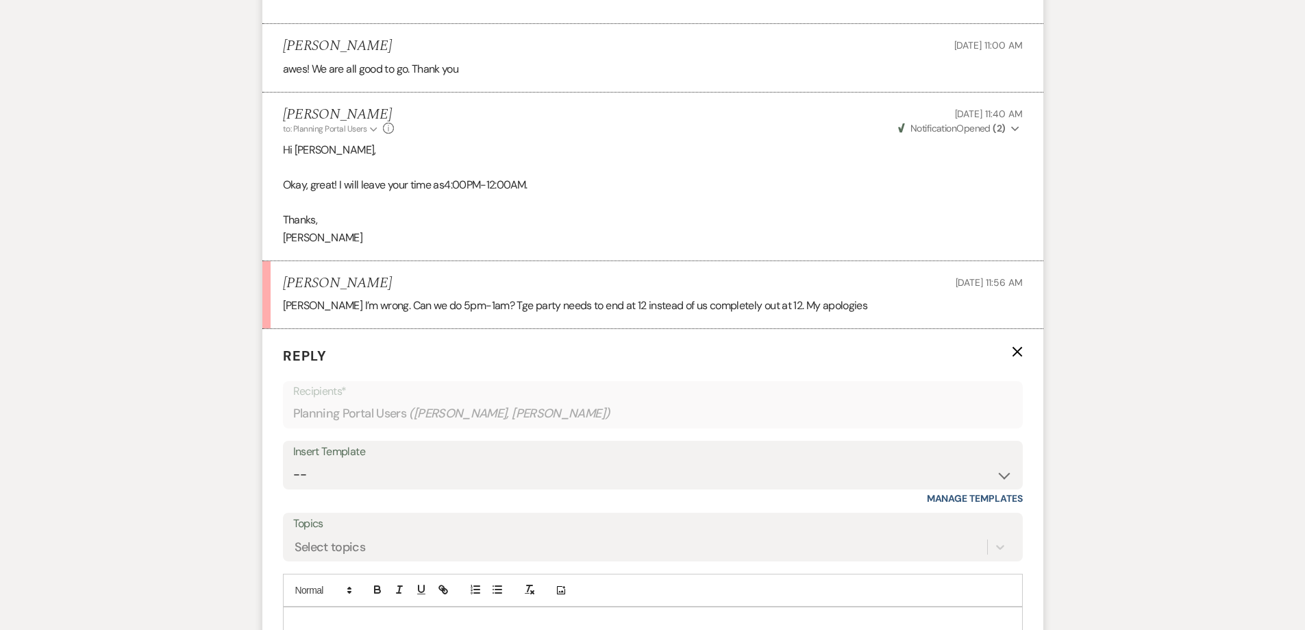
click at [518, 615] on p at bounding box center [653, 622] width 718 height 15
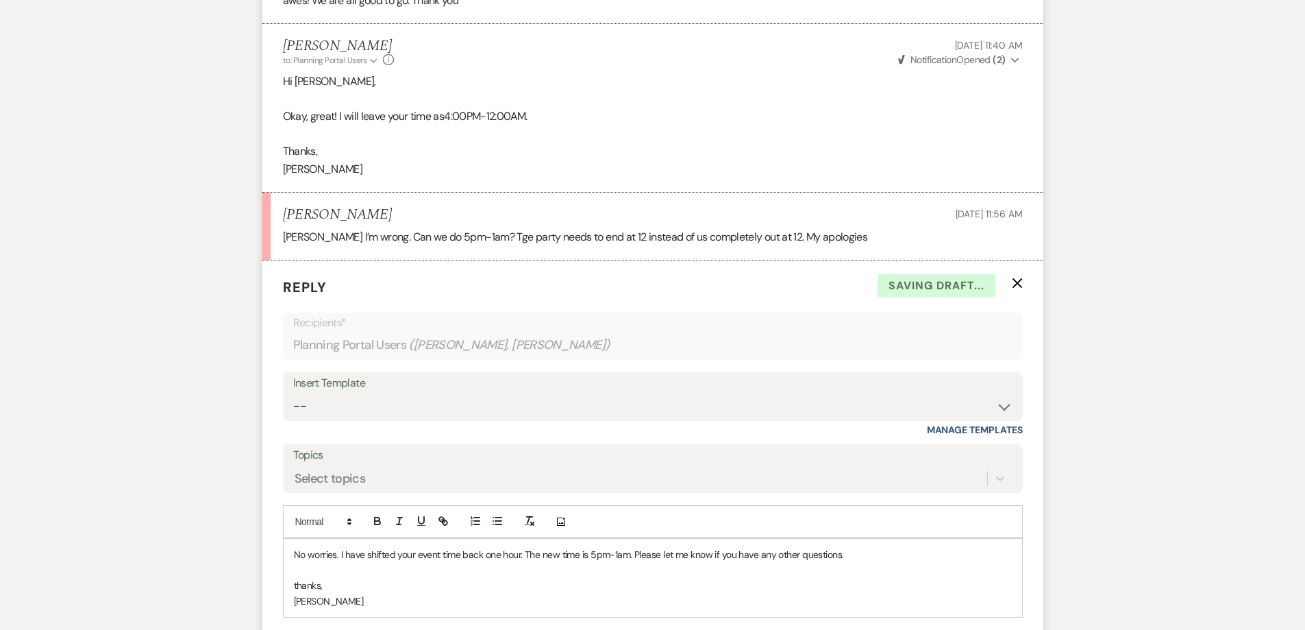
click at [298, 578] on p "thanks," at bounding box center [653, 585] width 718 height 15
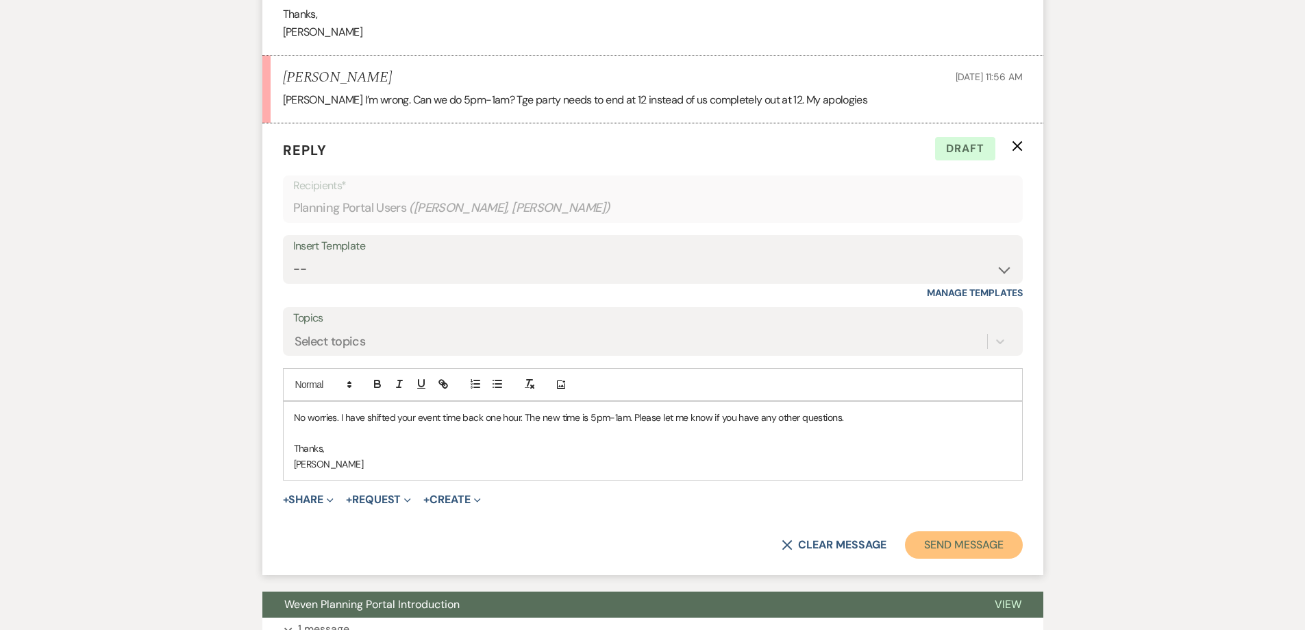
click at [968, 531] on button "Send Message" at bounding box center [963, 544] width 117 height 27
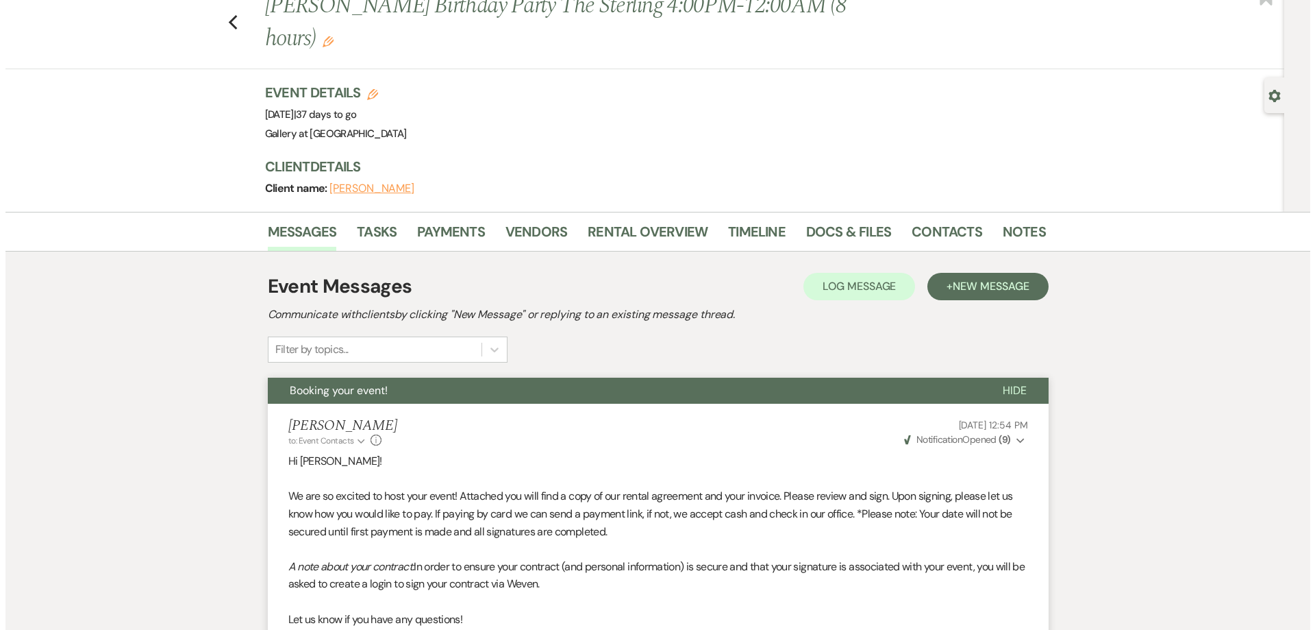
scroll to position [0, 0]
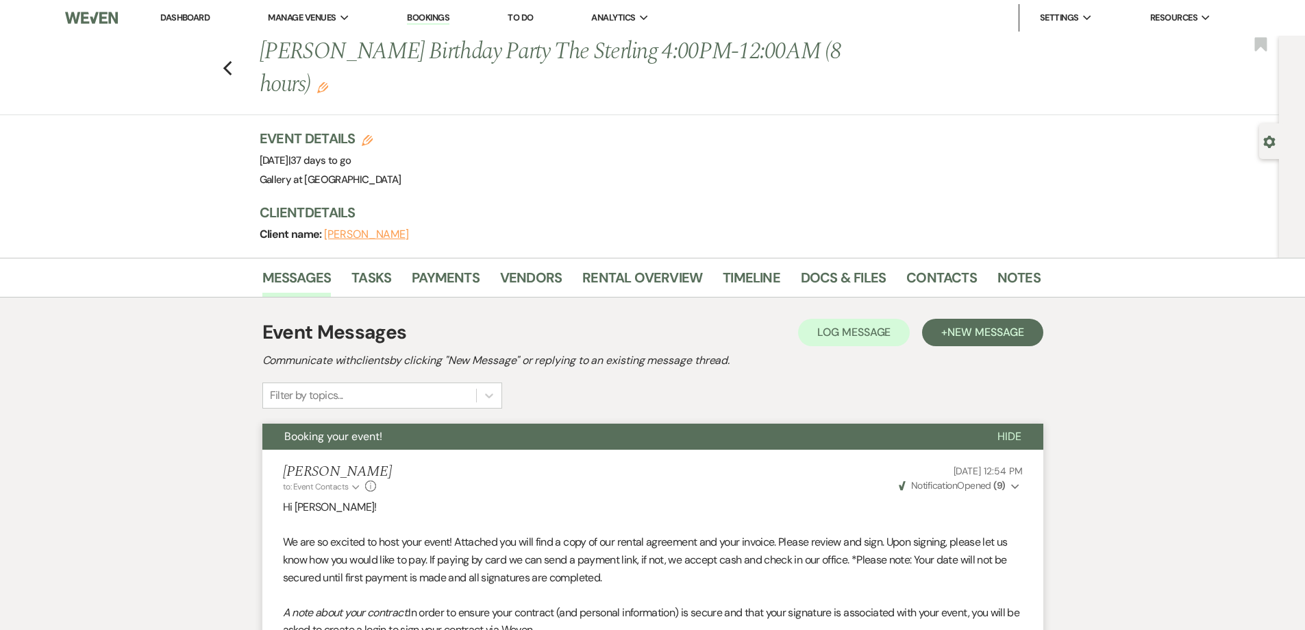
click at [328, 82] on icon "Edit" at bounding box center [322, 87] width 11 height 11
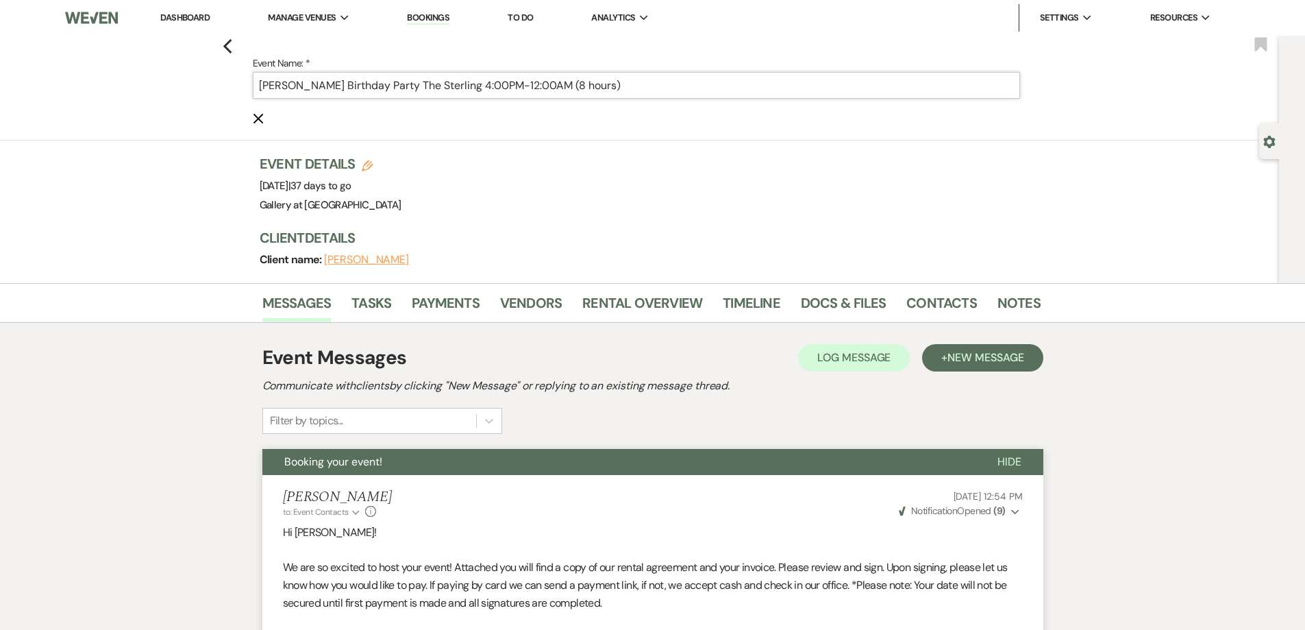
click at [474, 83] on input "[PERSON_NAME] Birthday Party The Sterling 4:00PM-12:00AM (8 hours)" at bounding box center [636, 85] width 767 height 27
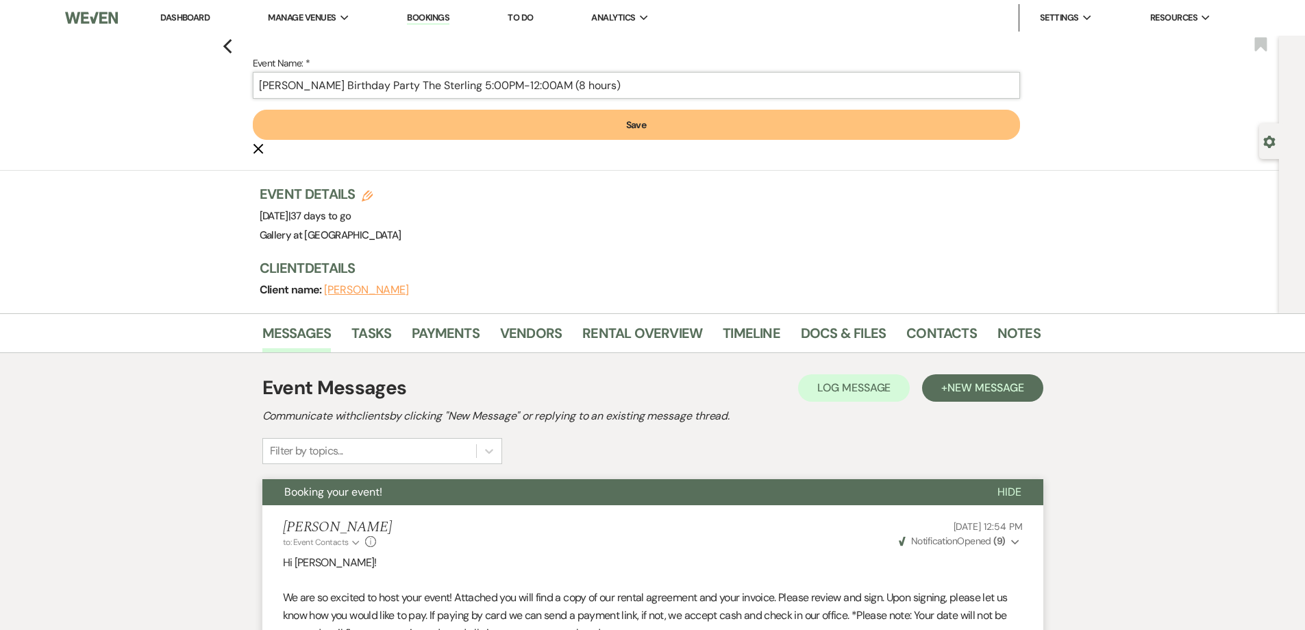
click at [523, 87] on input "Garry Lowe's Birthday Party The Sterling 5:00PM-12:00AM (8 hours)" at bounding box center [636, 85] width 767 height 27
type input "Garry Lowe's Birthday Party The Sterling 5:00PM-1:00AM (8 hours)"
click at [577, 126] on button "Save" at bounding box center [636, 125] width 767 height 30
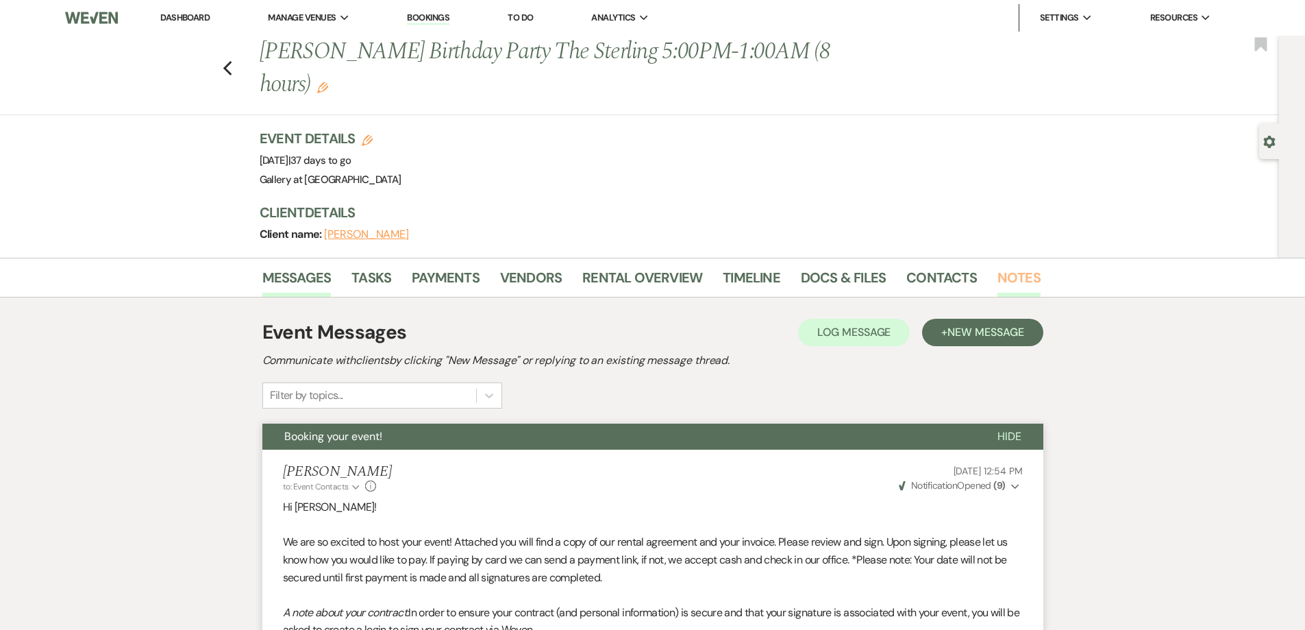
click at [1017, 266] on link "Notes" at bounding box center [1018, 281] width 43 height 30
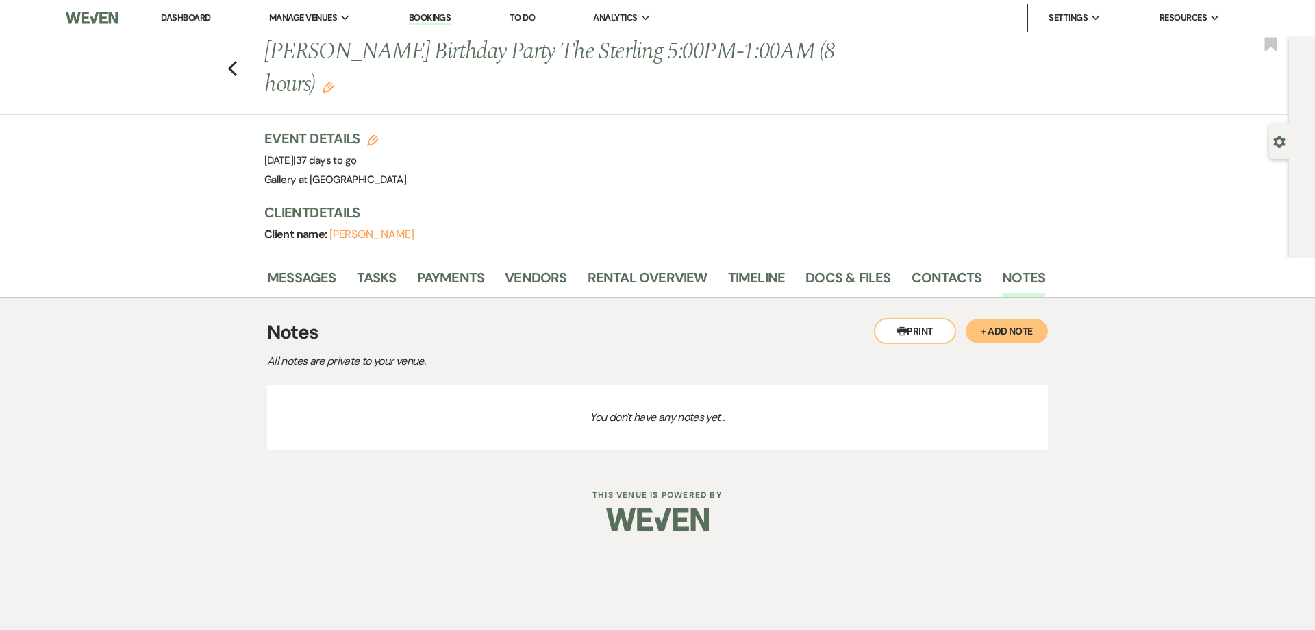
click at [991, 319] on button "+ Add Note" at bounding box center [1007, 331] width 82 height 25
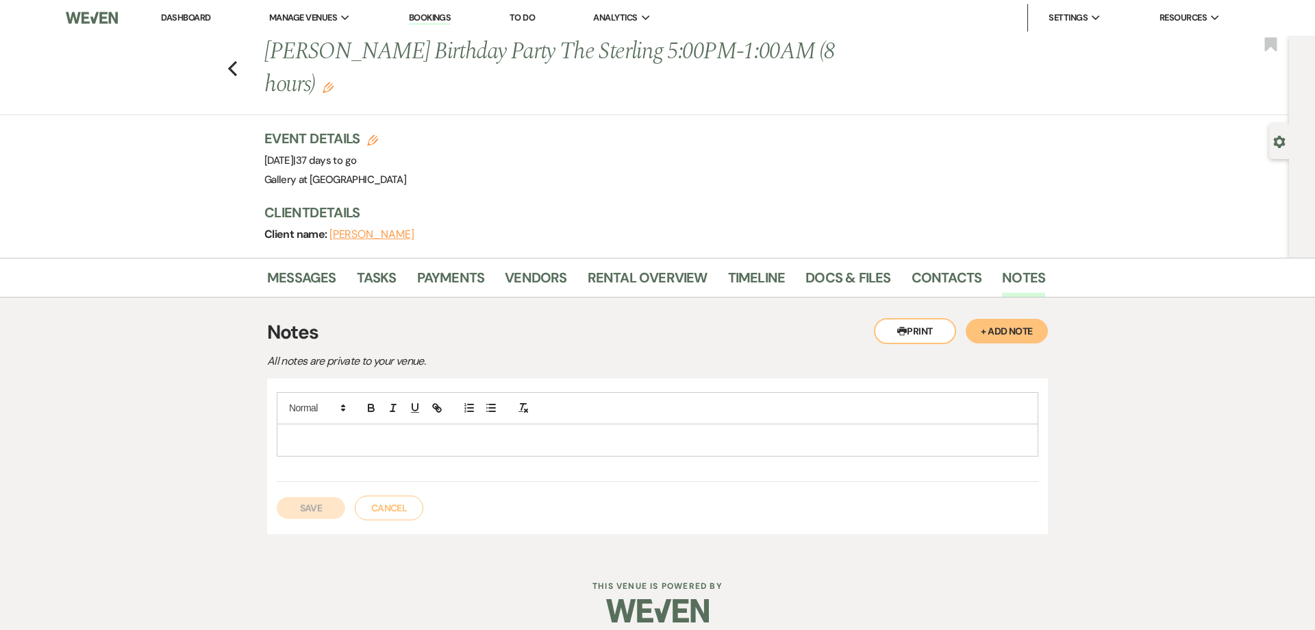
click at [678, 432] on p at bounding box center [658, 439] width 740 height 15
click at [339, 497] on button "Save" at bounding box center [311, 508] width 69 height 22
